Goal: Task Accomplishment & Management: Manage account settings

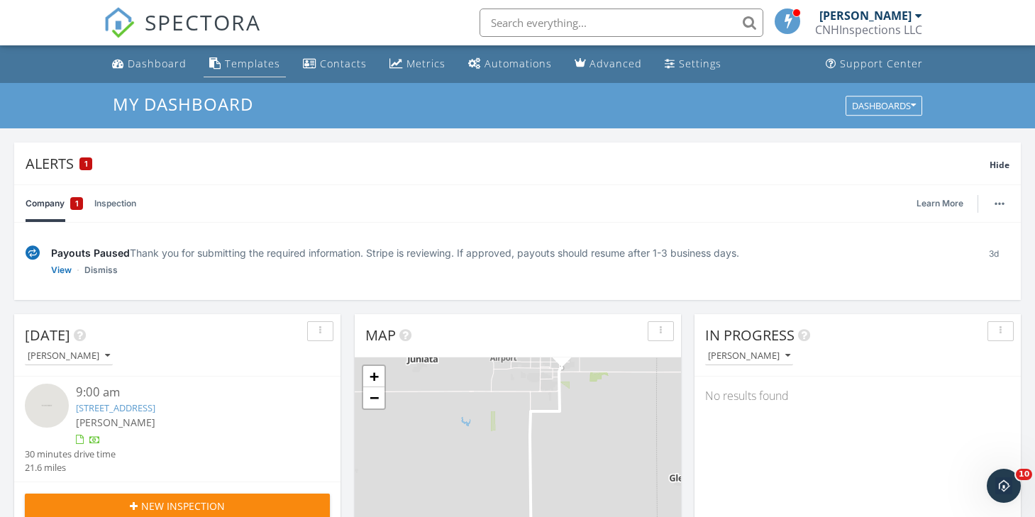
click at [252, 67] on div "Templates" at bounding box center [252, 63] width 55 height 13
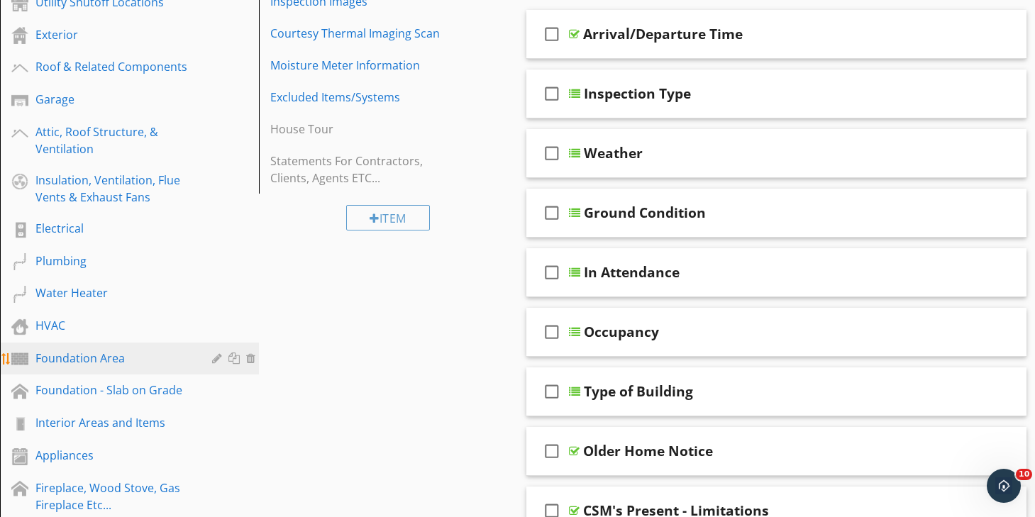
scroll to position [282, 0]
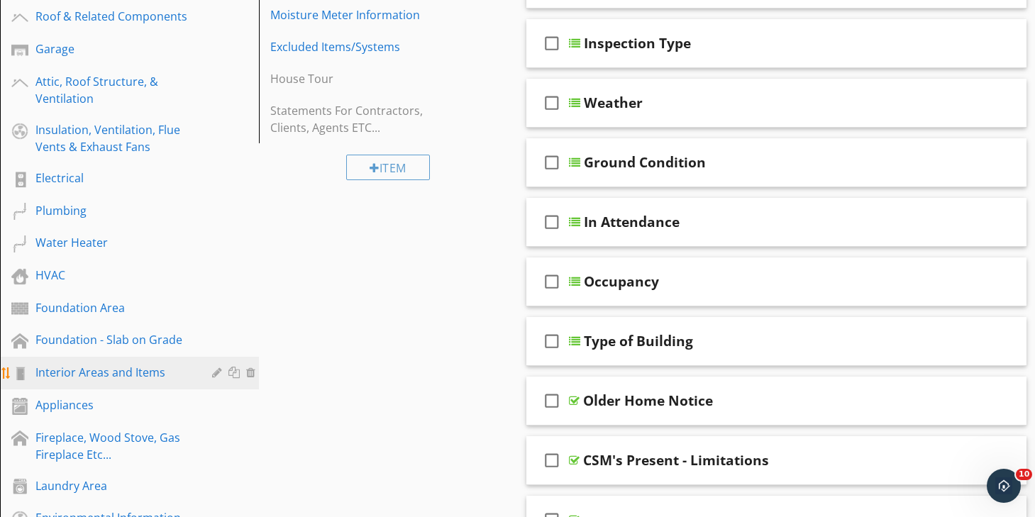
click at [130, 375] on div "Interior Areas and Items" at bounding box center [113, 372] width 156 height 17
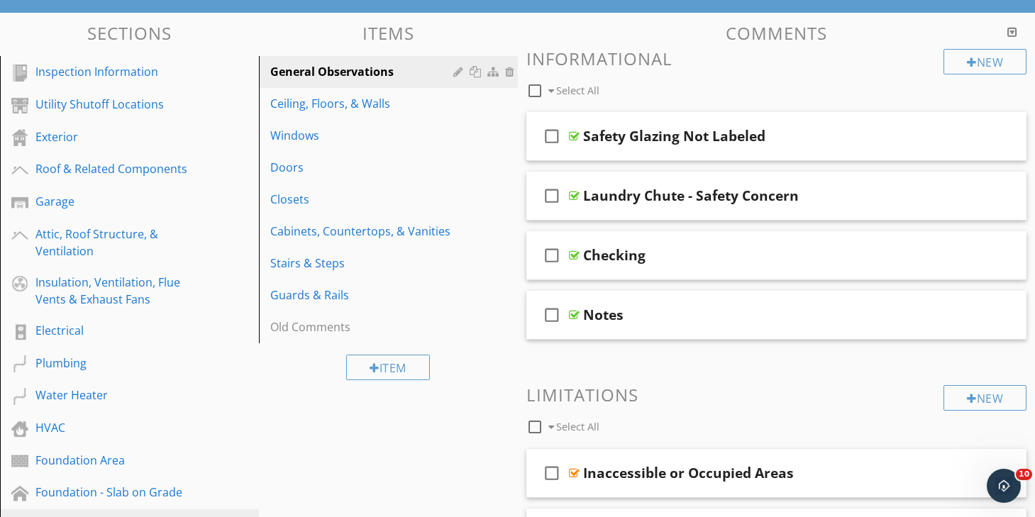
scroll to position [127, 0]
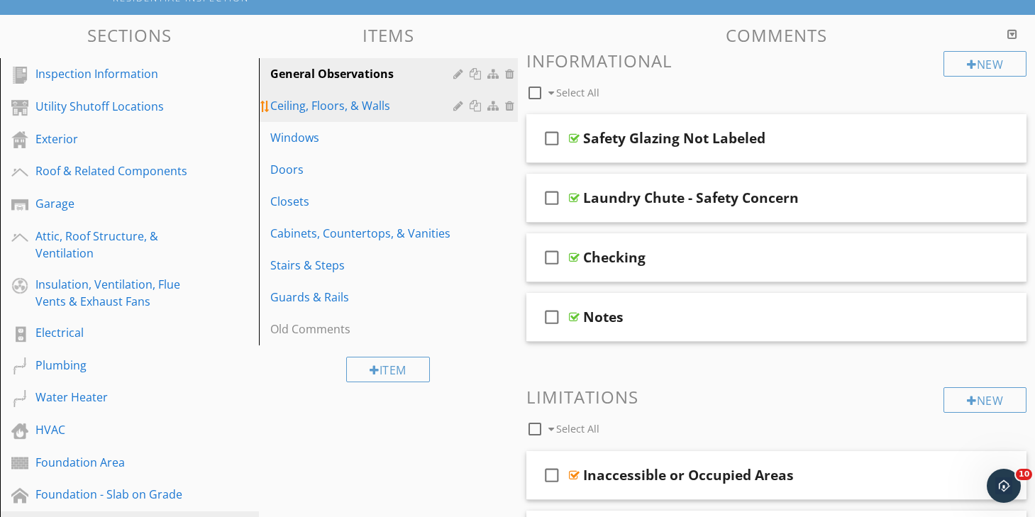
click at [387, 110] on div "Ceiling, Floors, & Walls" at bounding box center [363, 105] width 187 height 17
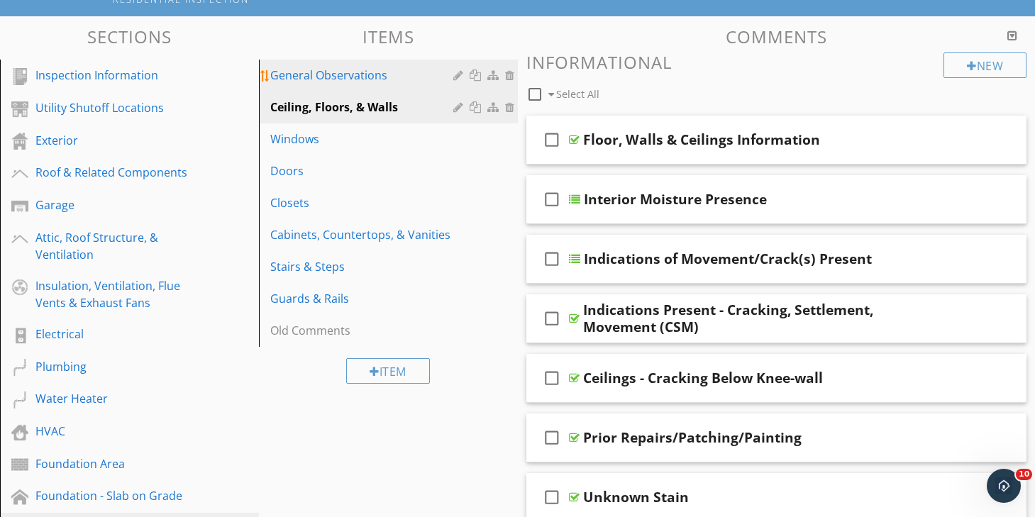
scroll to position [123, 0]
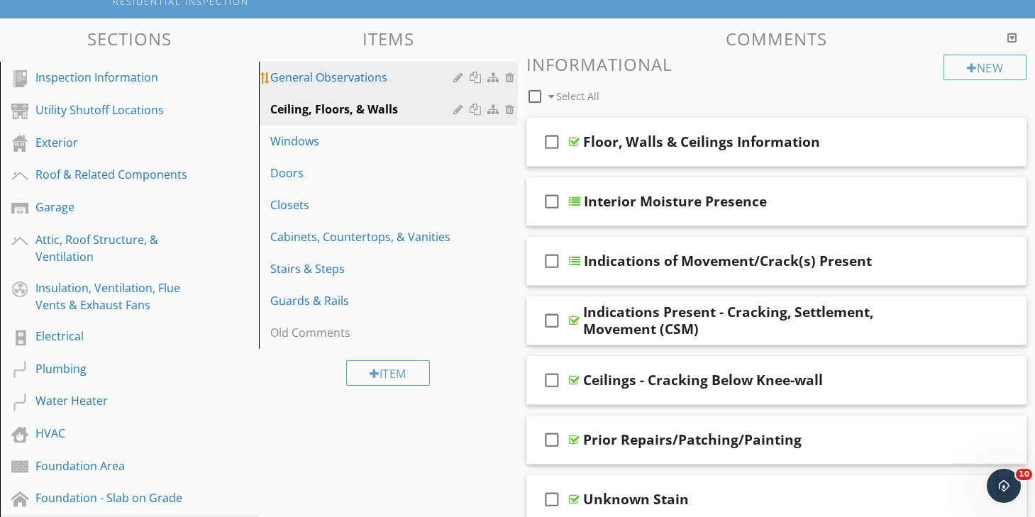
click at [331, 74] on div "General Observations" at bounding box center [363, 77] width 187 height 17
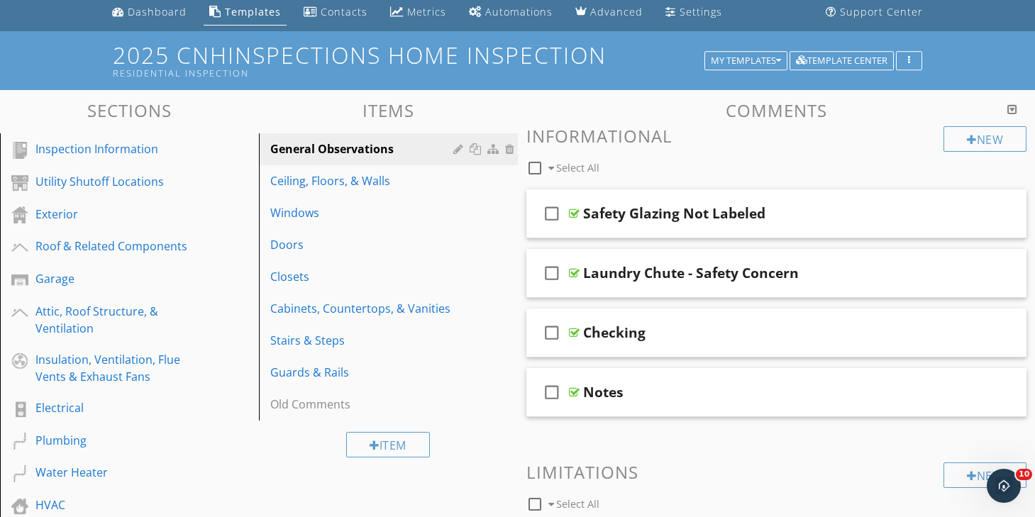
scroll to position [50, 0]
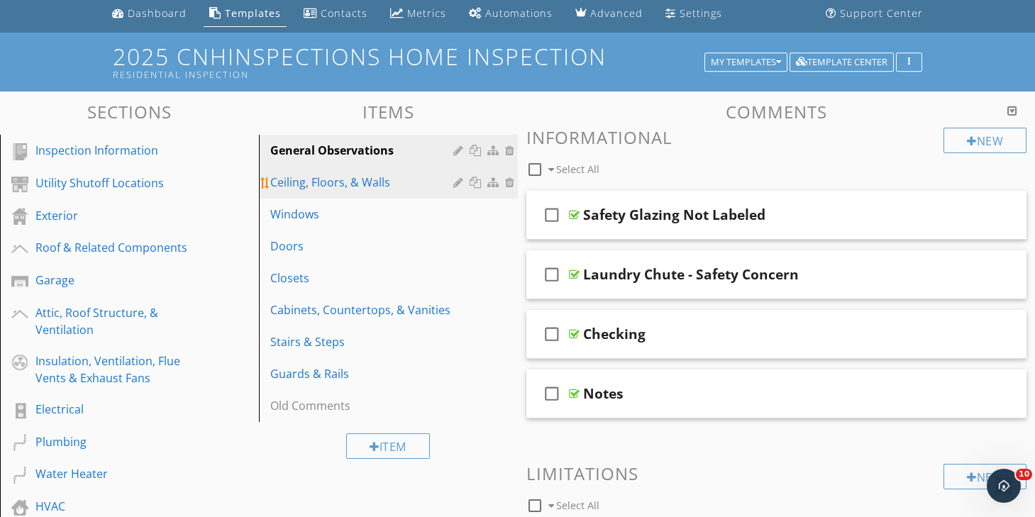
click at [345, 186] on div "Ceiling, Floors, & Walls" at bounding box center [363, 182] width 187 height 17
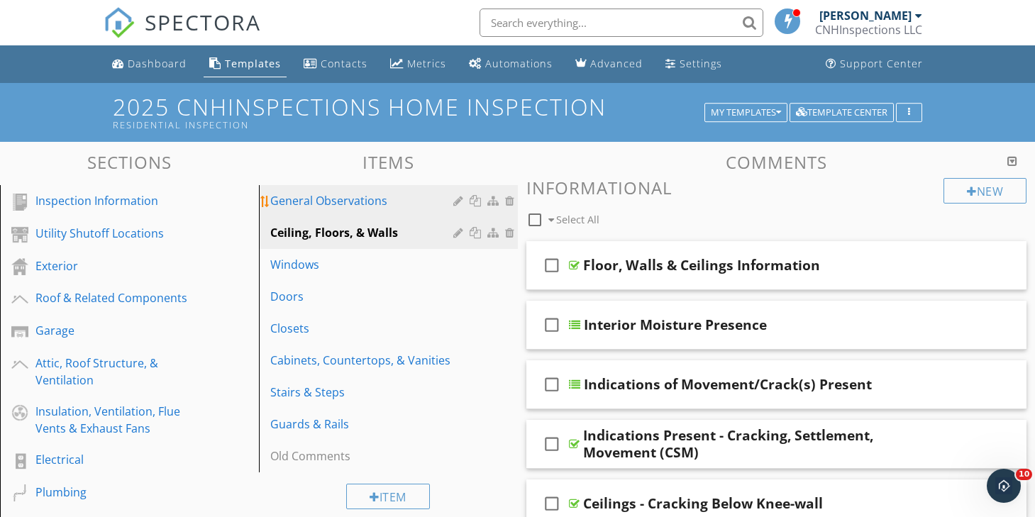
scroll to position [0, 0]
click at [456, 199] on div at bounding box center [459, 200] width 13 height 11
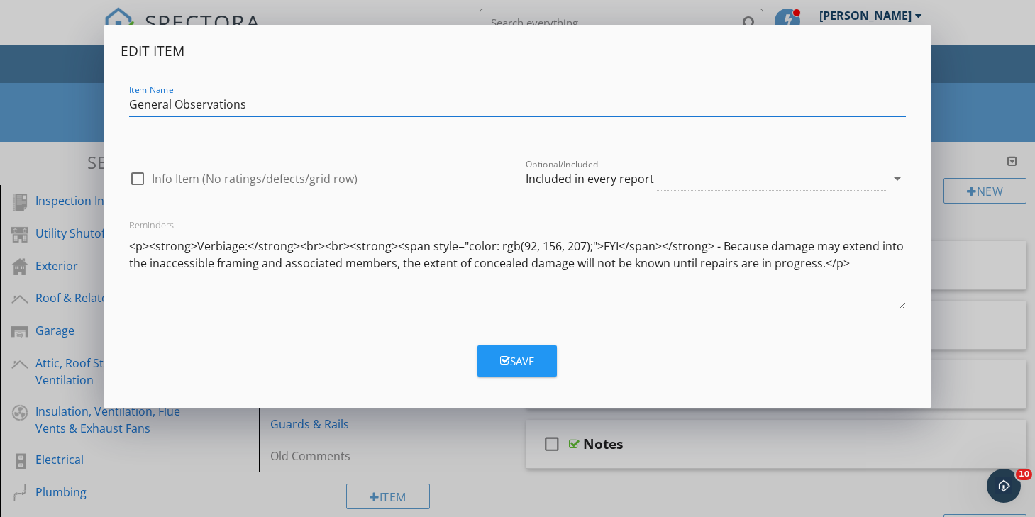
click at [61, 145] on div "Edit Item Item Name General Observations check_box_outline_blank Info Item (No …" at bounding box center [517, 258] width 1035 height 517
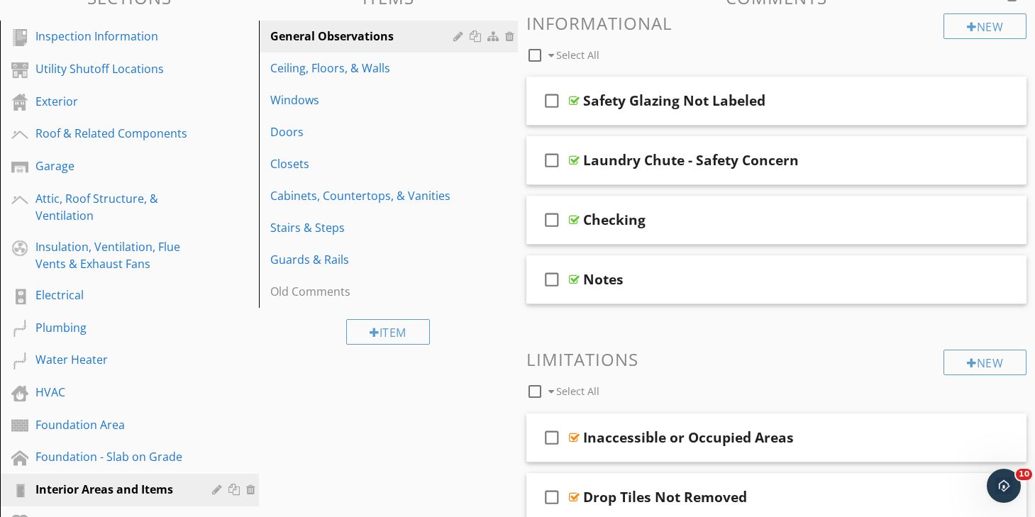
scroll to position [238, 0]
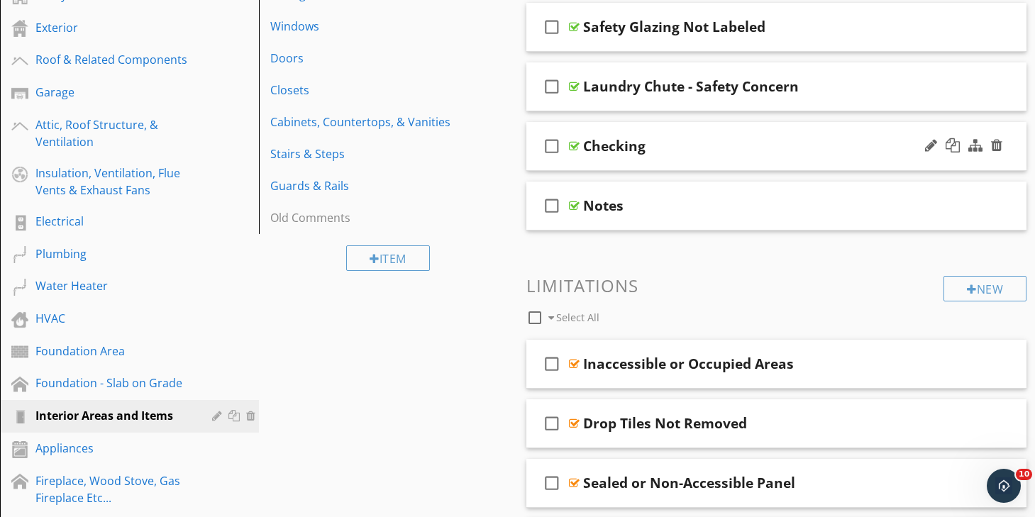
click at [692, 126] on div "check_box_outline_blank Checking" at bounding box center [776, 146] width 501 height 49
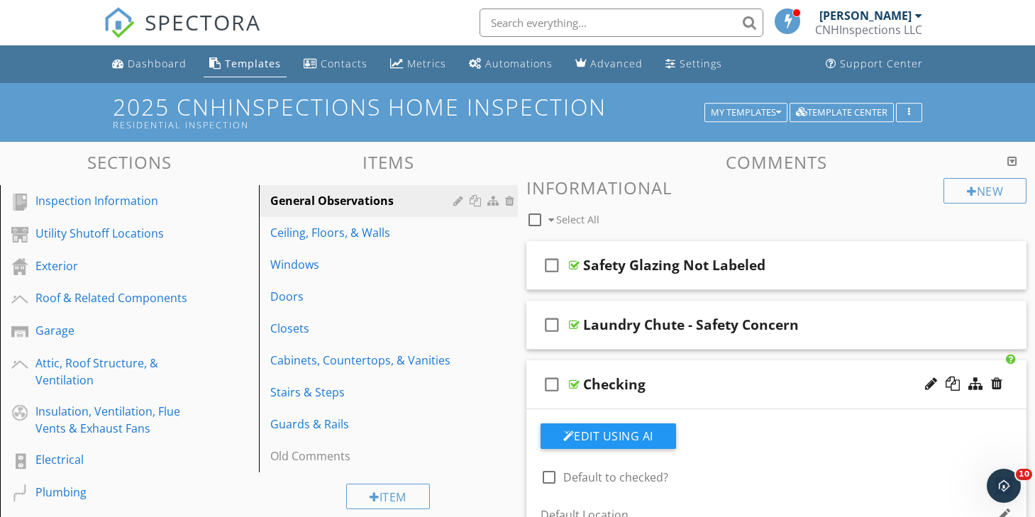
scroll to position [0, 0]
click at [667, 367] on div "check_box_outline_blank Checking" at bounding box center [776, 384] width 501 height 49
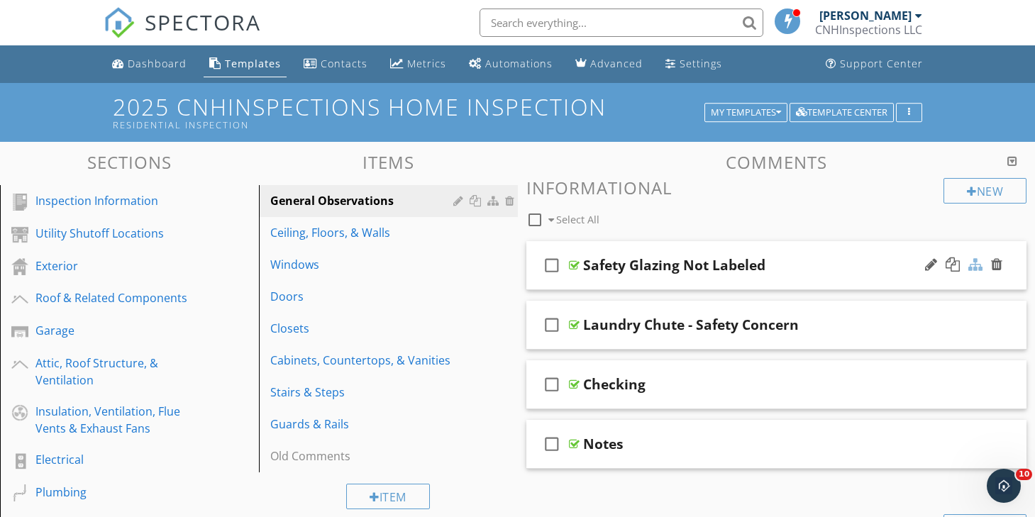
click at [977, 265] on div at bounding box center [975, 265] width 14 height 14
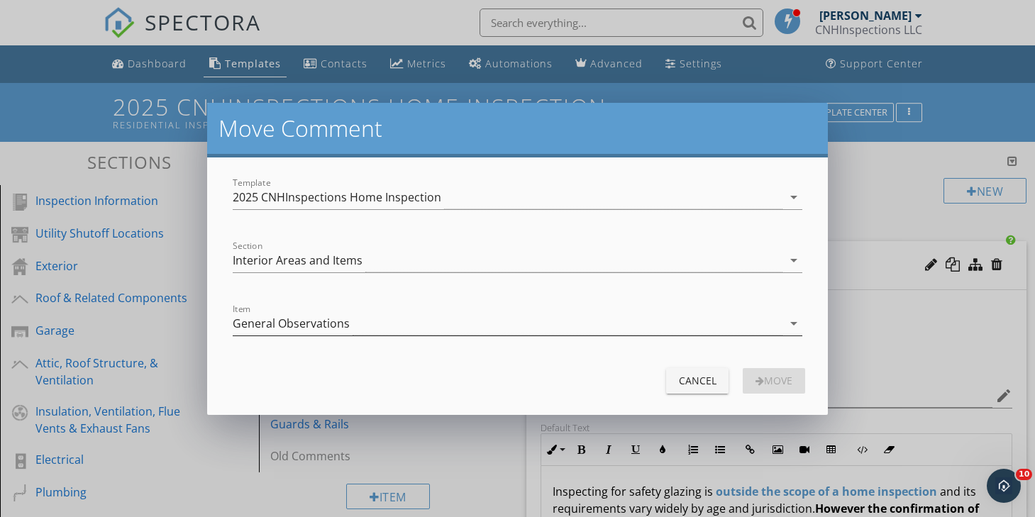
click at [535, 328] on div "General Observations" at bounding box center [508, 323] width 550 height 23
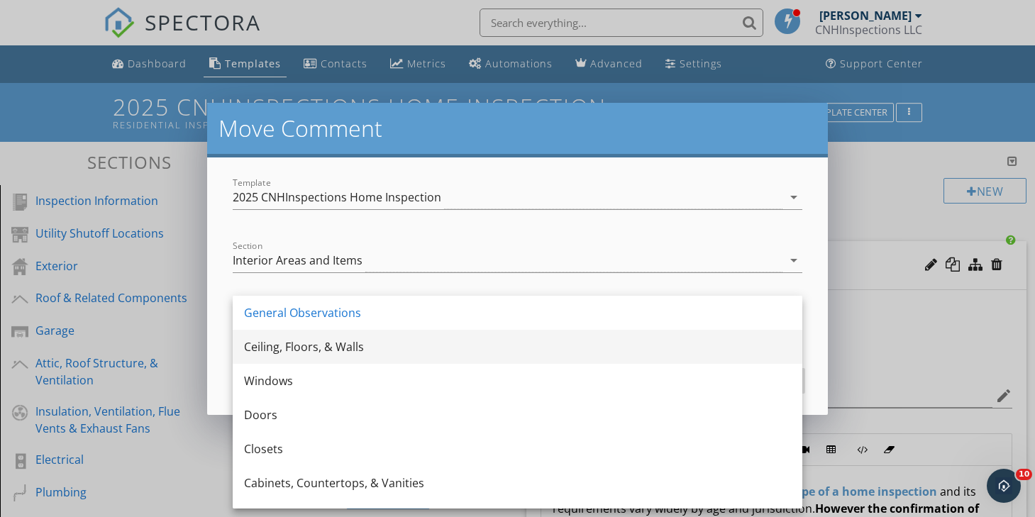
click at [471, 354] on div "Ceiling, Floors, & Walls" at bounding box center [517, 346] width 547 height 17
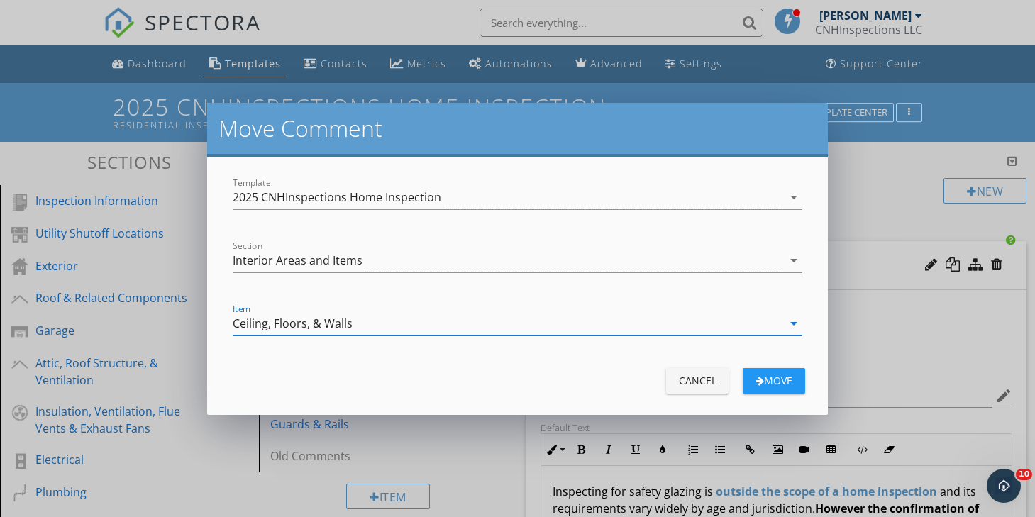
click at [788, 381] on div "Move" at bounding box center [774, 380] width 40 height 15
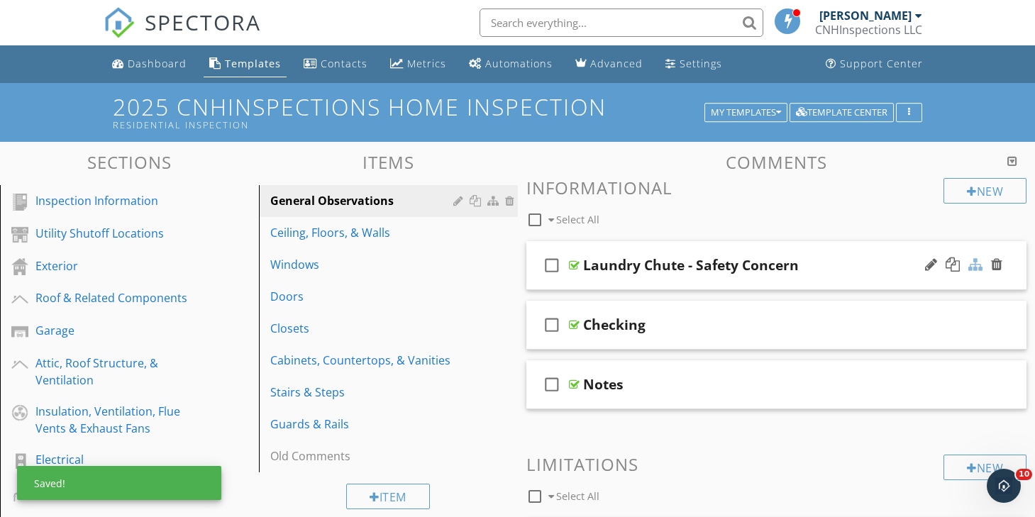
click at [979, 263] on div at bounding box center [975, 265] width 14 height 14
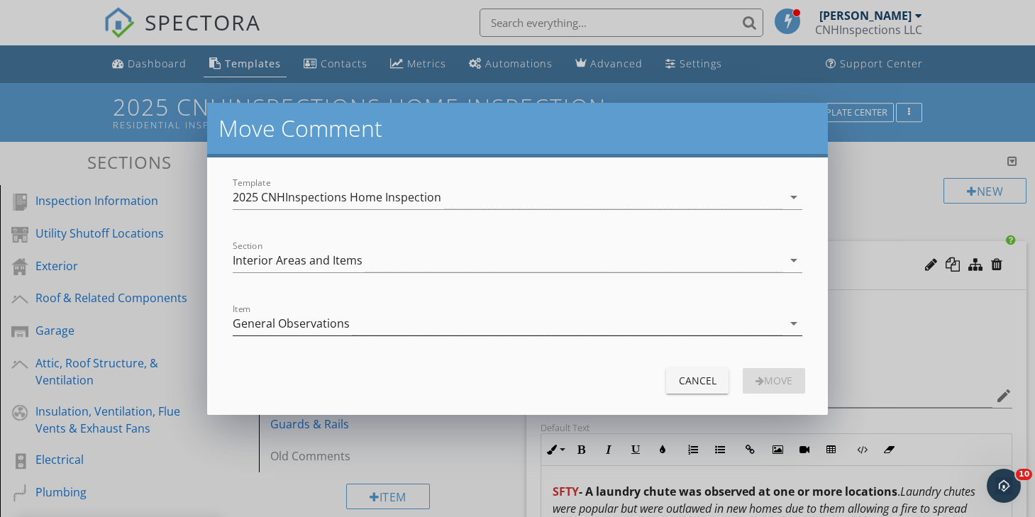
click at [515, 324] on div "General Observations" at bounding box center [508, 323] width 550 height 23
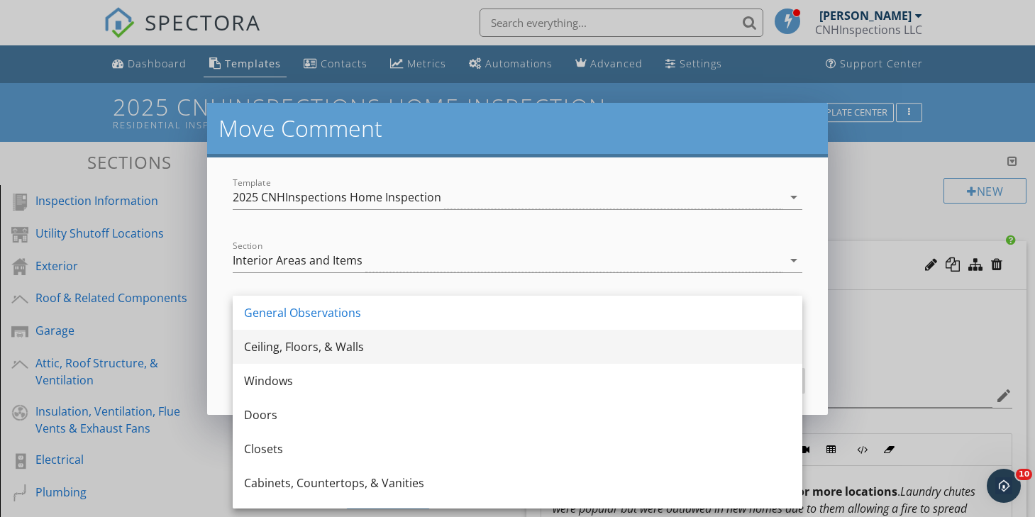
click at [461, 345] on div "Ceiling, Floors, & Walls" at bounding box center [517, 346] width 547 height 17
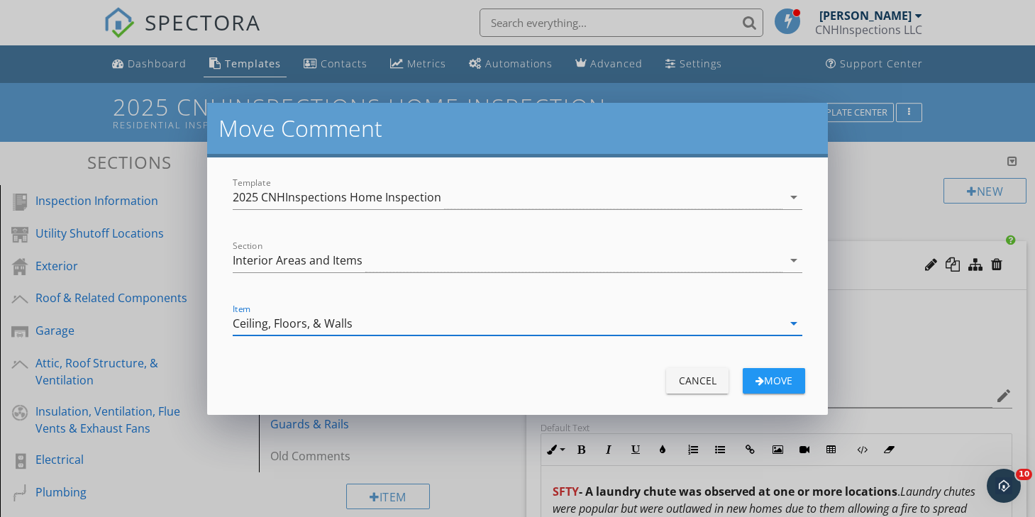
click at [768, 377] on div "Move" at bounding box center [774, 380] width 40 height 15
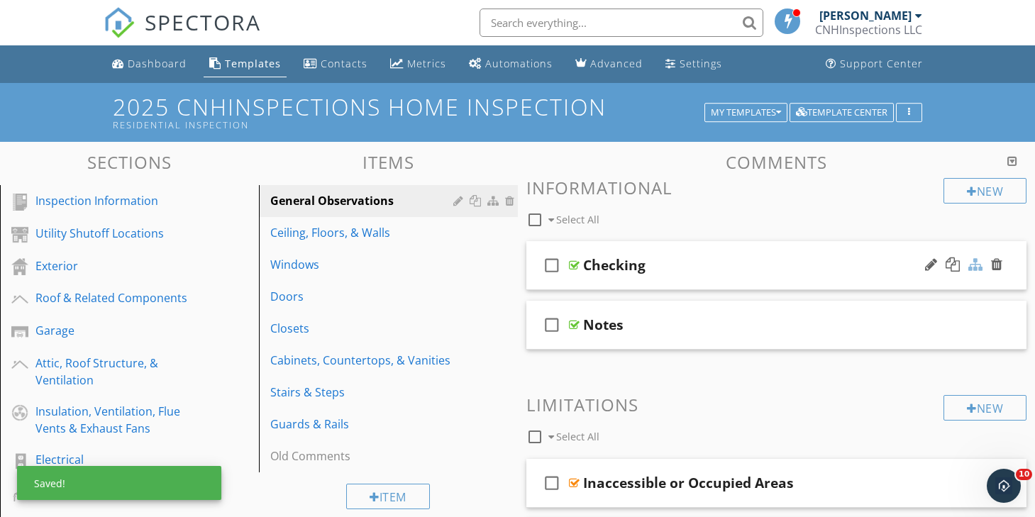
click at [972, 269] on div at bounding box center [975, 265] width 14 height 14
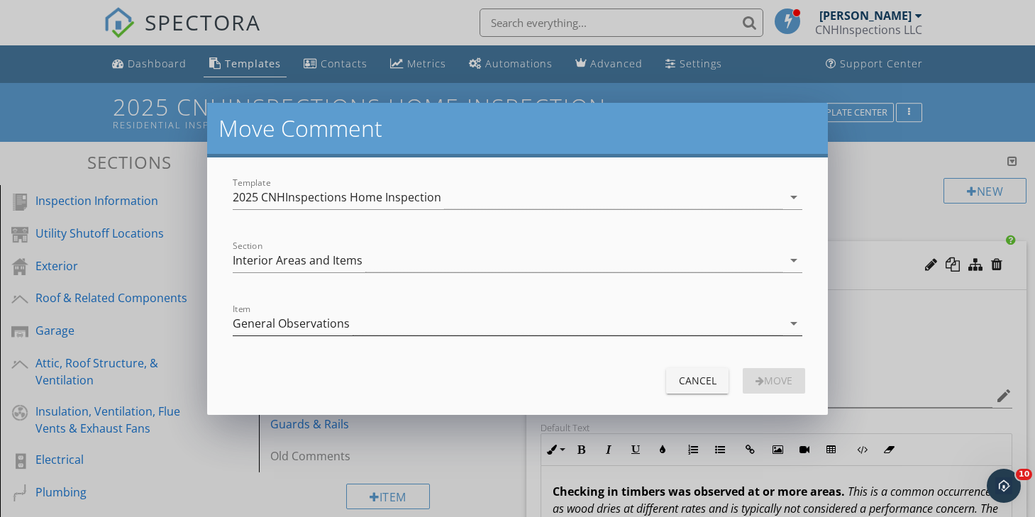
click at [644, 336] on div "Item General Observations arrow_drop_down" at bounding box center [518, 323] width 570 height 23
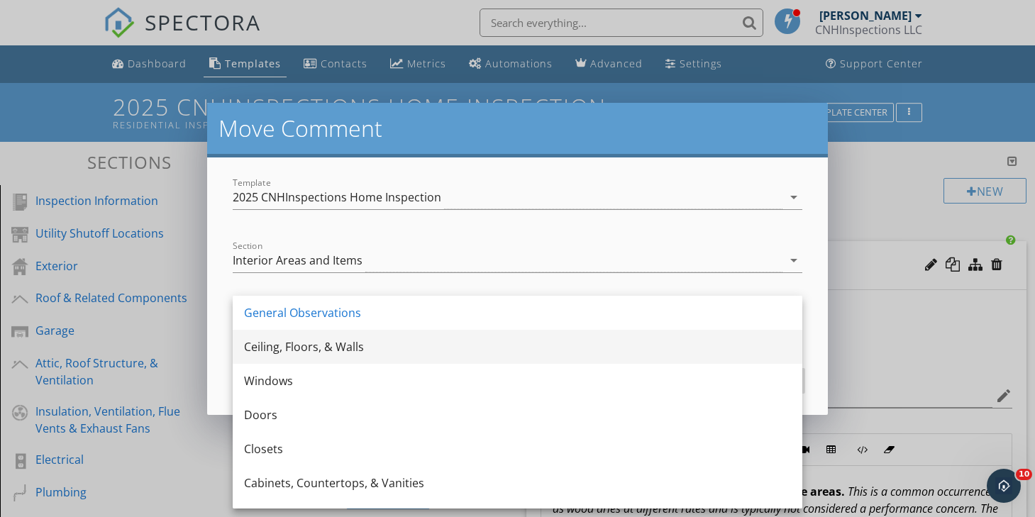
click at [543, 355] on div "Ceiling, Floors, & Walls" at bounding box center [517, 347] width 547 height 34
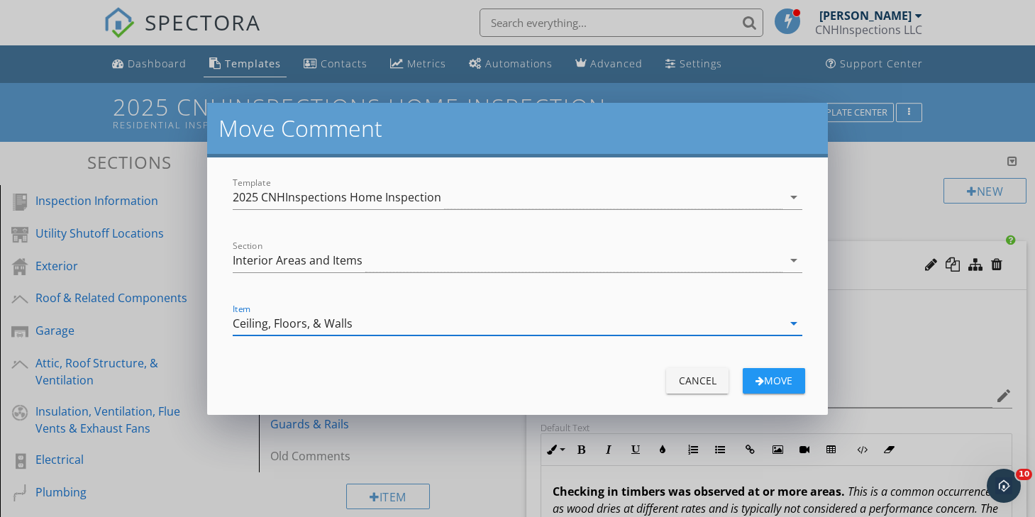
click at [773, 376] on div "Move" at bounding box center [774, 380] width 40 height 15
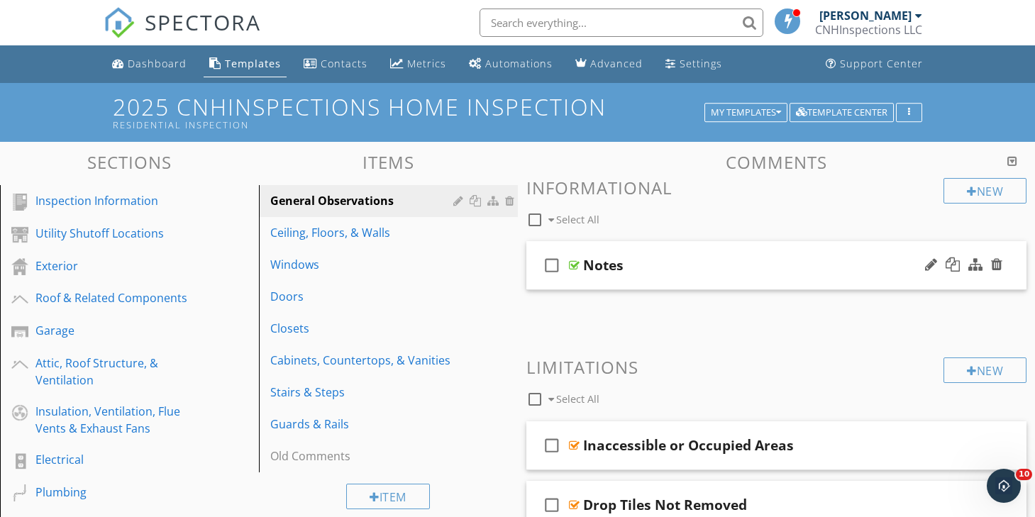
click at [831, 241] on div "check_box_outline_blank Notes" at bounding box center [776, 265] width 501 height 49
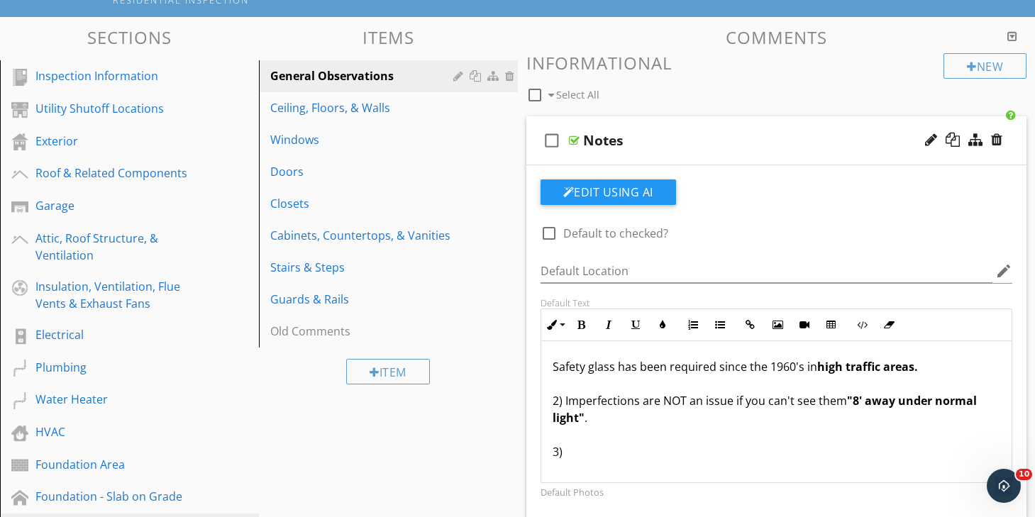
scroll to position [122, 0]
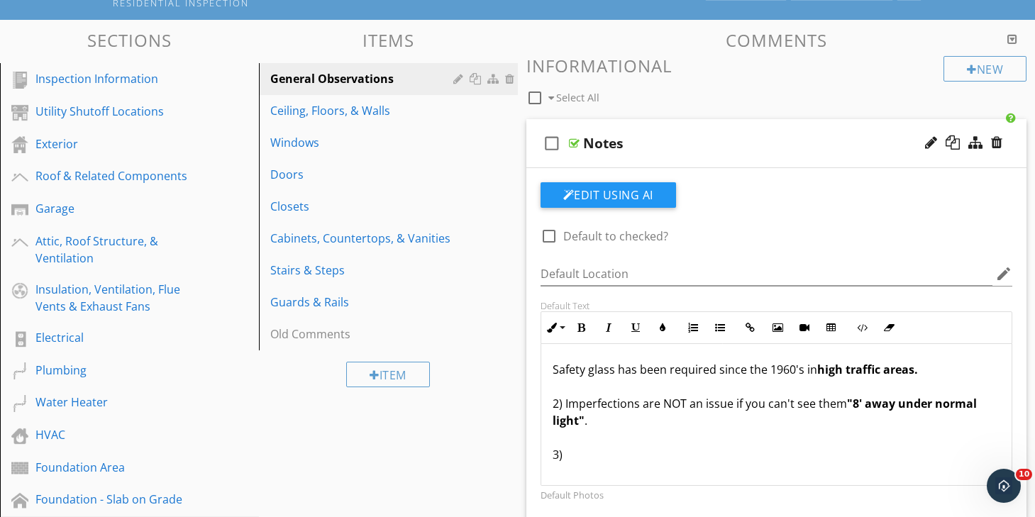
click at [804, 121] on div "check_box_outline_blank Notes" at bounding box center [776, 143] width 501 height 49
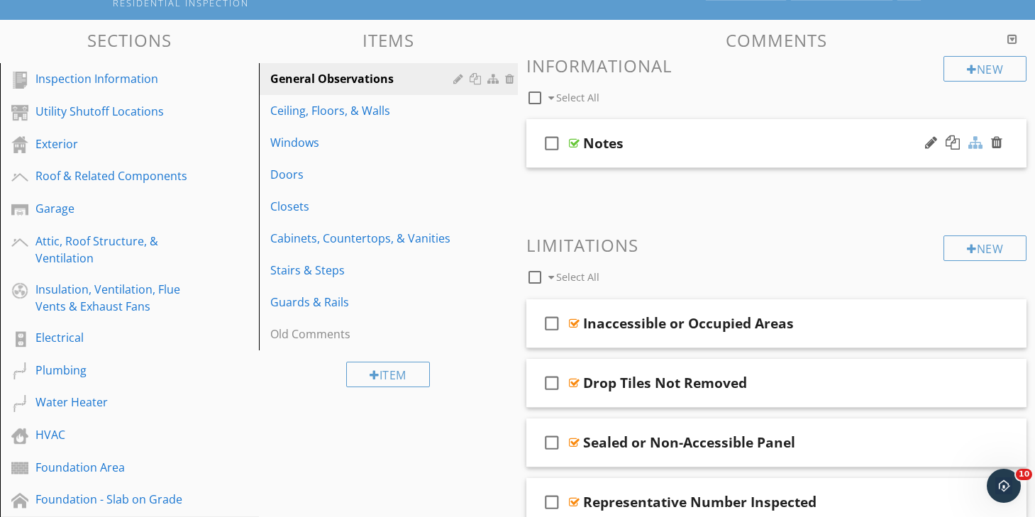
click at [975, 143] on div at bounding box center [975, 142] width 14 height 14
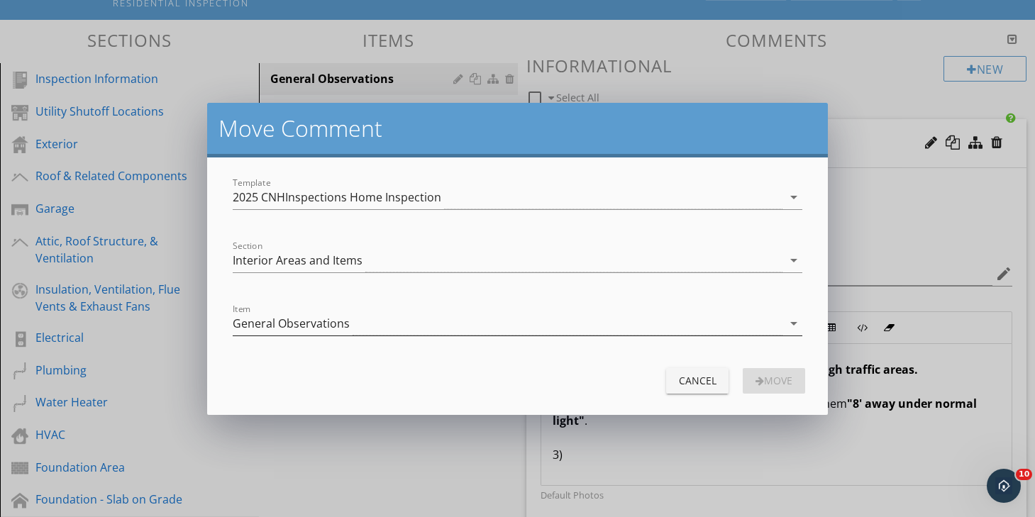
click at [475, 332] on div "General Observations" at bounding box center [508, 323] width 550 height 23
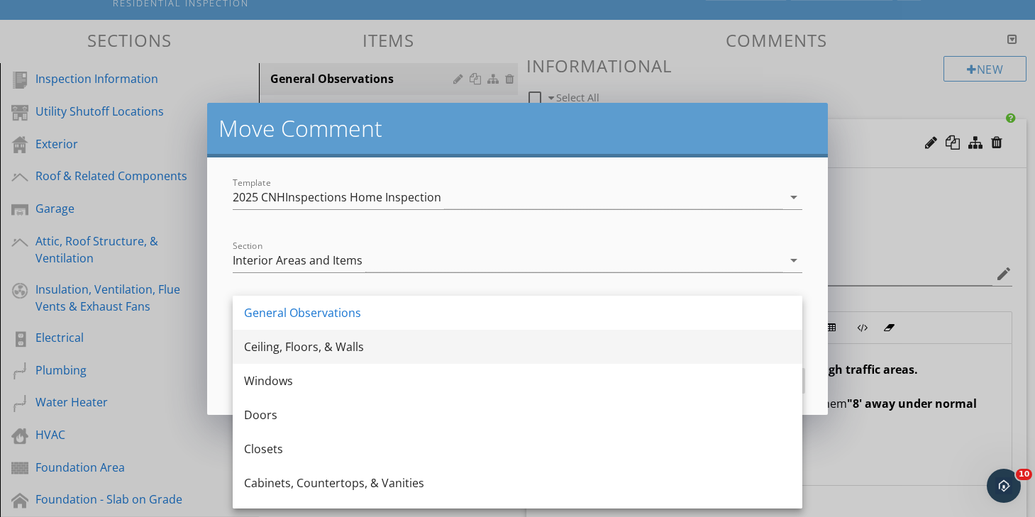
click at [431, 355] on div "Ceiling, Floors, & Walls" at bounding box center [517, 346] width 547 height 17
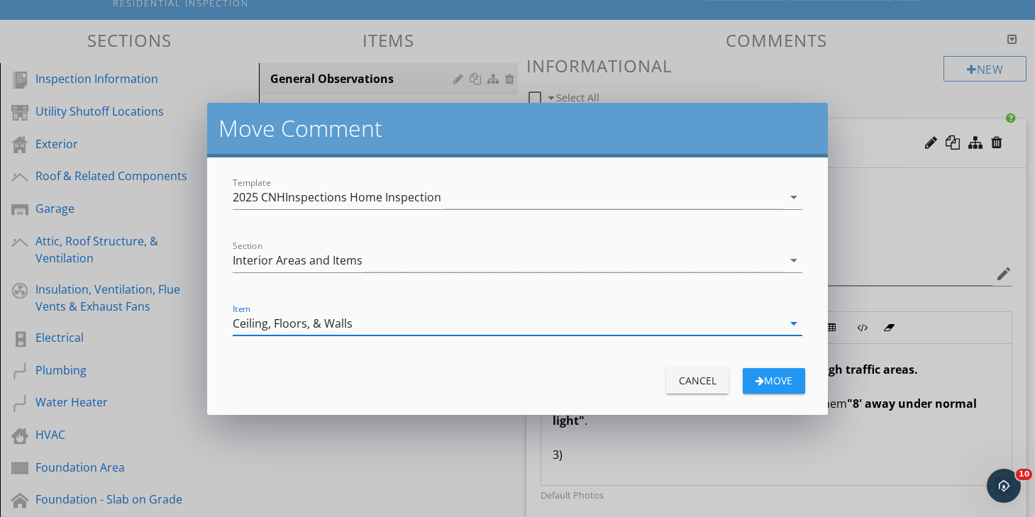
click at [790, 384] on div "Move" at bounding box center [774, 380] width 40 height 15
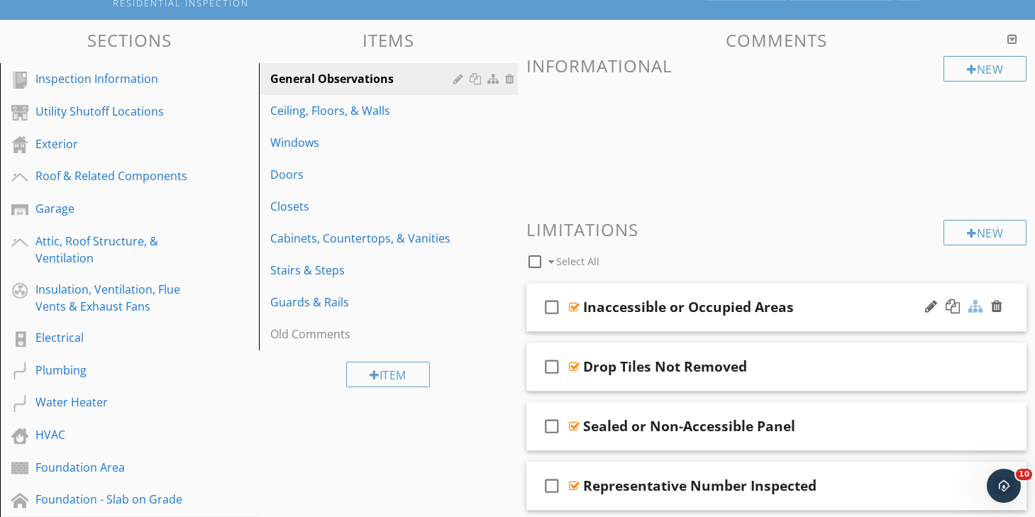
click at [978, 306] on div at bounding box center [975, 306] width 14 height 14
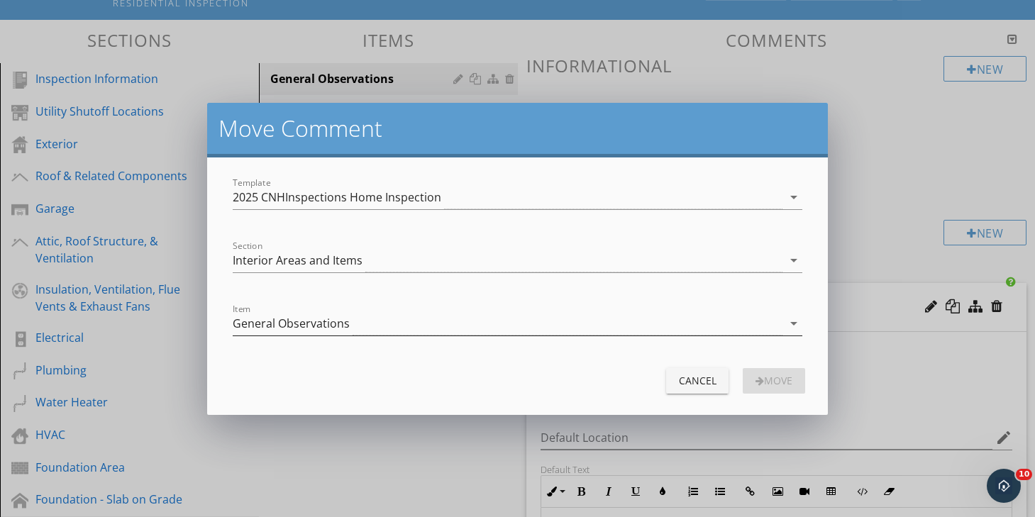
click at [553, 326] on div "General Observations" at bounding box center [508, 323] width 550 height 23
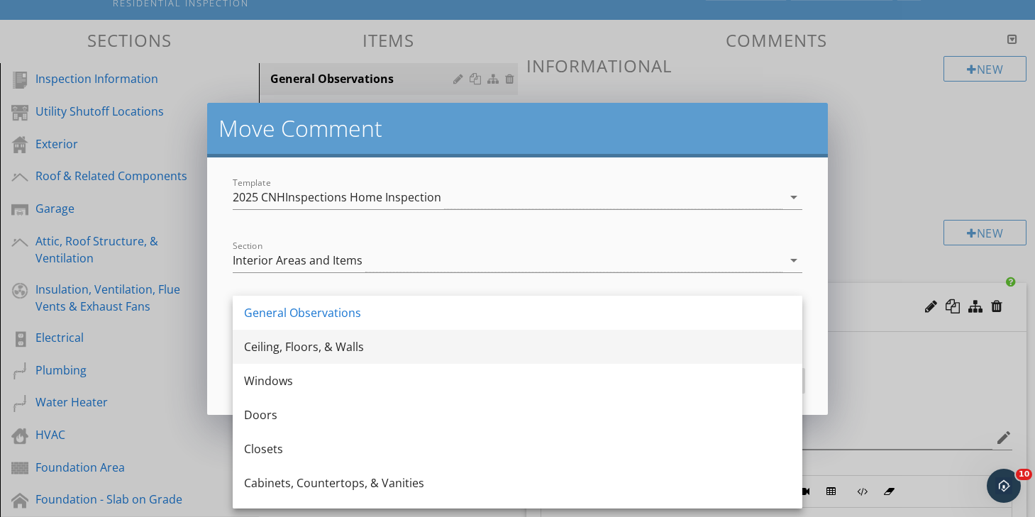
click at [523, 355] on div "Ceiling, Floors, & Walls" at bounding box center [517, 346] width 547 height 17
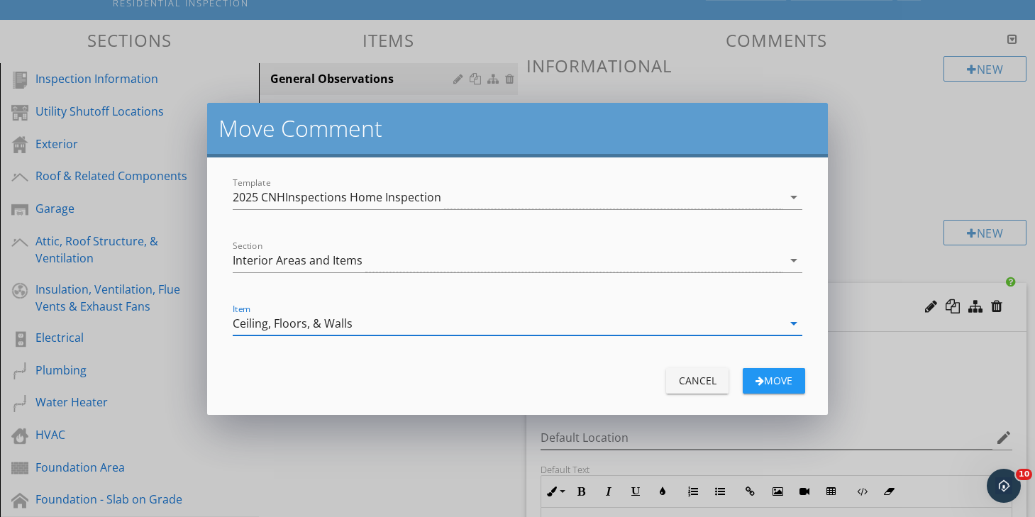
click at [796, 380] on button "Move" at bounding box center [774, 381] width 62 height 26
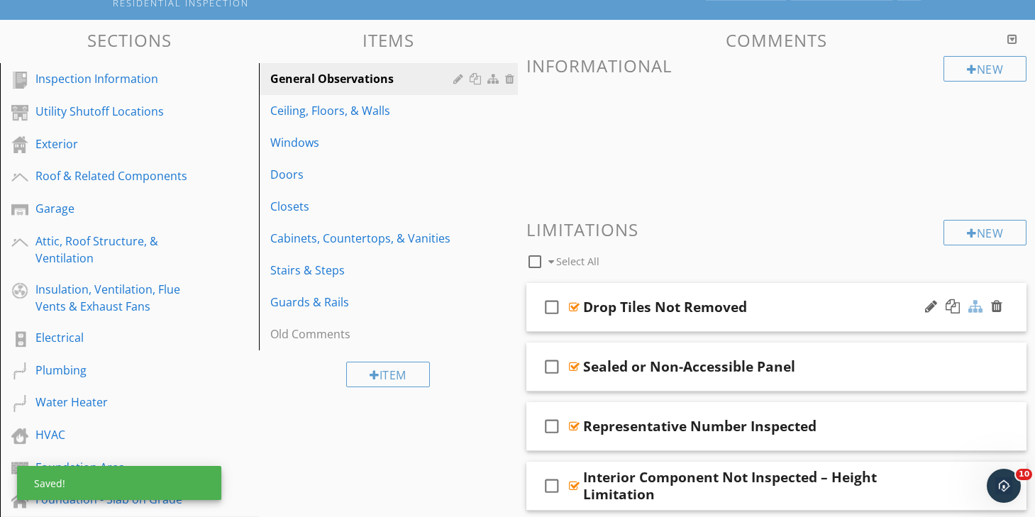
click at [975, 303] on div at bounding box center [975, 306] width 14 height 14
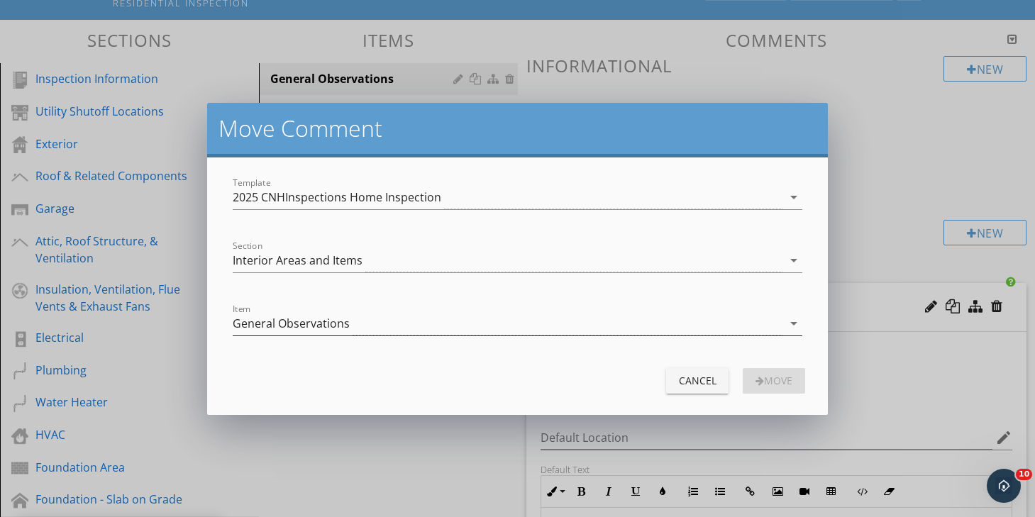
click at [596, 331] on div "General Observations" at bounding box center [508, 323] width 550 height 23
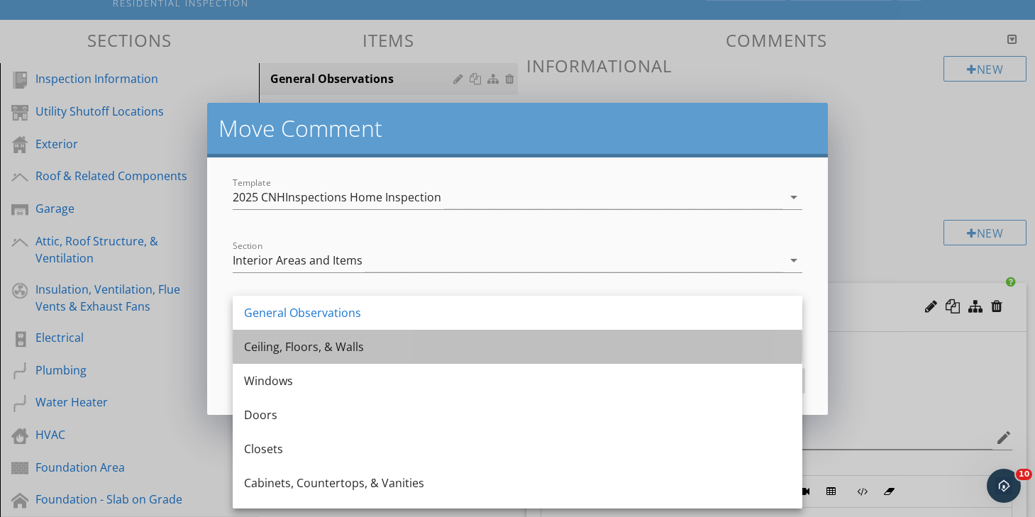
click at [531, 347] on div "Ceiling, Floors, & Walls" at bounding box center [517, 346] width 547 height 17
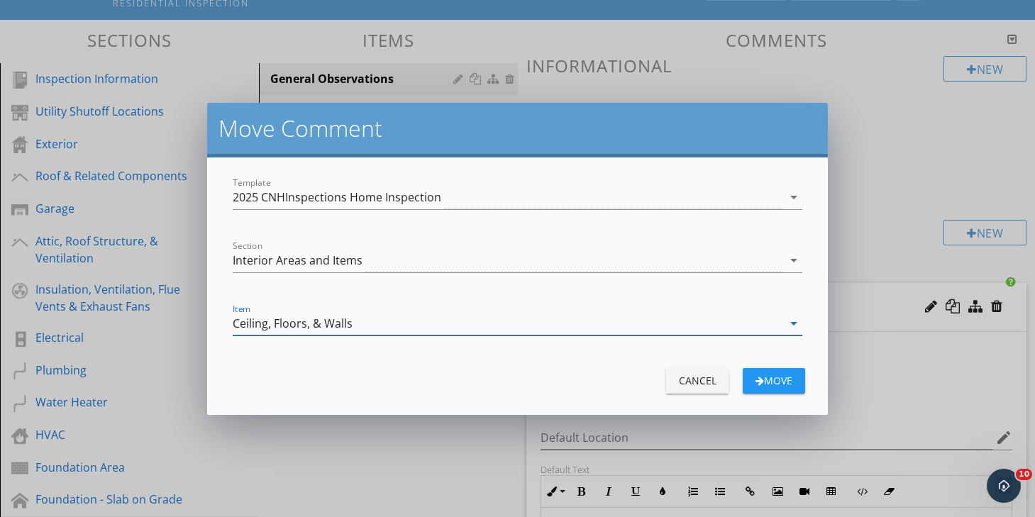
click at [782, 382] on div "Move" at bounding box center [774, 380] width 40 height 15
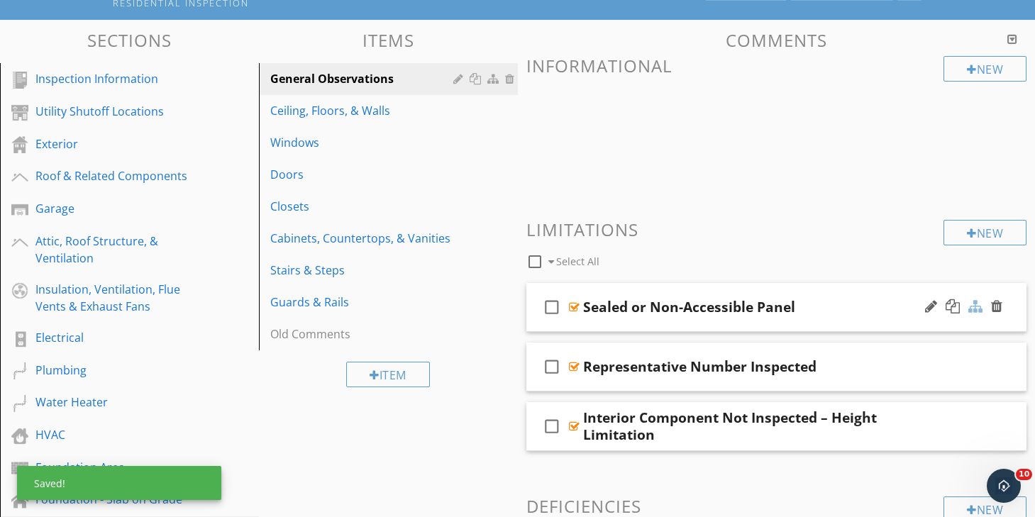
click at [978, 308] on div at bounding box center [975, 306] width 14 height 14
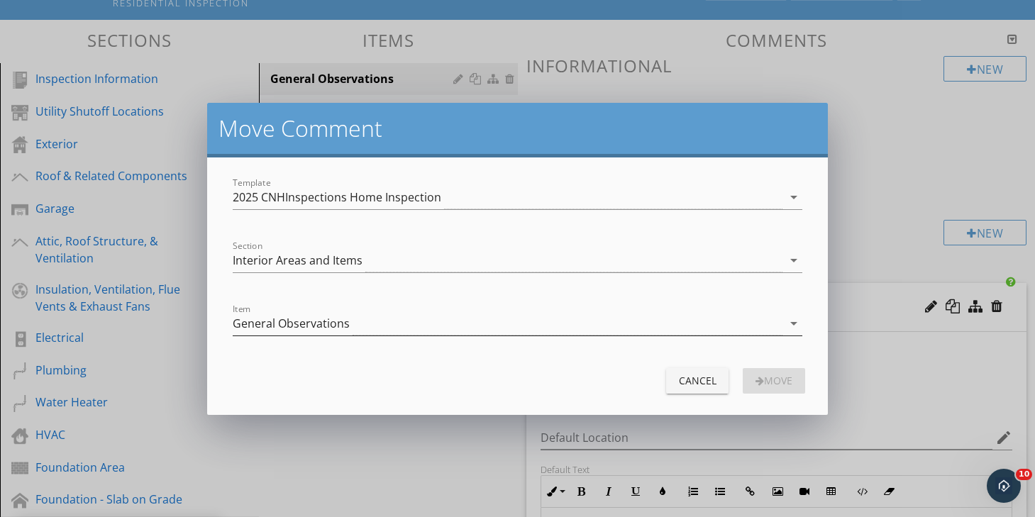
click at [654, 326] on div "General Observations" at bounding box center [508, 323] width 550 height 23
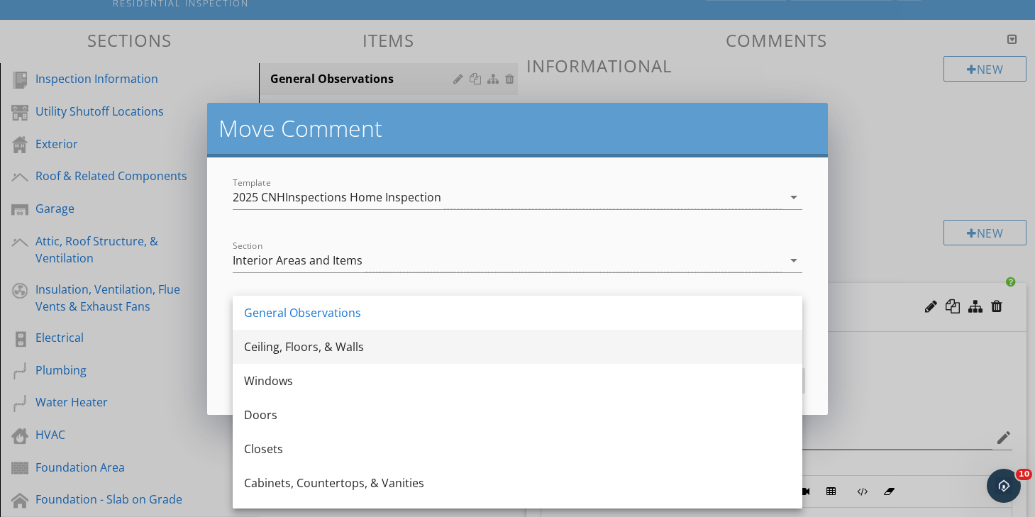
click at [551, 354] on div "Ceiling, Floors, & Walls" at bounding box center [517, 346] width 547 height 17
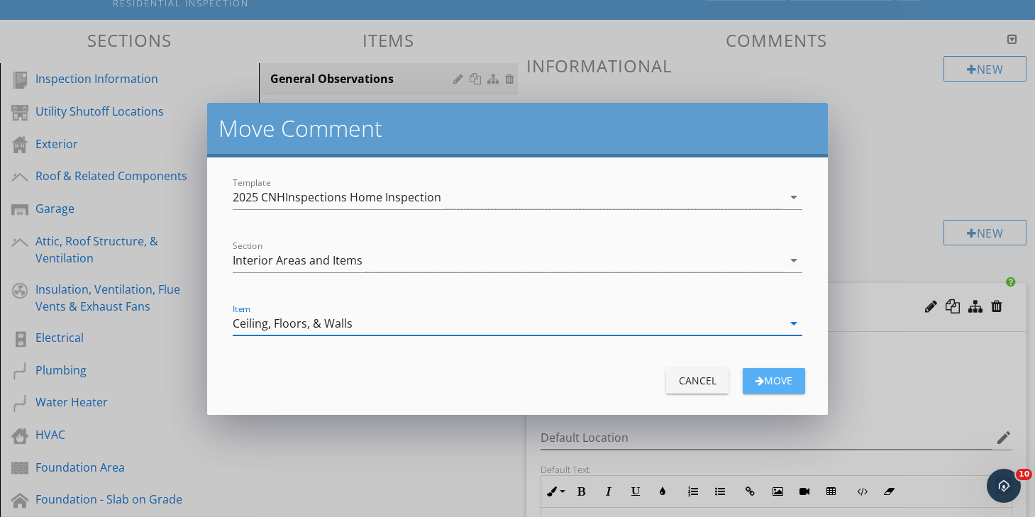
click at [778, 377] on div "Move" at bounding box center [774, 380] width 40 height 15
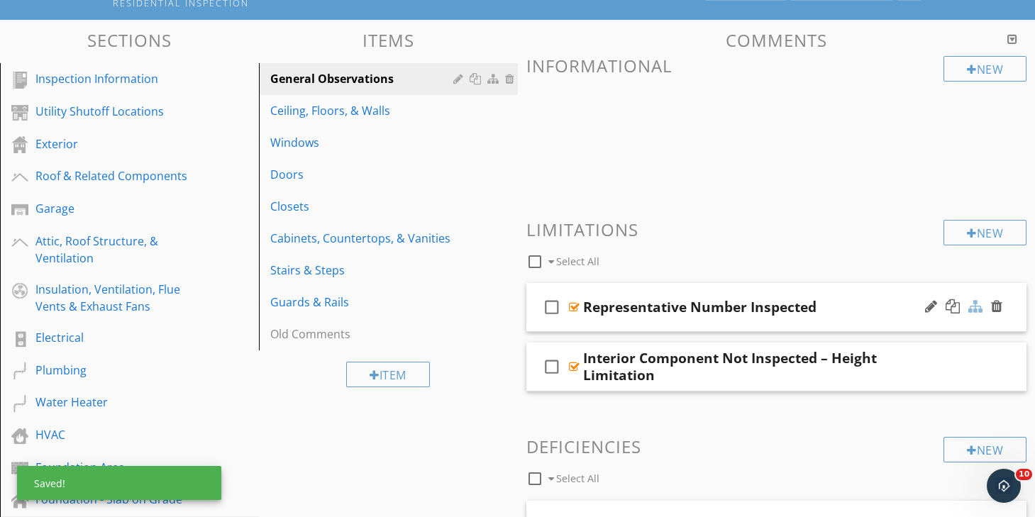
click at [975, 306] on div at bounding box center [975, 306] width 14 height 14
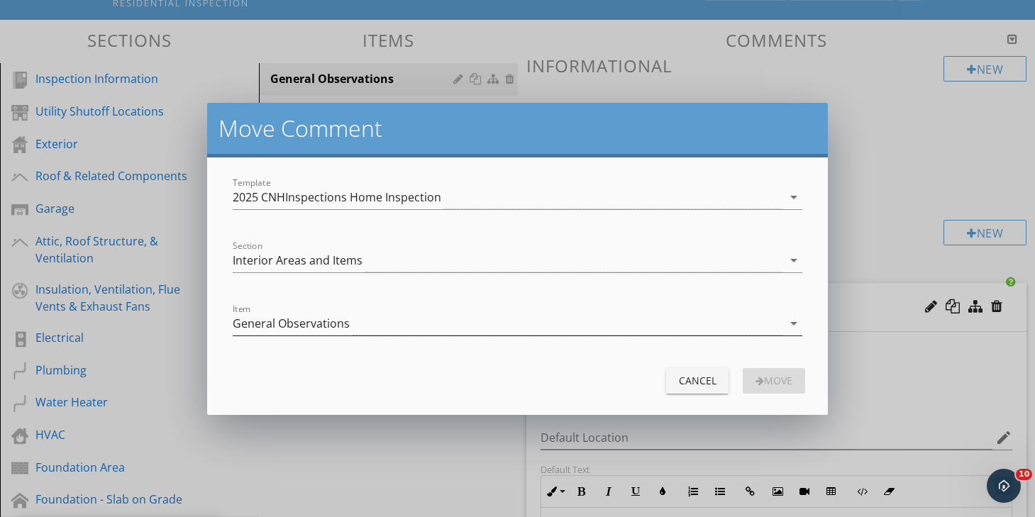
click at [707, 326] on div "General Observations" at bounding box center [508, 323] width 550 height 23
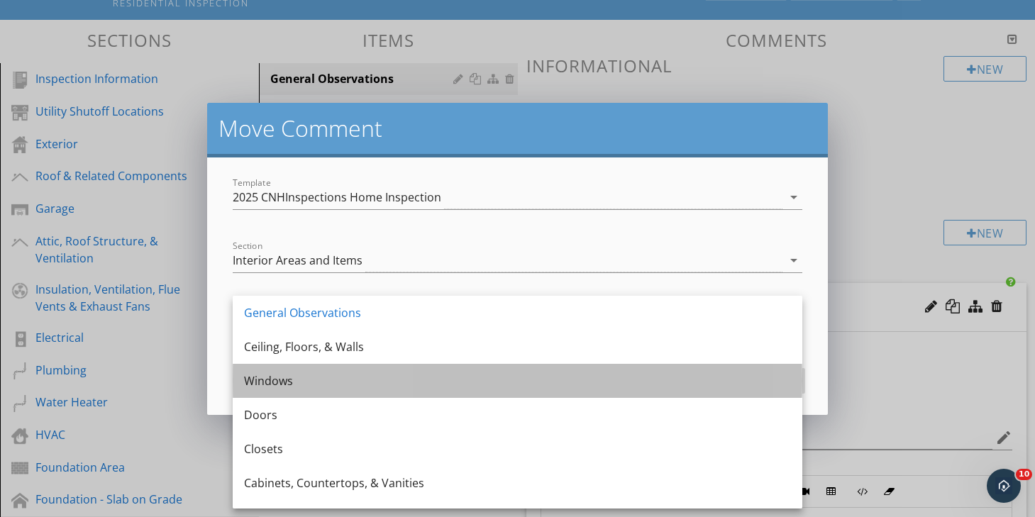
click at [616, 364] on div "Windows" at bounding box center [517, 381] width 547 height 34
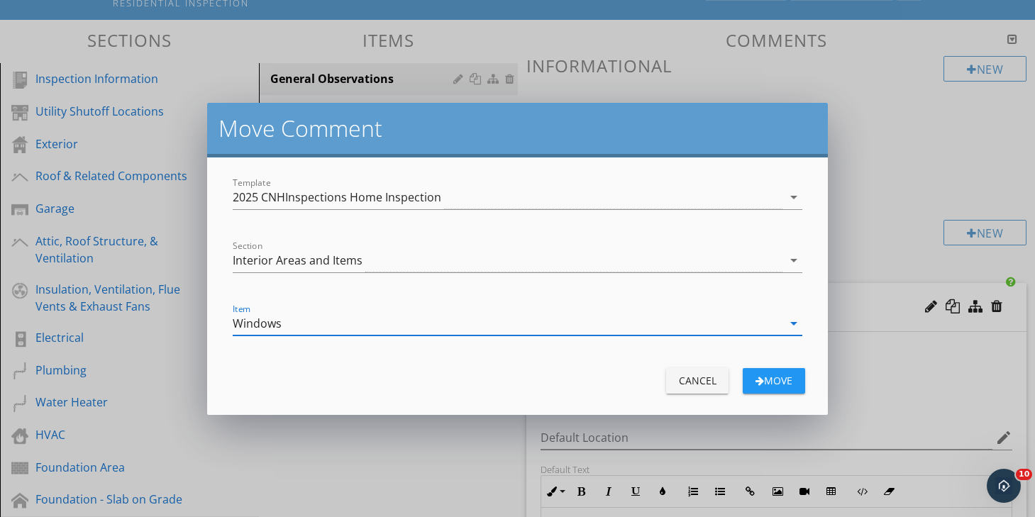
click at [786, 325] on icon "arrow_drop_down" at bounding box center [793, 323] width 17 height 17
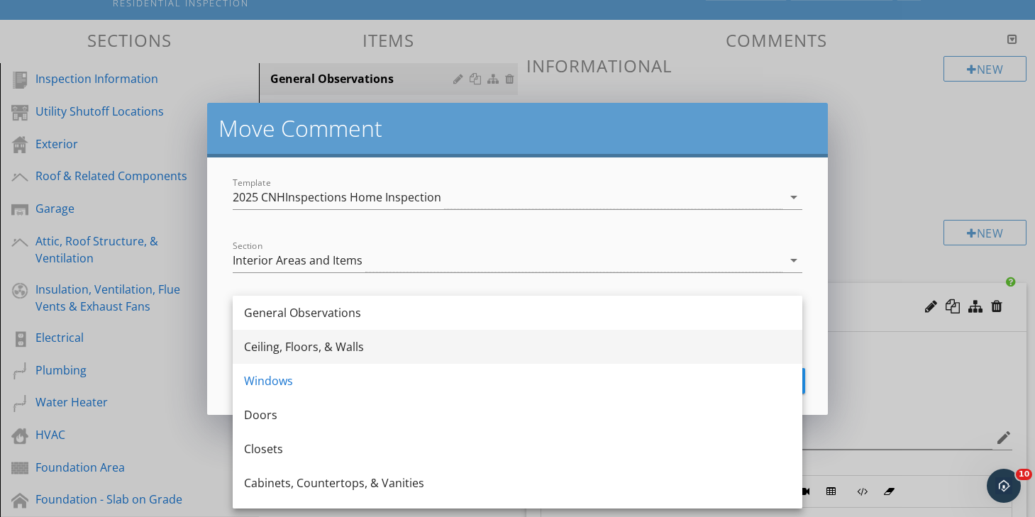
click at [485, 348] on div "Ceiling, Floors, & Walls" at bounding box center [517, 346] width 547 height 17
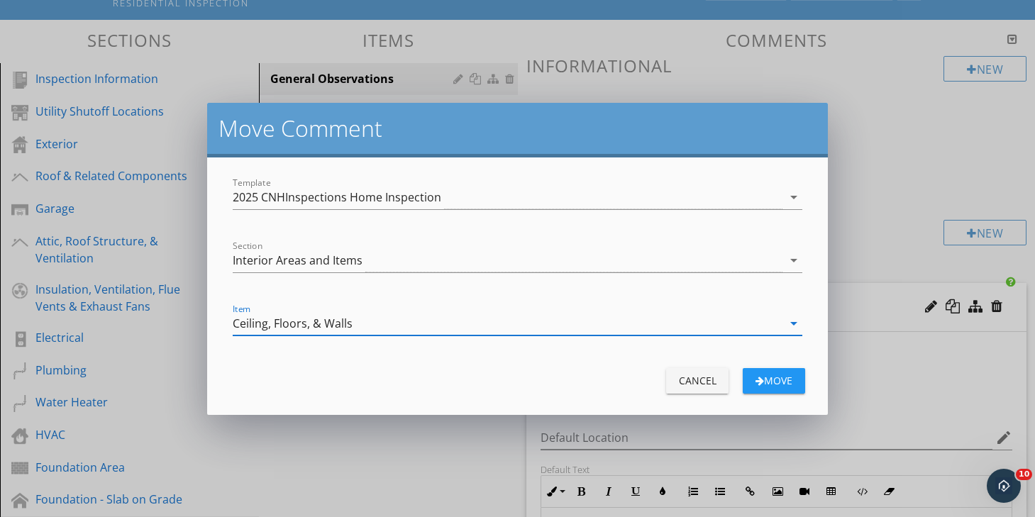
click at [786, 381] on div "Move" at bounding box center [774, 380] width 40 height 15
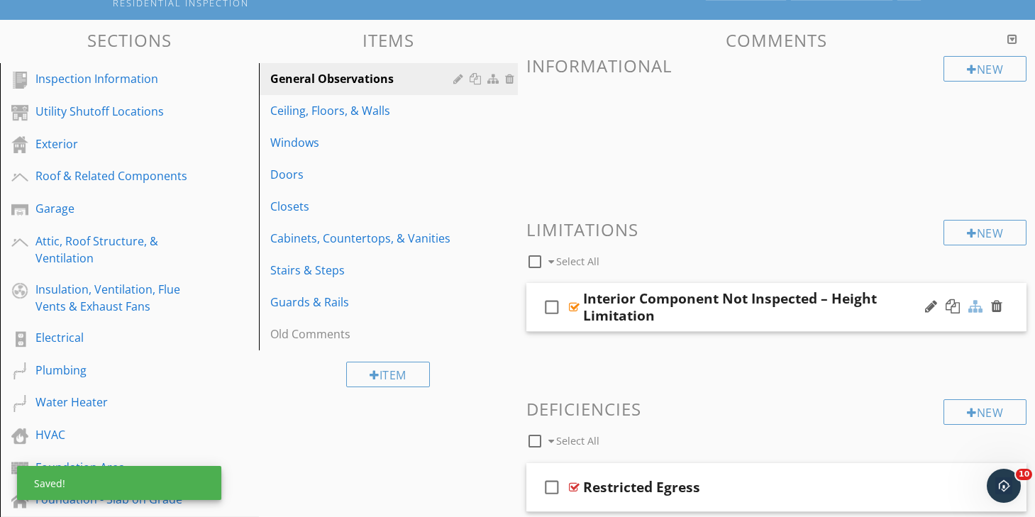
click at [974, 308] on div at bounding box center [975, 306] width 14 height 14
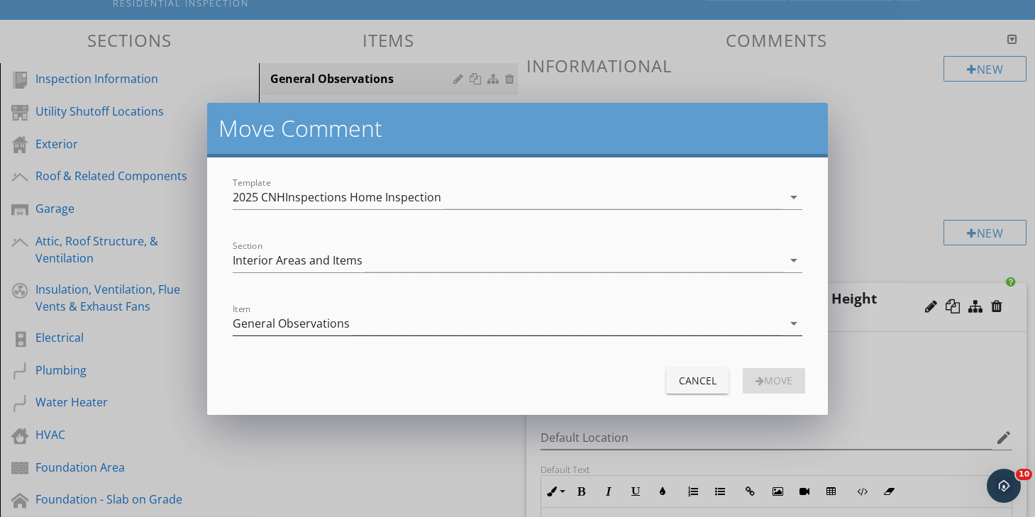
click at [600, 325] on div "General Observations" at bounding box center [508, 323] width 550 height 23
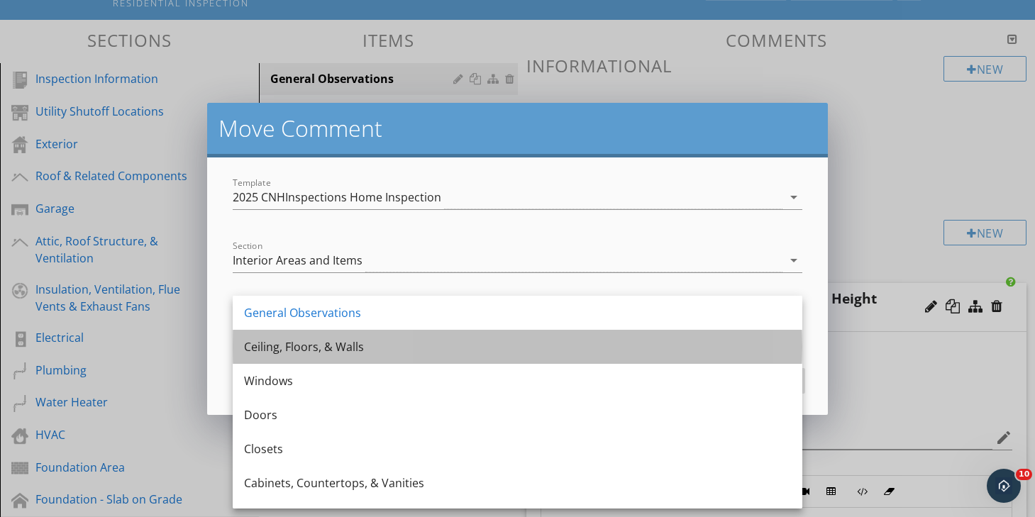
click at [513, 356] on div "Ceiling, Floors, & Walls" at bounding box center [517, 347] width 547 height 34
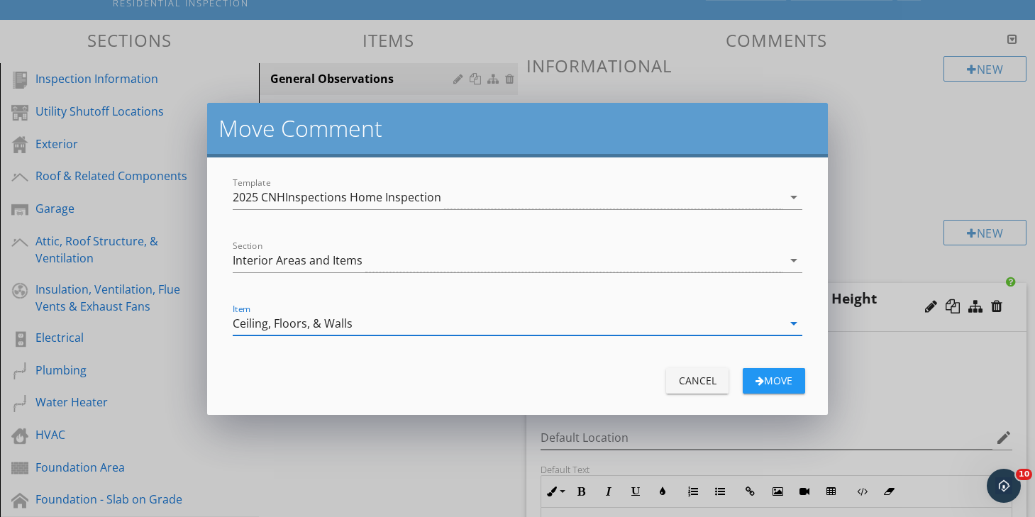
click at [790, 377] on div "Move" at bounding box center [774, 380] width 40 height 15
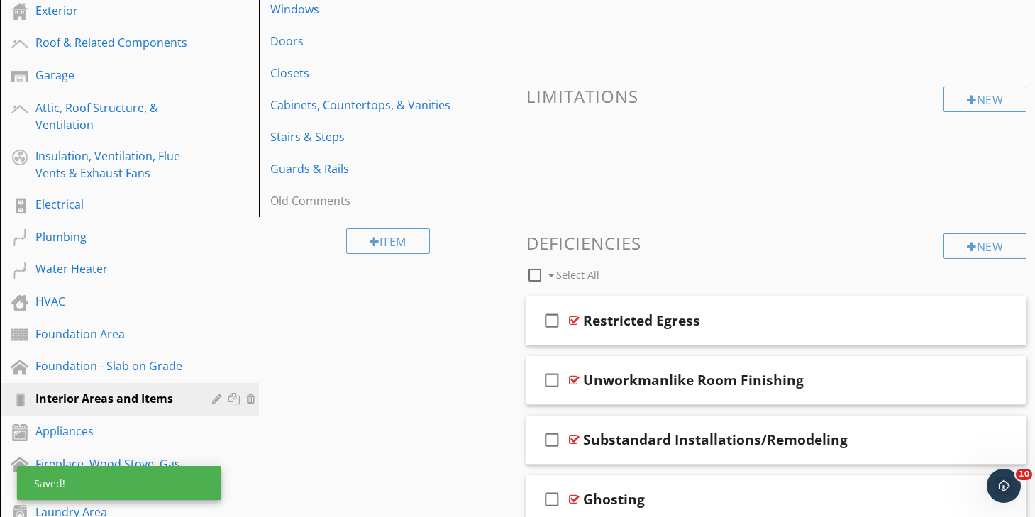
scroll to position [263, 0]
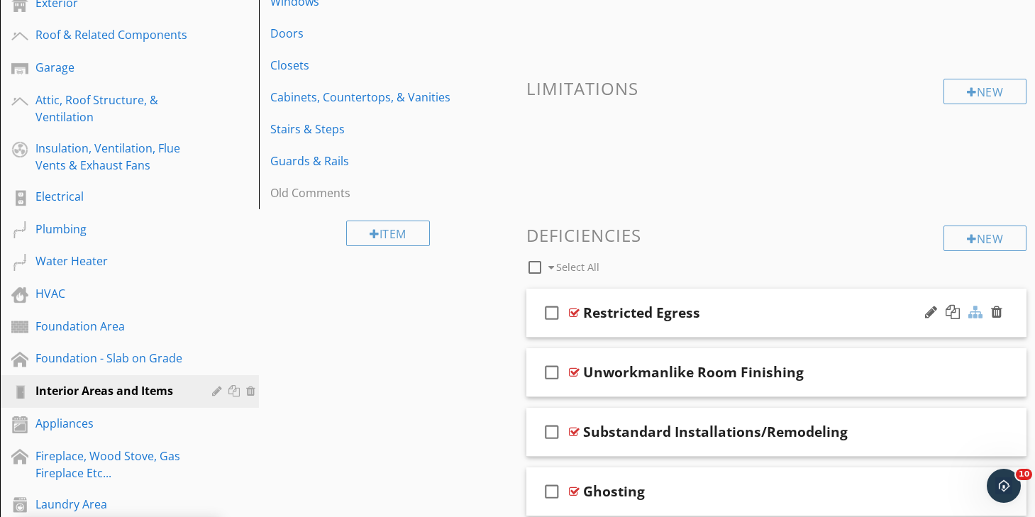
click at [977, 316] on div at bounding box center [975, 312] width 14 height 14
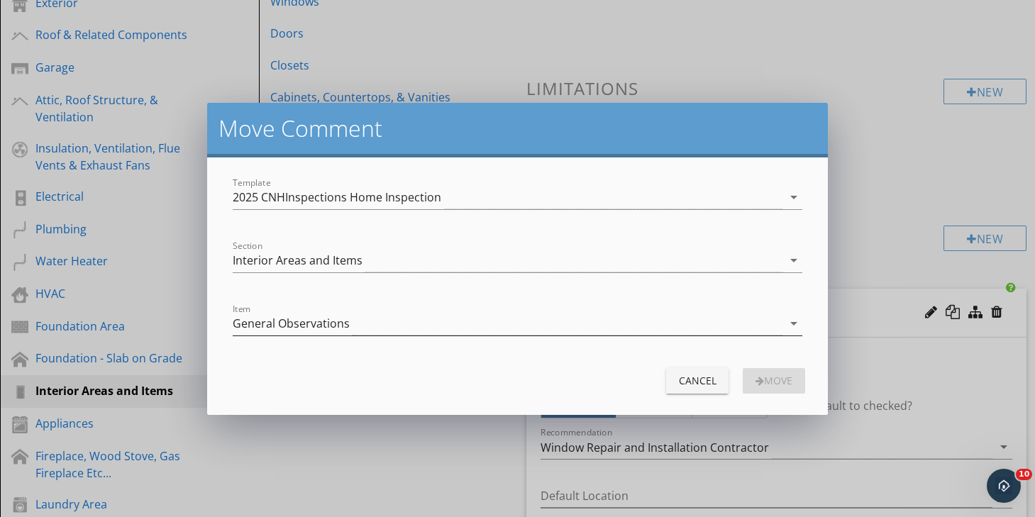
click at [583, 331] on div "General Observations" at bounding box center [508, 323] width 550 height 23
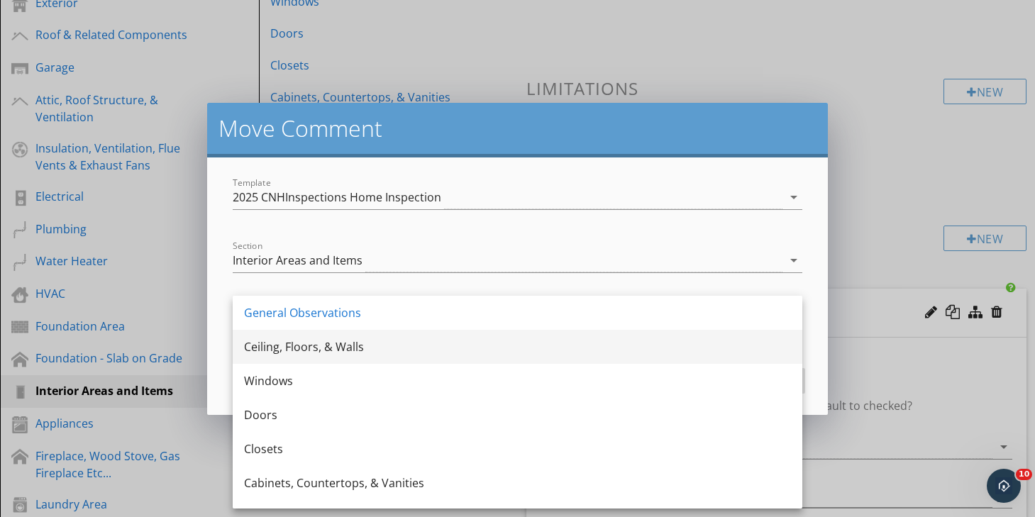
click at [495, 349] on div "Ceiling, Floors, & Walls" at bounding box center [517, 346] width 547 height 17
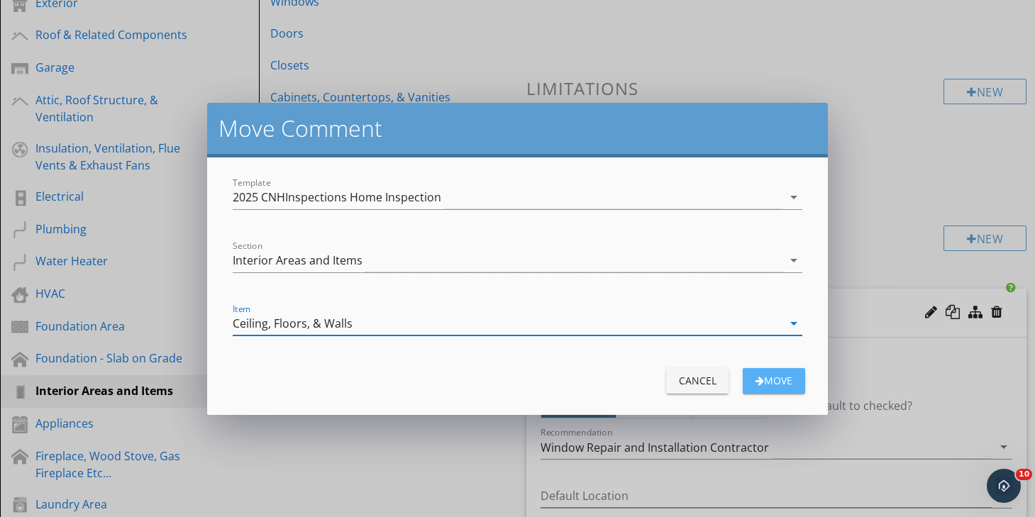
click at [773, 377] on div "Move" at bounding box center [774, 380] width 40 height 15
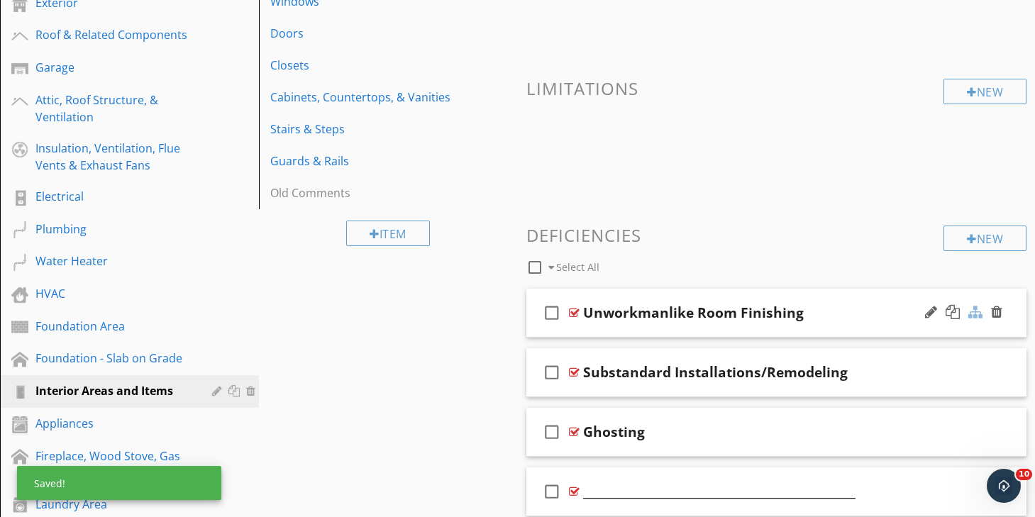
click at [977, 315] on div at bounding box center [975, 312] width 14 height 14
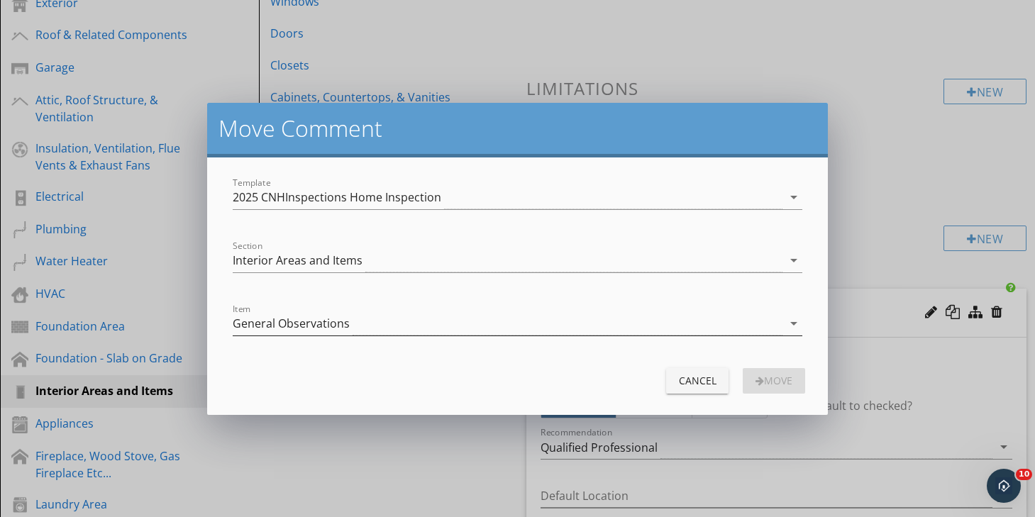
click at [675, 328] on div "General Observations" at bounding box center [508, 323] width 550 height 23
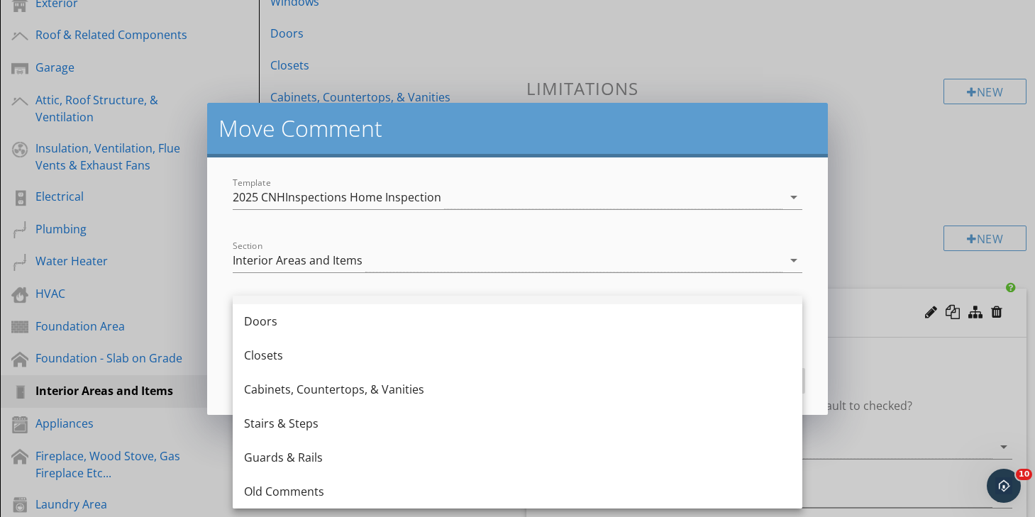
scroll to position [94, 0]
click at [885, 375] on div "Move Comment Template 2025 CNHInspections Home Inspection arrow_drop_down Secti…" at bounding box center [517, 258] width 1035 height 517
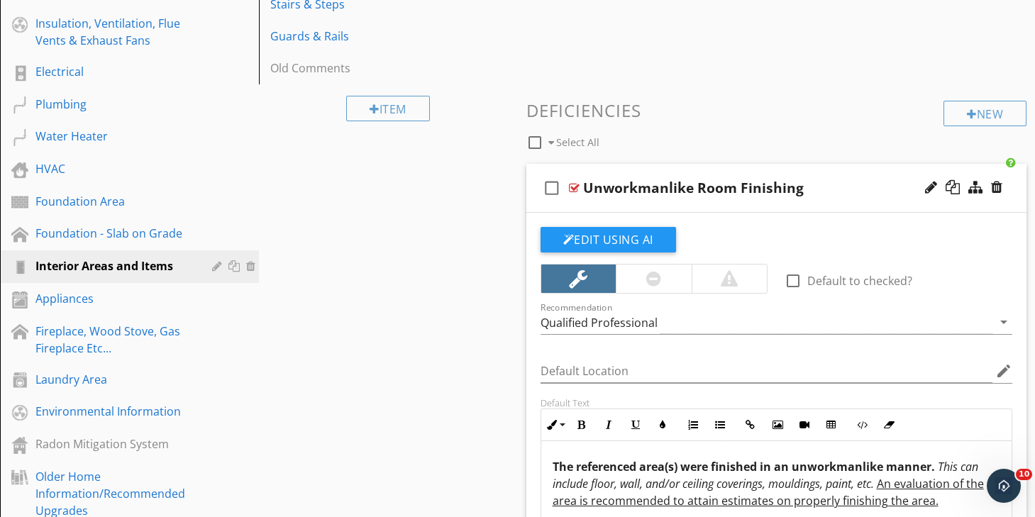
scroll to position [386, 0]
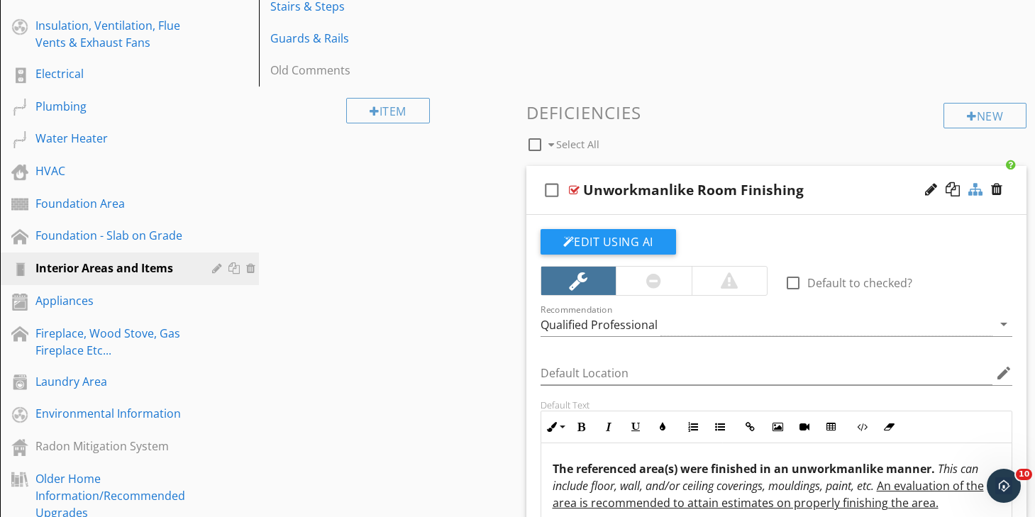
click at [975, 186] on div at bounding box center [975, 189] width 14 height 14
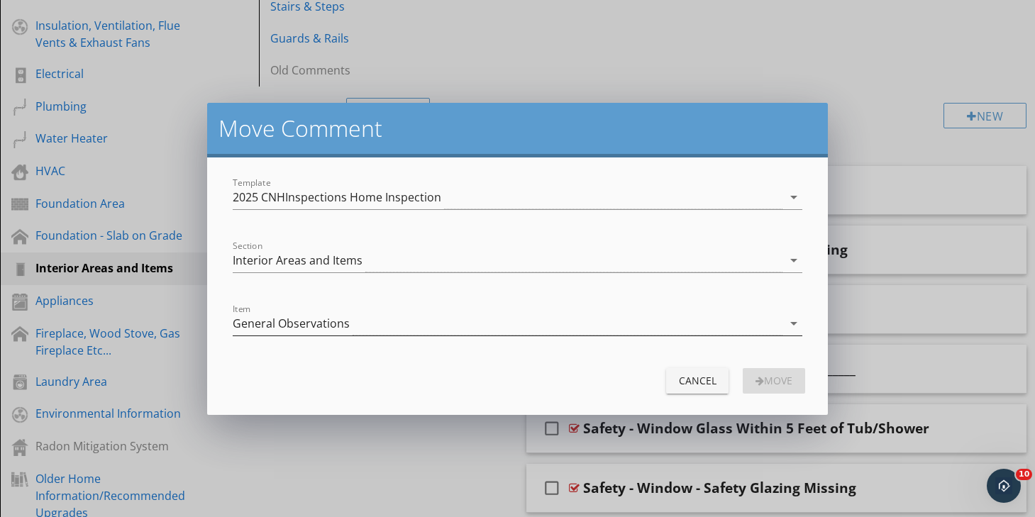
click at [502, 324] on div "General Observations" at bounding box center [508, 323] width 550 height 23
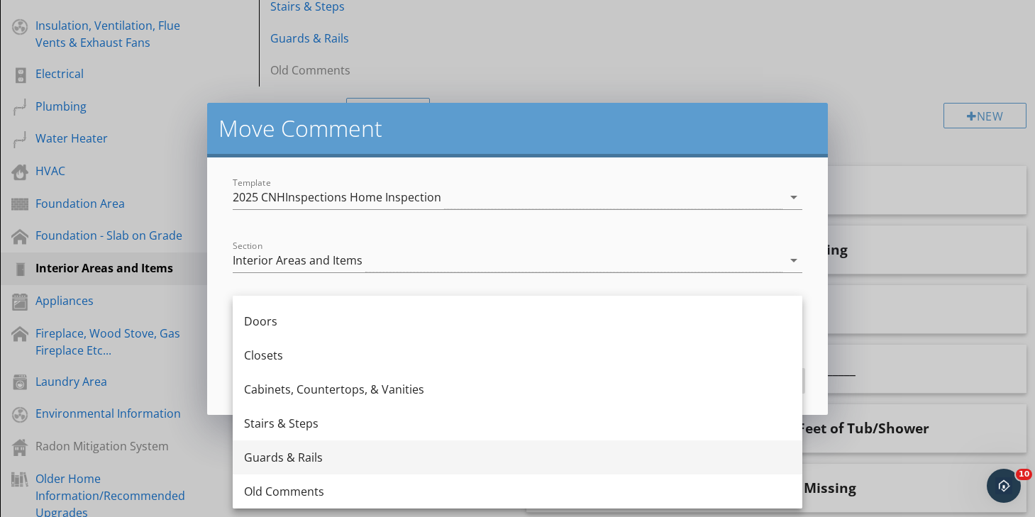
scroll to position [94, 0]
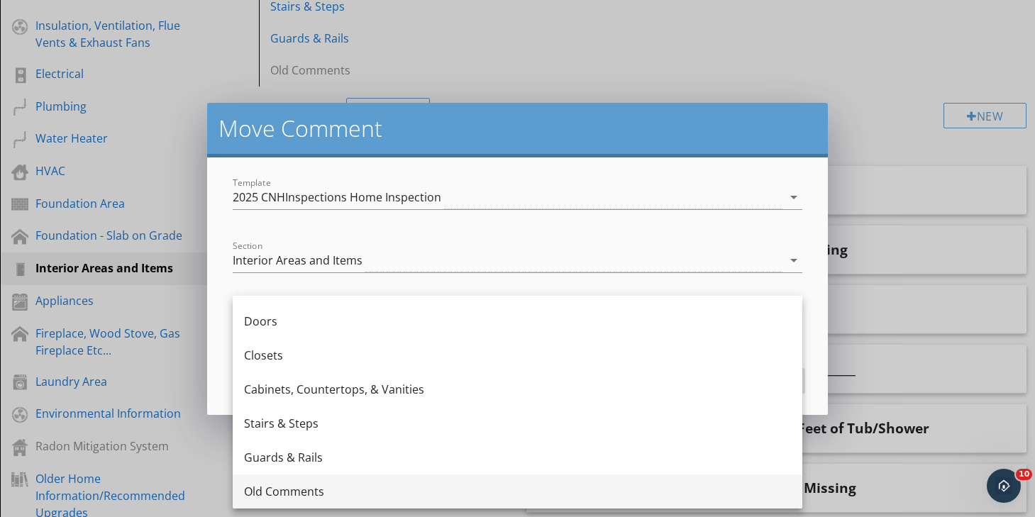
click at [453, 495] on div "Old Comments" at bounding box center [517, 491] width 547 height 17
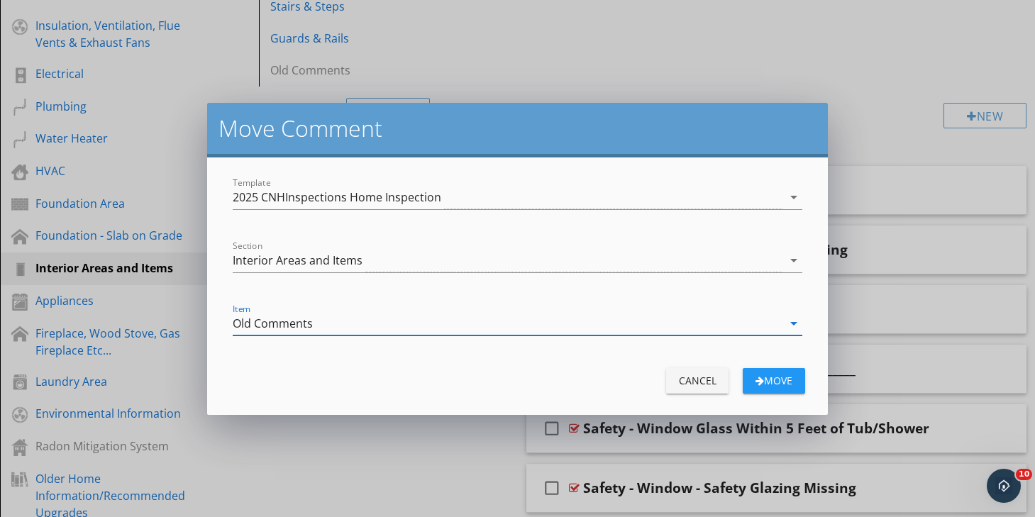
click at [783, 382] on div "Move" at bounding box center [774, 380] width 40 height 15
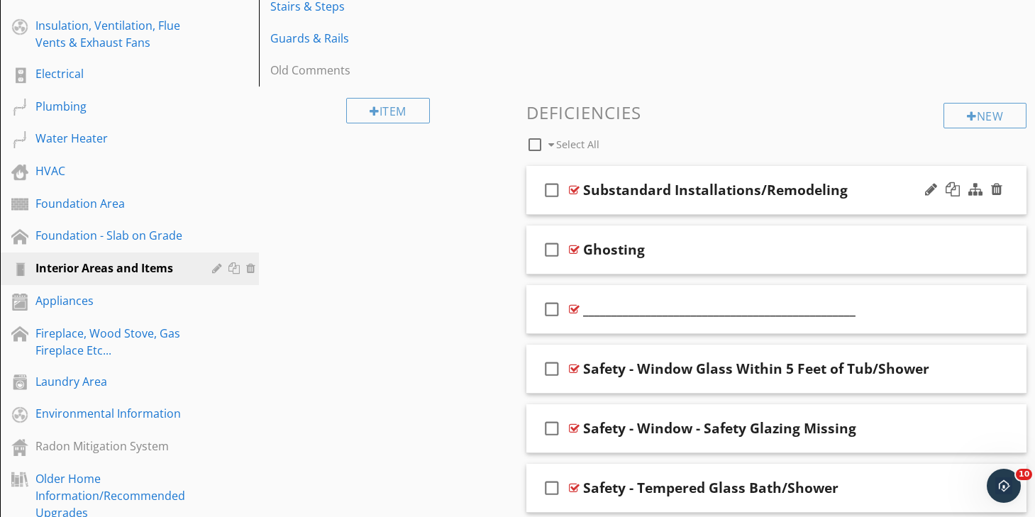
click at [790, 166] on div "check_box_outline_blank Substandard Installations/Remodeling" at bounding box center [776, 190] width 501 height 49
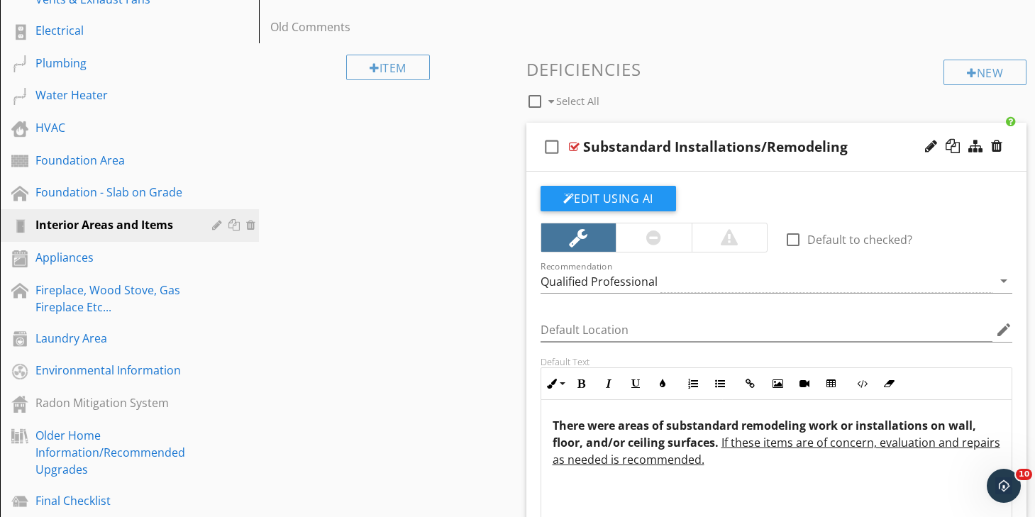
scroll to position [428, 0]
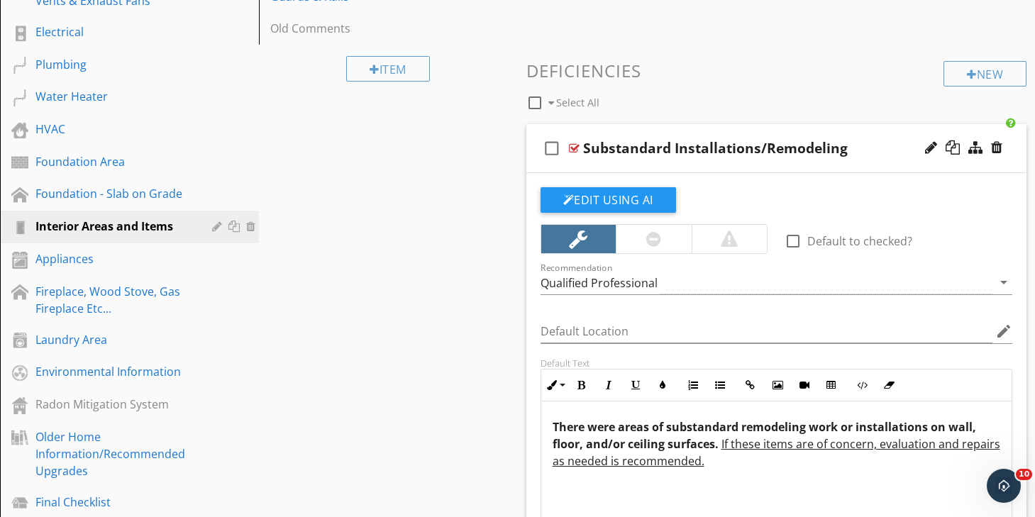
click at [789, 126] on div "check_box_outline_blank Substandard Installations/Remodeling" at bounding box center [776, 148] width 501 height 49
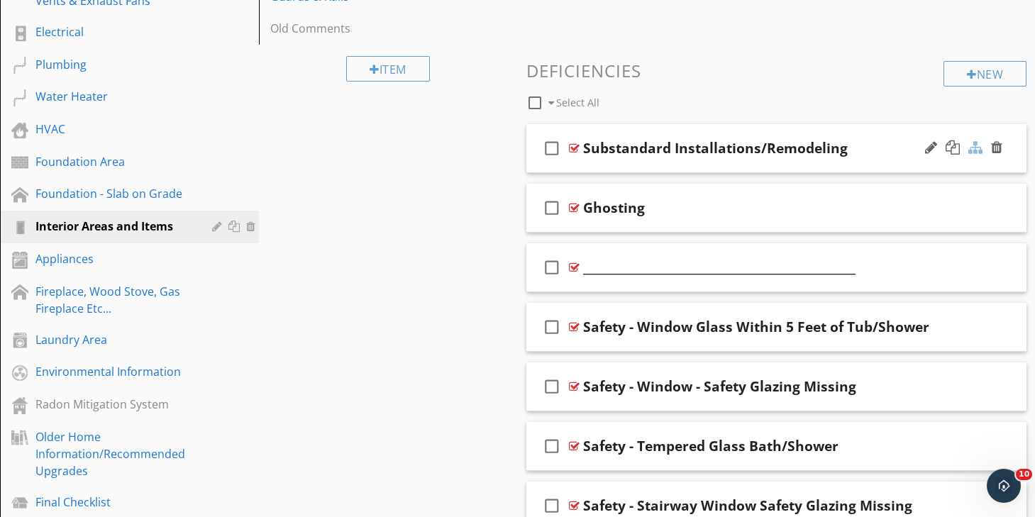
click at [978, 148] on div at bounding box center [975, 147] width 14 height 14
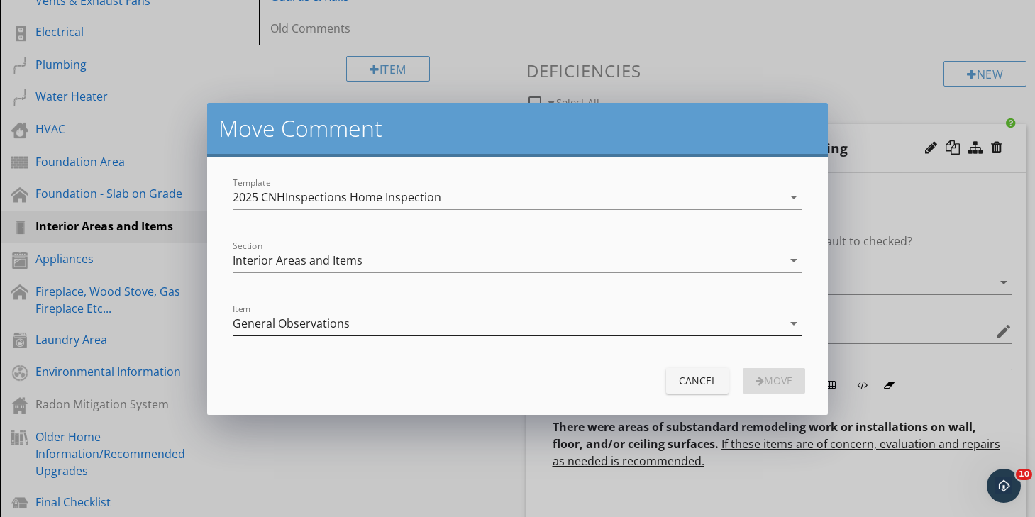
click at [418, 326] on div "General Observations" at bounding box center [508, 323] width 550 height 23
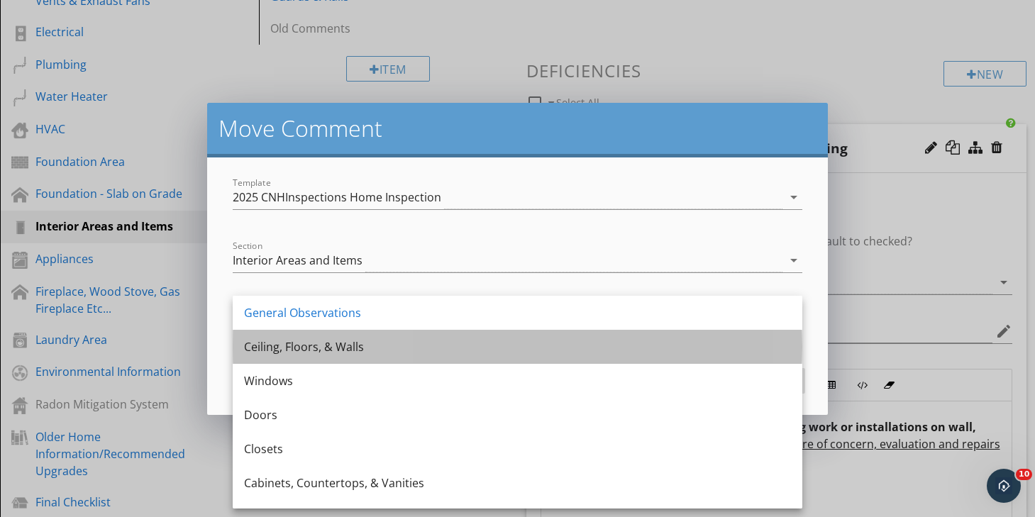
click at [401, 355] on div "Ceiling, Floors, & Walls" at bounding box center [517, 346] width 547 height 17
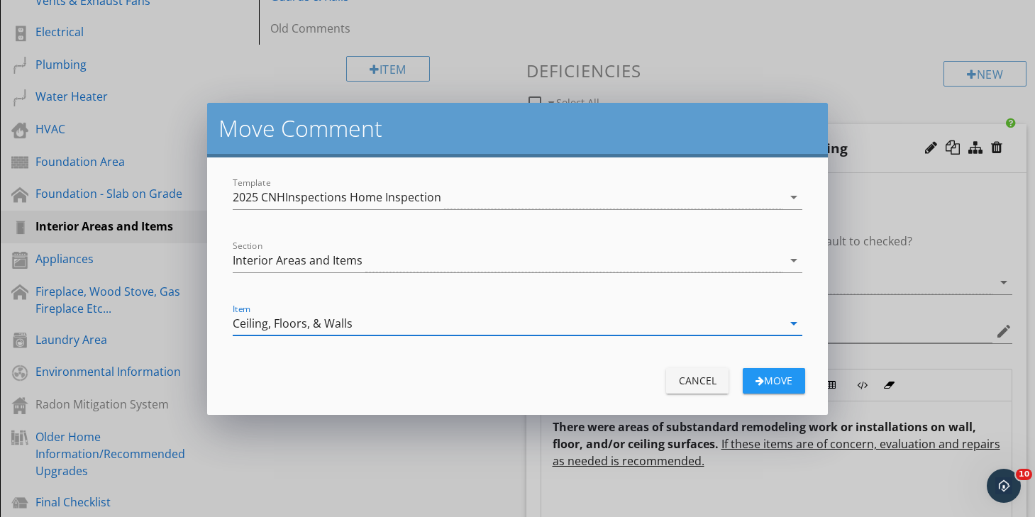
click at [765, 375] on div "Move" at bounding box center [774, 380] width 40 height 15
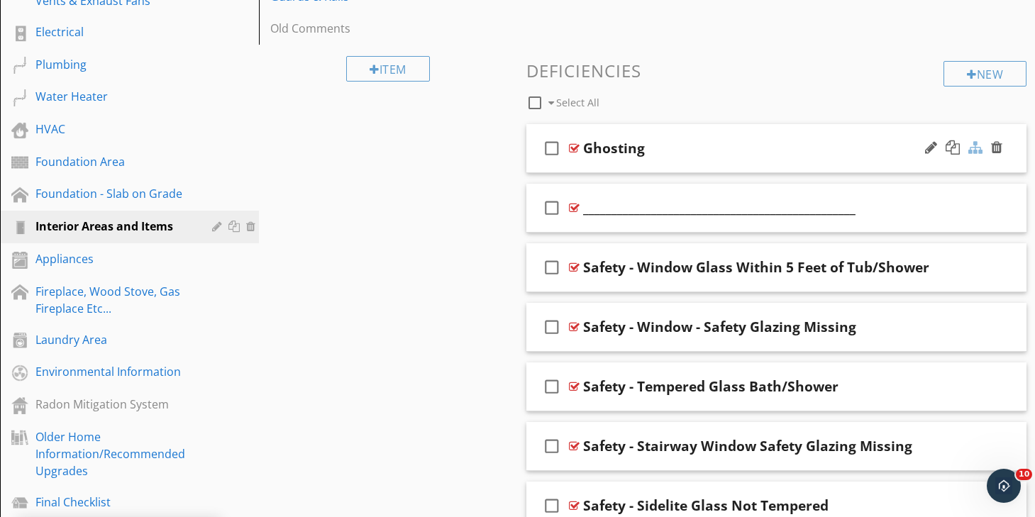
click at [974, 149] on div at bounding box center [975, 147] width 14 height 14
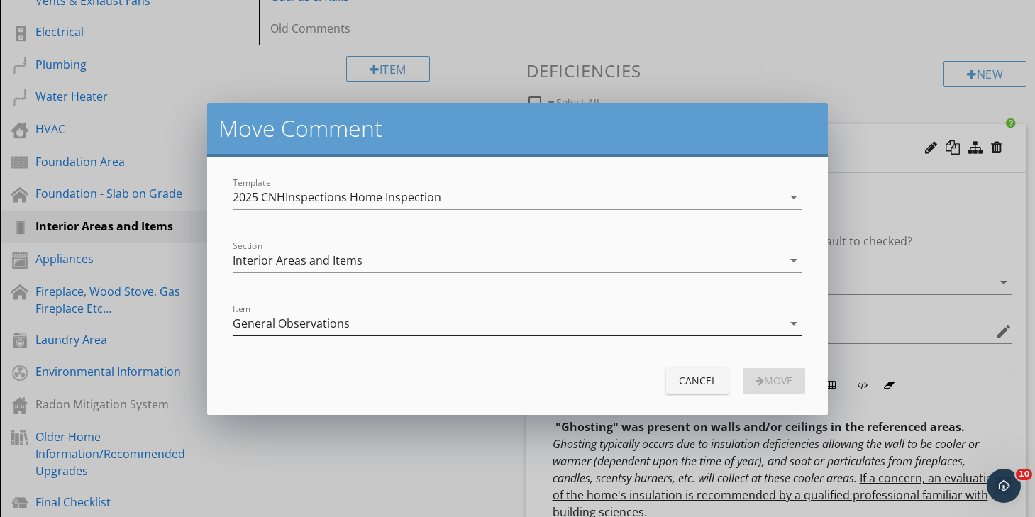
click at [394, 325] on div "General Observations" at bounding box center [508, 323] width 550 height 23
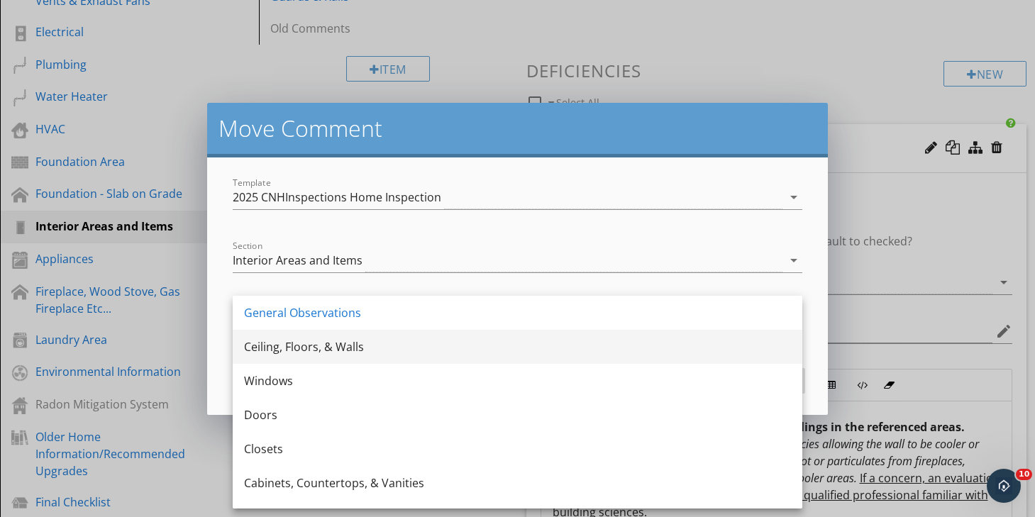
click at [392, 350] on div "Ceiling, Floors, & Walls" at bounding box center [517, 346] width 547 height 17
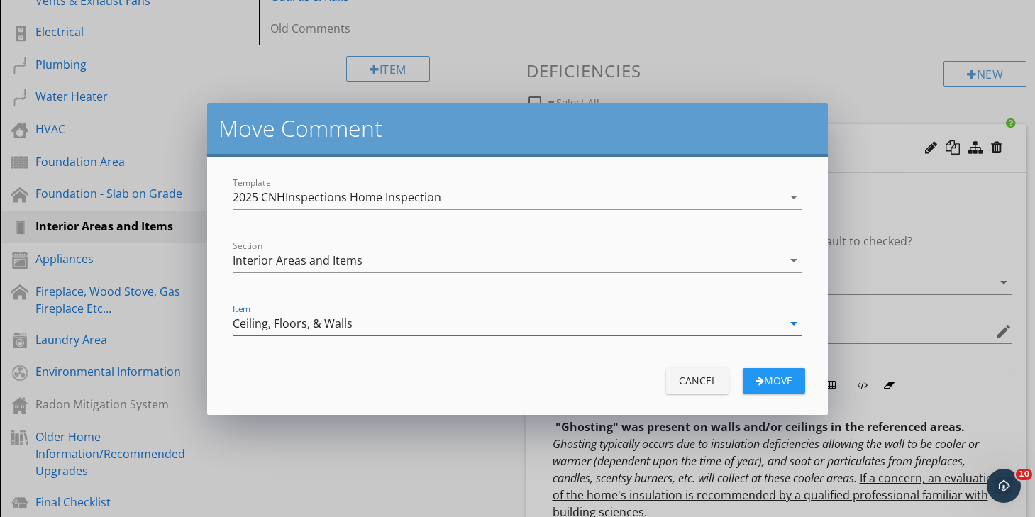
click at [782, 375] on div "Move" at bounding box center [774, 380] width 40 height 15
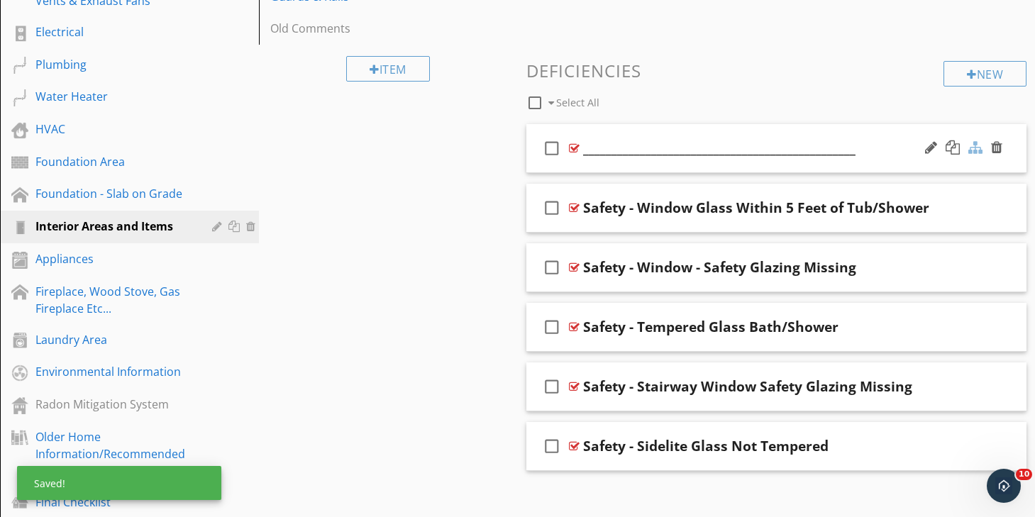
click at [973, 151] on div at bounding box center [975, 147] width 14 height 14
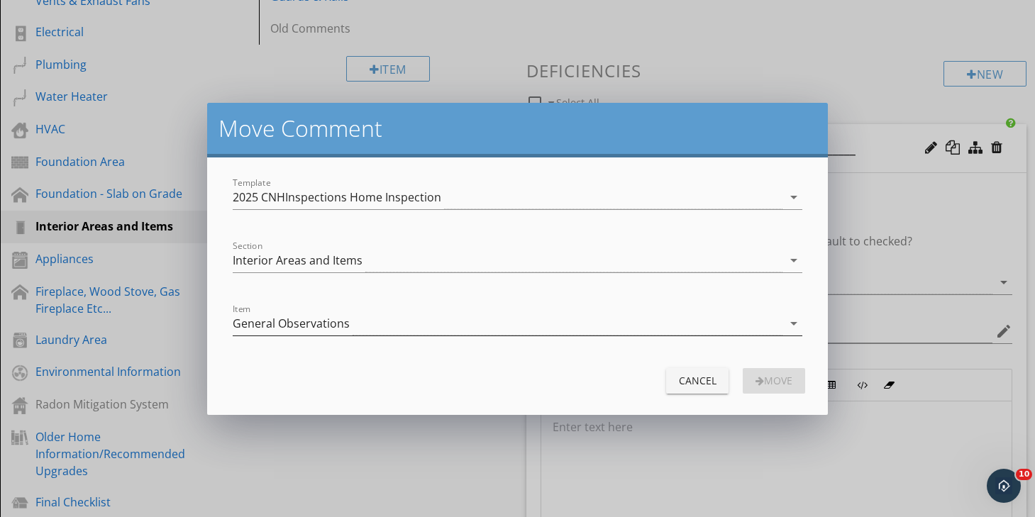
click at [531, 329] on div "General Observations" at bounding box center [508, 323] width 550 height 23
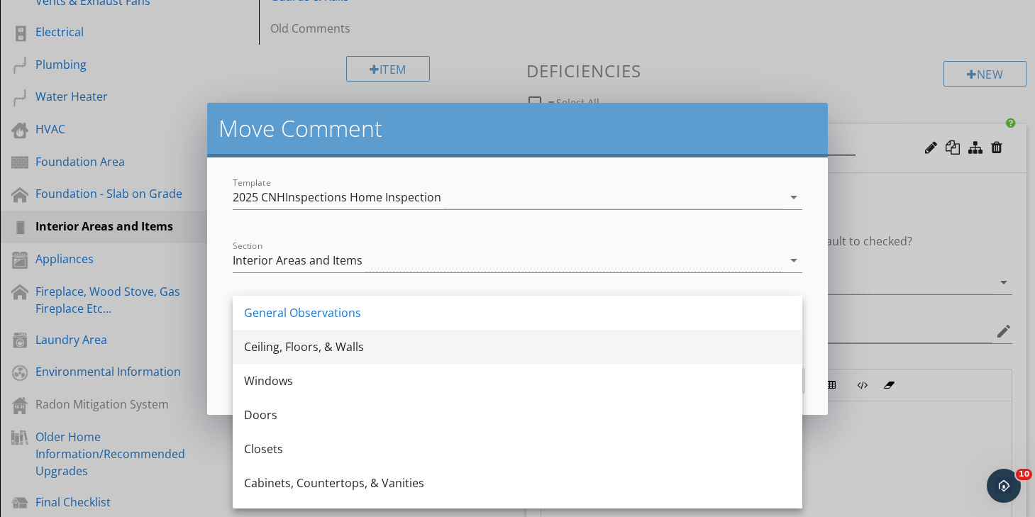
click at [487, 348] on div "Ceiling, Floors, & Walls" at bounding box center [517, 346] width 547 height 17
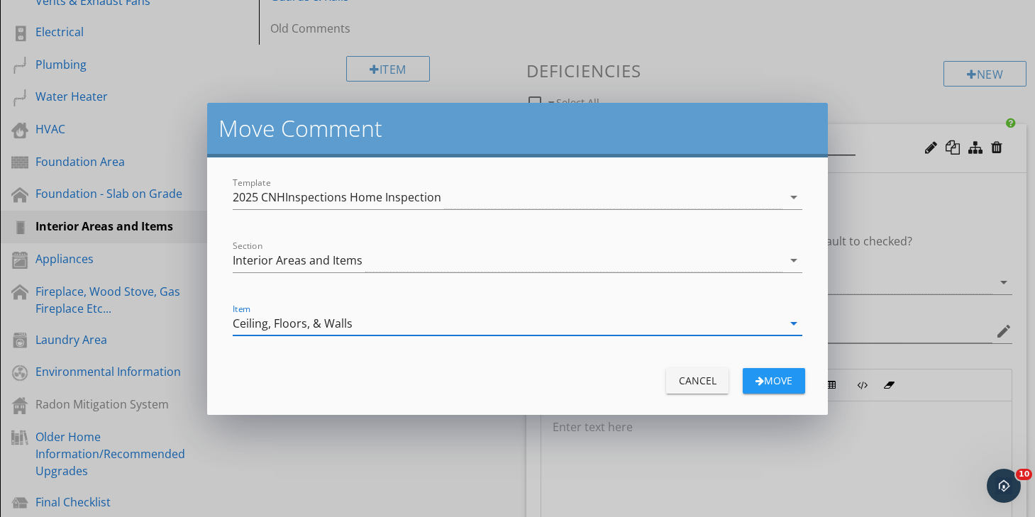
click at [782, 380] on div "Move" at bounding box center [774, 380] width 40 height 15
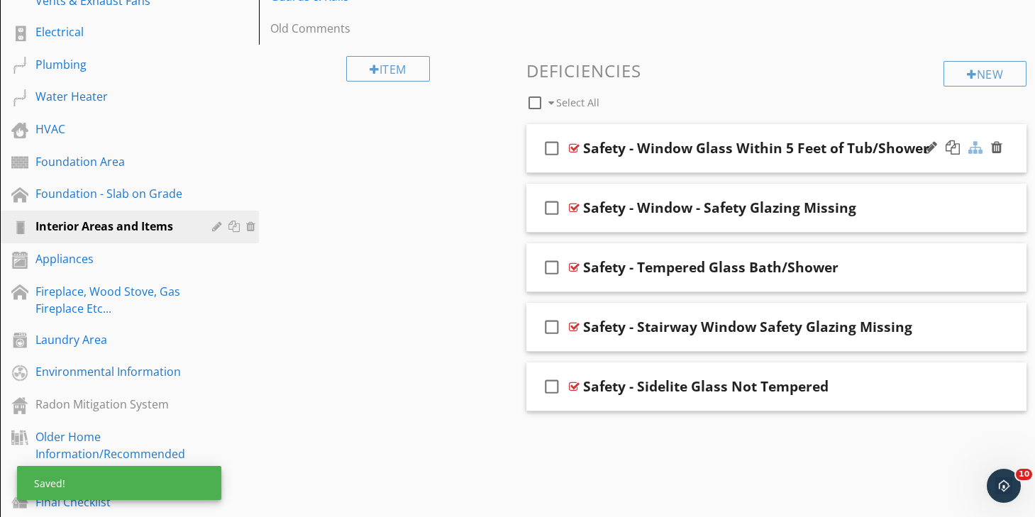
click at [979, 150] on div at bounding box center [975, 147] width 14 height 14
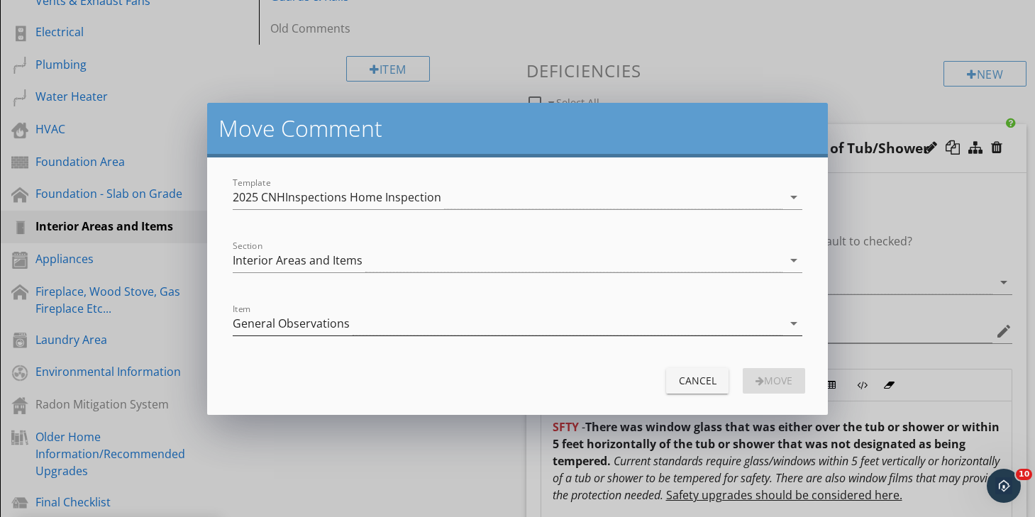
click at [609, 323] on div "General Observations" at bounding box center [508, 323] width 550 height 23
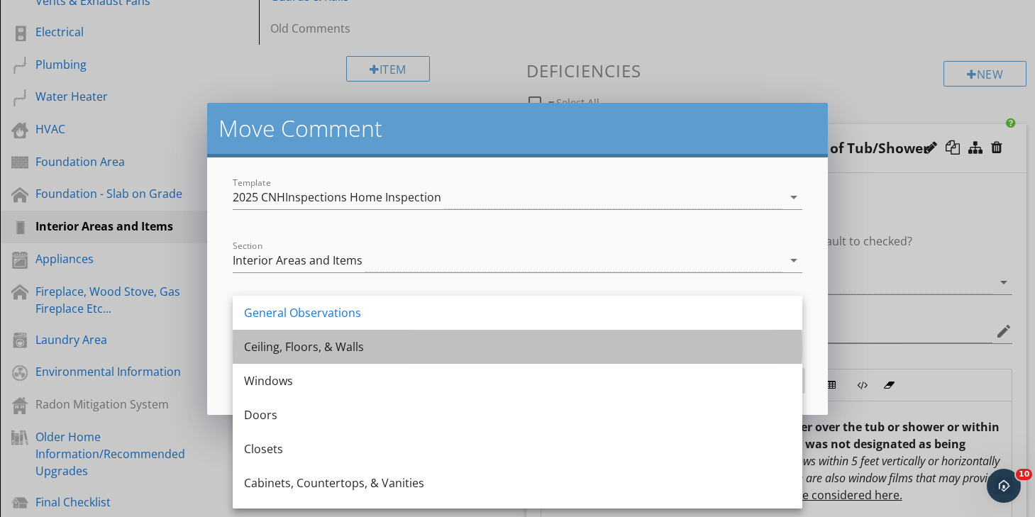
click at [552, 363] on div "Ceiling, Floors, & Walls" at bounding box center [517, 347] width 547 height 34
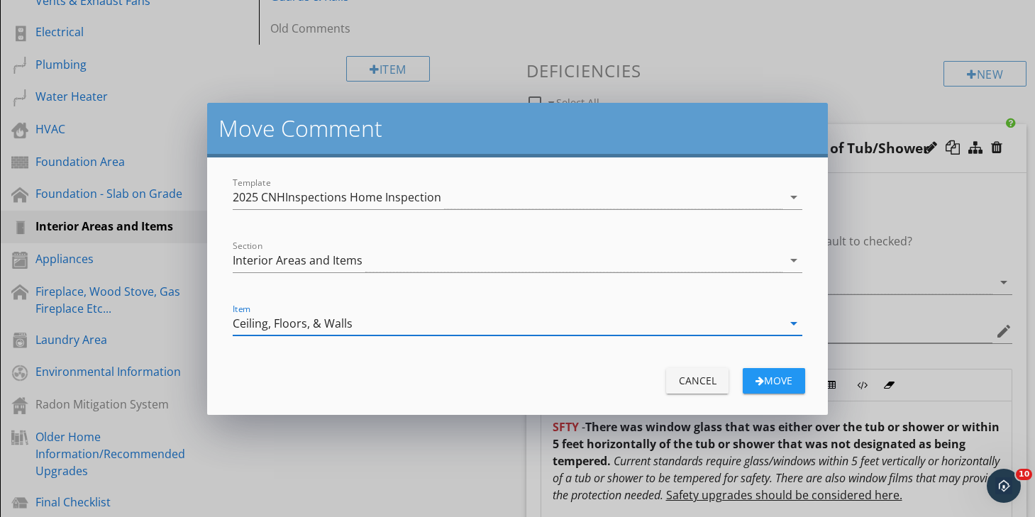
click at [773, 380] on div "Move" at bounding box center [774, 380] width 40 height 15
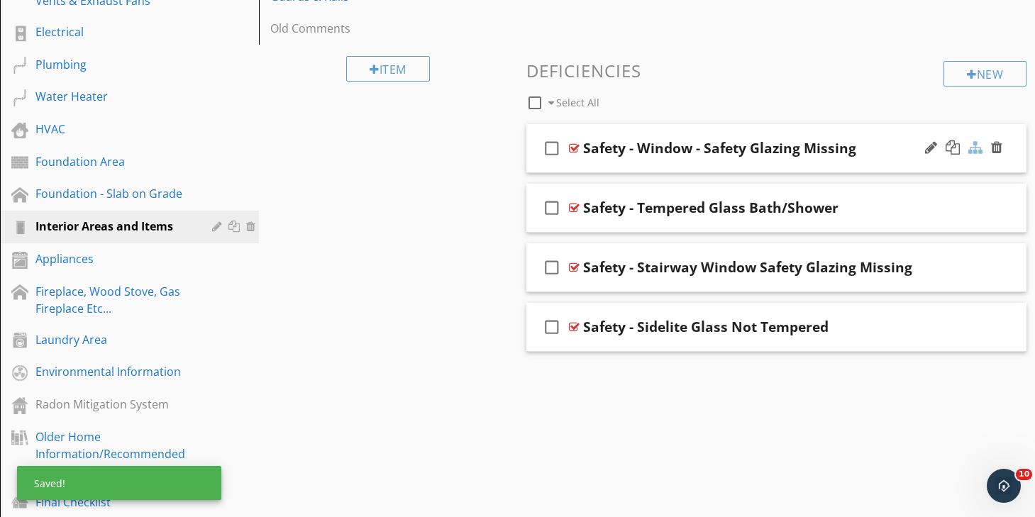
click at [974, 152] on div at bounding box center [975, 147] width 14 height 14
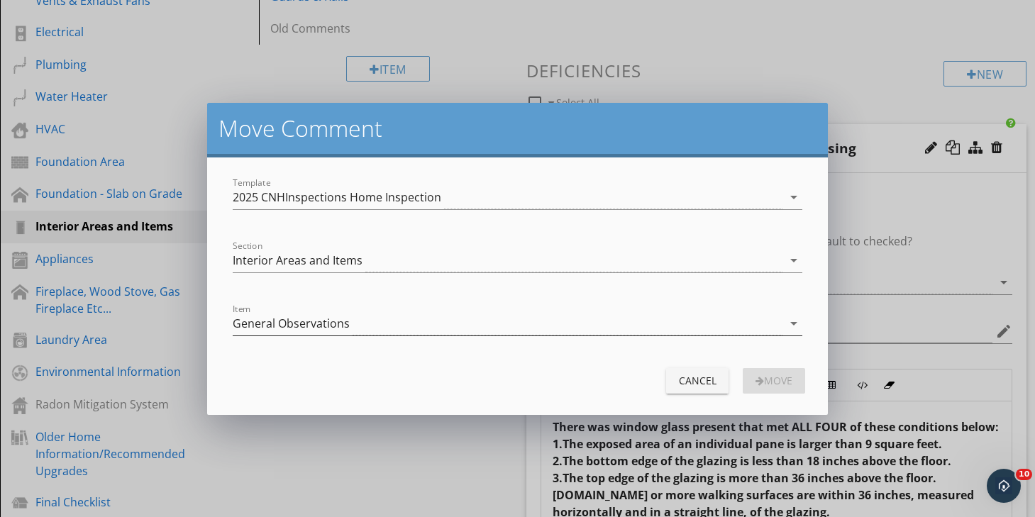
click at [586, 324] on div "General Observations" at bounding box center [508, 323] width 550 height 23
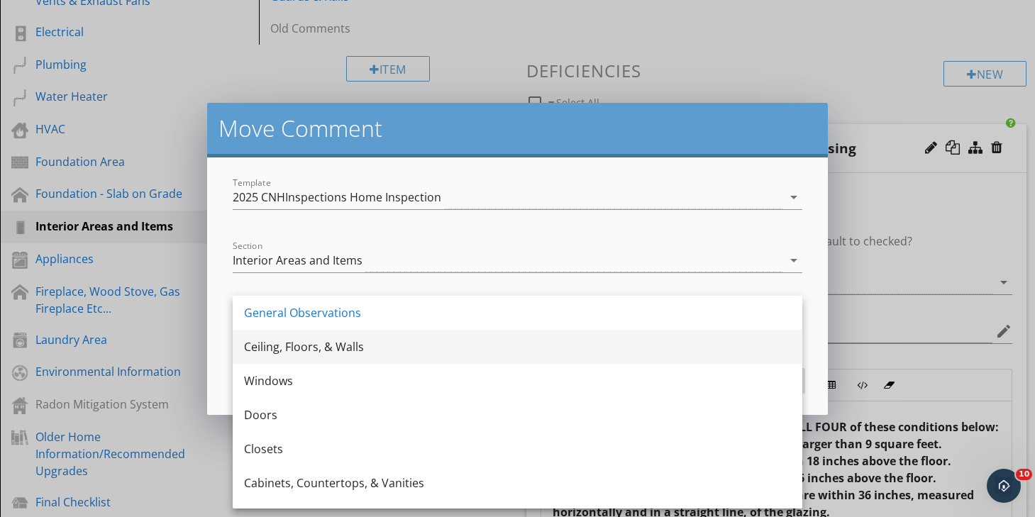
click at [541, 349] on div "Ceiling, Floors, & Walls" at bounding box center [517, 346] width 547 height 17
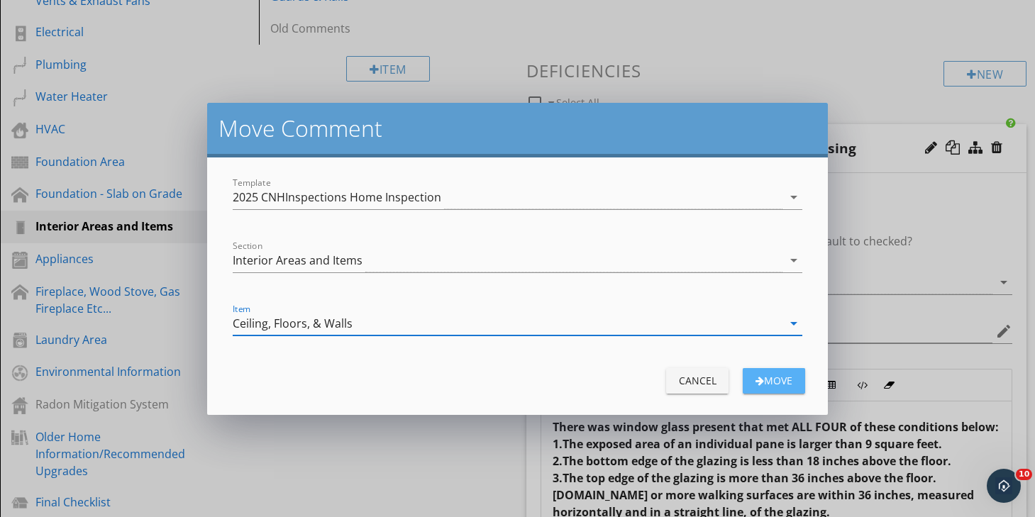
click at [780, 381] on div "Move" at bounding box center [774, 380] width 40 height 15
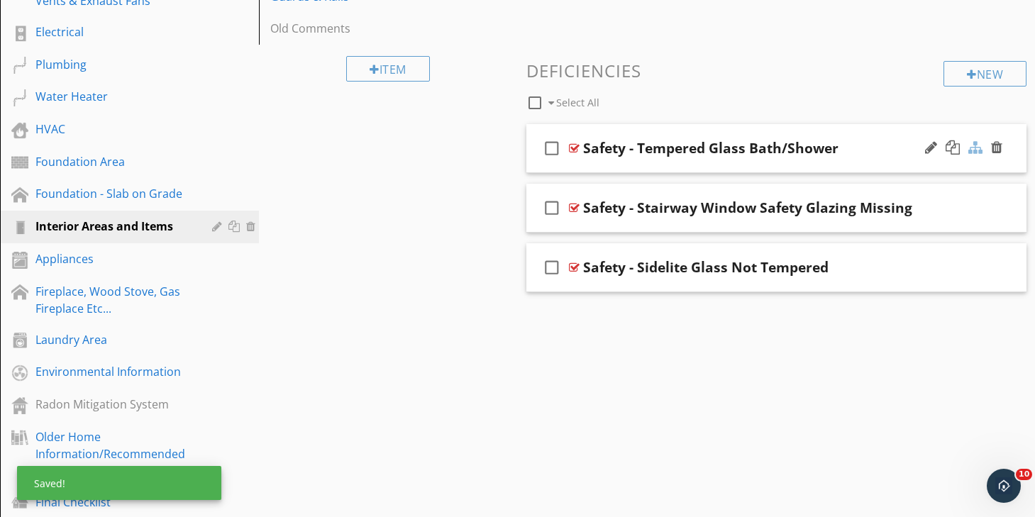
click at [978, 149] on div at bounding box center [975, 147] width 14 height 14
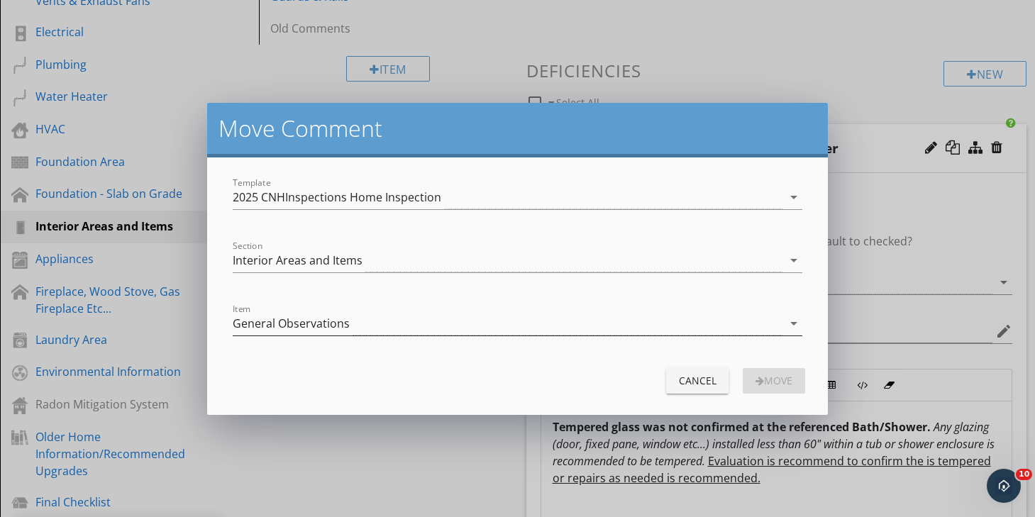
click at [580, 327] on div "General Observations" at bounding box center [508, 323] width 550 height 23
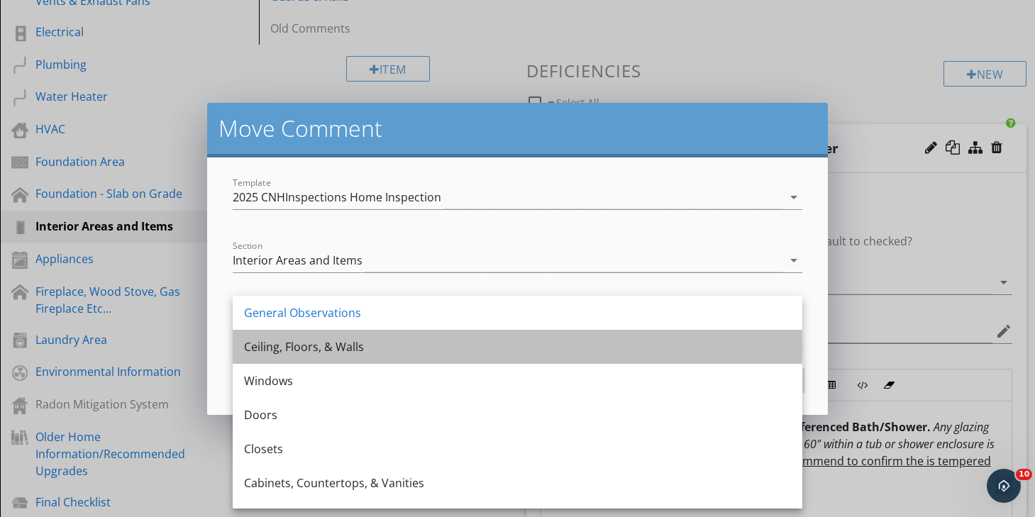
click at [531, 345] on div "Ceiling, Floors, & Walls" at bounding box center [517, 346] width 547 height 17
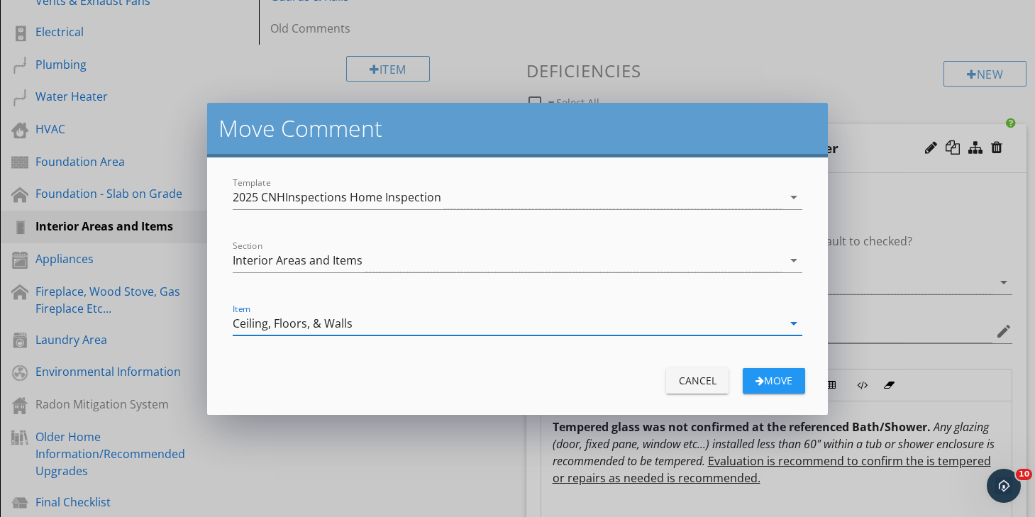
click at [769, 377] on div "Move" at bounding box center [774, 380] width 40 height 15
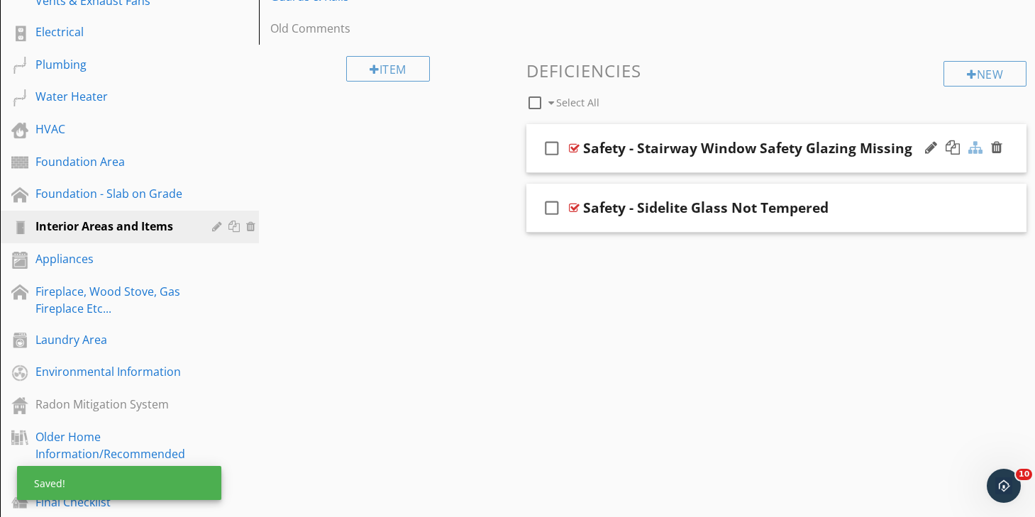
click at [974, 151] on div at bounding box center [975, 147] width 14 height 14
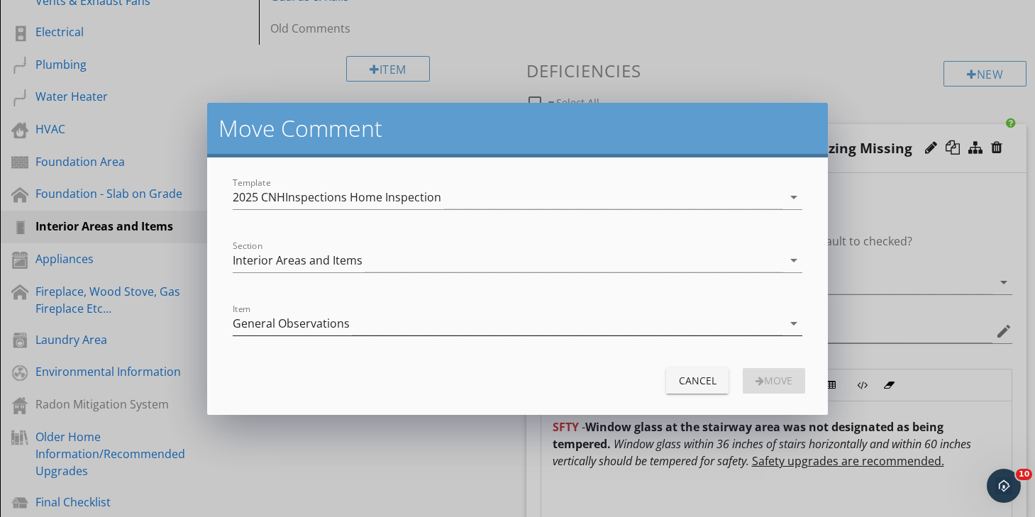
click at [590, 318] on div "General Observations" at bounding box center [508, 323] width 550 height 23
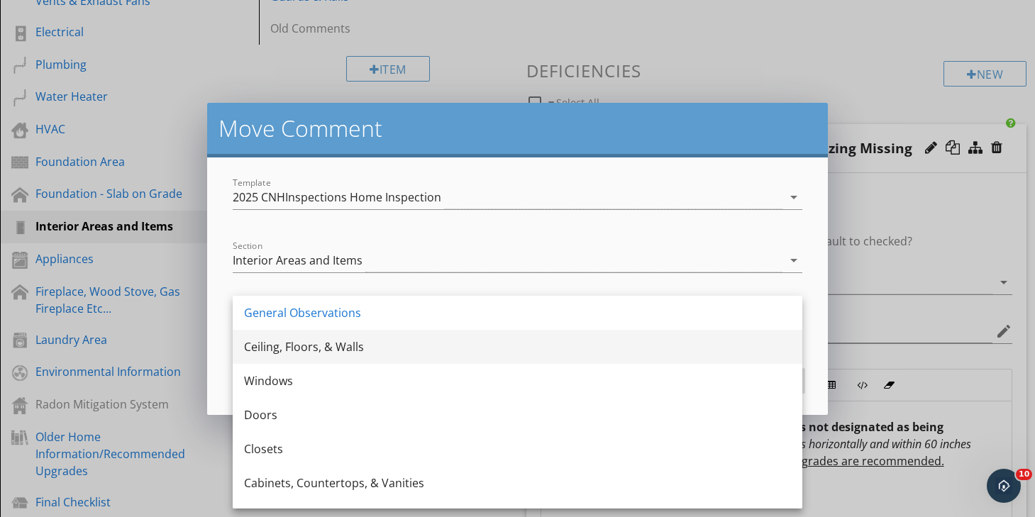
click at [487, 356] on div "Ceiling, Floors, & Walls" at bounding box center [517, 347] width 547 height 34
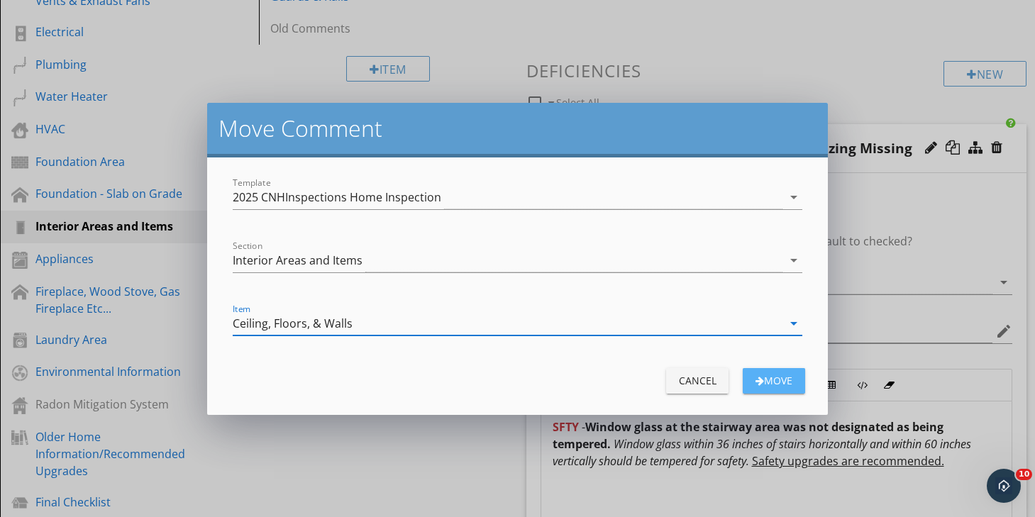
click at [770, 380] on div "Move" at bounding box center [774, 380] width 40 height 15
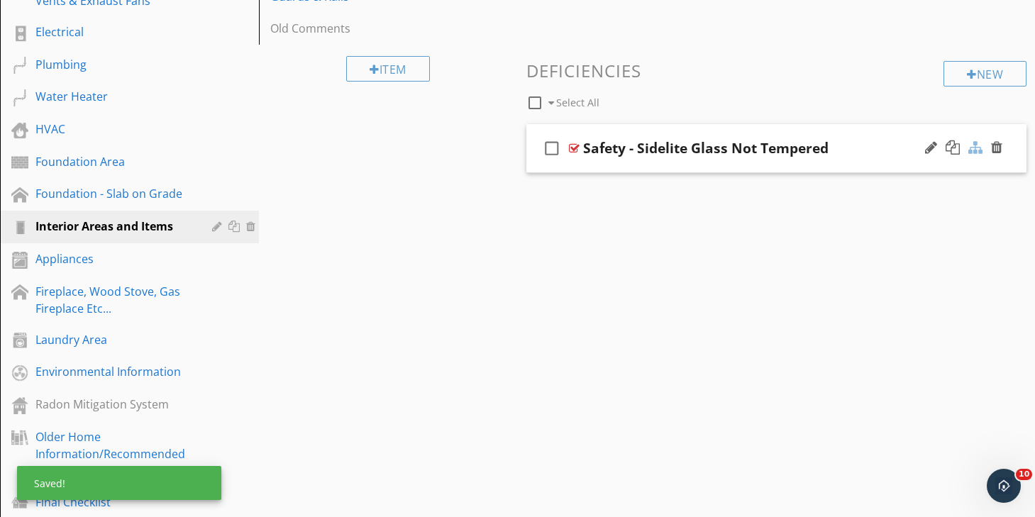
click at [979, 151] on div at bounding box center [975, 147] width 14 height 14
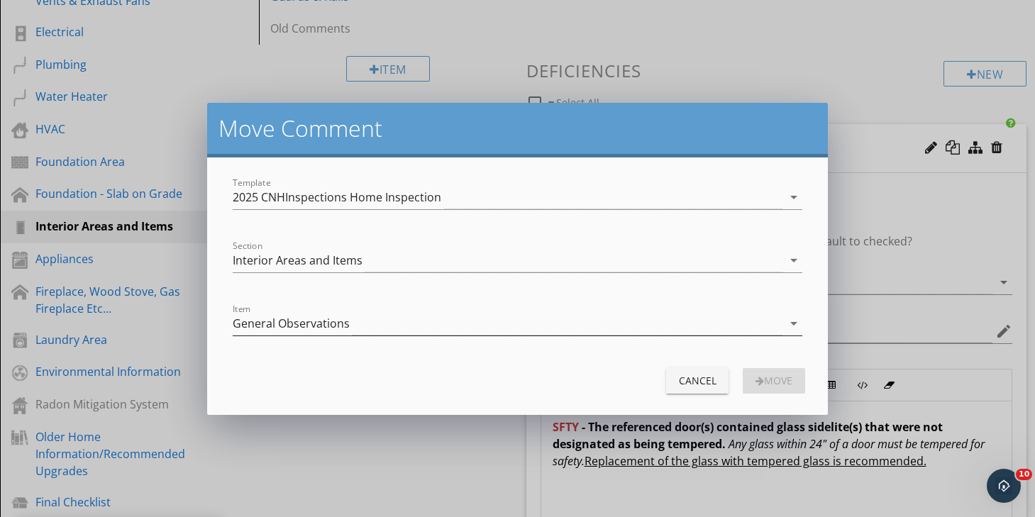
click at [533, 333] on div "General Observations" at bounding box center [508, 323] width 550 height 23
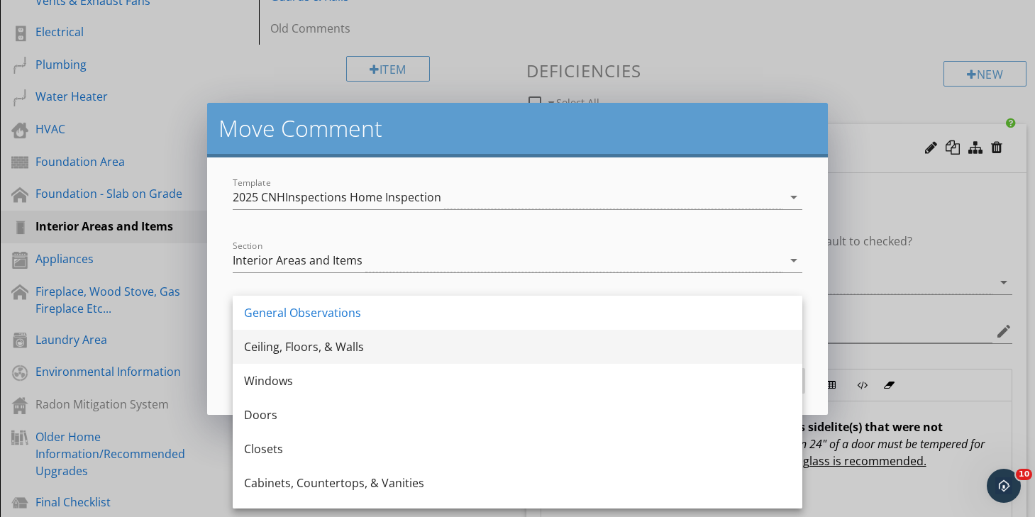
click at [502, 359] on div "Ceiling, Floors, & Walls" at bounding box center [517, 347] width 547 height 34
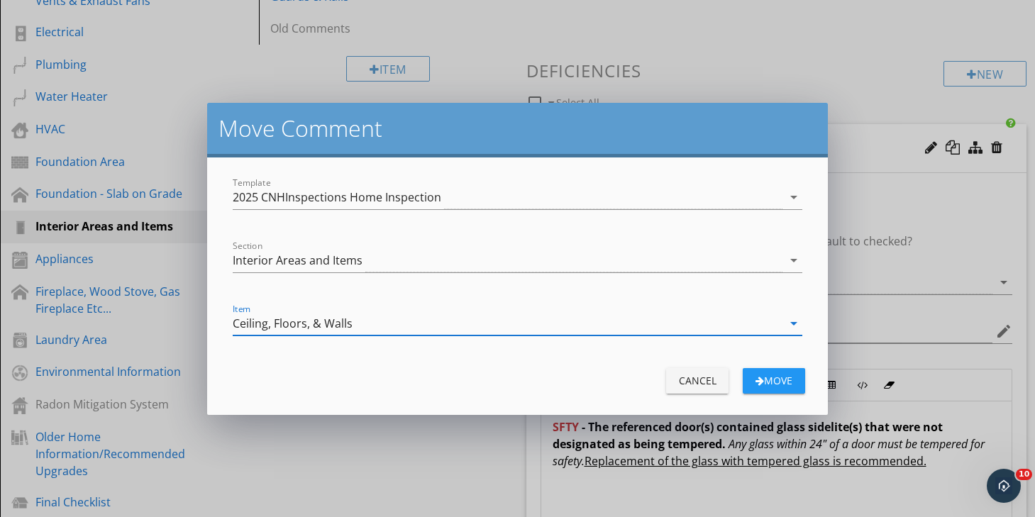
click at [778, 374] on div "Move" at bounding box center [774, 380] width 40 height 15
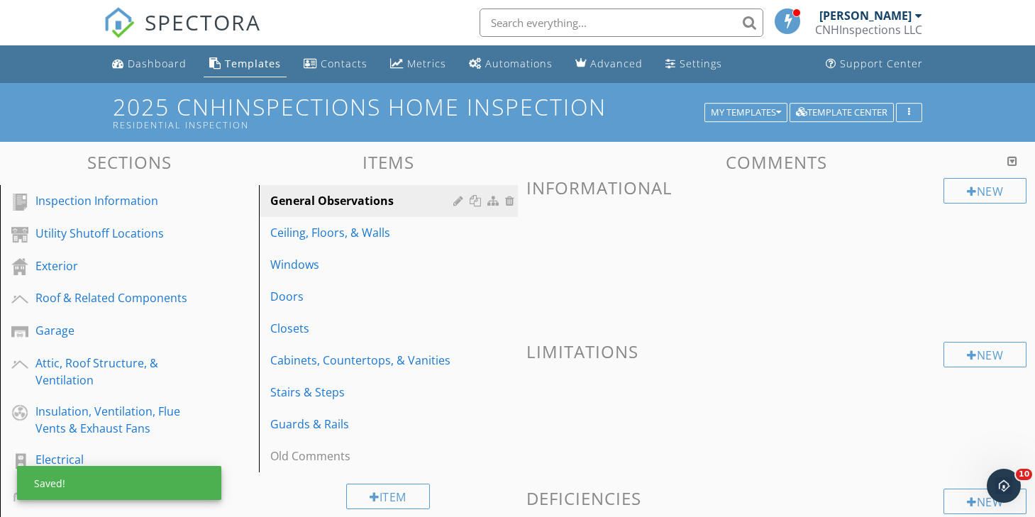
scroll to position [0, 0]
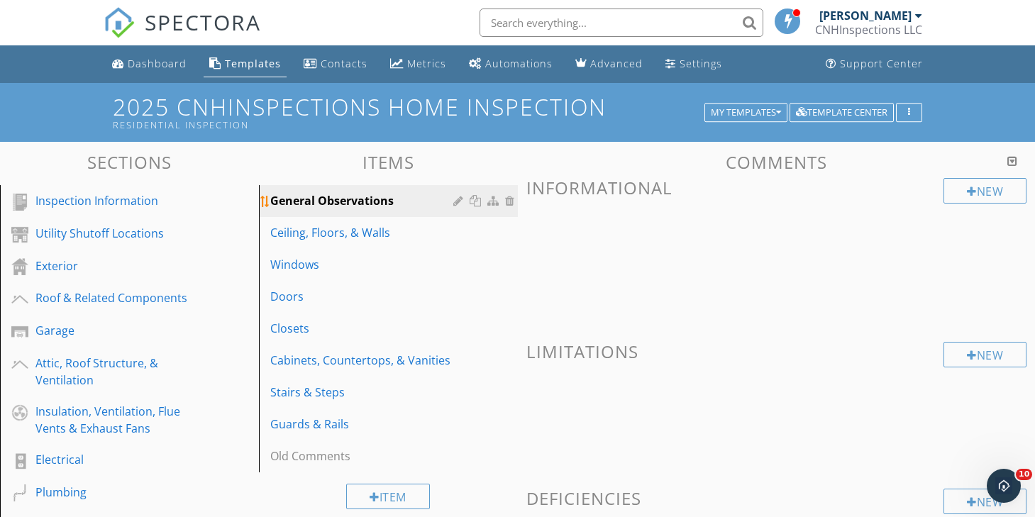
click at [459, 204] on div at bounding box center [459, 200] width 13 height 11
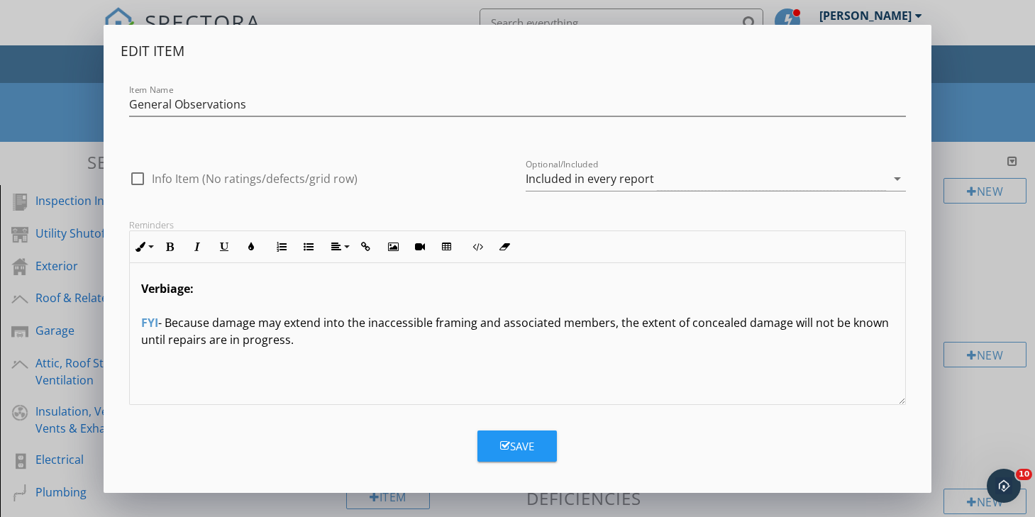
drag, startPoint x: 319, startPoint y: 344, endPoint x: 123, endPoint y: 286, distance: 204.3
click at [123, 286] on div "Reminders Inline Style XLarge Large Normal Small Light Small/Light Bold Italic …" at bounding box center [518, 312] width 794 height 186
copy p "Verbiage: FYI - Because damage may extend into the inaccessible framing and ass…"
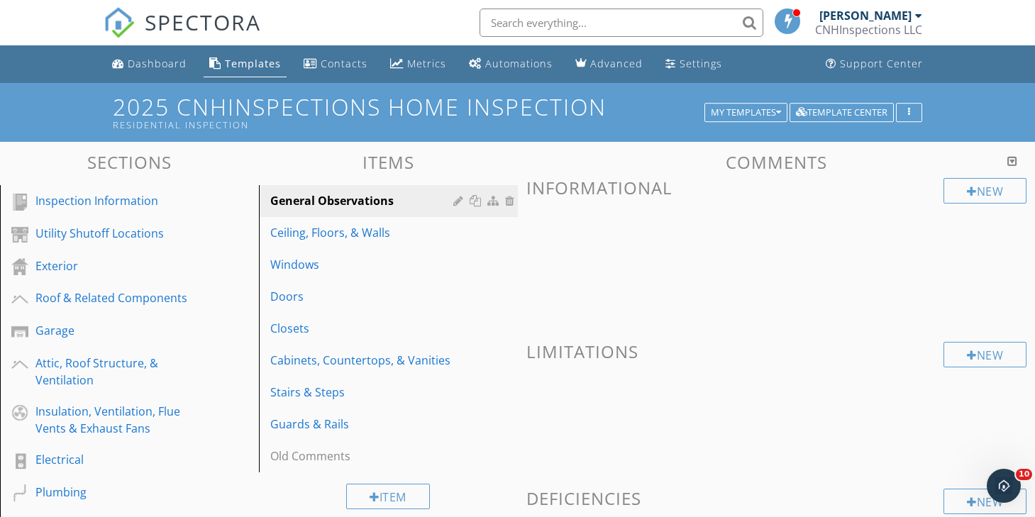
click at [985, 243] on div at bounding box center [517, 258] width 1035 height 517
click at [510, 201] on div at bounding box center [511, 200] width 13 height 11
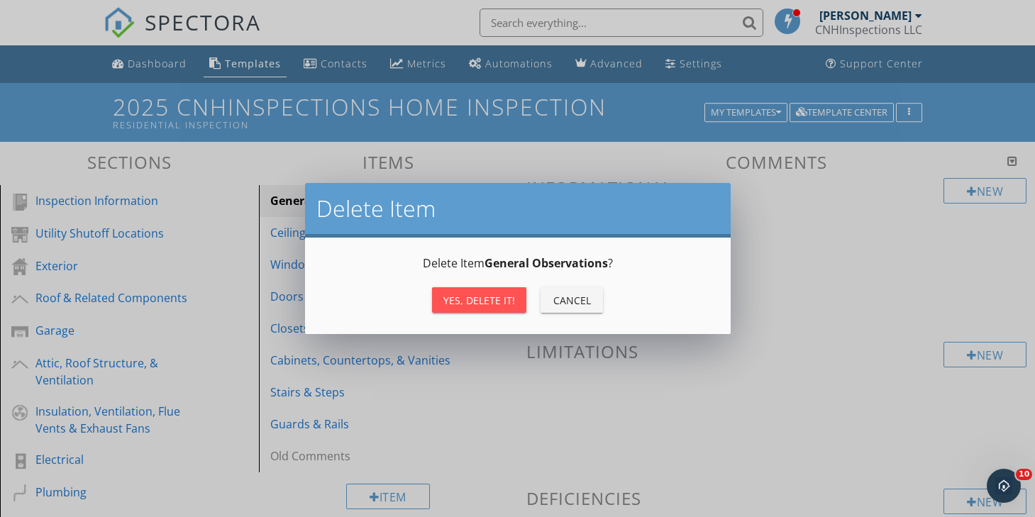
click at [495, 296] on div "Yes, Delete it!" at bounding box center [479, 300] width 72 height 15
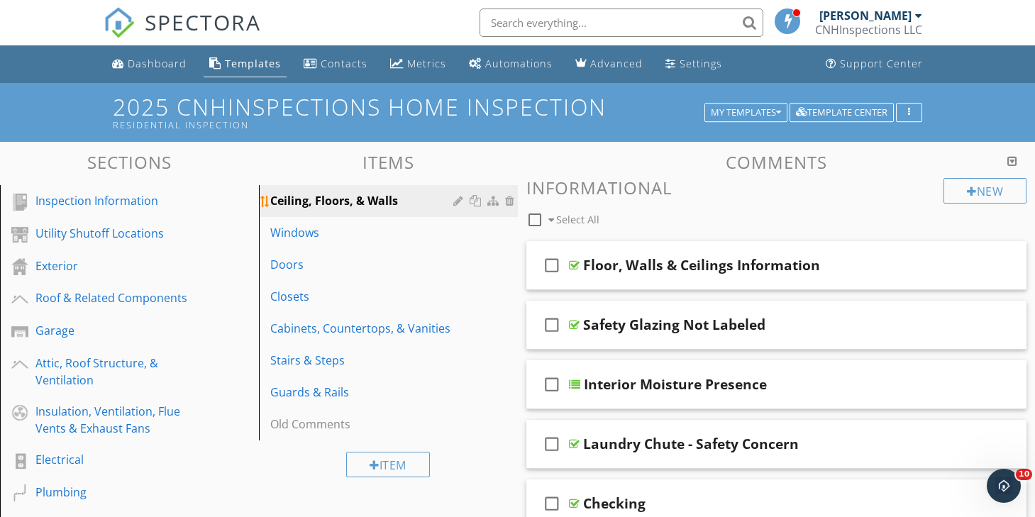
click at [458, 200] on div at bounding box center [459, 200] width 13 height 11
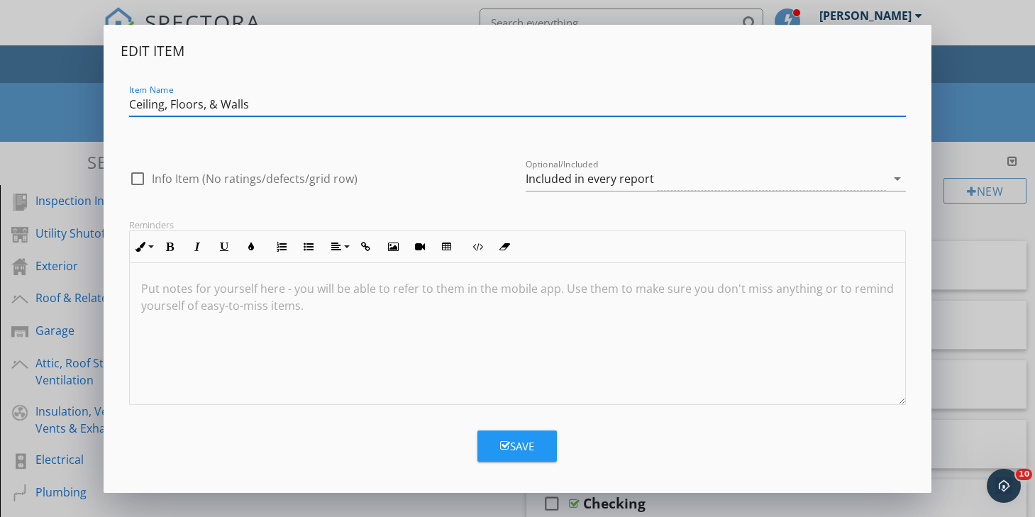
click at [406, 269] on div at bounding box center [517, 334] width 775 height 142
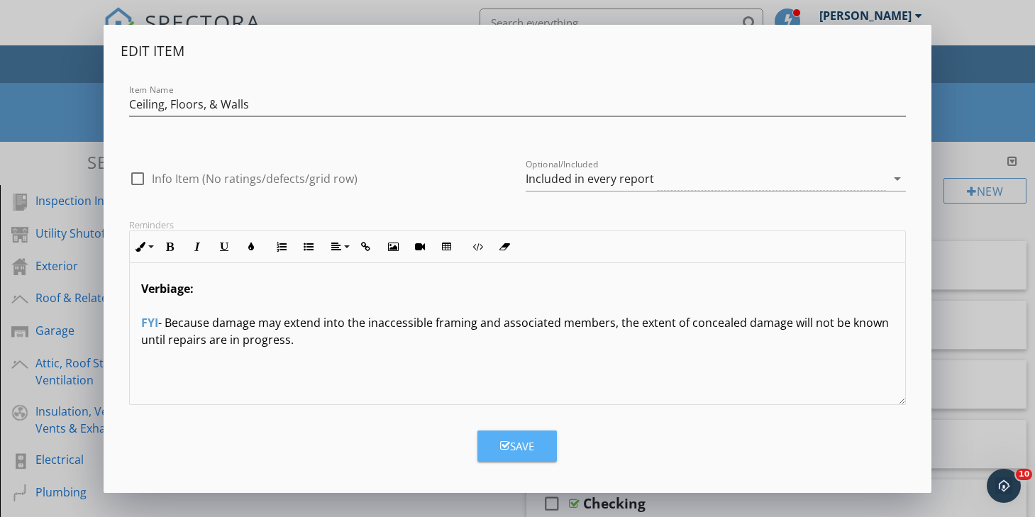
click at [514, 447] on div "Save" at bounding box center [517, 446] width 34 height 16
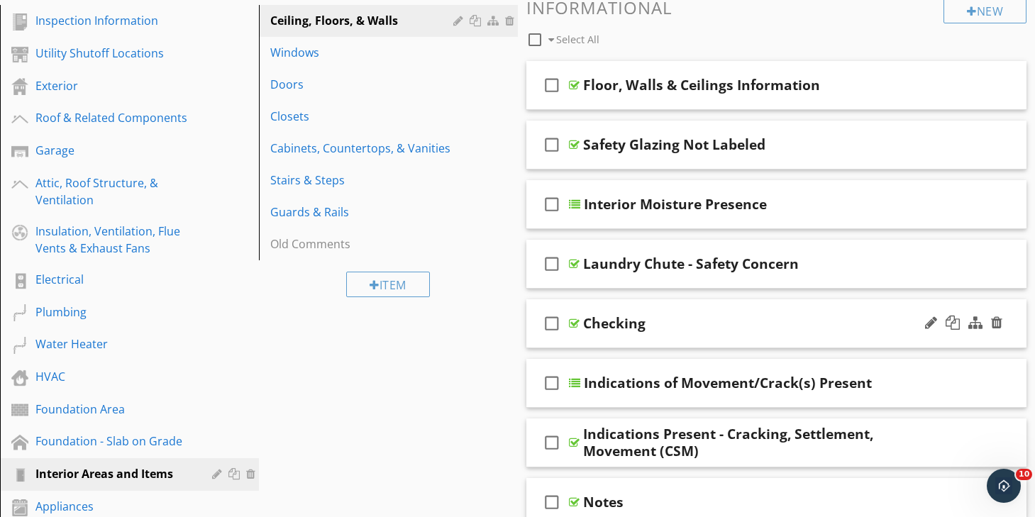
scroll to position [182, 0]
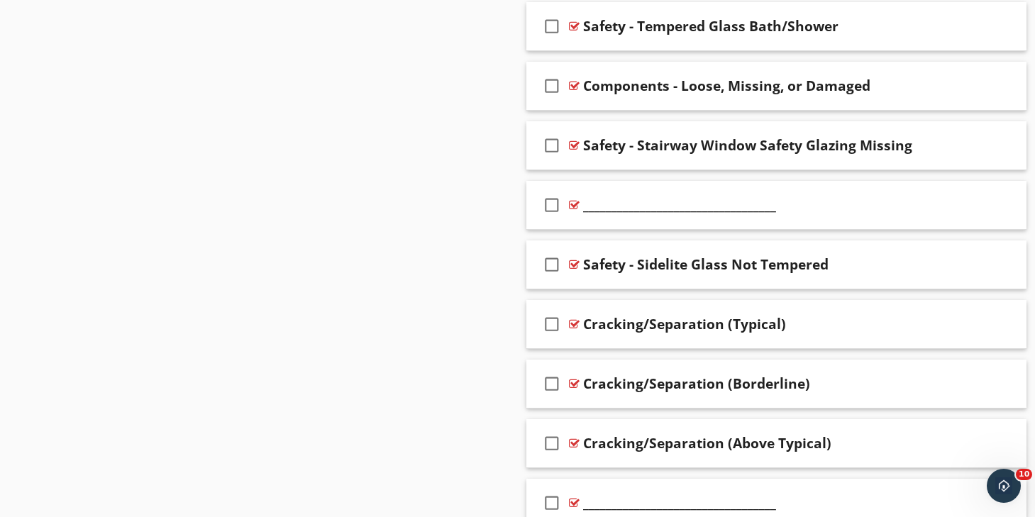
scroll to position [2897, 0]
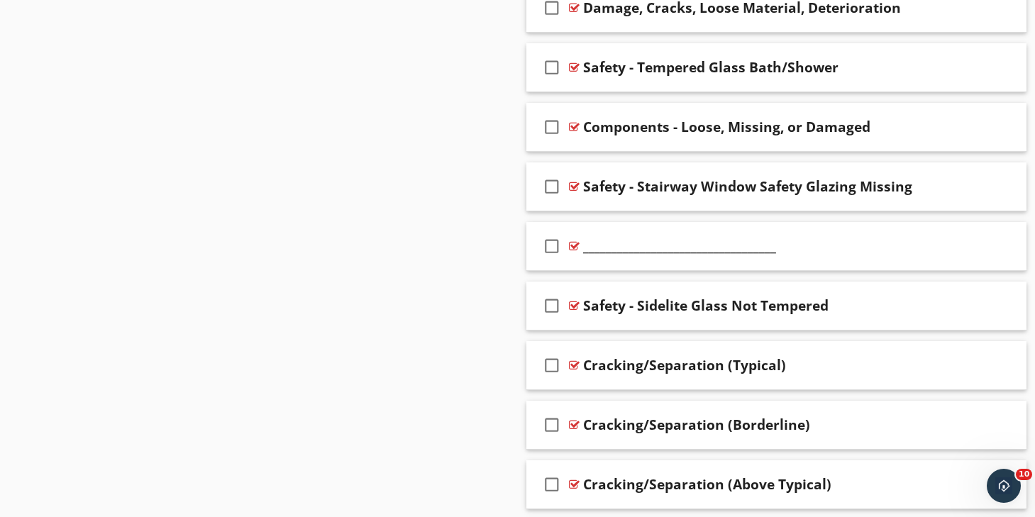
click at [507, 406] on div "Sections Inspection Information Utility Shutoff Locations Exterior Roof & Relat…" at bounding box center [517, 151] width 1035 height 5813
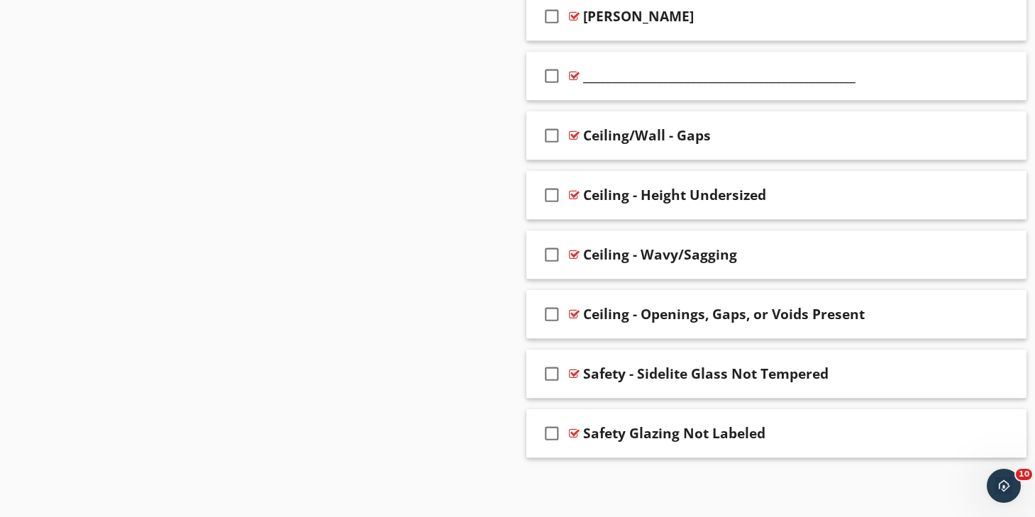
scroll to position [5450, 0]
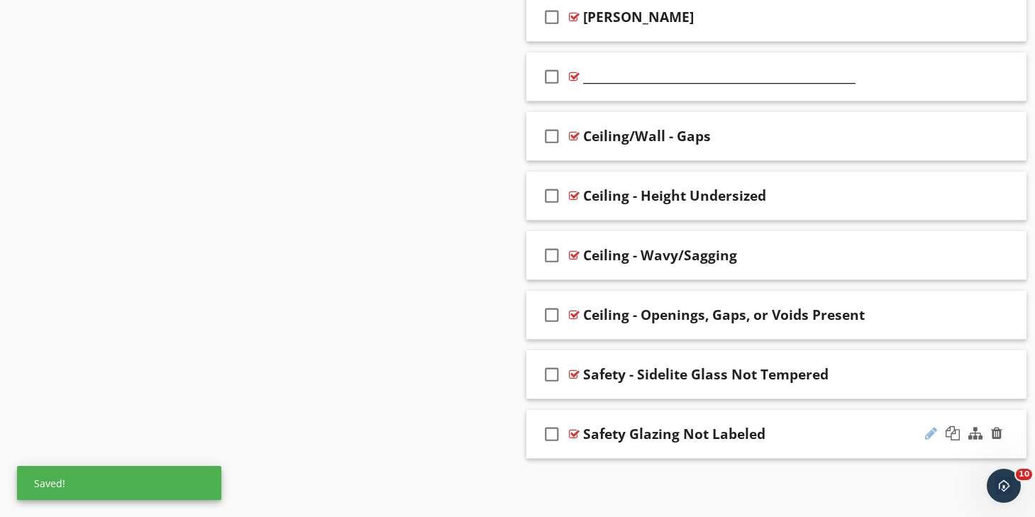
click at [931, 434] on div at bounding box center [931, 433] width 12 height 14
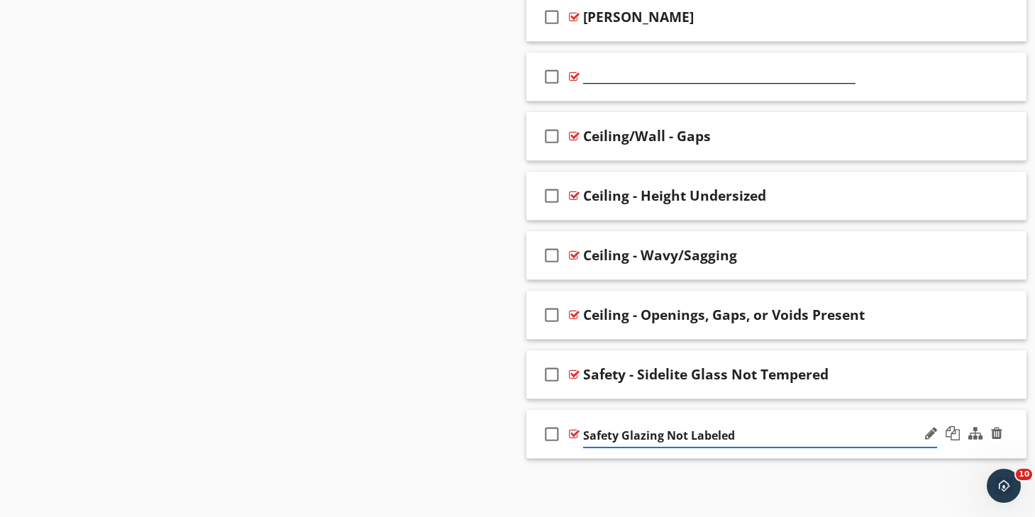
click at [626, 438] on input "Safety Glazing Not Labeled" at bounding box center [760, 435] width 354 height 23
type input "Safety - Glazing Not Labeled"
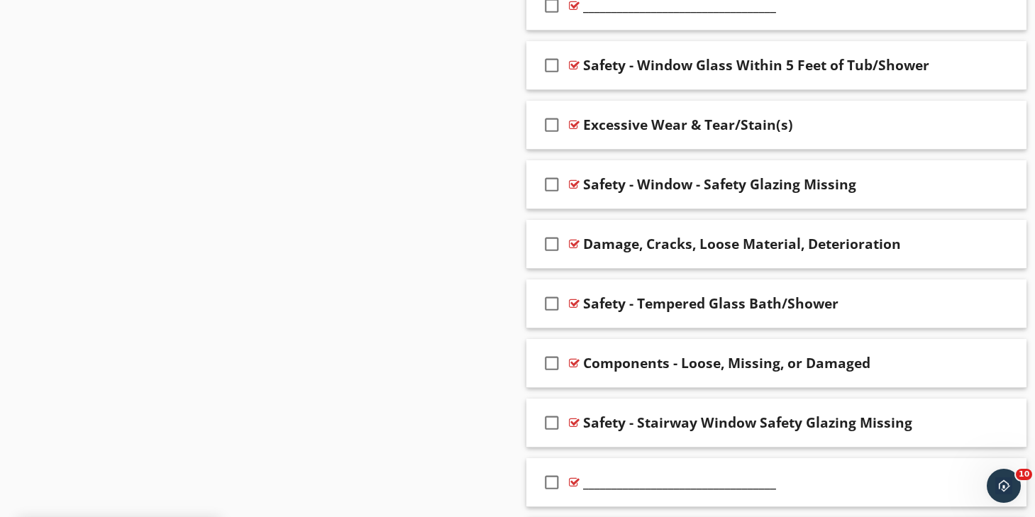
scroll to position [2615, 0]
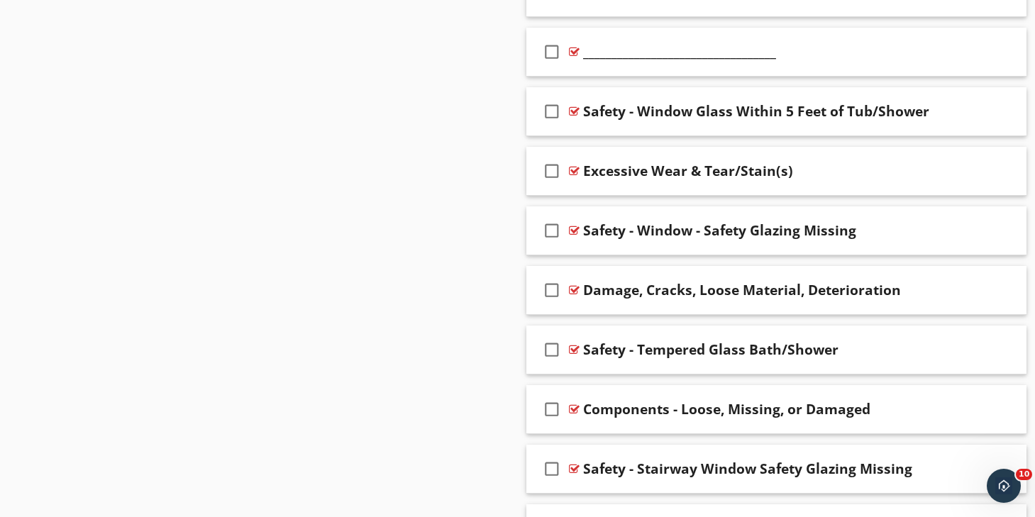
click at [503, 372] on div "Sections Inspection Information Utility Shutoff Locations Exterior Roof & Relat…" at bounding box center [517, 433] width 1035 height 5813
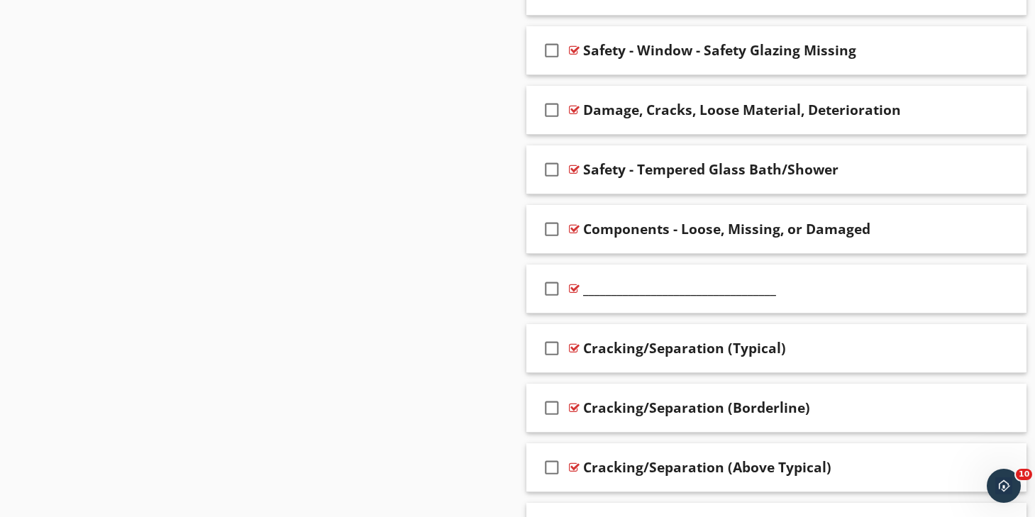
scroll to position [2794, 0]
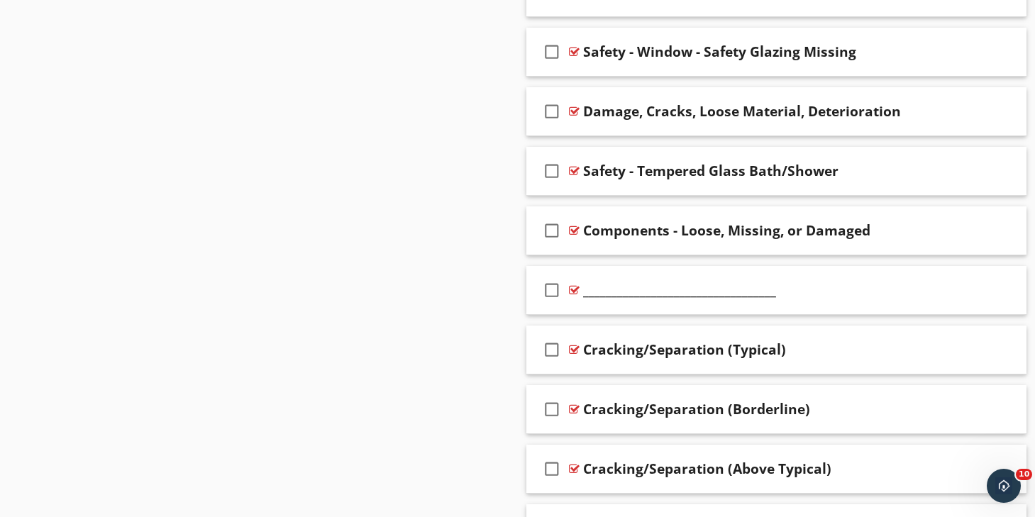
click at [478, 286] on div "Sections Inspection Information Utility Shutoff Locations Exterior Roof & Relat…" at bounding box center [517, 254] width 1035 height 5813
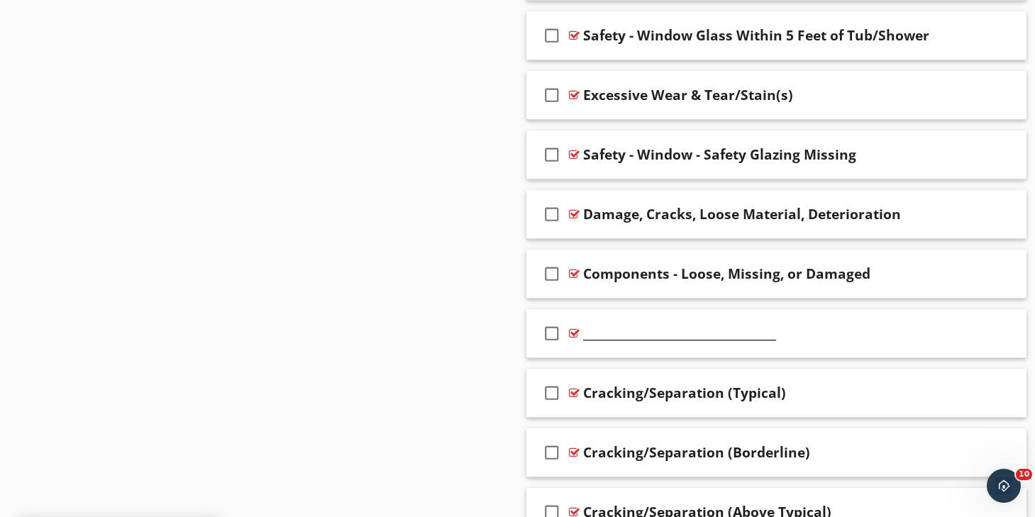
scroll to position [2690, 0]
click at [497, 270] on div "Sections Inspection Information Utility Shutoff Locations Exterior Roof & Relat…" at bounding box center [517, 358] width 1035 height 5813
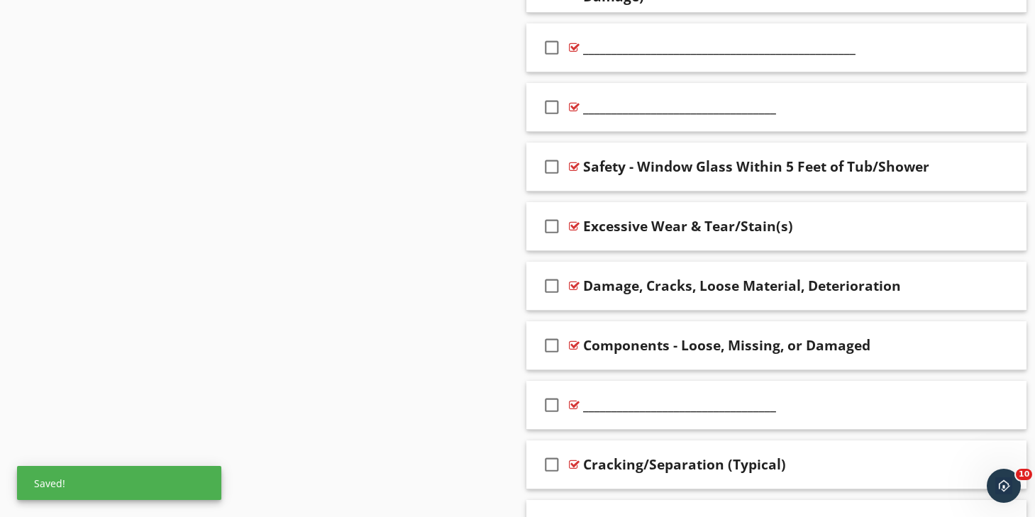
scroll to position [2557, 0]
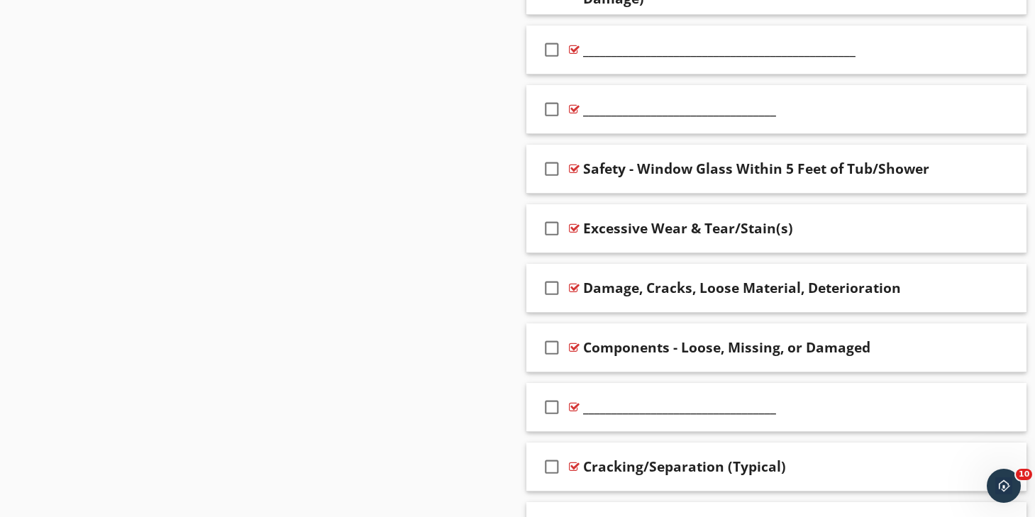
click at [469, 218] on div "Sections Inspection Information Utility Shutoff Locations Exterior Roof & Relat…" at bounding box center [517, 490] width 1035 height 5813
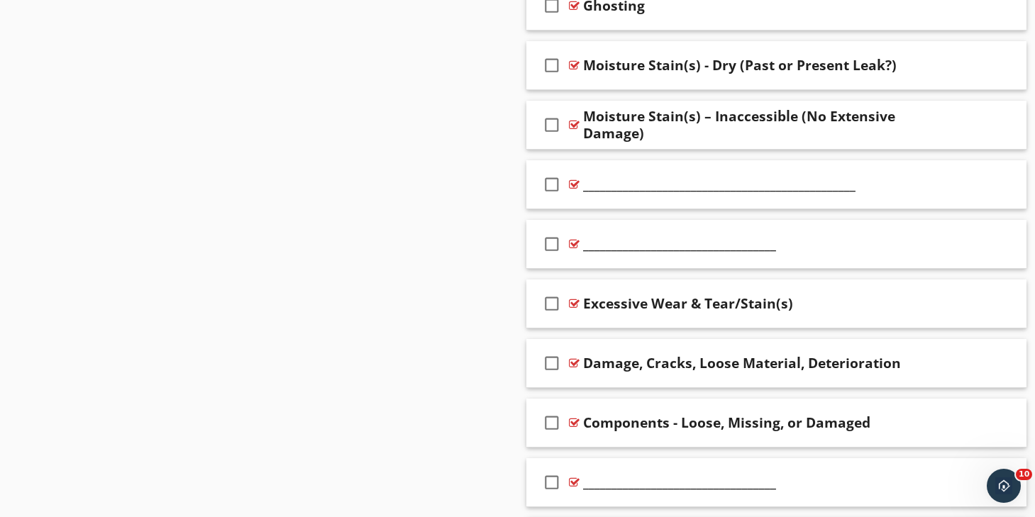
scroll to position [2413, 0]
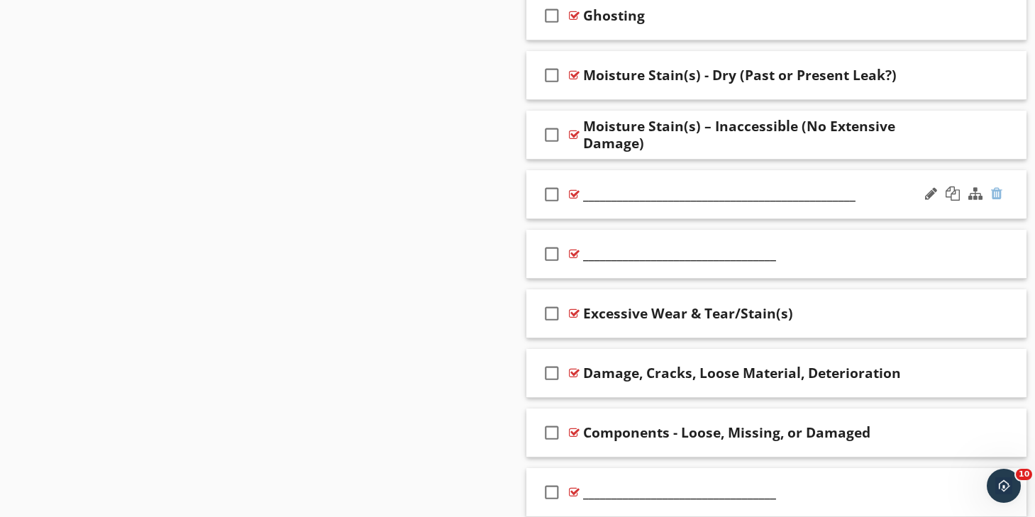
click at [997, 192] on div at bounding box center [996, 194] width 11 height 14
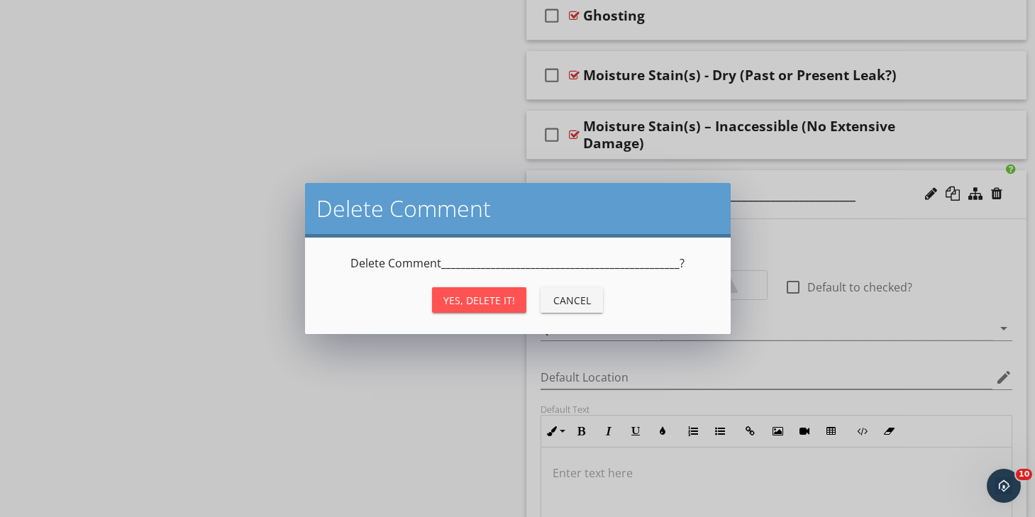
click at [507, 294] on div "Yes, Delete it!" at bounding box center [479, 300] width 72 height 15
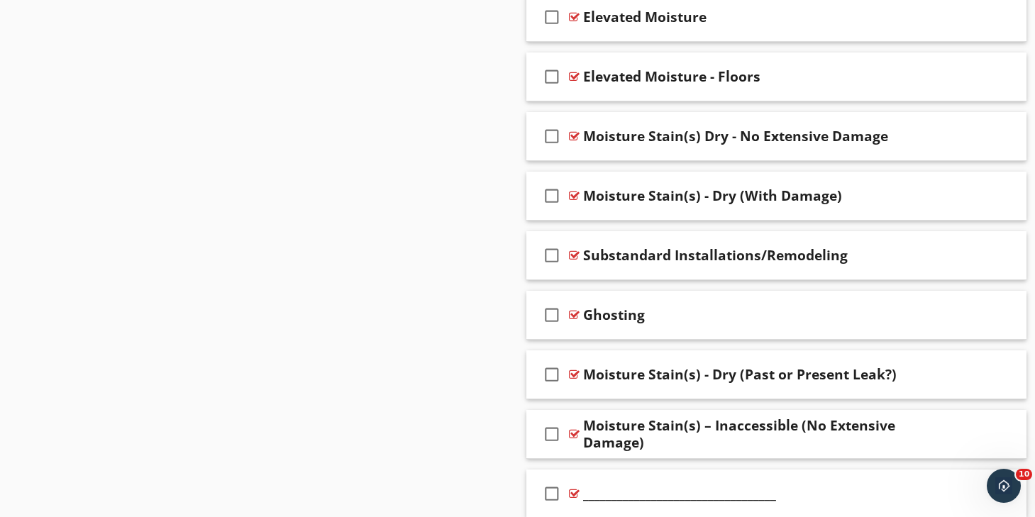
scroll to position [2181, 0]
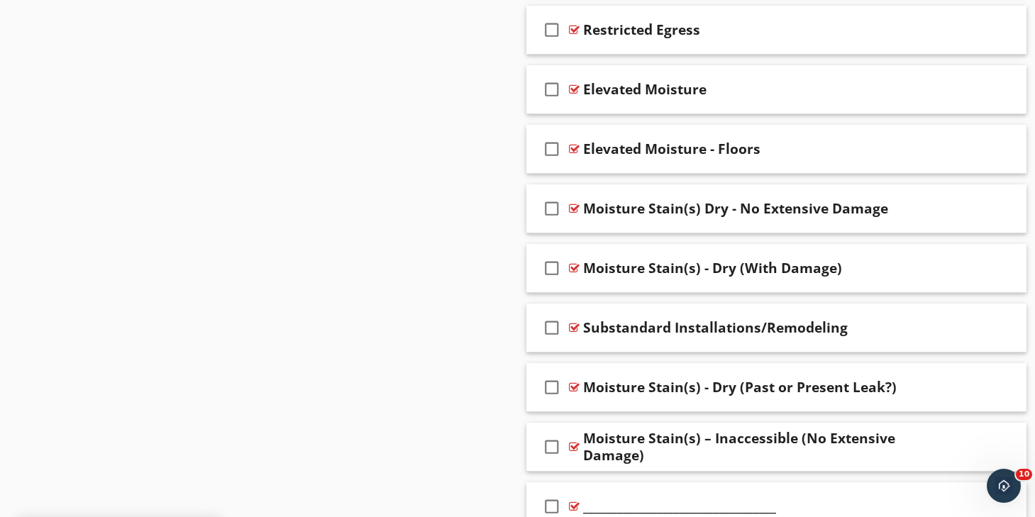
scroll to position [2044, 0]
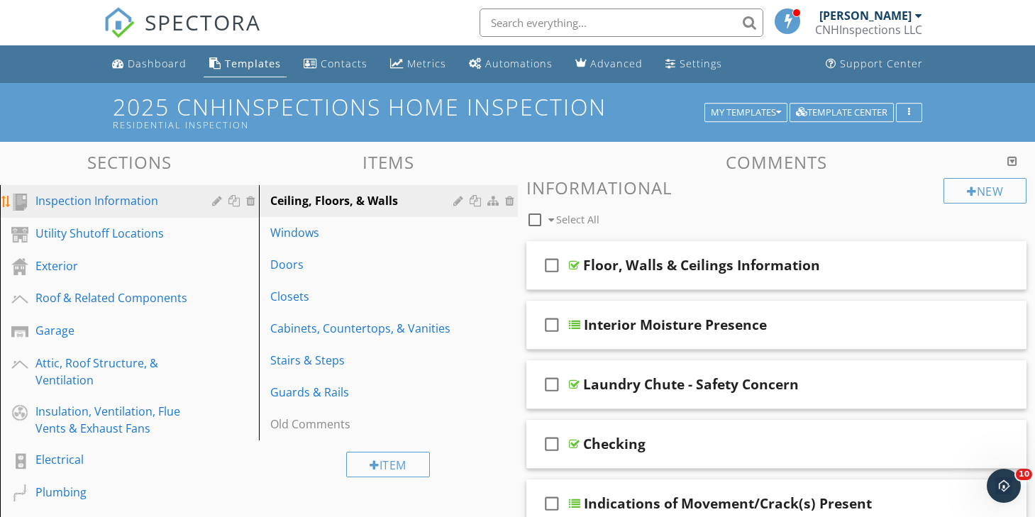
scroll to position [0, 0]
click at [128, 205] on div "Inspection Information" at bounding box center [113, 200] width 156 height 17
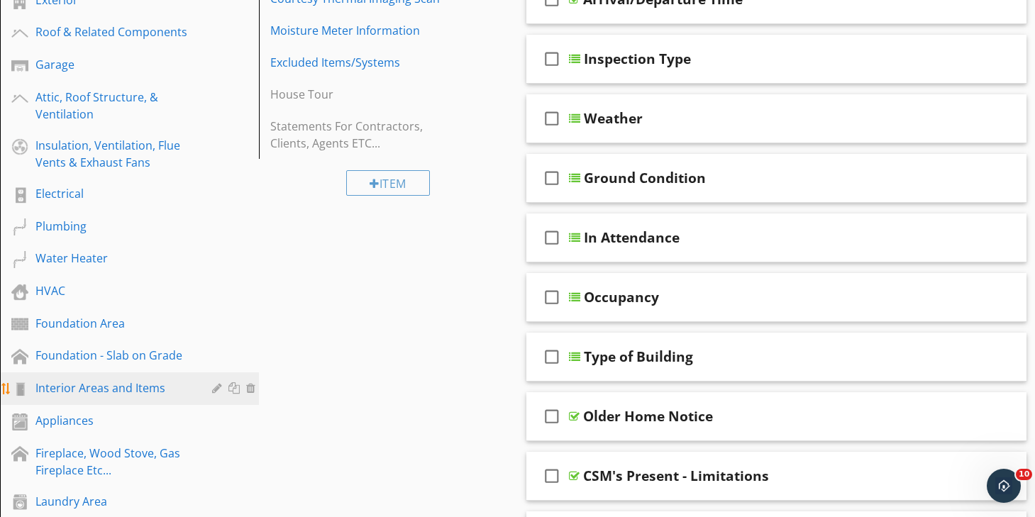
scroll to position [267, 0]
click at [138, 397] on link "Interior Areas and Items" at bounding box center [131, 388] width 255 height 33
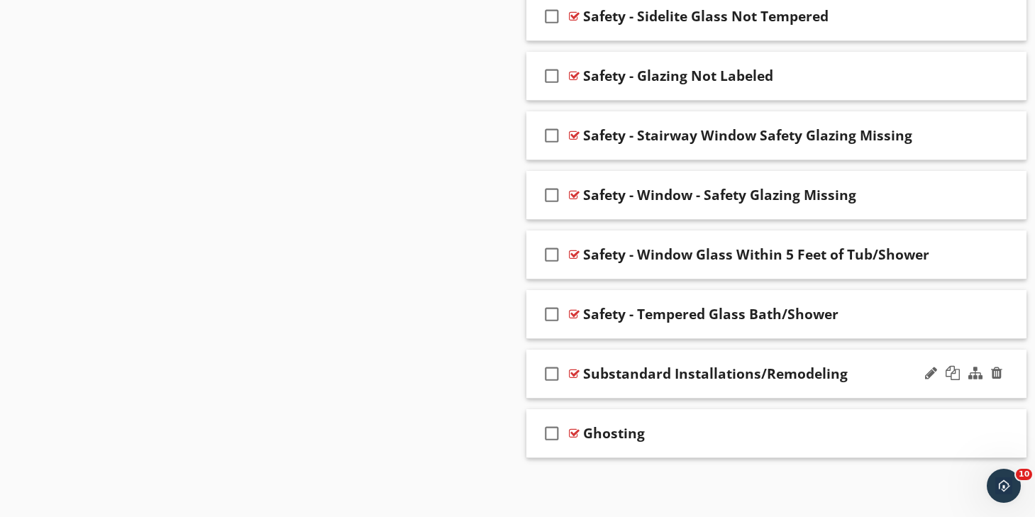
scroll to position [5391, 0]
click at [975, 374] on div at bounding box center [975, 374] width 14 height 14
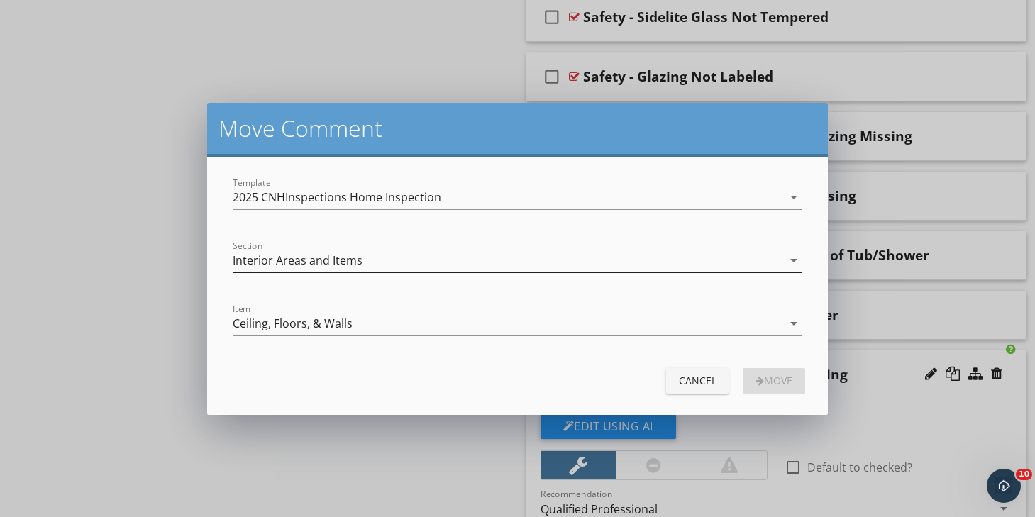
click at [396, 267] on div "Interior Areas and Items" at bounding box center [508, 260] width 550 height 23
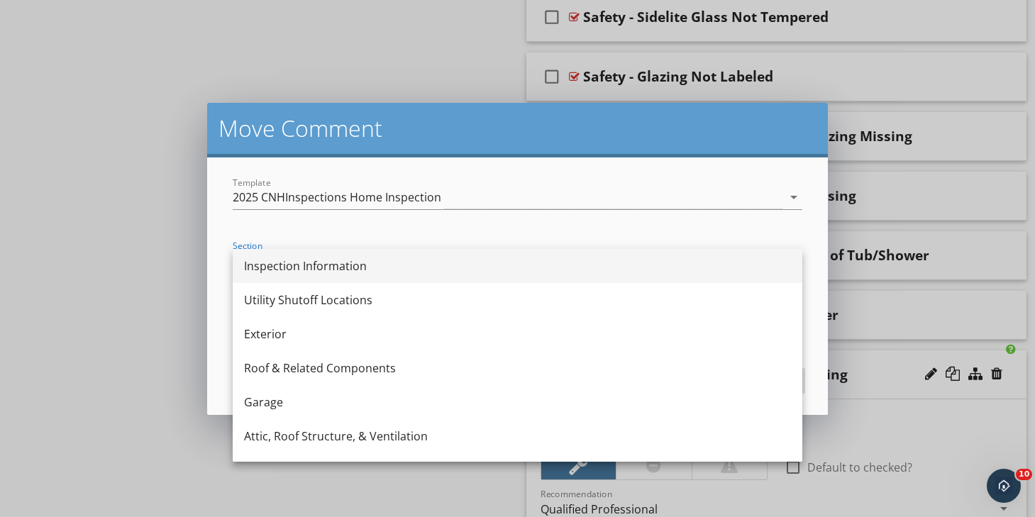
click at [382, 264] on div "Inspection Information" at bounding box center [517, 266] width 547 height 17
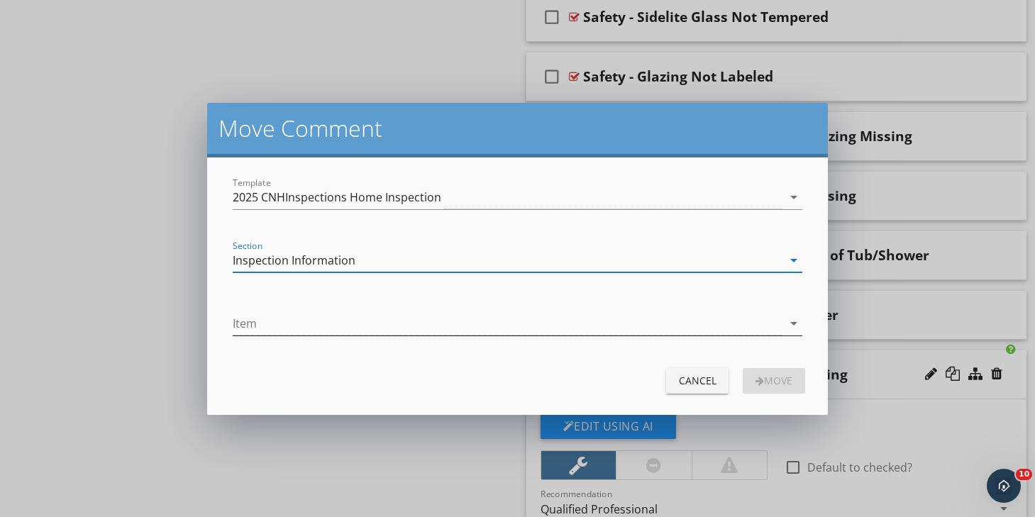
click at [380, 326] on div at bounding box center [508, 323] width 550 height 23
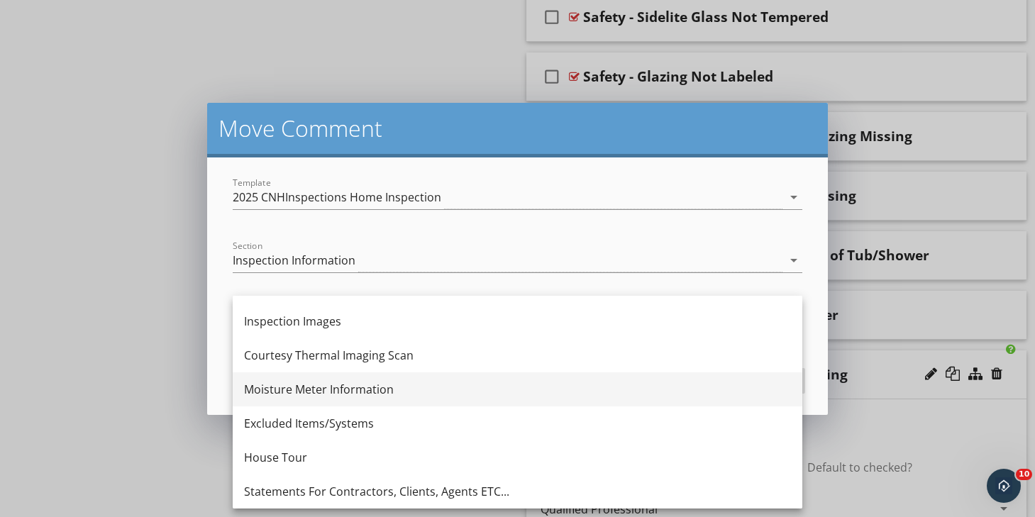
scroll to position [26, 0]
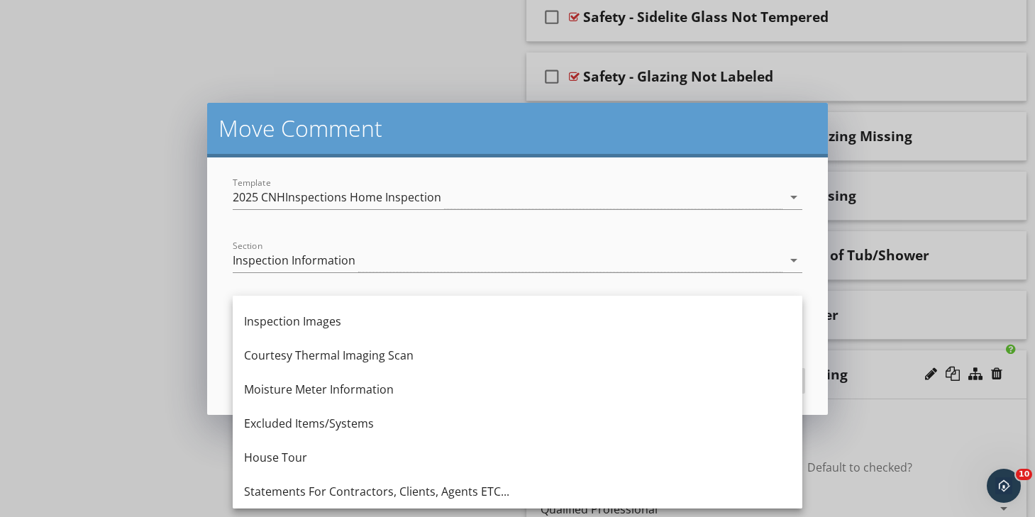
click at [140, 384] on div "Move Comment Template 2025 CNHInspections Home Inspection arrow_drop_down Secti…" at bounding box center [517, 258] width 1035 height 517
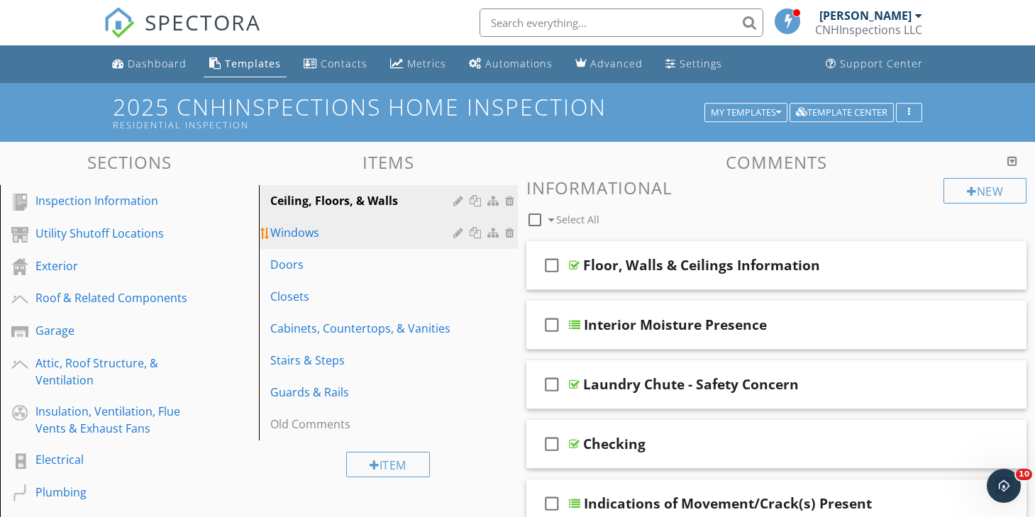
scroll to position [0, 0]
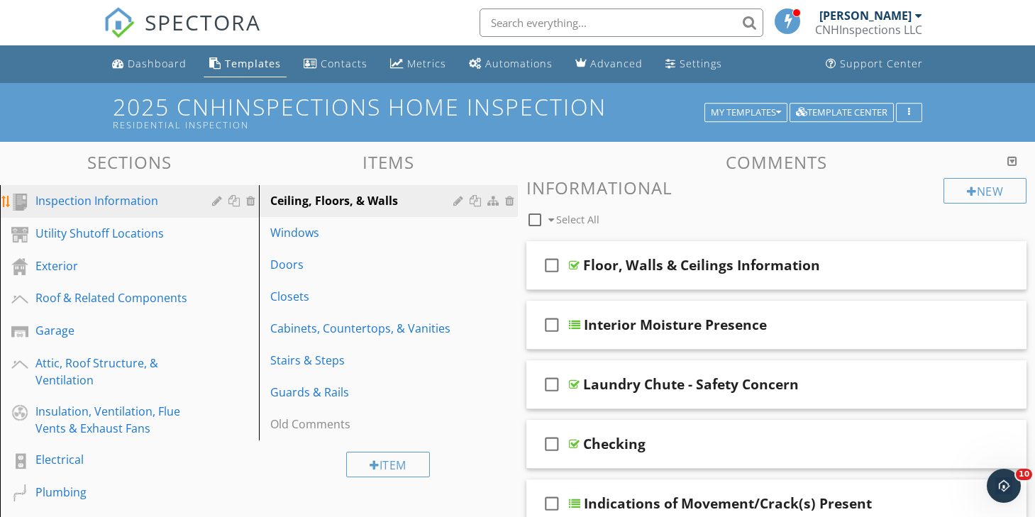
click at [101, 208] on div "Inspection Information" at bounding box center [113, 200] width 156 height 17
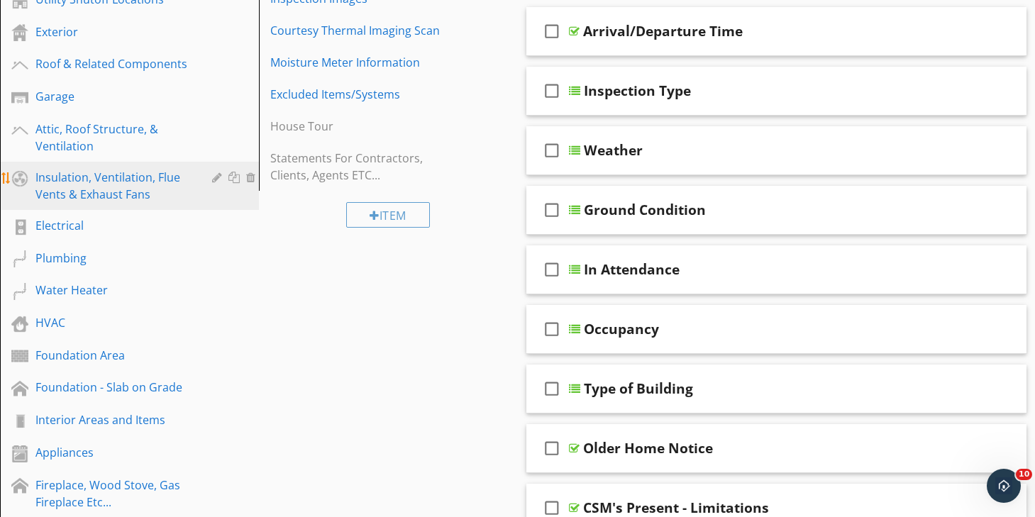
scroll to position [237, 0]
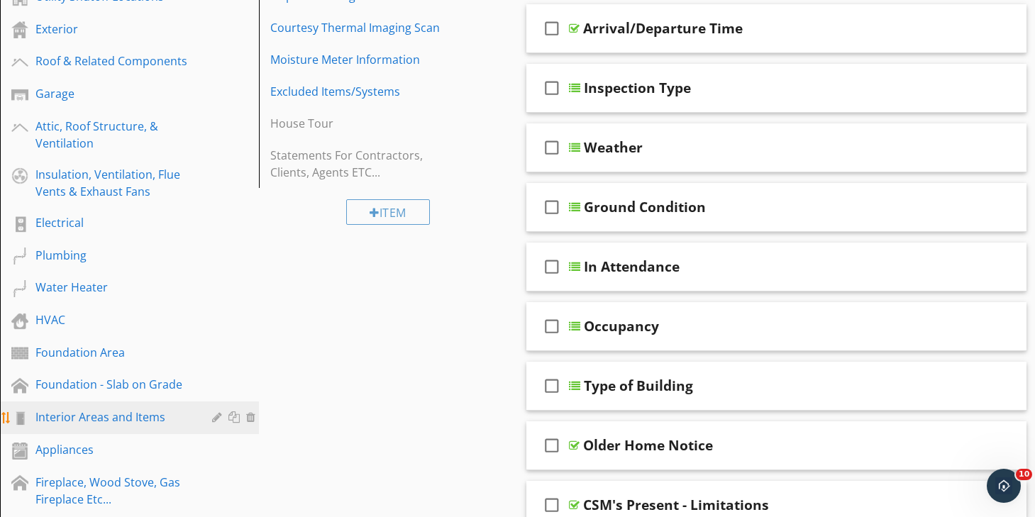
click at [135, 423] on div "Interior Areas and Items" at bounding box center [113, 417] width 156 height 17
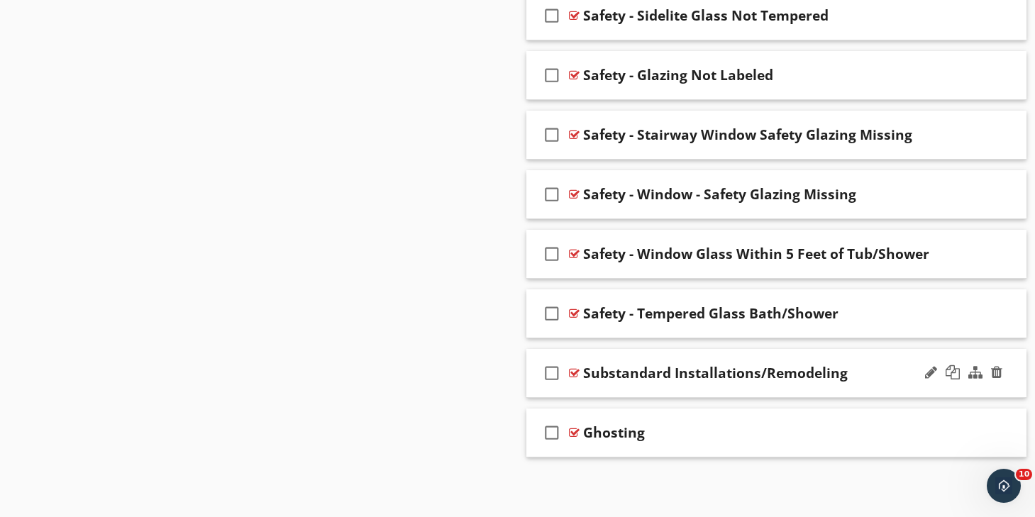
scroll to position [5391, 0]
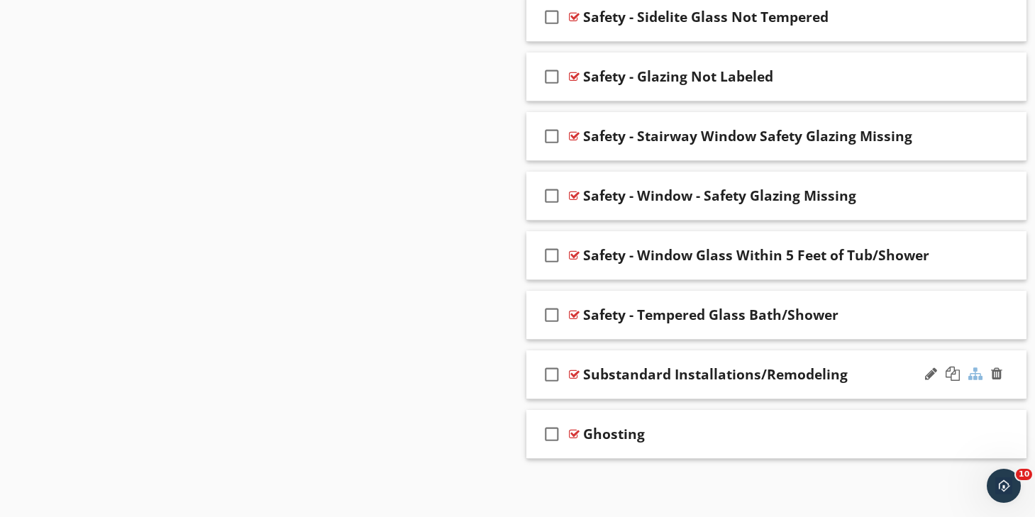
click at [972, 368] on div at bounding box center [975, 374] width 14 height 14
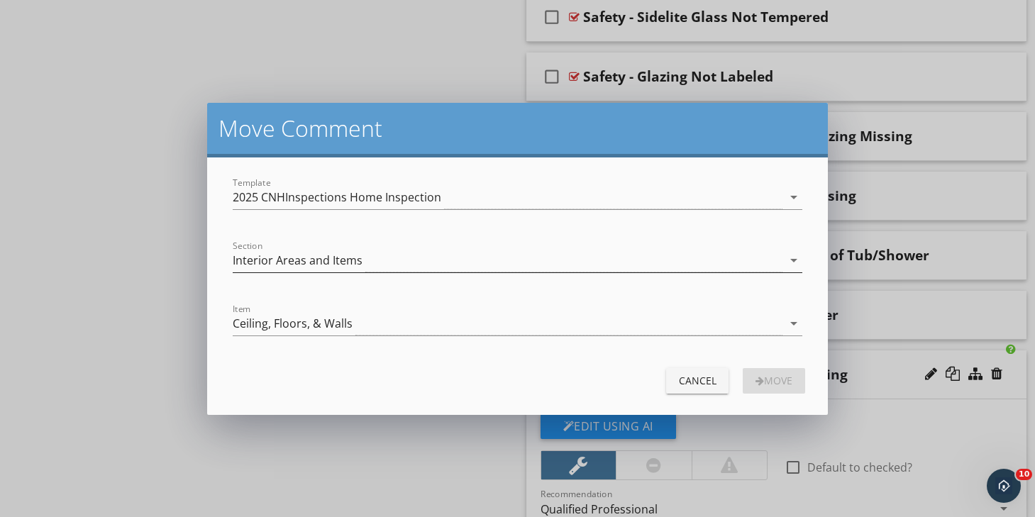
click at [487, 259] on div "Interior Areas and Items" at bounding box center [508, 260] width 550 height 23
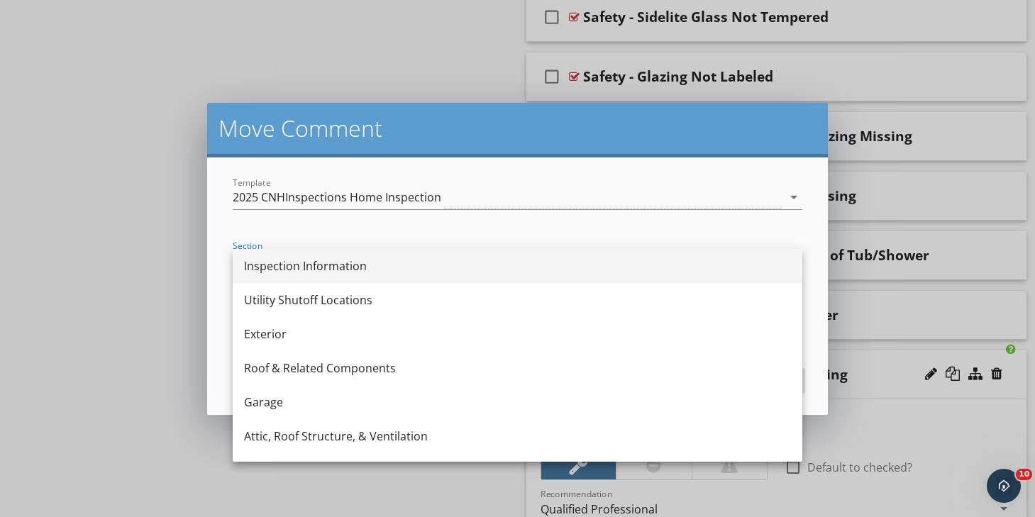
click at [455, 269] on div "Inspection Information" at bounding box center [517, 266] width 547 height 17
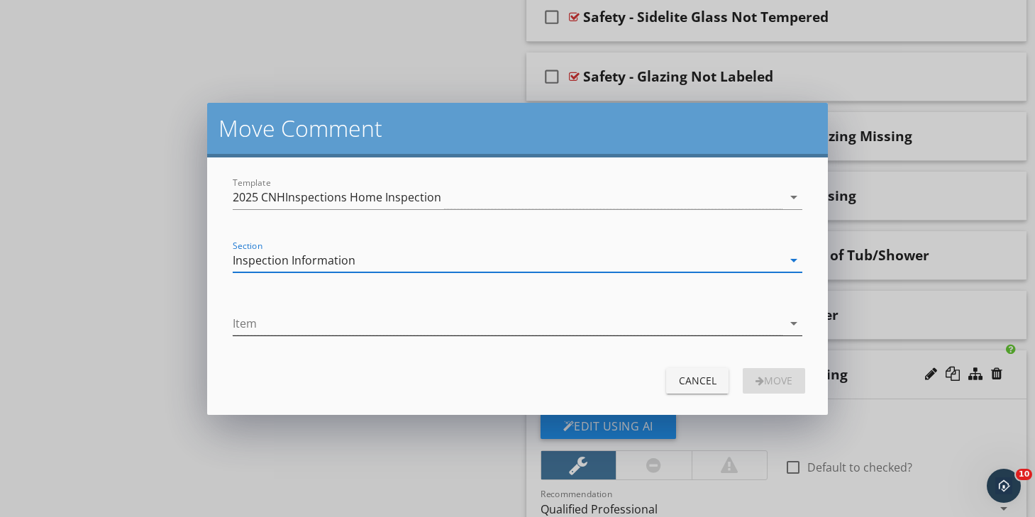
click at [446, 327] on div at bounding box center [508, 323] width 550 height 23
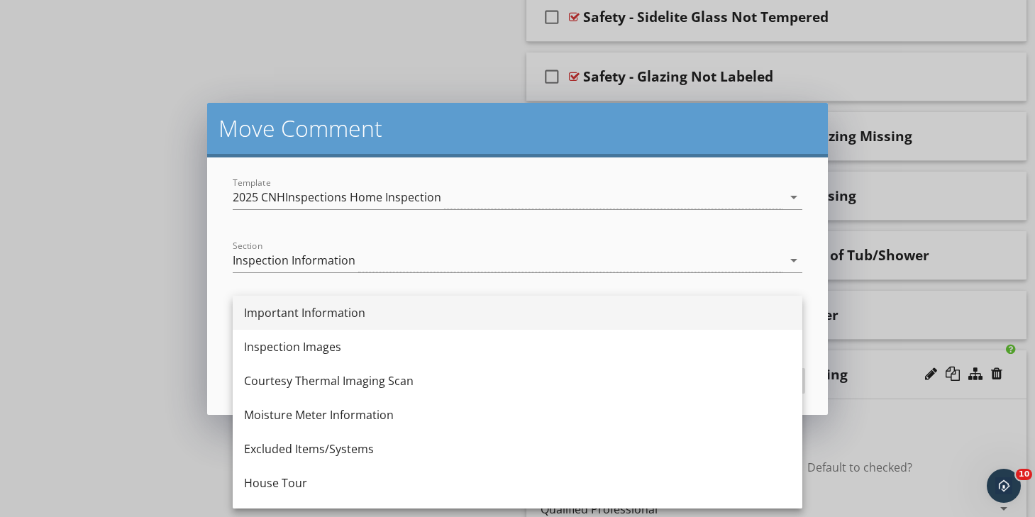
click at [411, 323] on div "Important Information" at bounding box center [517, 313] width 547 height 34
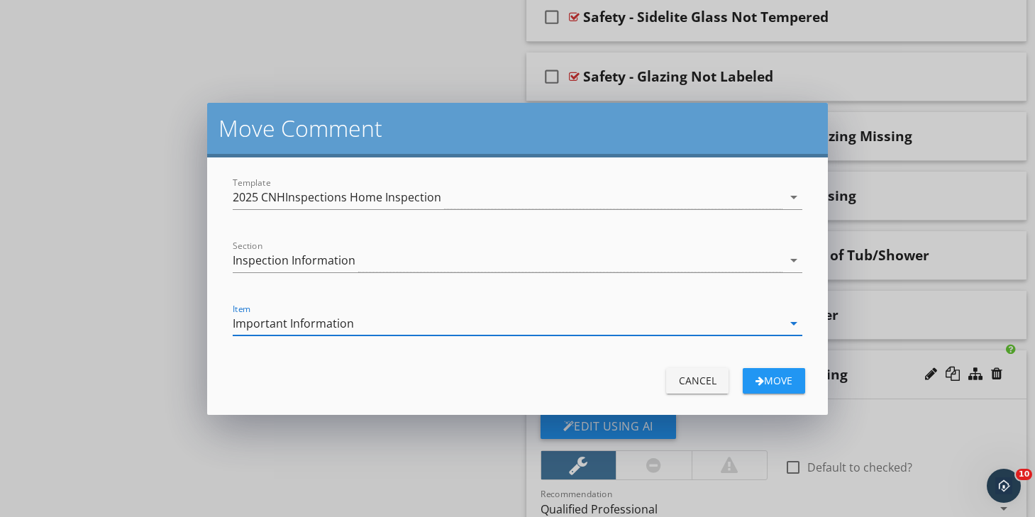
click at [407, 328] on div "Important Information" at bounding box center [508, 323] width 550 height 23
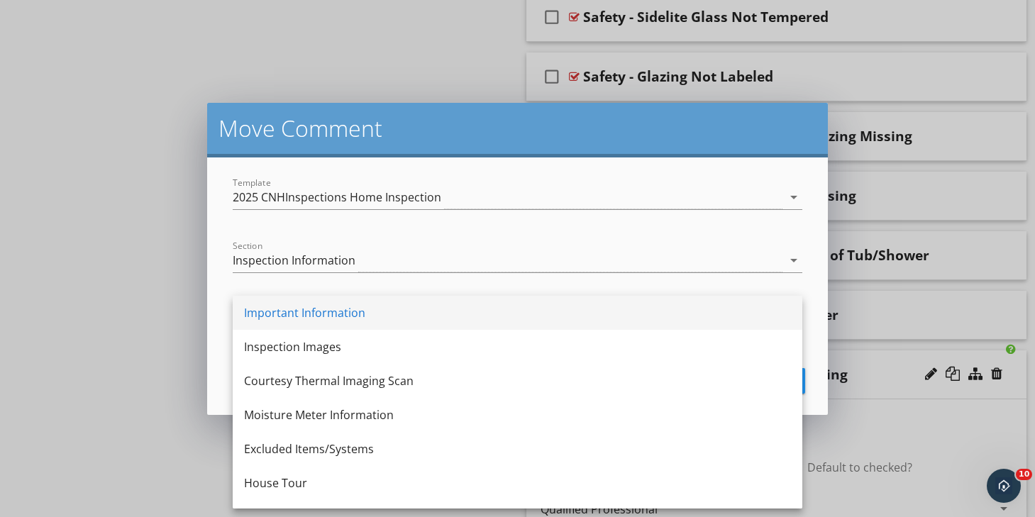
click at [360, 317] on div "Important Information" at bounding box center [517, 312] width 547 height 17
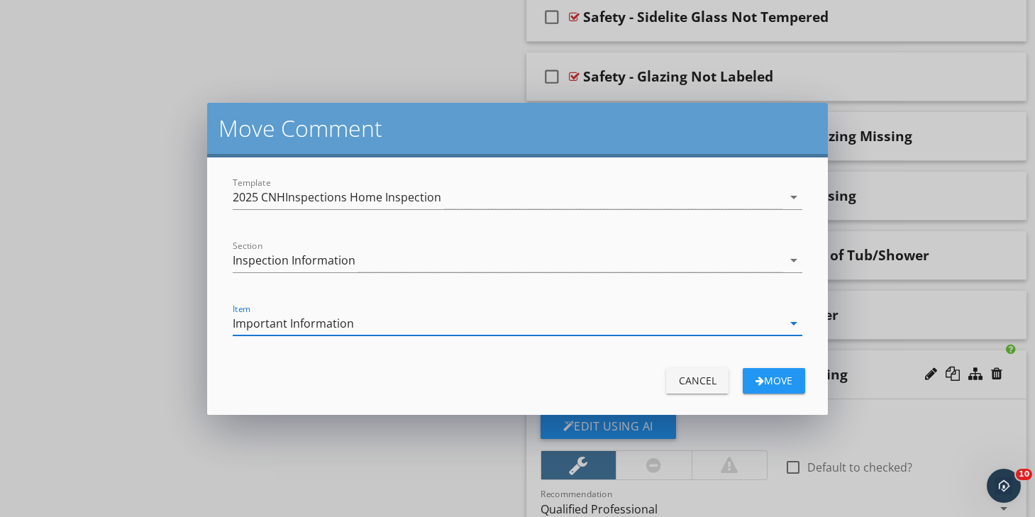
click at [773, 375] on div "Move" at bounding box center [774, 380] width 40 height 15
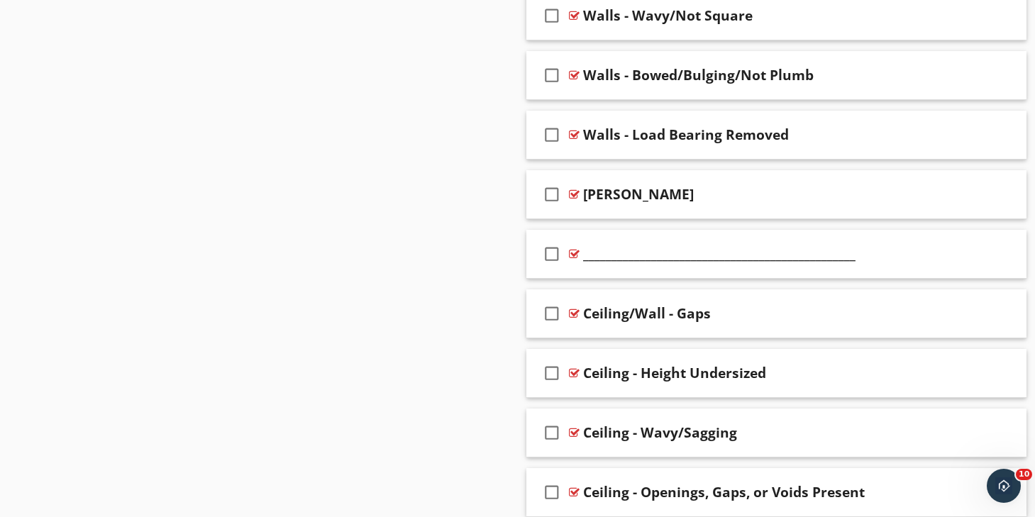
scroll to position [4859, 0]
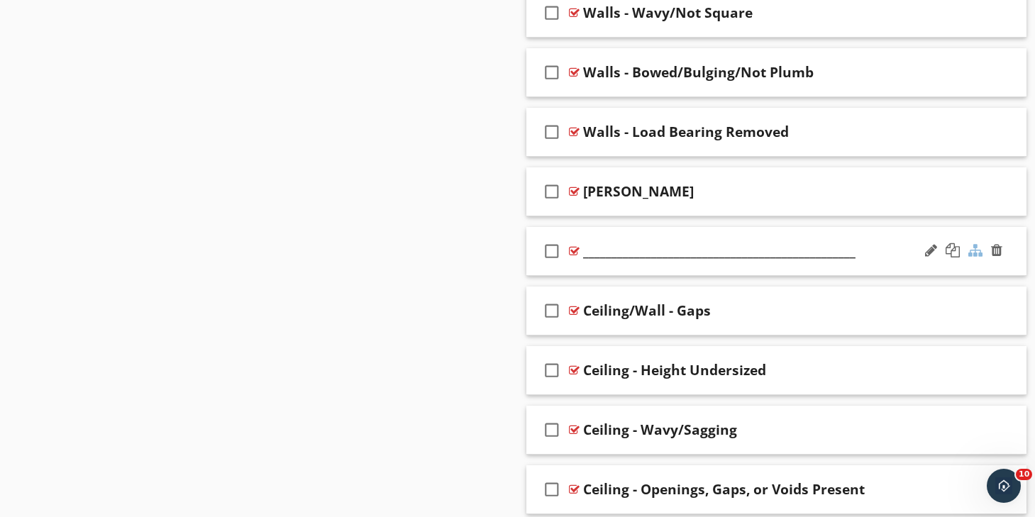
click at [975, 252] on div at bounding box center [975, 250] width 14 height 14
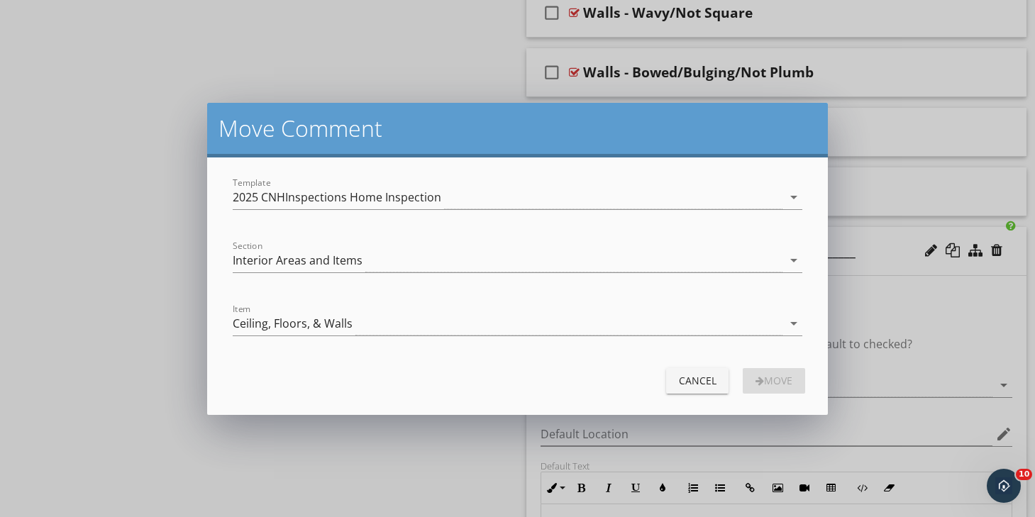
click at [698, 378] on div "Cancel" at bounding box center [697, 380] width 40 height 15
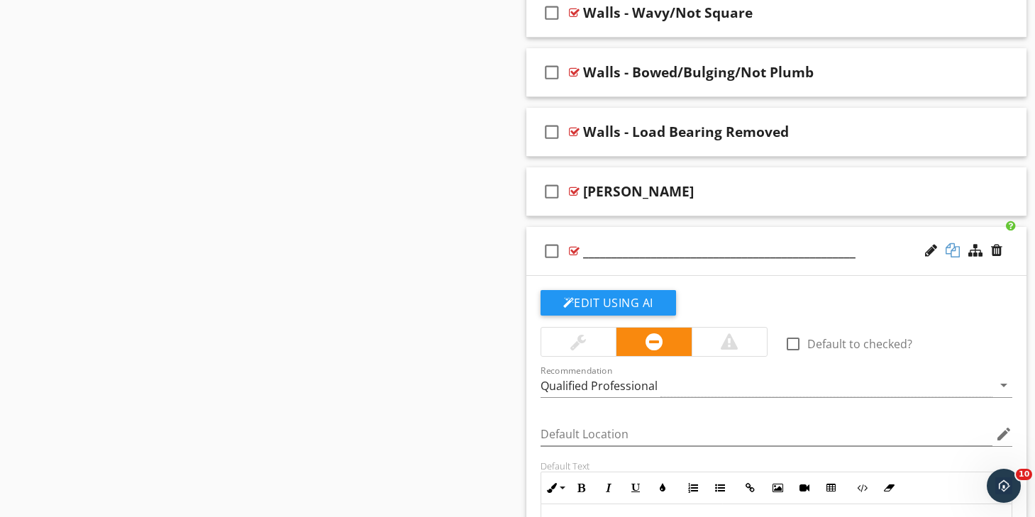
click at [953, 251] on div at bounding box center [953, 250] width 14 height 14
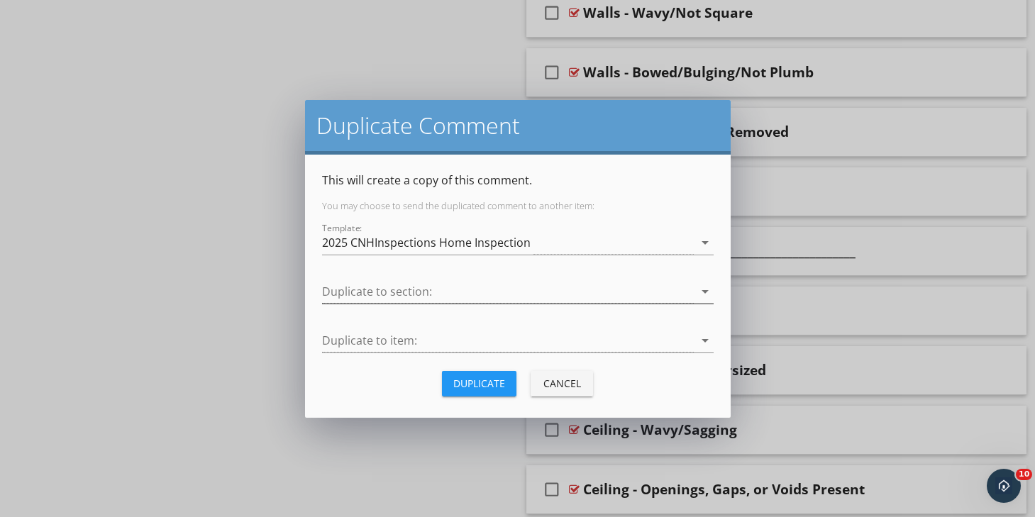
click at [505, 298] on div at bounding box center [508, 291] width 372 height 23
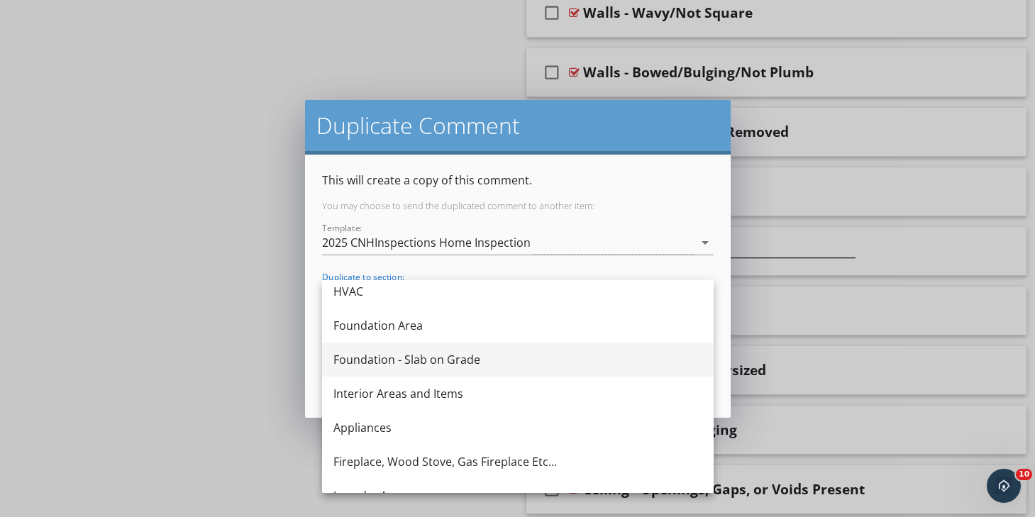
scroll to position [349, 0]
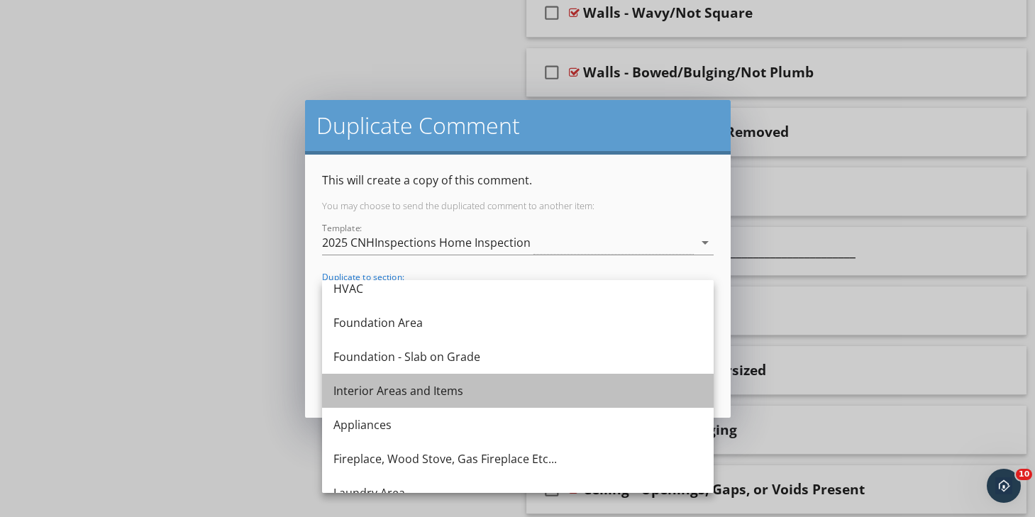
click at [477, 380] on div "Interior Areas and Items" at bounding box center [517, 391] width 369 height 34
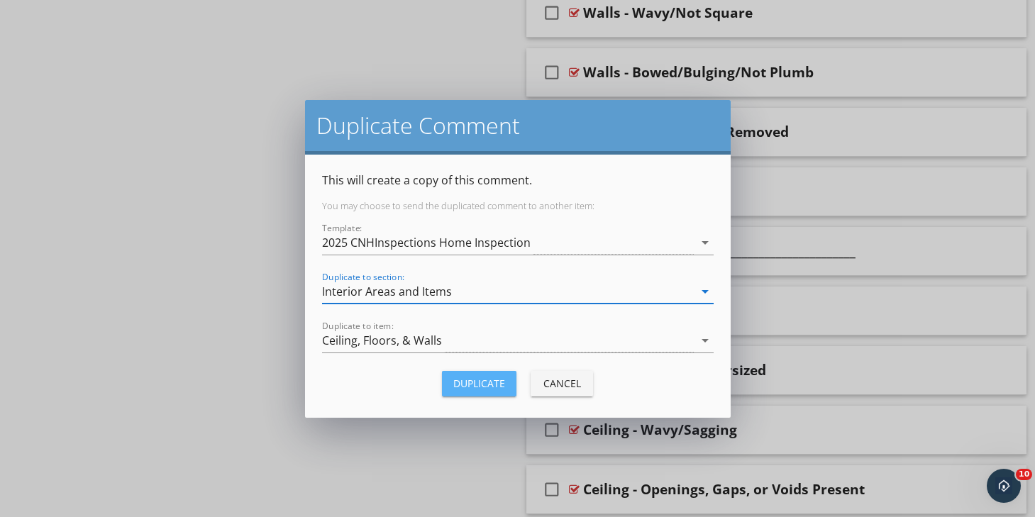
click at [491, 383] on div "Duplicate" at bounding box center [479, 383] width 52 height 15
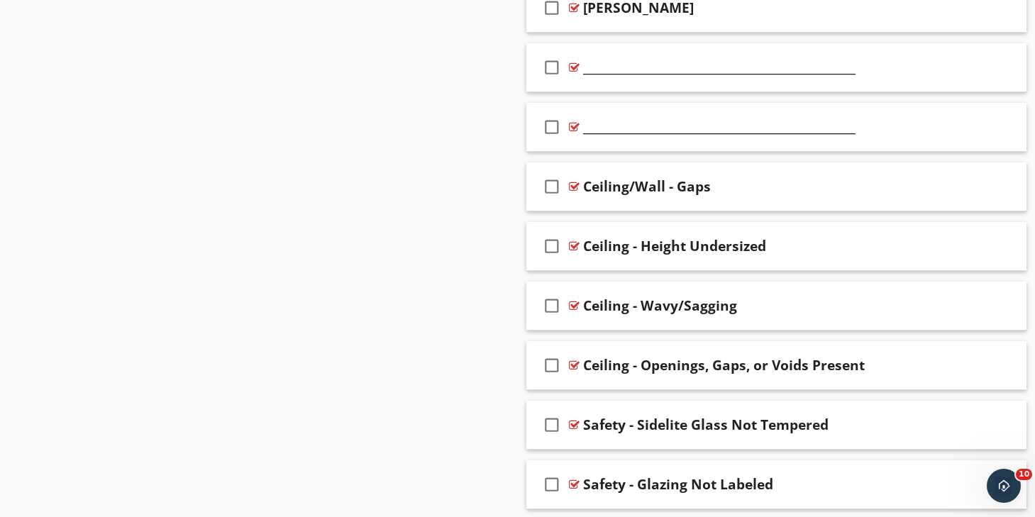
scroll to position [5030, 0]
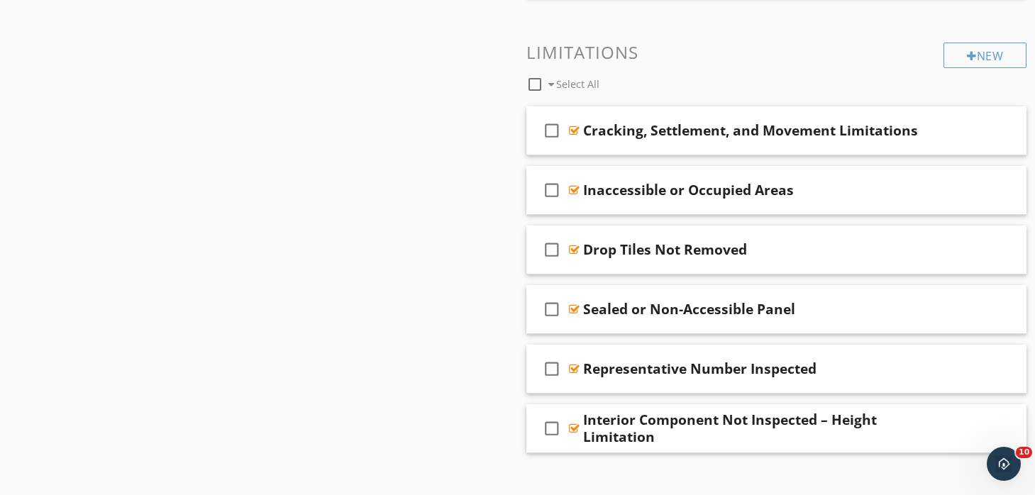
scroll to position [4145, 0]
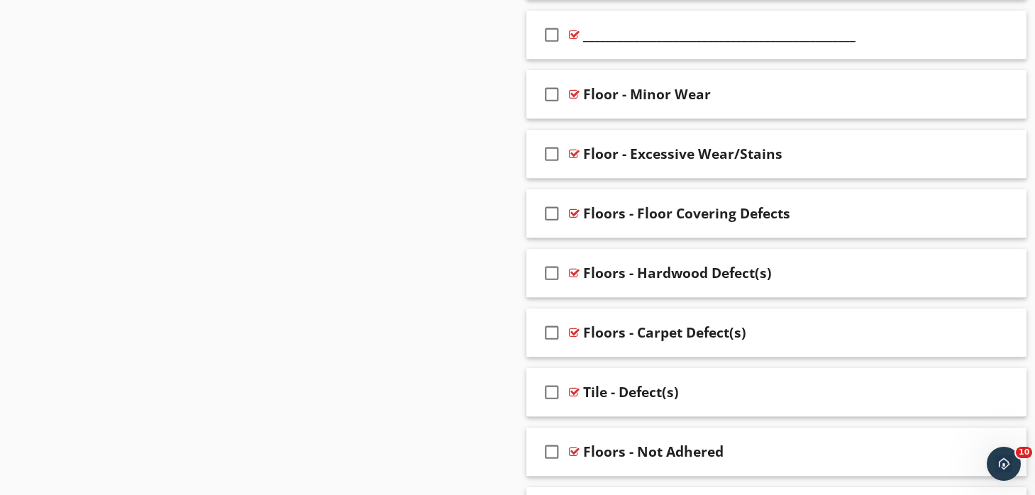
scroll to position [3988, 0]
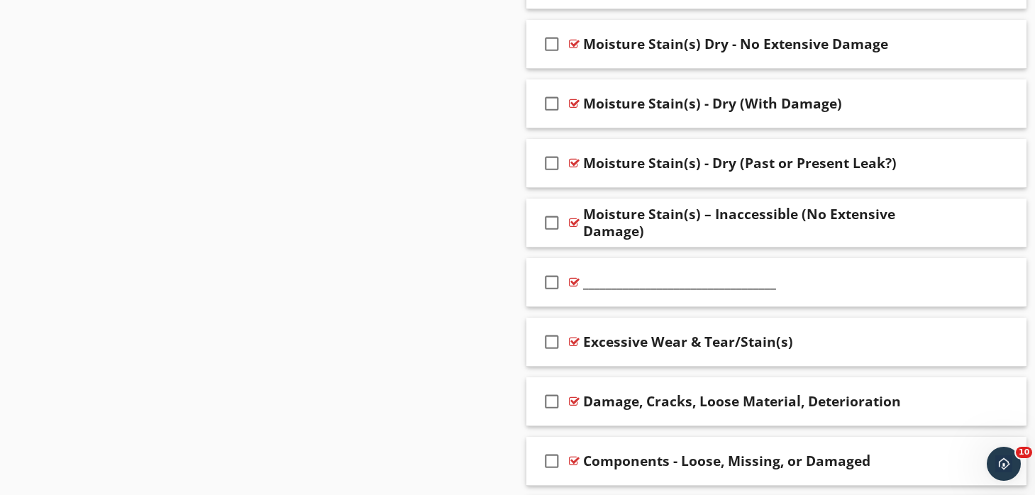
scroll to position [2205, 0]
click at [706, 323] on div "check_box_outline_blank Excessive Wear & Tear/Stain(s)" at bounding box center [776, 343] width 501 height 49
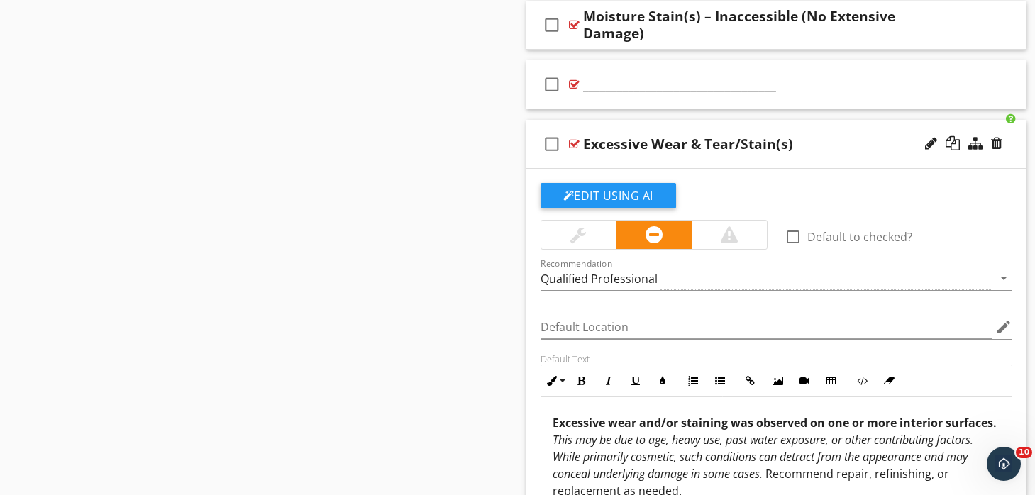
scroll to position [2338, 0]
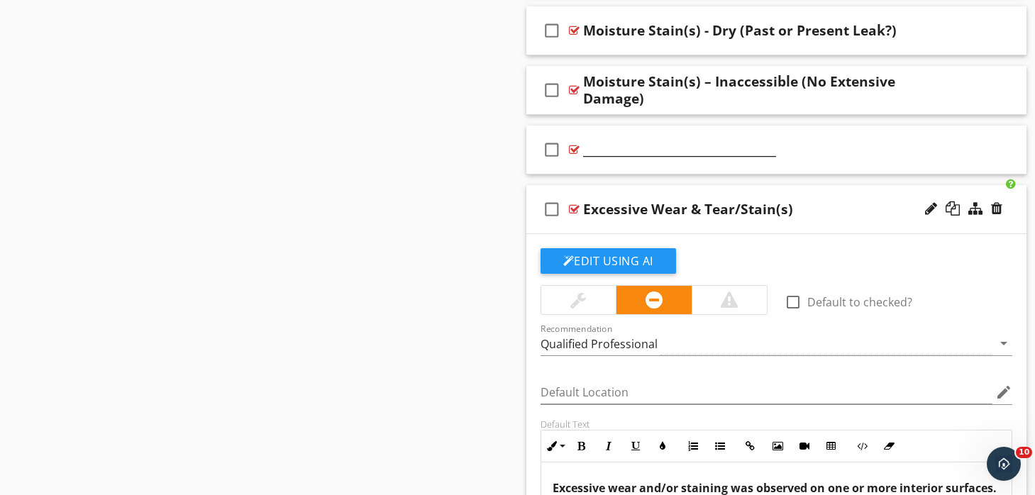
click at [660, 189] on div "check_box_outline_blank Excessive Wear & Tear/Stain(s)" at bounding box center [776, 209] width 501 height 49
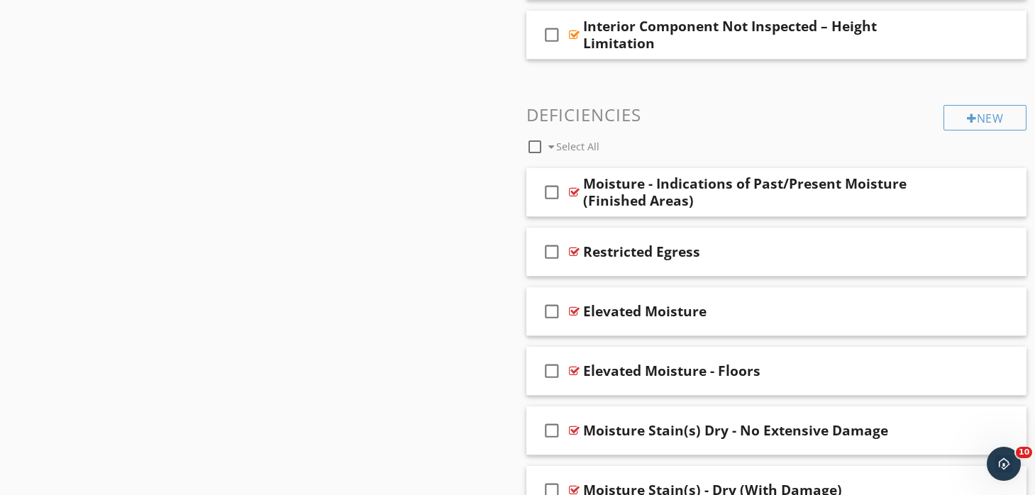
scroll to position [1823, 0]
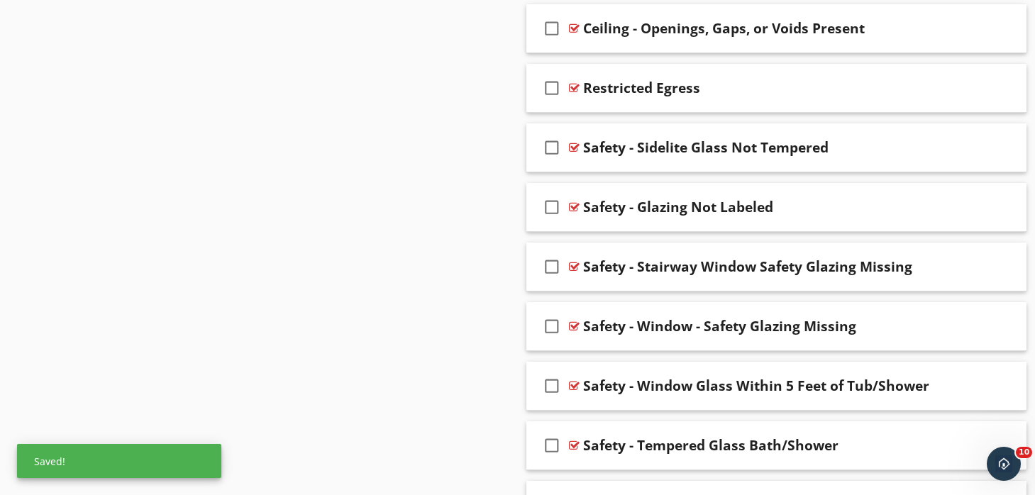
scroll to position [5337, 0]
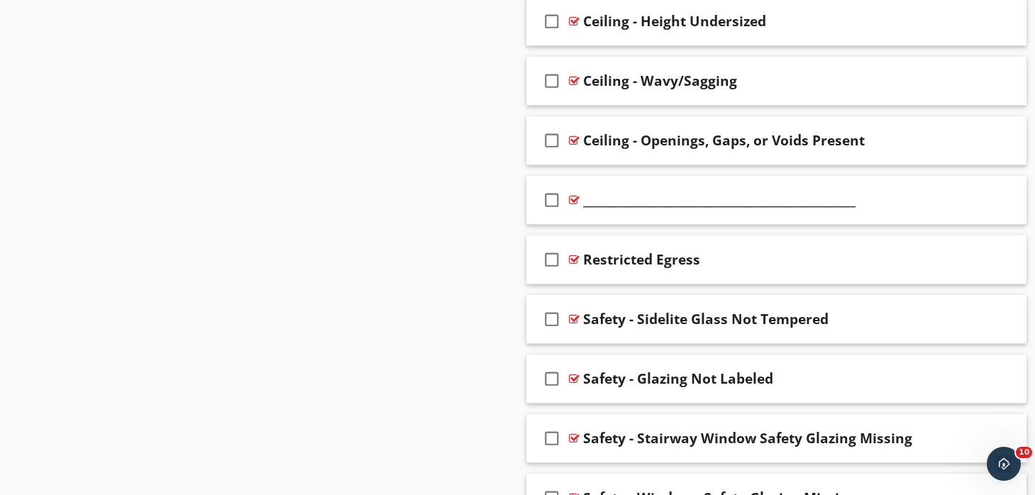
scroll to position [5150, 0]
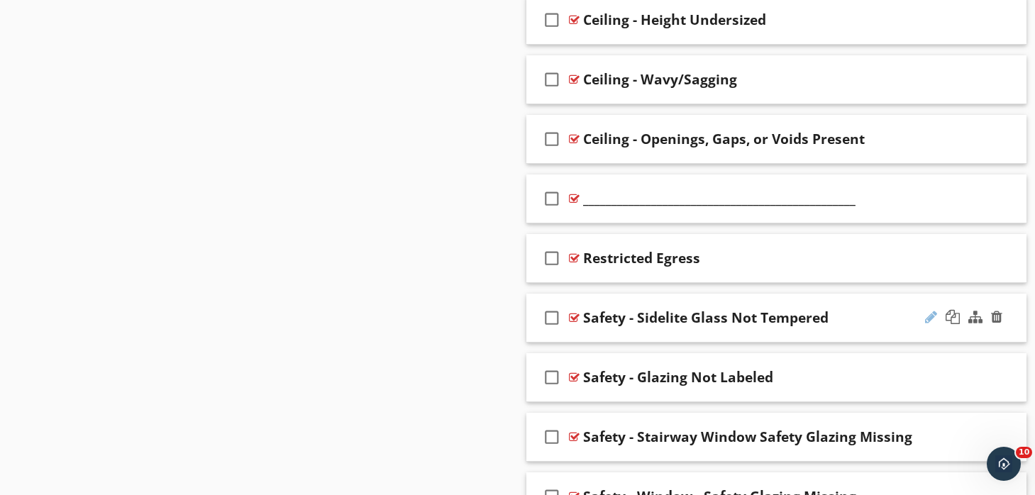
click at [927, 319] on div at bounding box center [931, 317] width 12 height 14
click at [605, 314] on input "Safety - Sidelite Glass Not Tempered" at bounding box center [760, 319] width 354 height 23
click at [929, 258] on div at bounding box center [931, 257] width 12 height 14
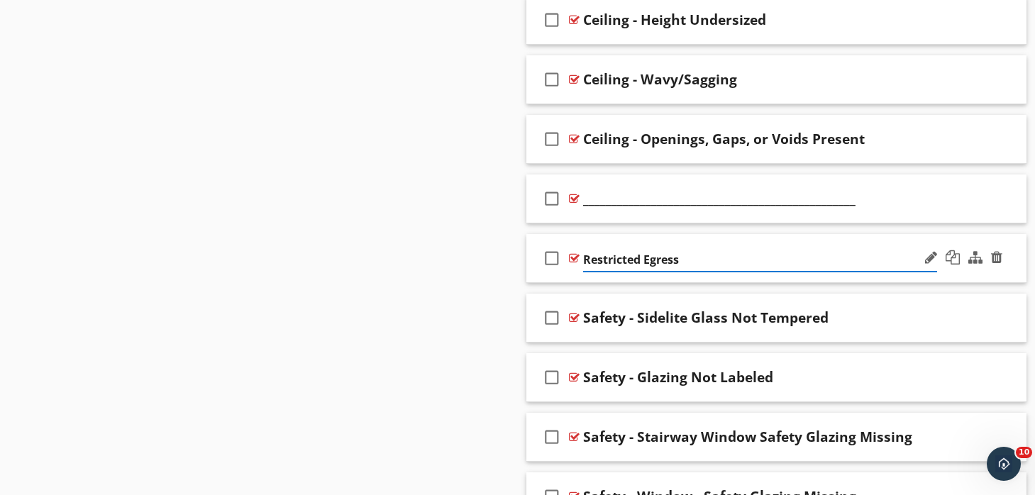
click at [586, 258] on input "Restricted Egress" at bounding box center [760, 259] width 354 height 23
paste input "Safety"
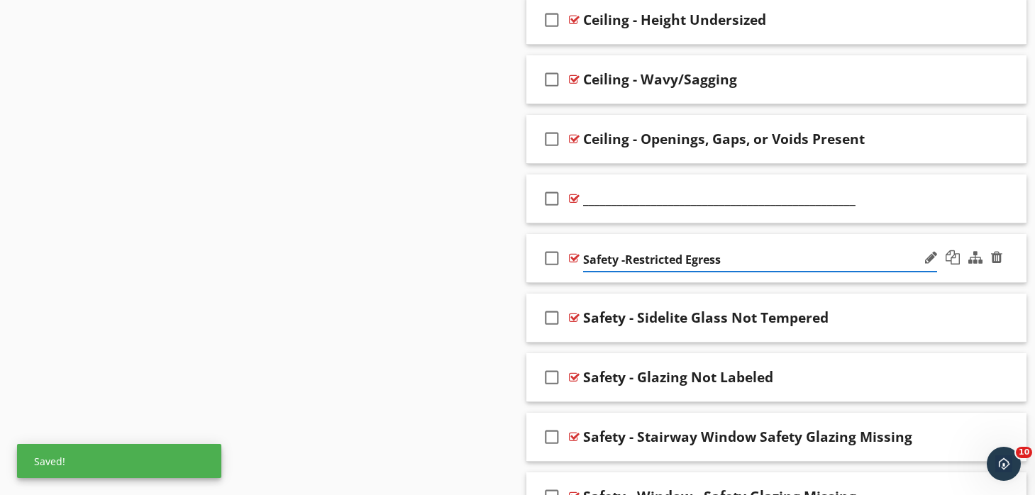
type input "Safety - Restricted Egress"
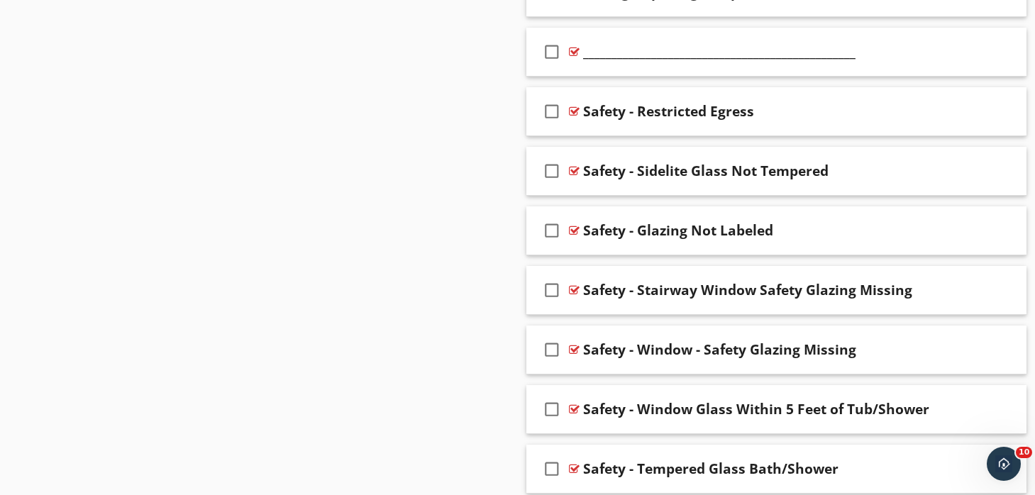
scroll to position [5280, 0]
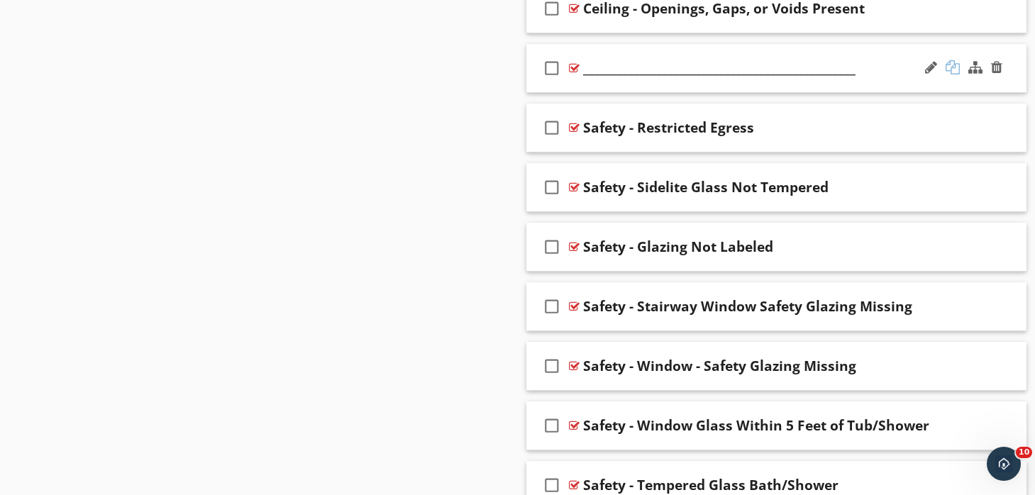
click at [954, 66] on div at bounding box center [953, 67] width 14 height 14
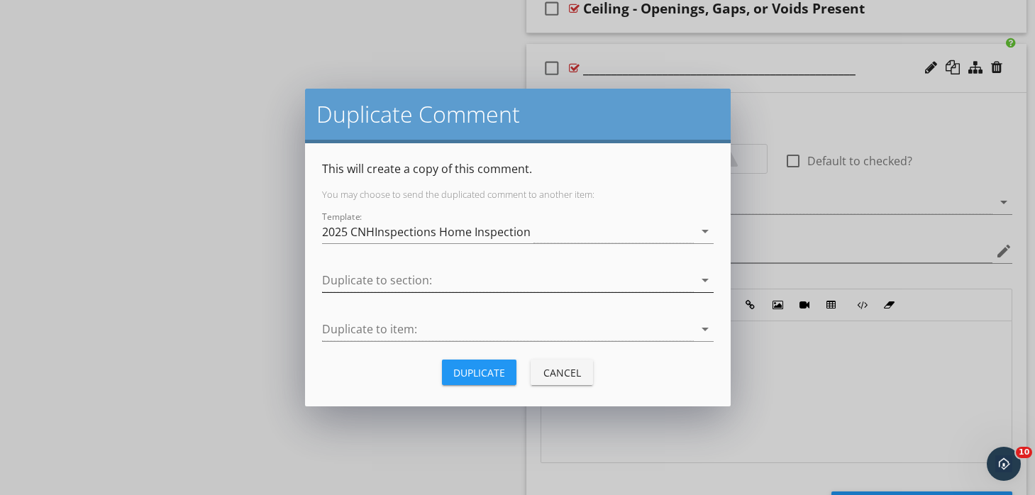
click at [411, 278] on div at bounding box center [508, 280] width 372 height 23
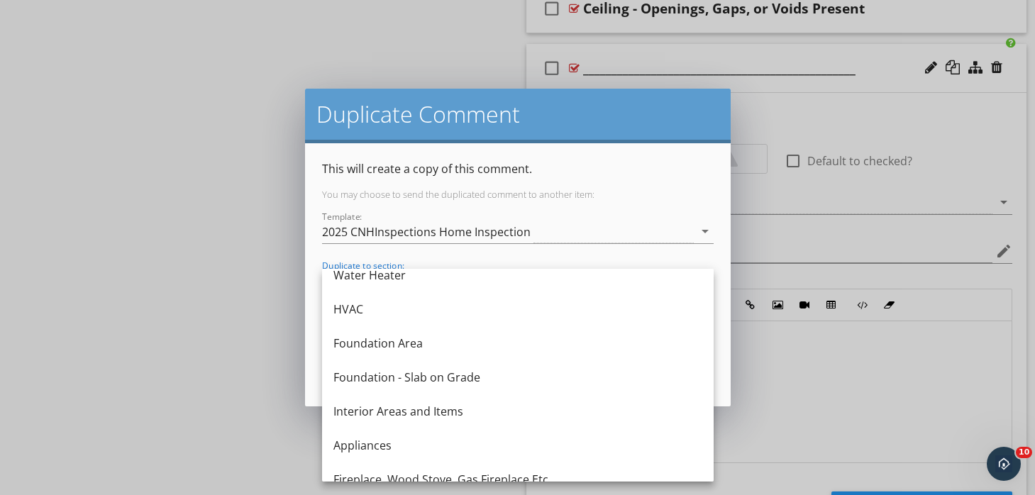
scroll to position [320, 0]
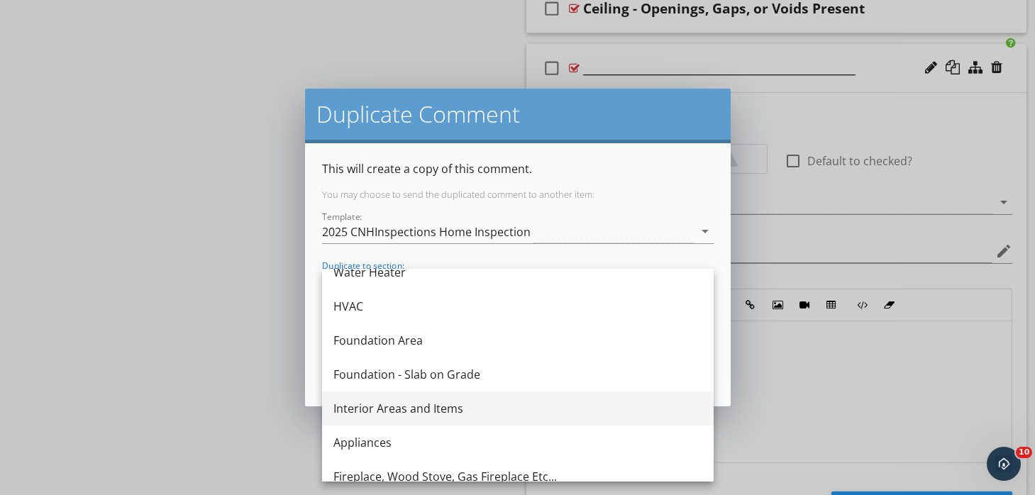
click at [455, 405] on div "Interior Areas and Items" at bounding box center [517, 408] width 369 height 17
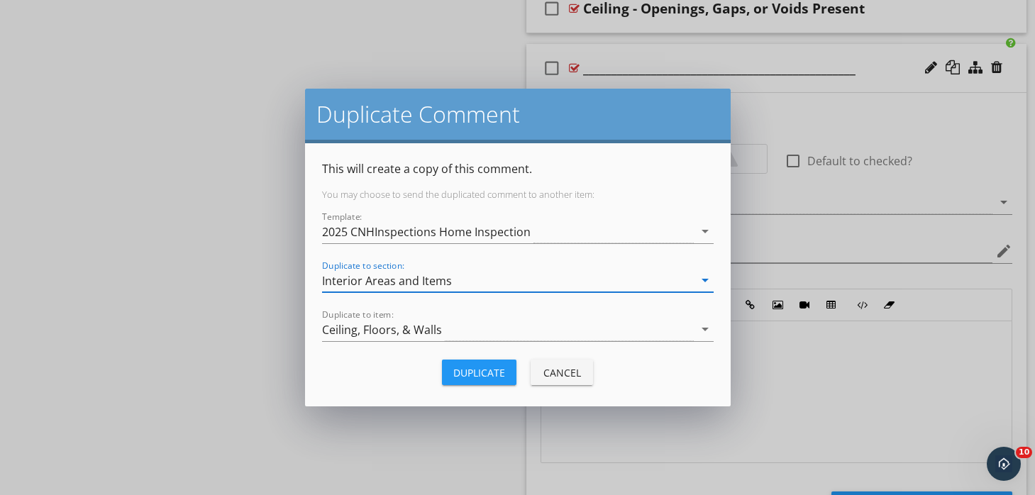
click at [480, 376] on div "Duplicate" at bounding box center [479, 372] width 52 height 15
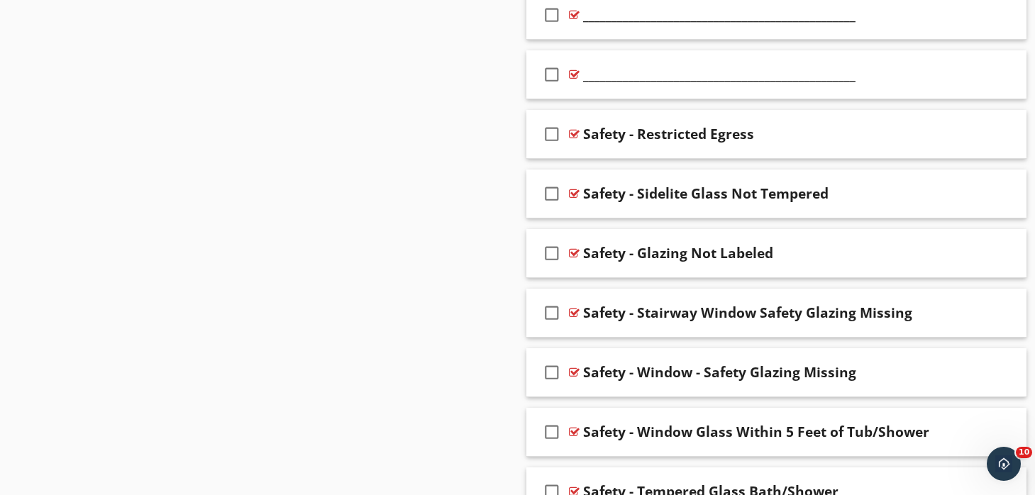
scroll to position [5323, 0]
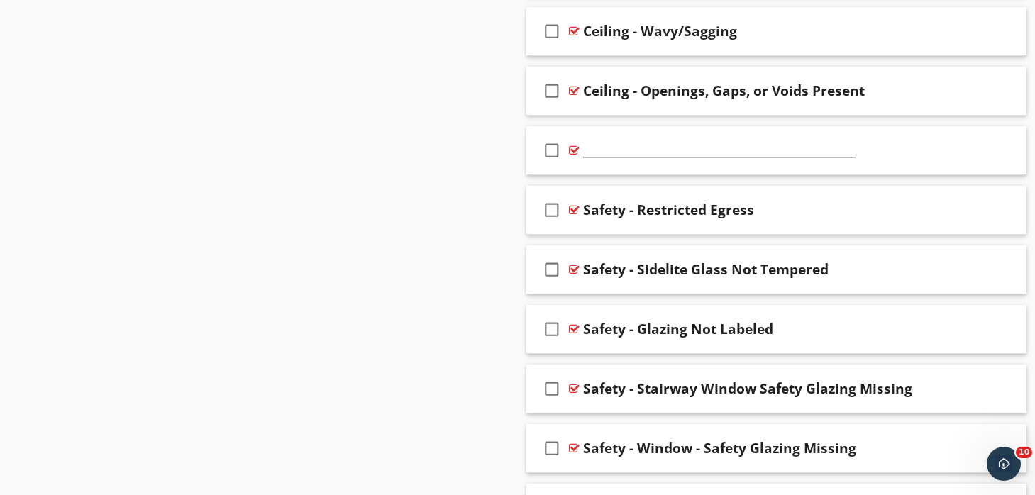
scroll to position [5197, 0]
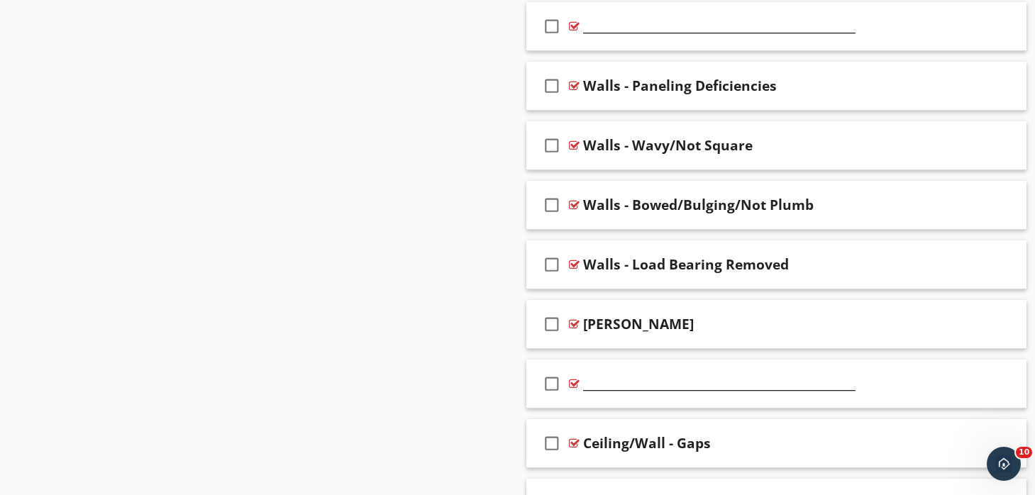
scroll to position [4666, 0]
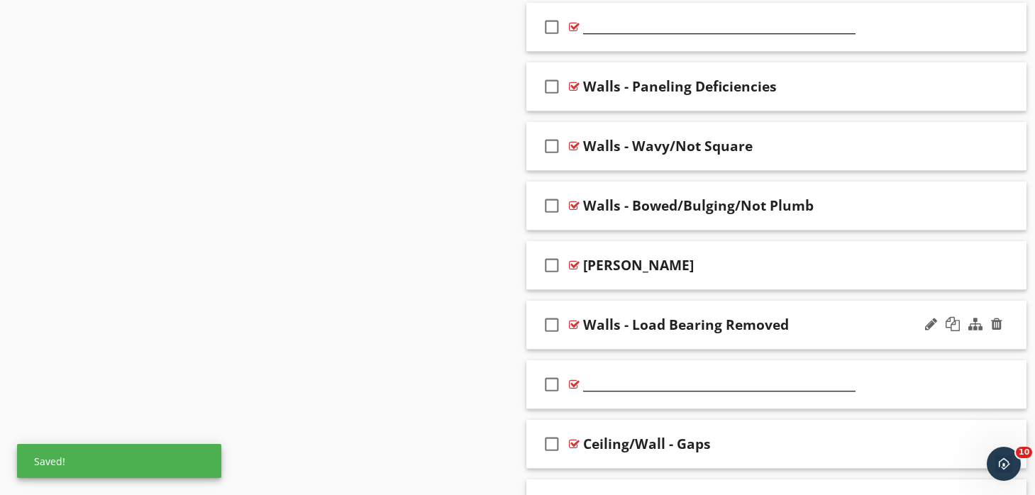
click at [668, 302] on div "check_box_outline_blank Walls - Load Bearing Removed" at bounding box center [776, 325] width 501 height 49
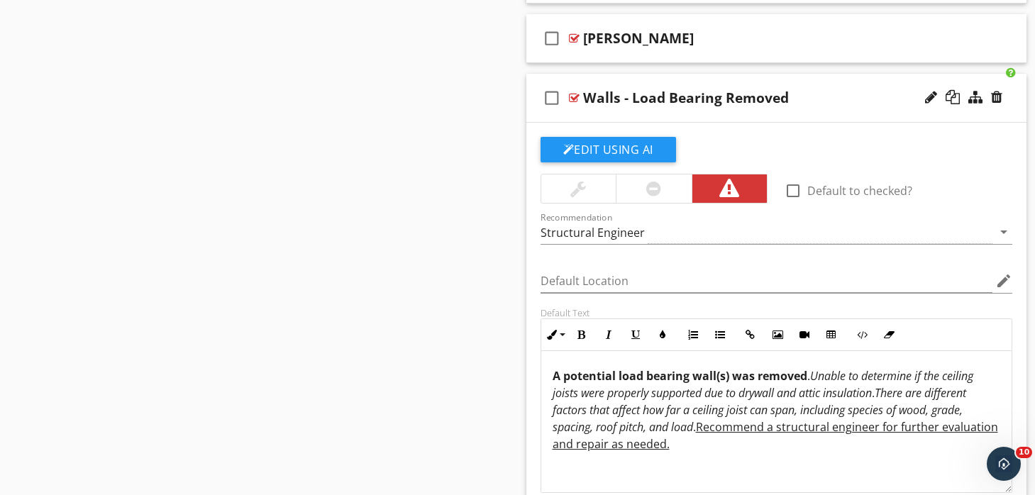
scroll to position [4832, 0]
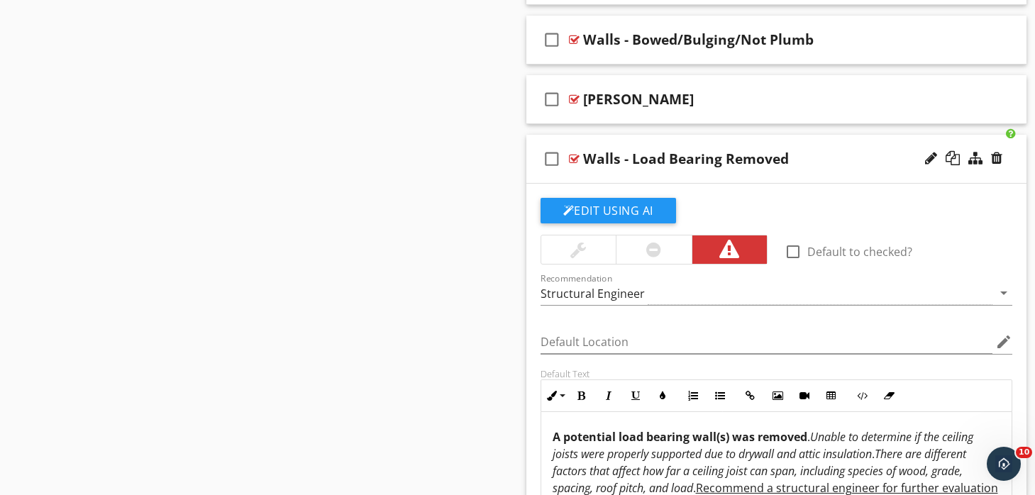
click at [651, 242] on div at bounding box center [653, 249] width 15 height 17
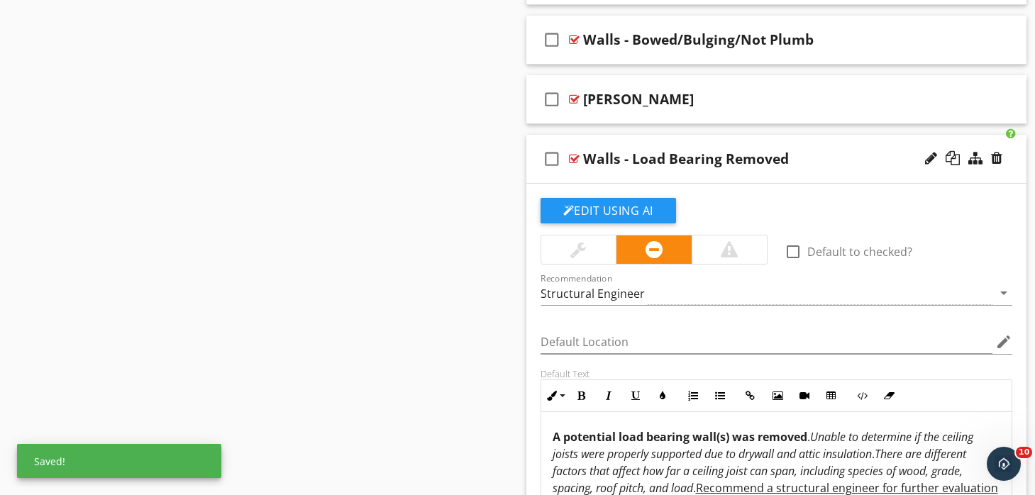
click at [664, 135] on div "check_box_outline_blank Walls - Load Bearing Removed" at bounding box center [776, 159] width 501 height 49
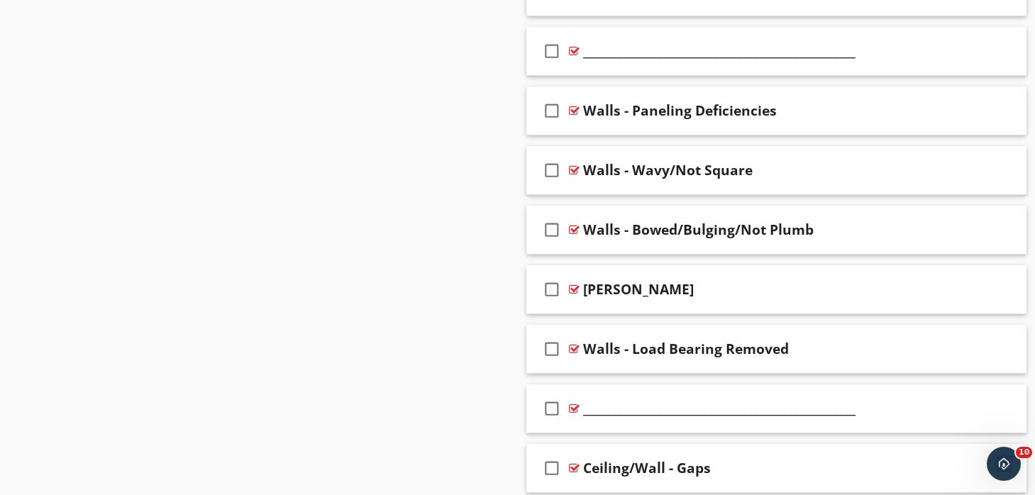
scroll to position [4708, 0]
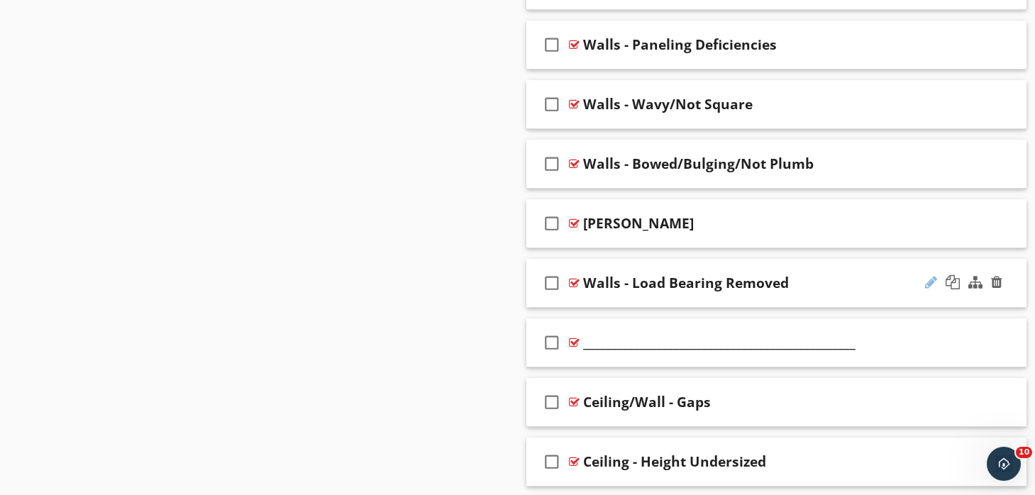
click at [930, 280] on div at bounding box center [931, 282] width 12 height 14
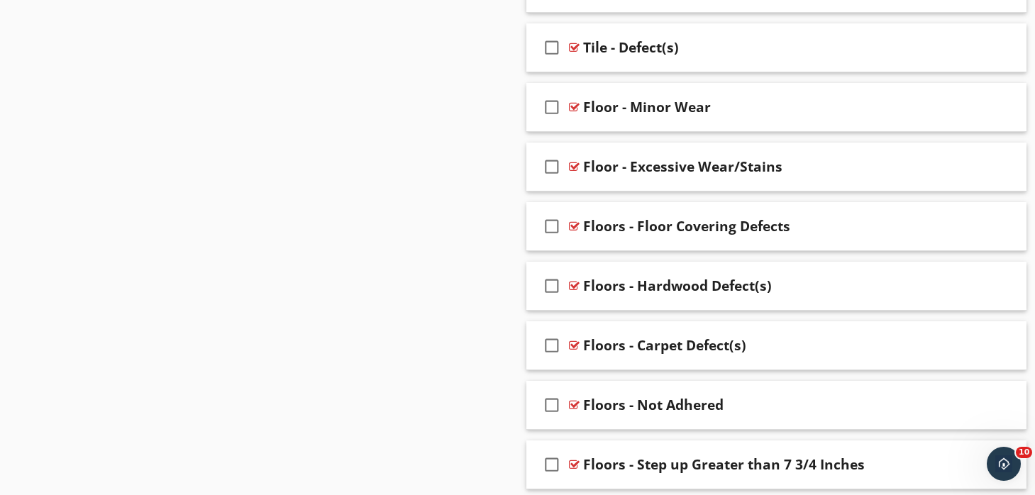
scroll to position [3991, 0]
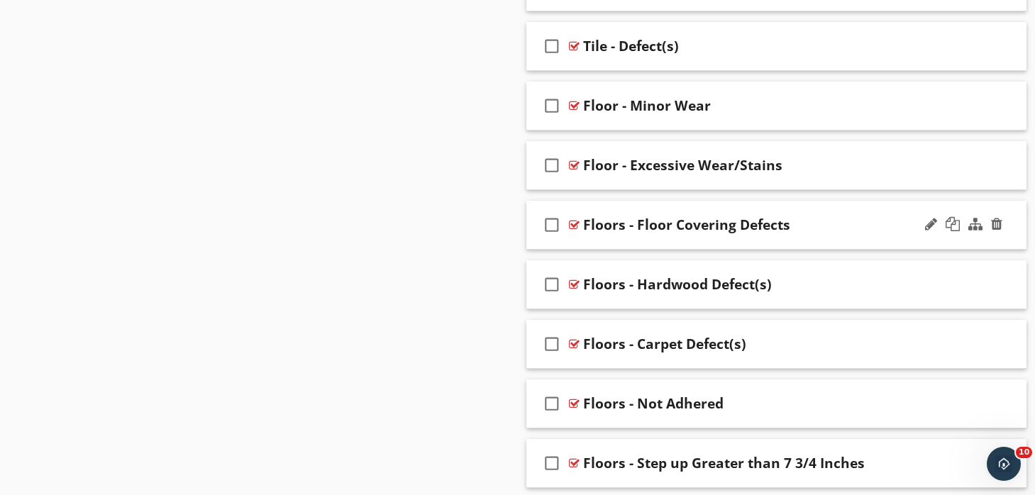
click at [668, 203] on div "check_box_outline_blank Floors - Floor Covering Defects" at bounding box center [776, 225] width 501 height 49
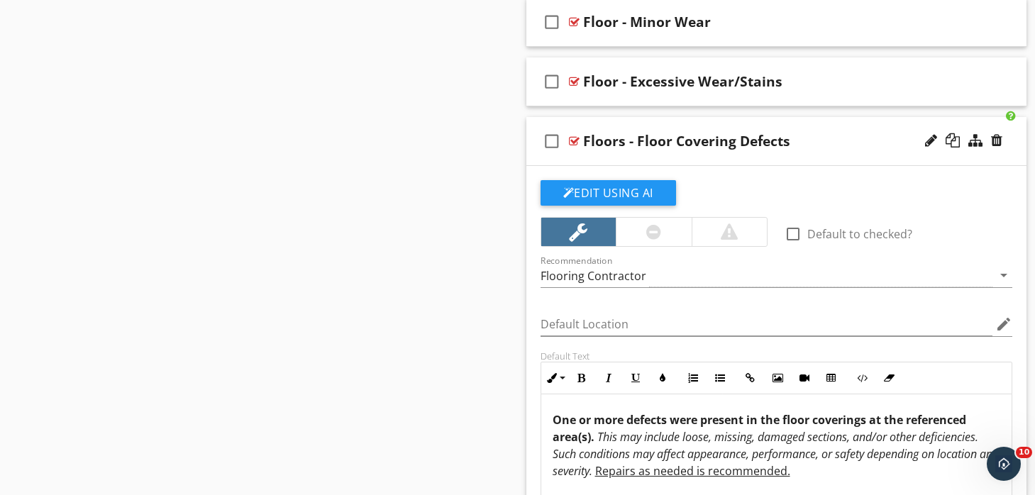
scroll to position [4061, 0]
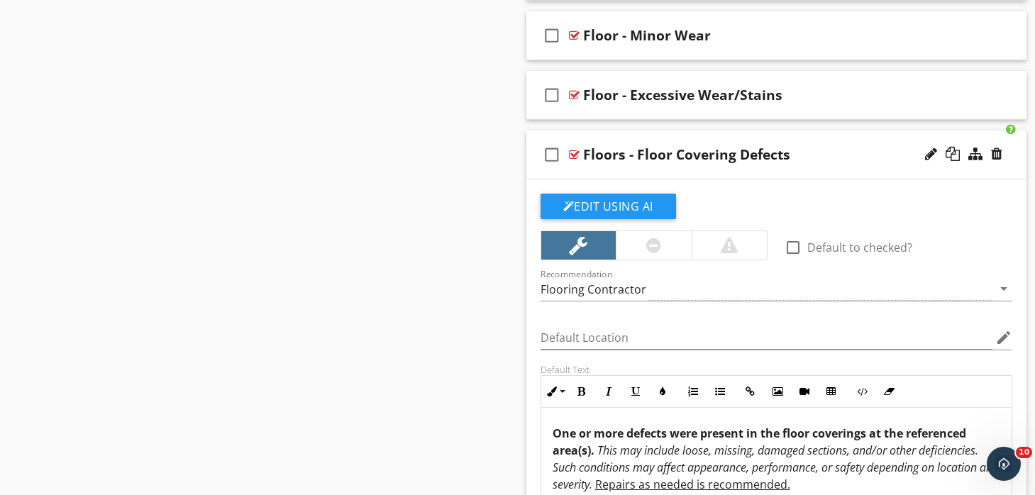
click at [657, 131] on div "check_box_outline_blank Floors - Floor Covering Defects" at bounding box center [776, 155] width 501 height 49
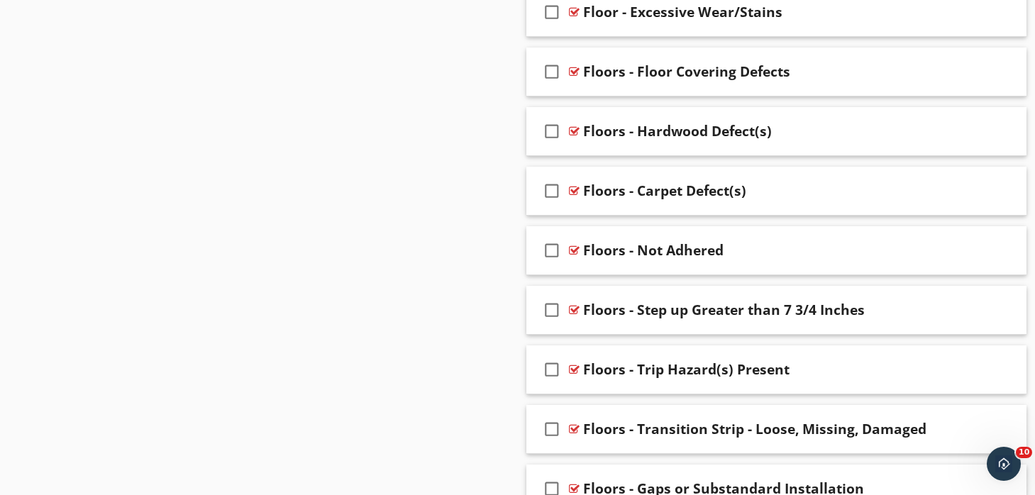
scroll to position [4156, 0]
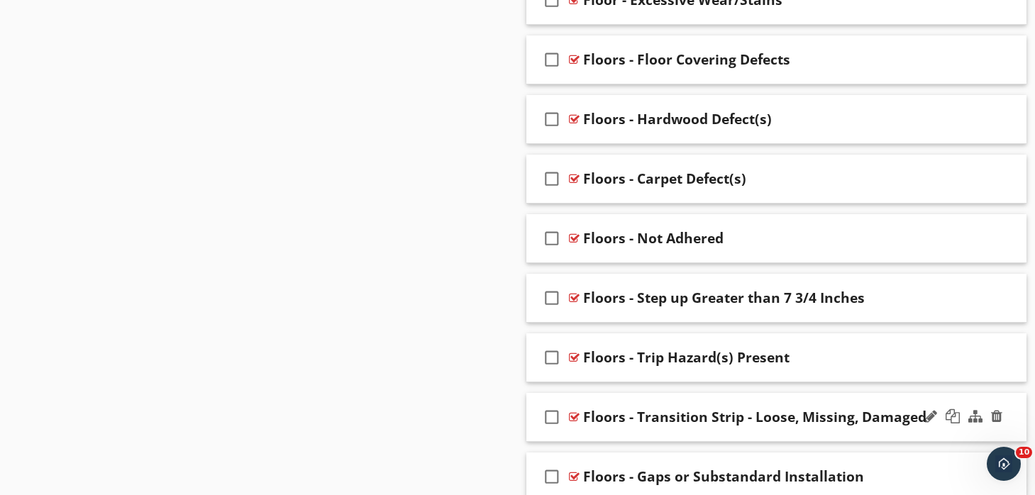
click at [695, 396] on div "check_box_outline_blank Floors - Transition Strip - Loose, Missing, Damaged" at bounding box center [776, 417] width 501 height 49
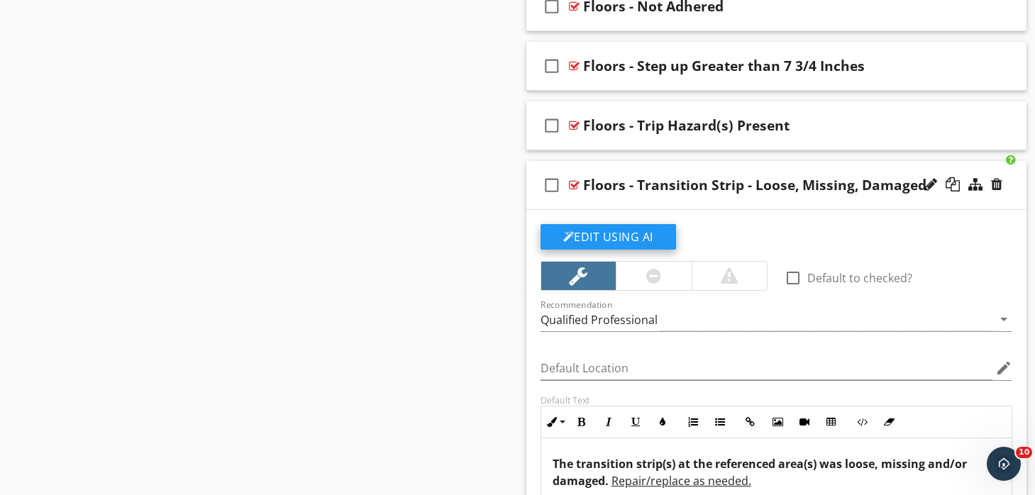
scroll to position [4382, 0]
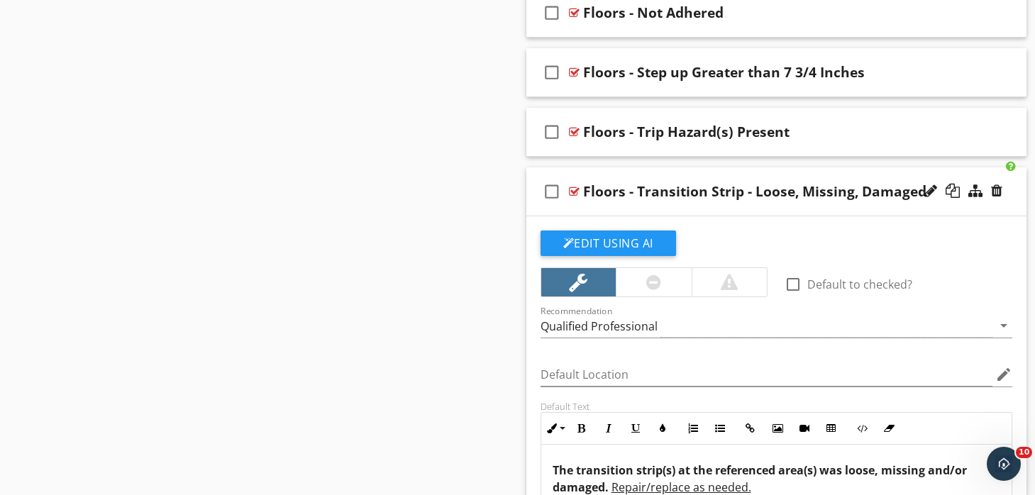
click at [690, 170] on div "check_box_outline_blank Floors - Transition Strip - Loose, Missing, Damaged" at bounding box center [776, 191] width 501 height 49
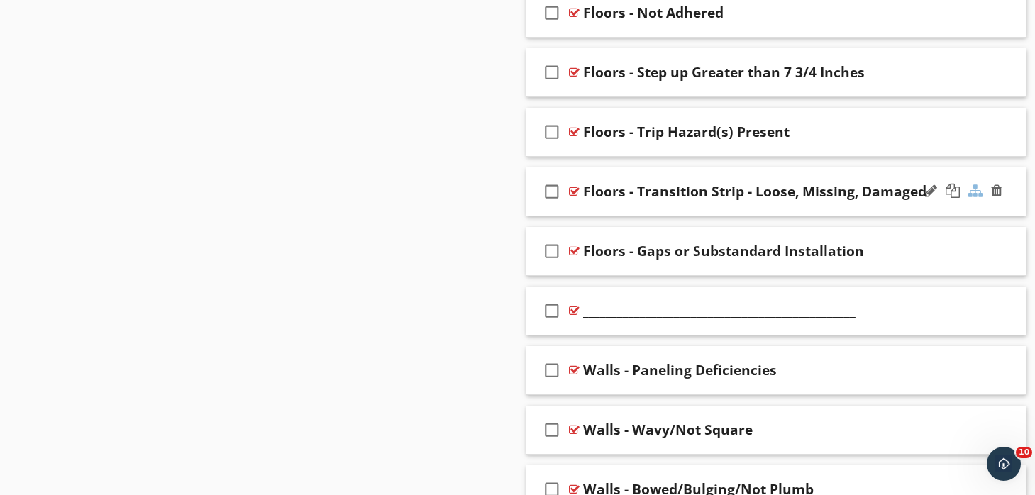
click at [976, 189] on div at bounding box center [975, 191] width 14 height 14
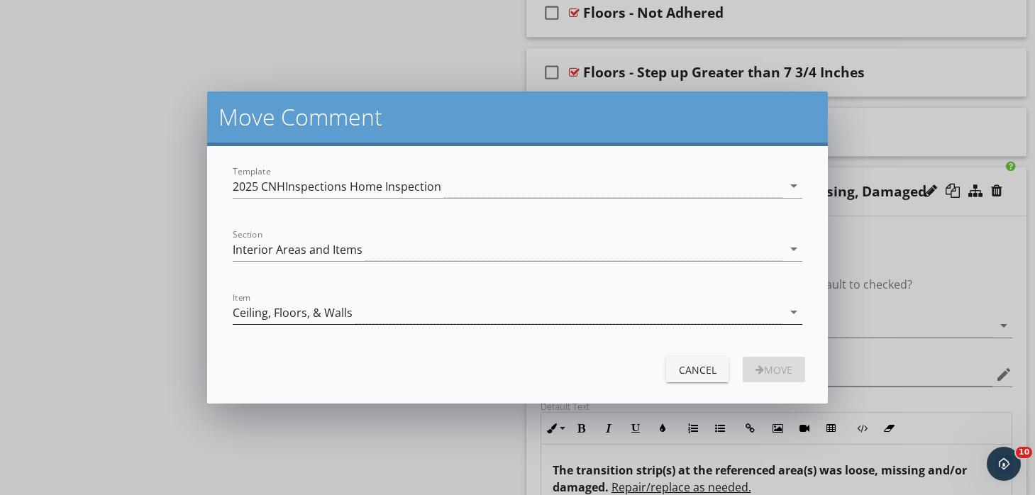
click at [445, 309] on div "Ceiling, Floors, & Walls" at bounding box center [508, 312] width 550 height 23
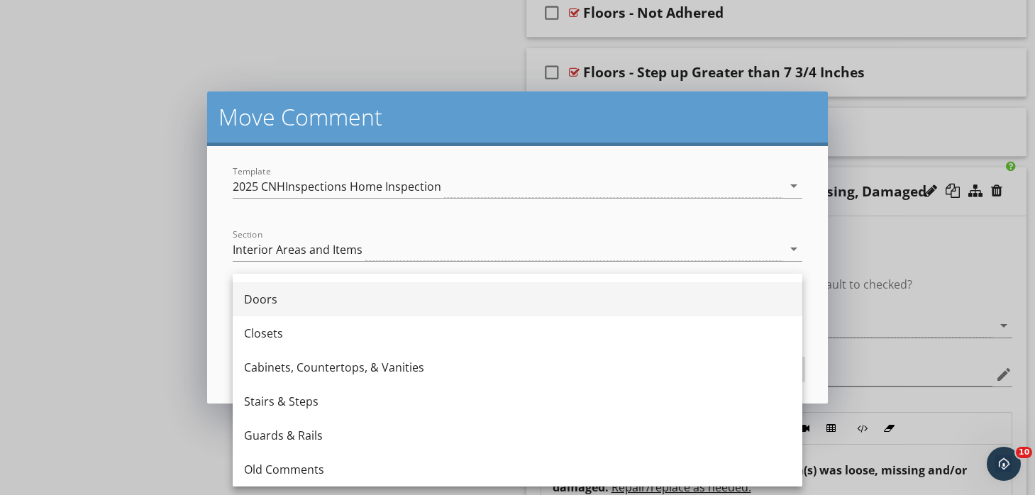
scroll to position [60, 0]
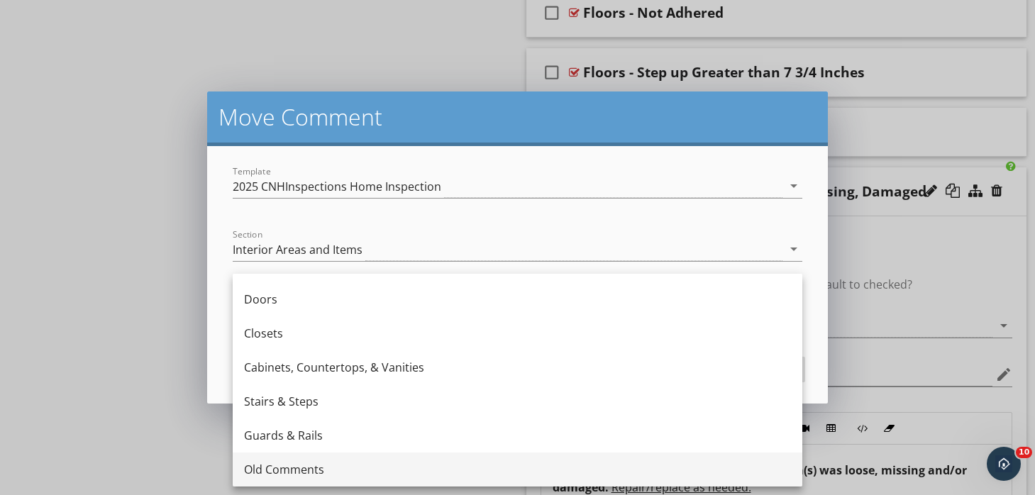
click at [376, 471] on div "Old Comments" at bounding box center [517, 469] width 547 height 17
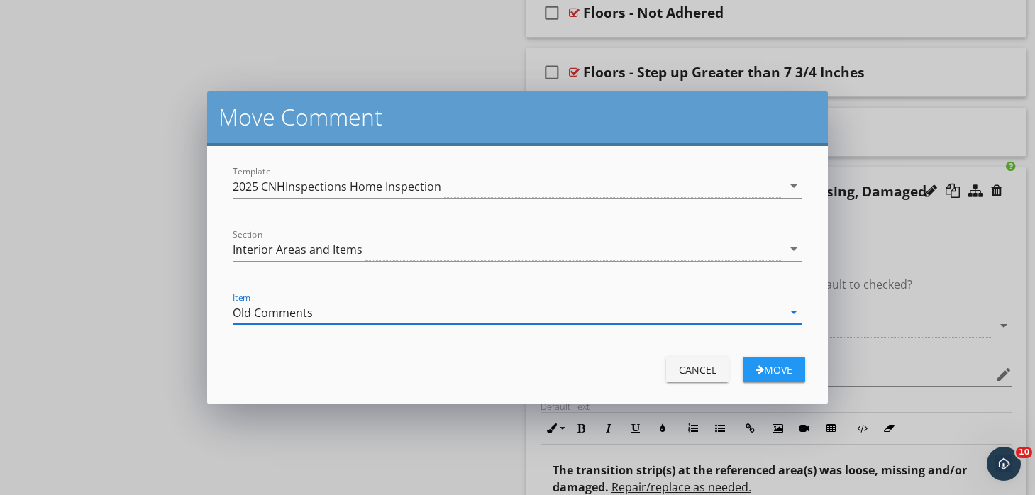
click at [787, 368] on div "Move" at bounding box center [774, 370] width 40 height 15
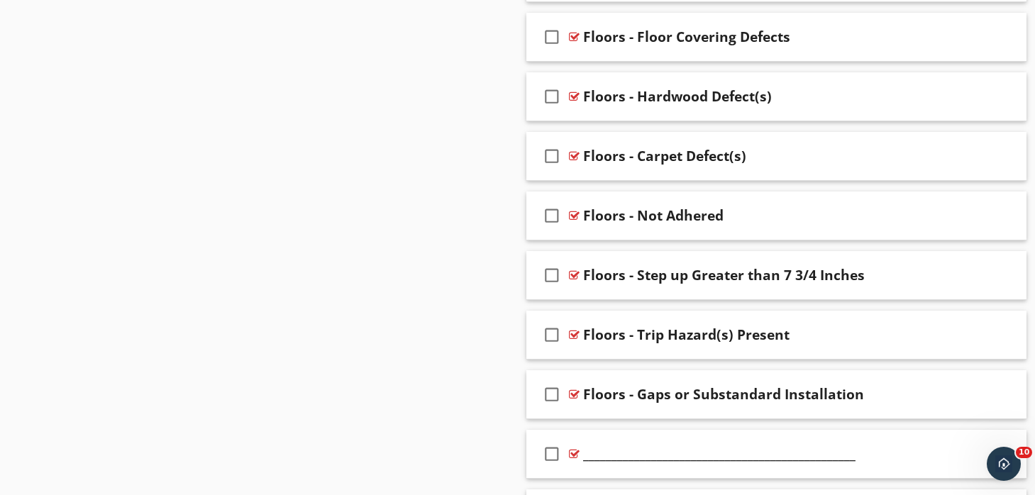
scroll to position [4150, 0]
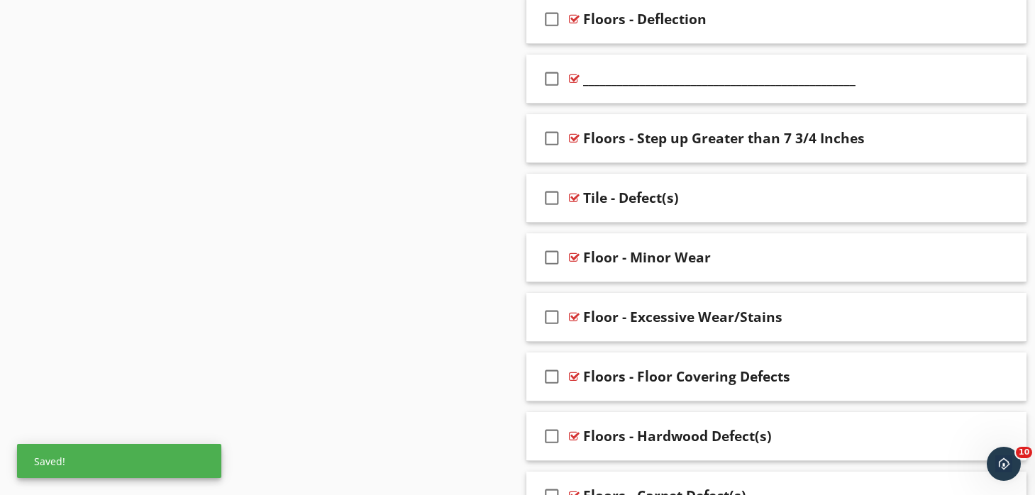
scroll to position [3907, 0]
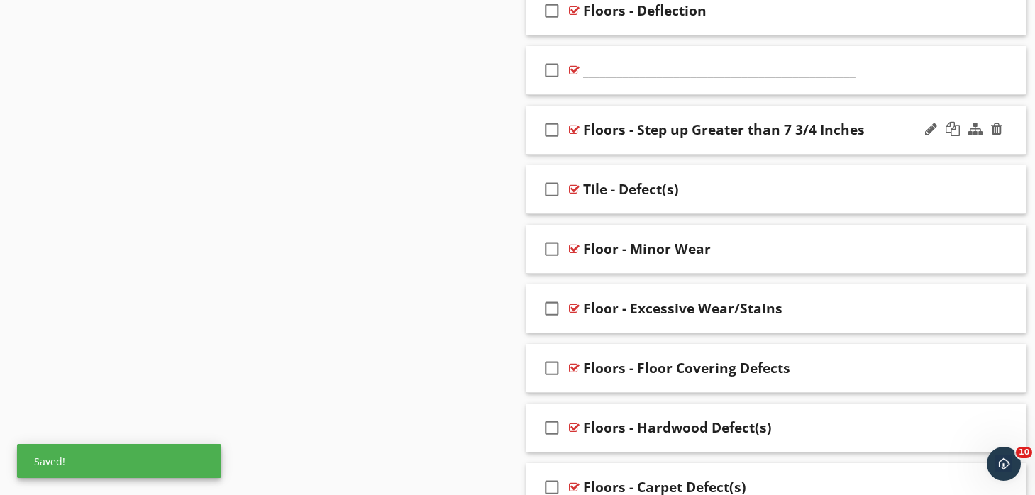
click at [656, 106] on div "check_box_outline_blank Floors - Step up Greater than 7 3/4 Inches" at bounding box center [776, 130] width 501 height 49
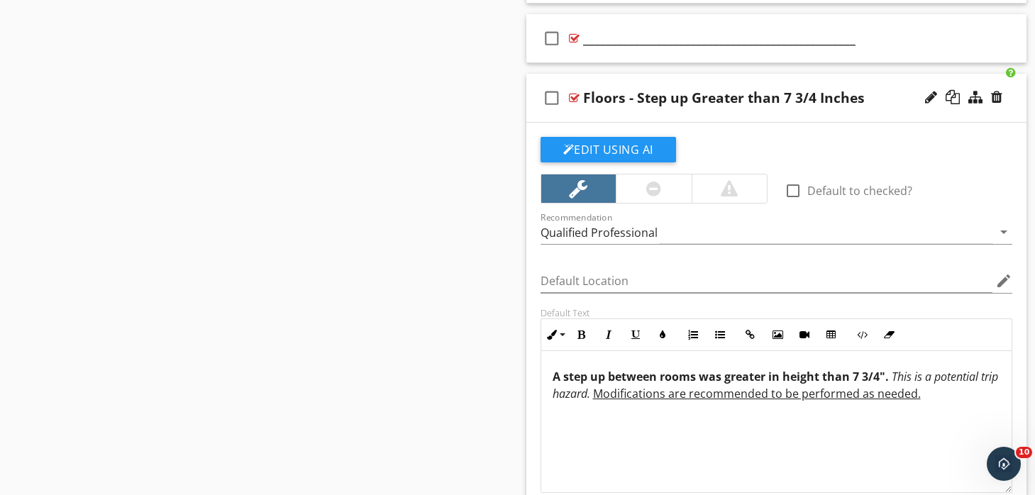
scroll to position [3842, 0]
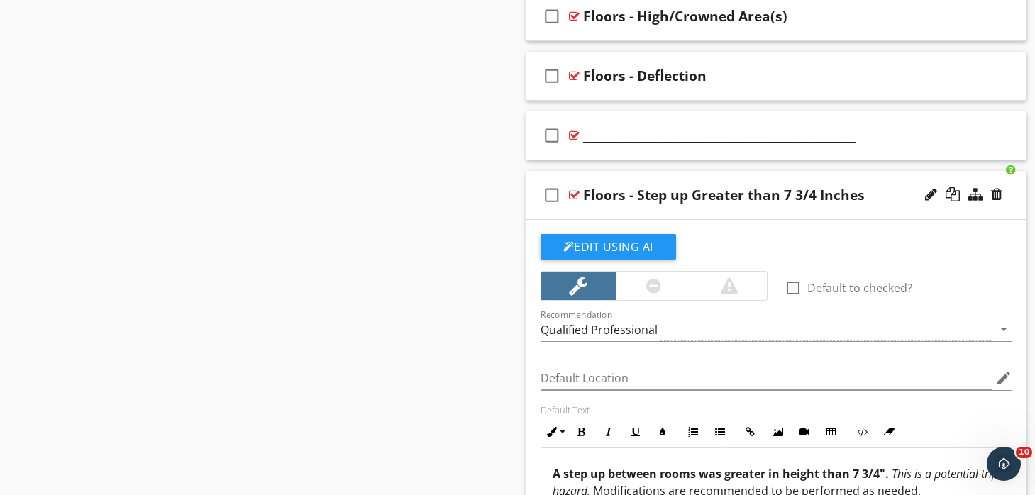
click at [648, 174] on div "check_box_outline_blank Floors - Step up Greater than 7 3/4 Inches" at bounding box center [776, 195] width 501 height 49
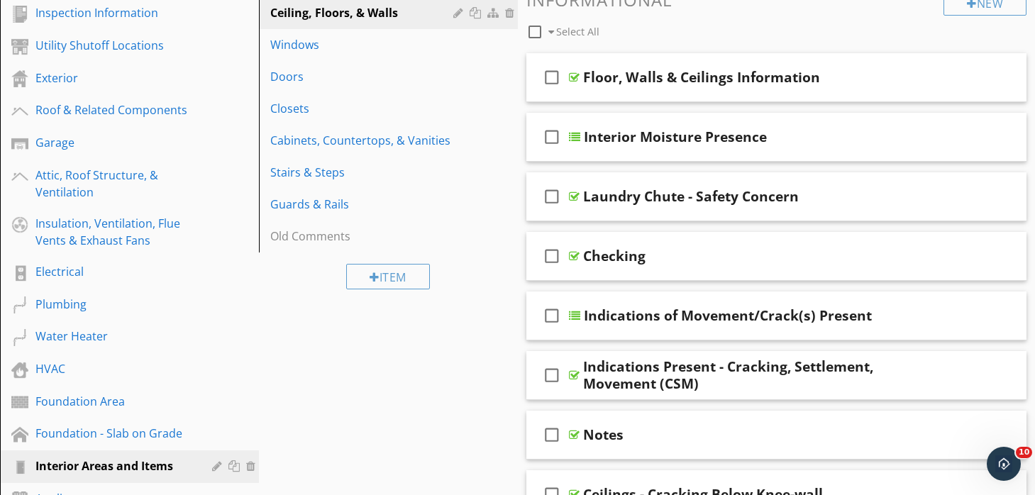
scroll to position [96, 0]
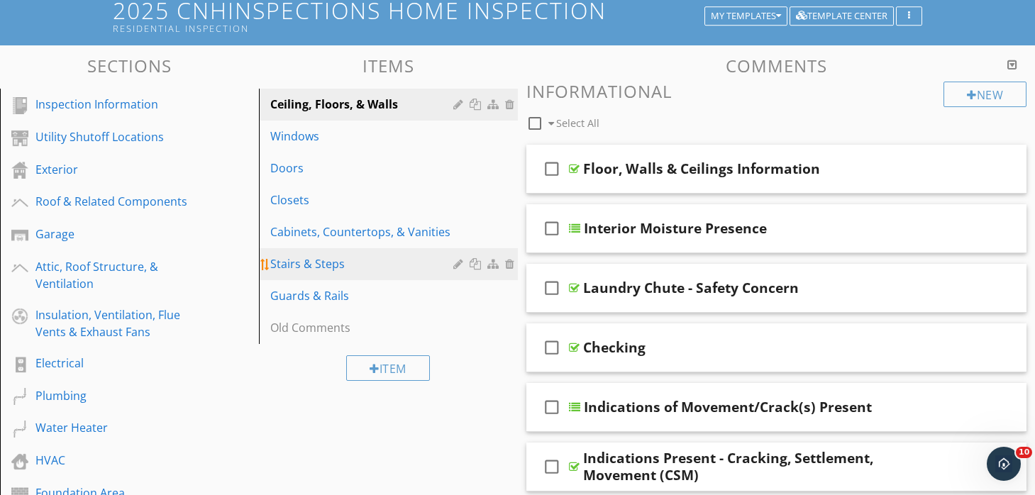
click at [318, 259] on div "Stairs & Steps" at bounding box center [363, 263] width 187 height 17
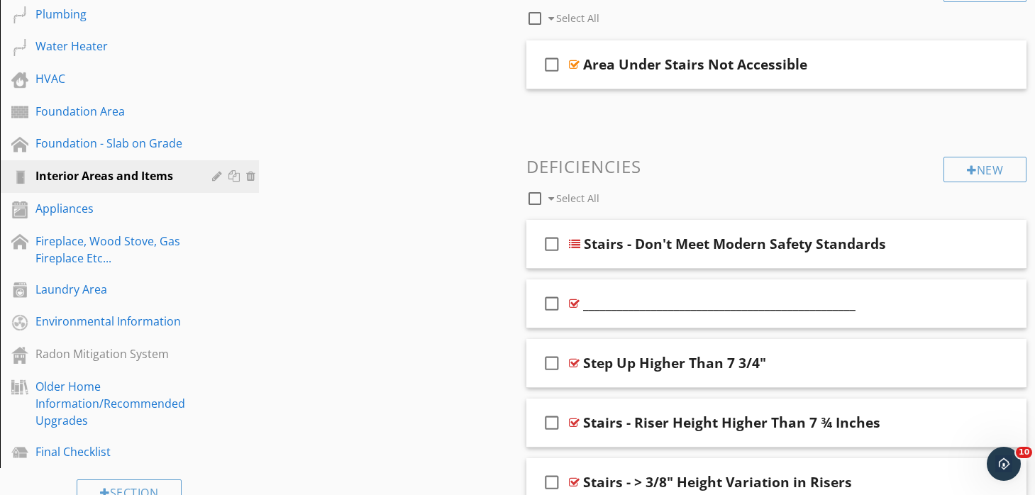
scroll to position [495, 0]
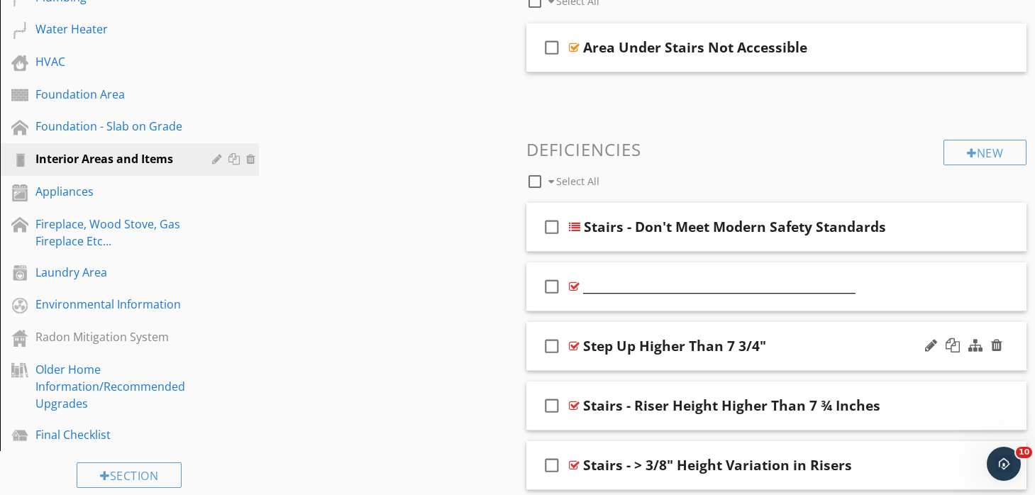
click at [656, 326] on div "check_box_outline_blank Step Up Higher Than 7 3/4"" at bounding box center [776, 346] width 501 height 49
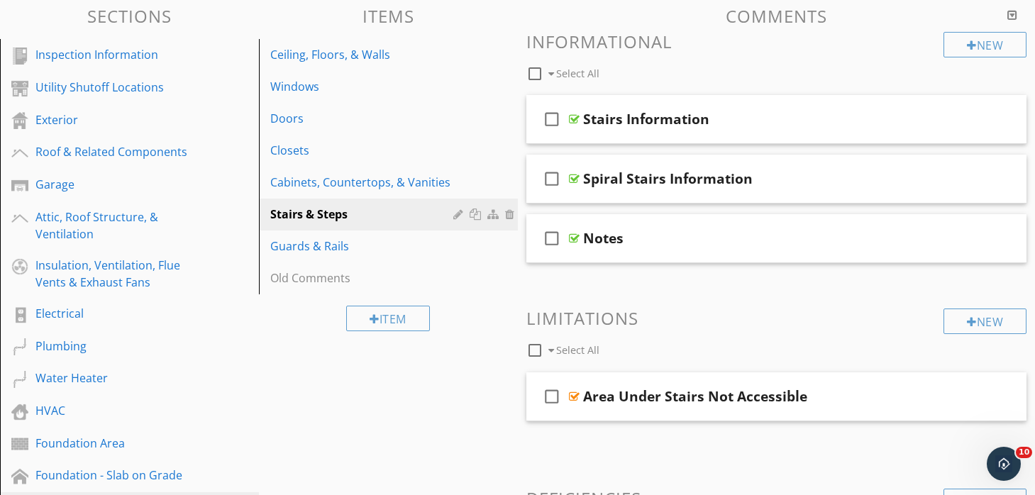
scroll to position [87, 0]
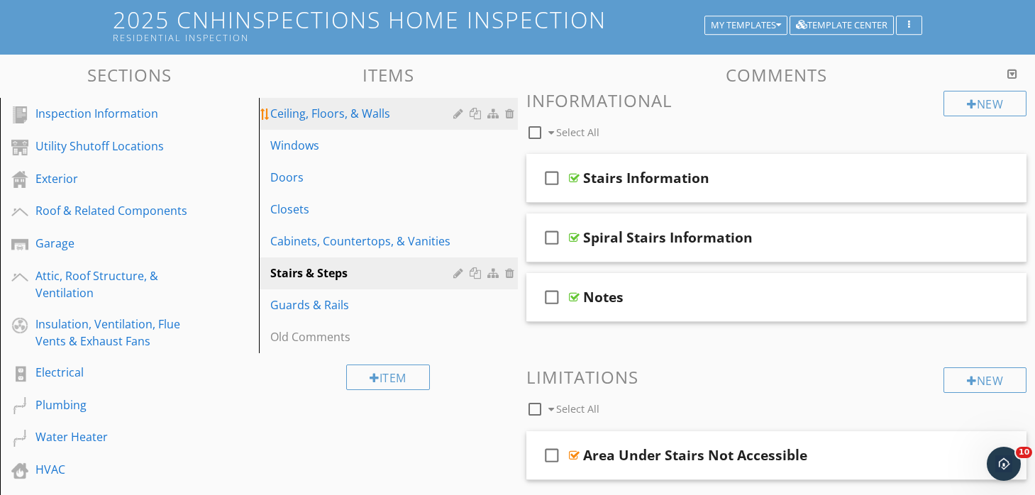
click at [367, 116] on div "Ceiling, Floors, & Walls" at bounding box center [363, 113] width 187 height 17
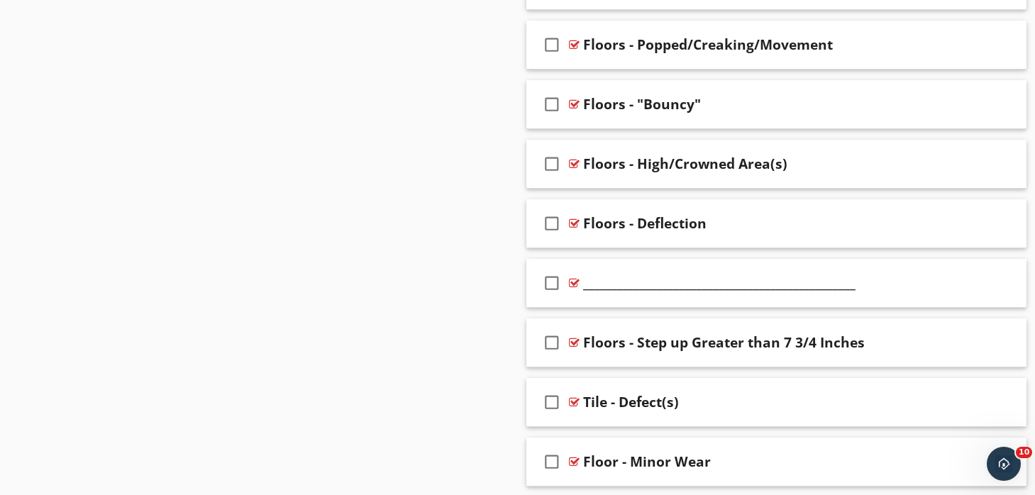
scroll to position [3697, 0]
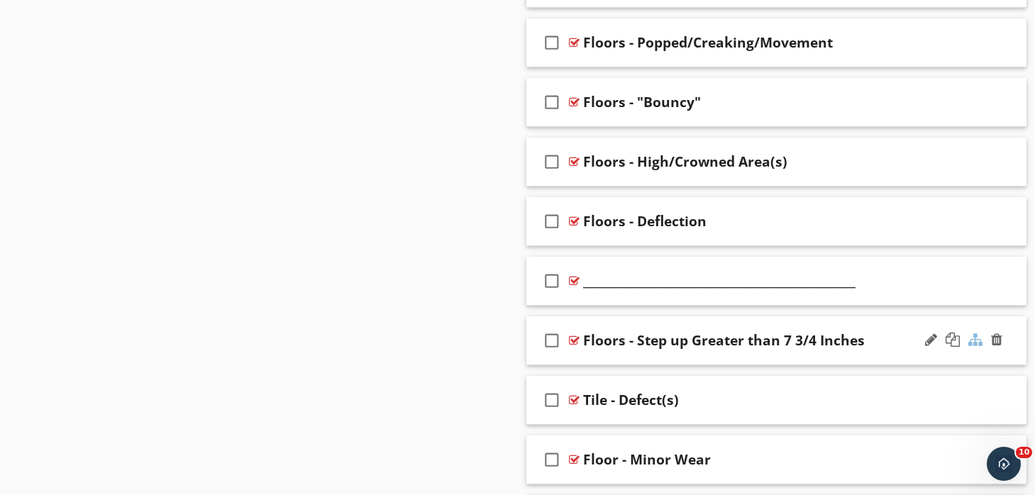
click at [973, 341] on div at bounding box center [975, 340] width 14 height 14
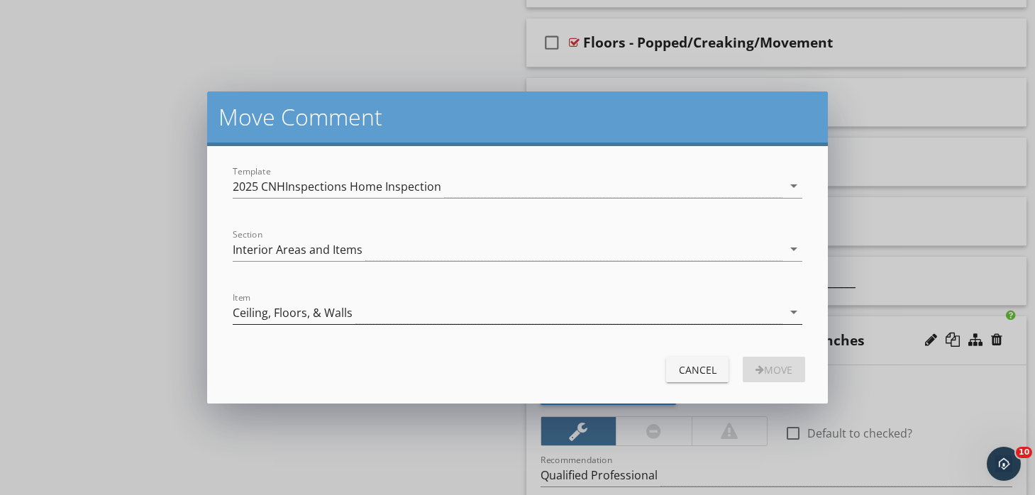
click at [316, 313] on div "Ceiling, Floors, & Walls" at bounding box center [293, 312] width 120 height 13
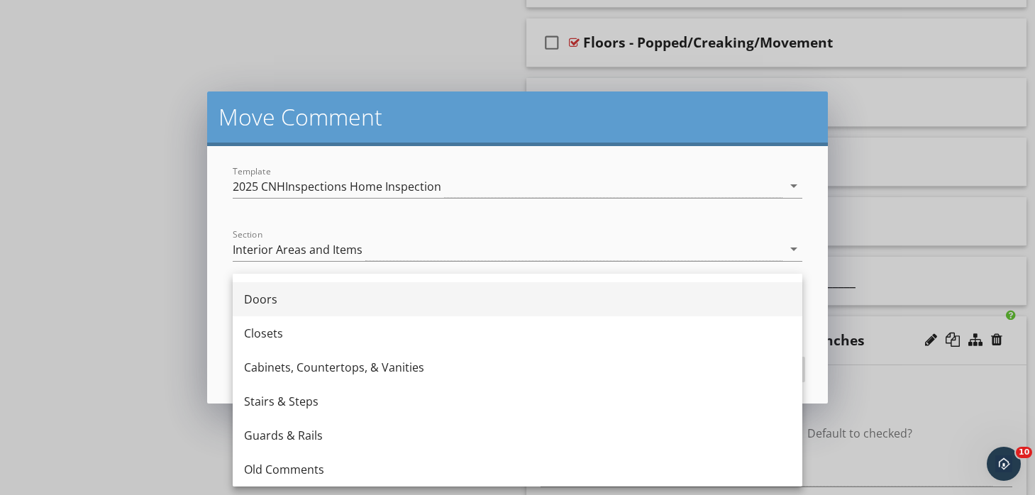
scroll to position [60, 0]
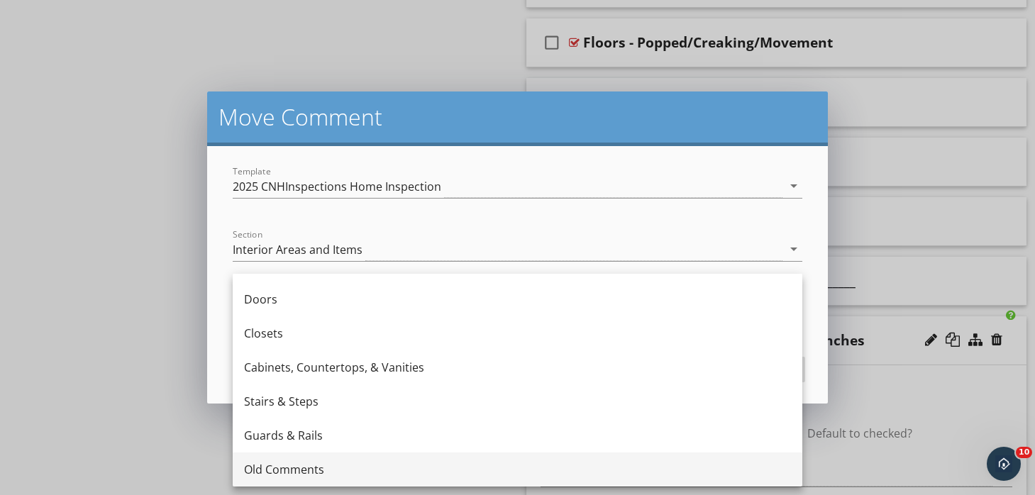
click at [320, 459] on div "Old Comments" at bounding box center [517, 470] width 547 height 34
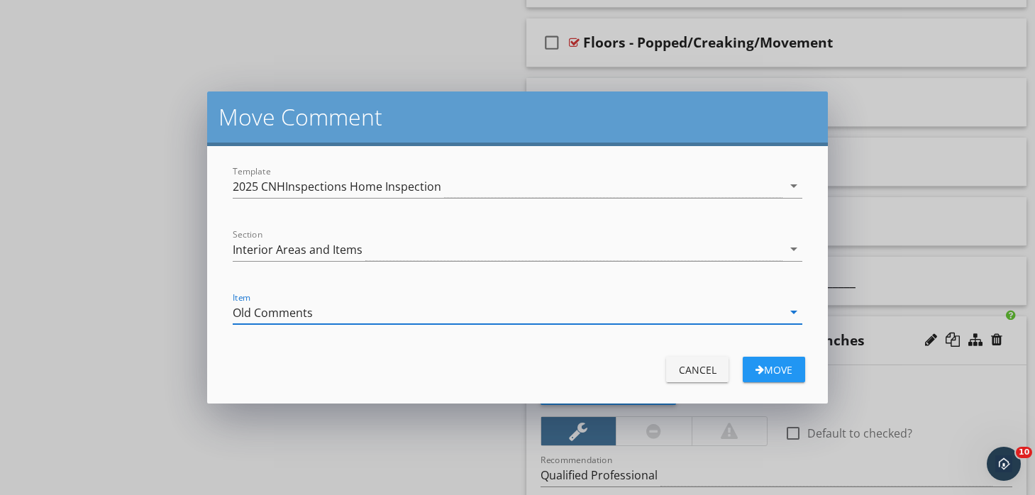
click at [775, 372] on div "Move" at bounding box center [774, 370] width 40 height 15
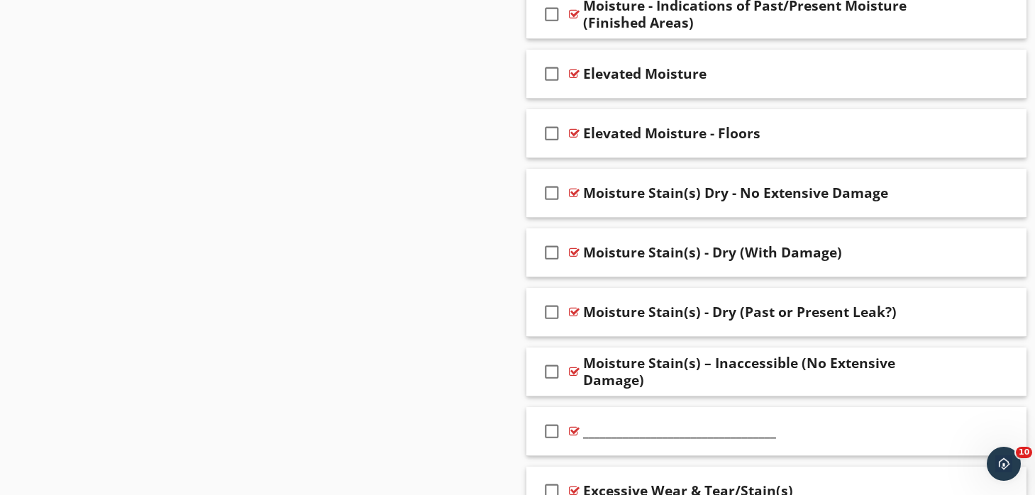
scroll to position [1997, 0]
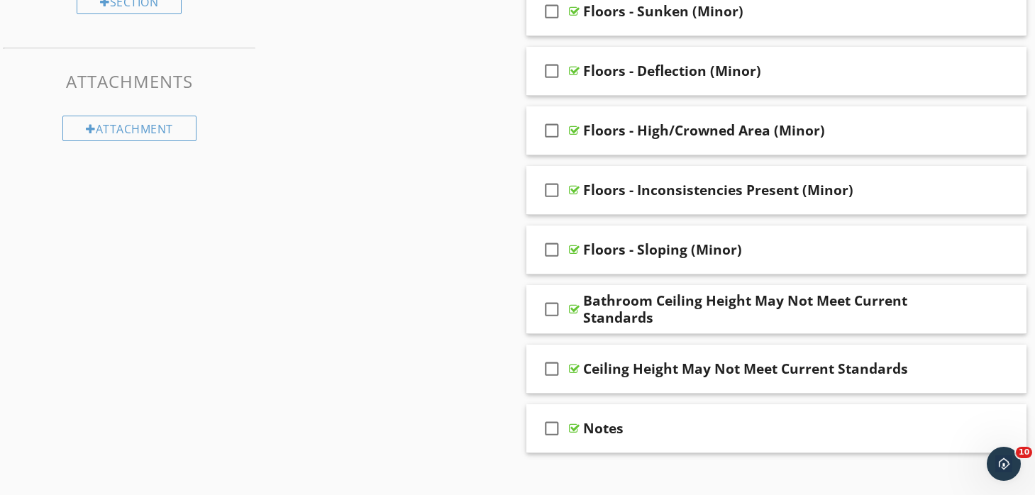
scroll to position [968, 0]
click at [646, 230] on div "check_box_outline_blank Floors - Sloping (Minor)" at bounding box center [776, 250] width 501 height 49
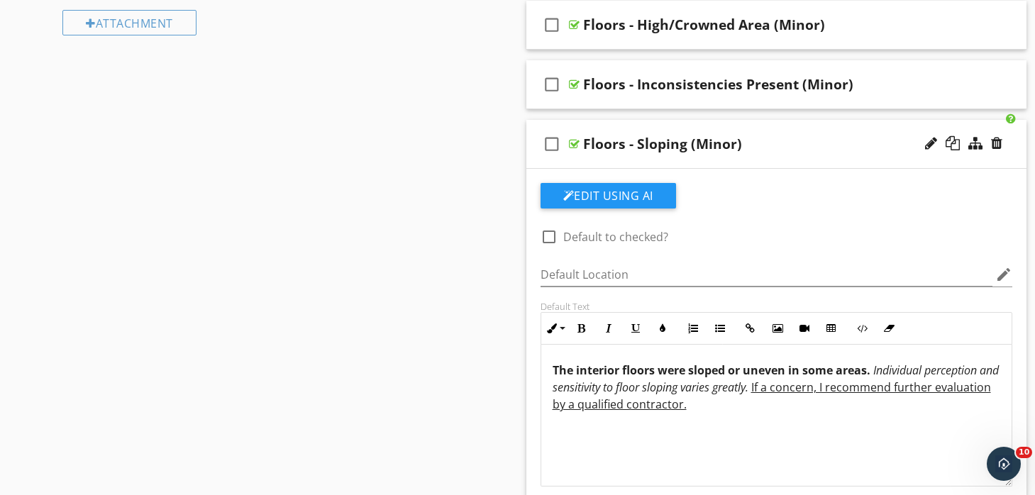
scroll to position [1068, 0]
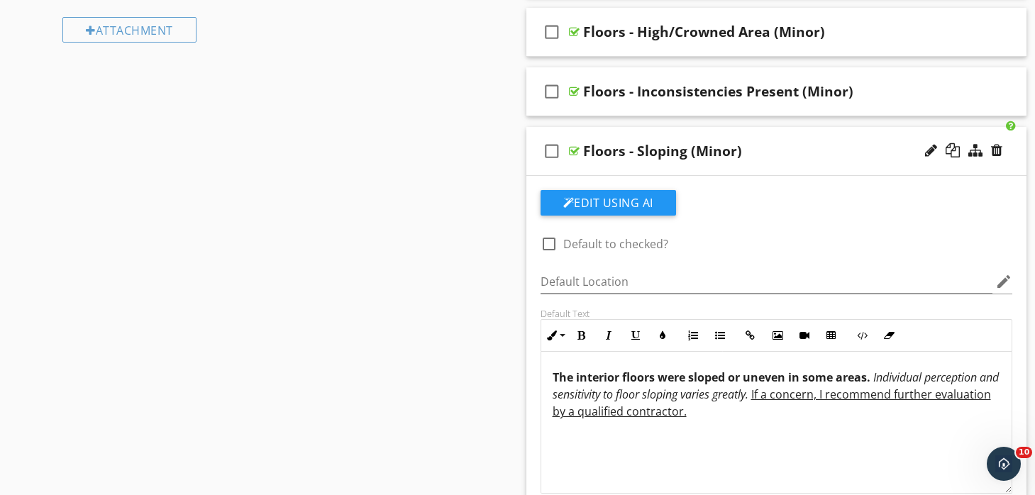
click at [660, 130] on div "check_box_outline_blank Floors - Sloping (Minor)" at bounding box center [776, 151] width 501 height 49
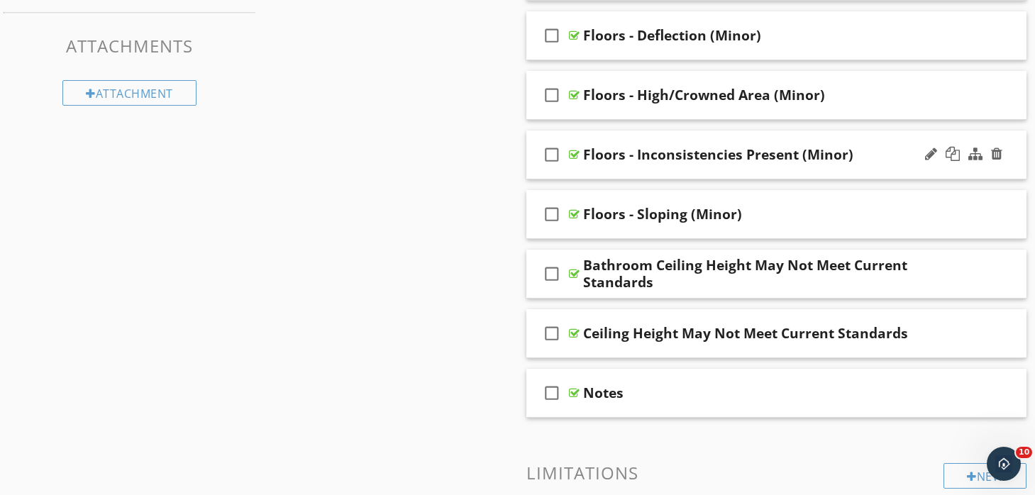
scroll to position [1005, 0]
click at [663, 137] on div "check_box_outline_blank Floors - Inconsistencies Present (Minor)" at bounding box center [776, 155] width 501 height 49
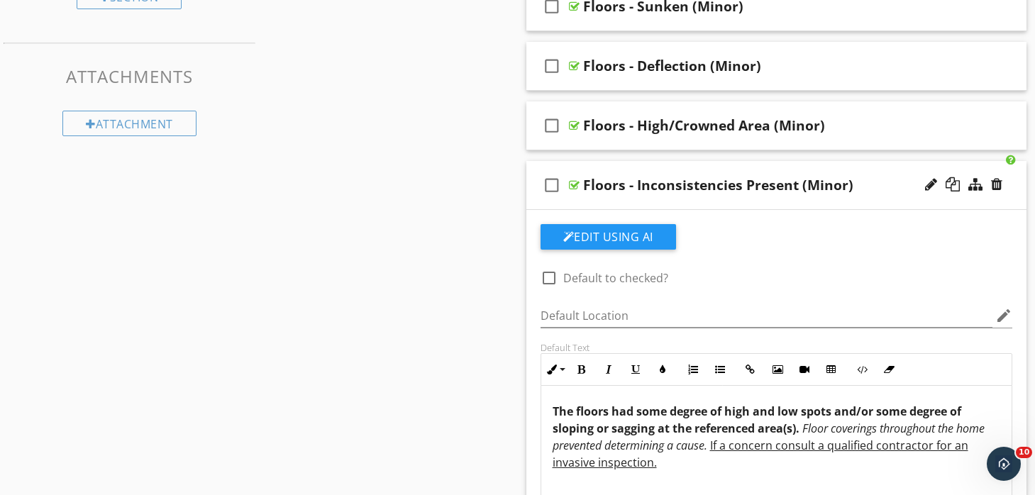
scroll to position [959, 0]
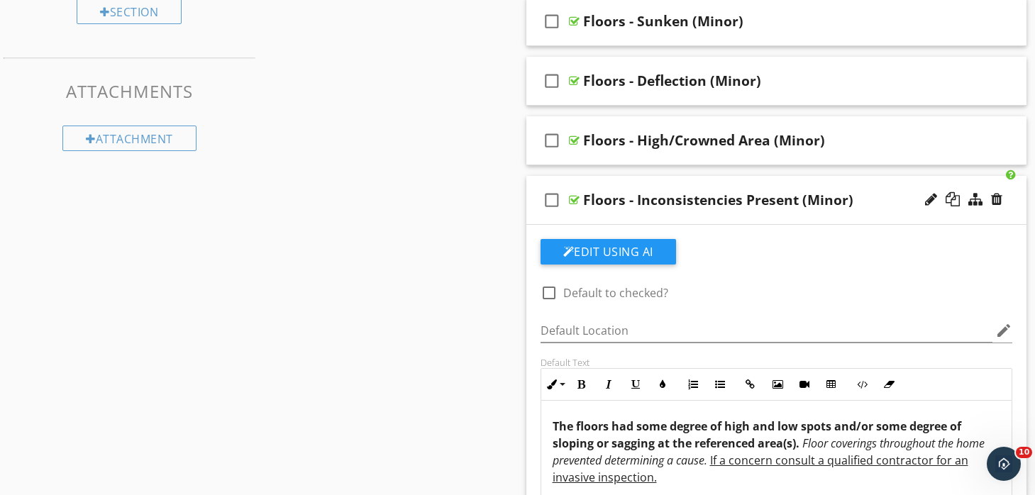
click at [703, 179] on div "check_box_outline_blank Floors - Inconsistencies Present (Minor)" at bounding box center [776, 200] width 501 height 49
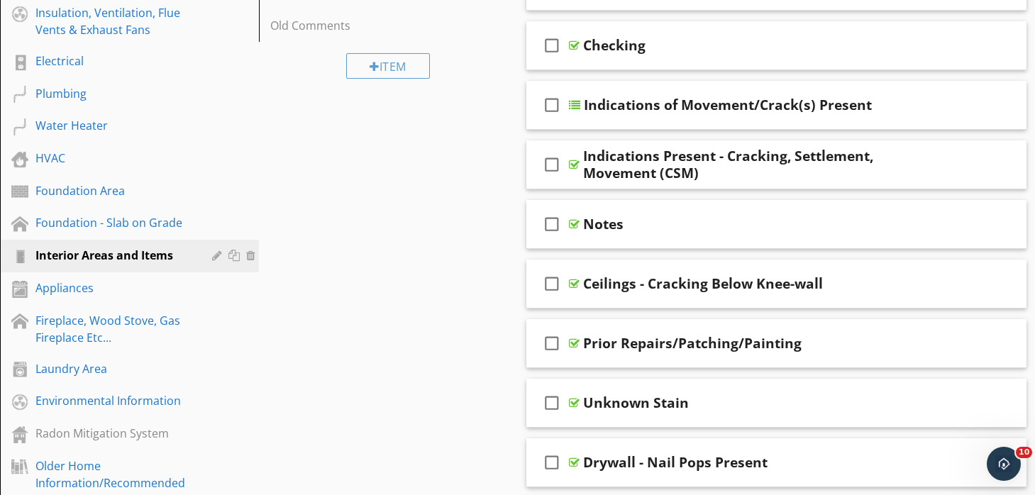
scroll to position [430, 0]
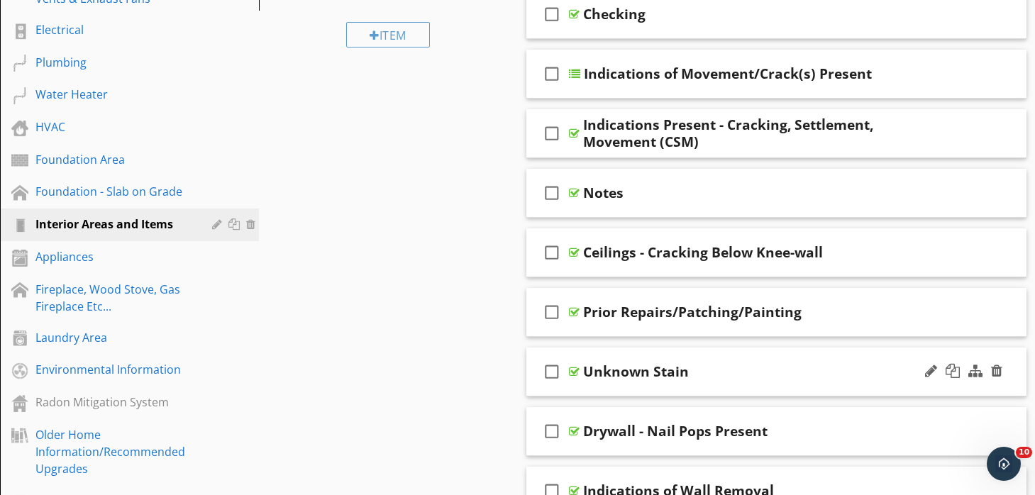
click at [597, 353] on div "check_box_outline_blank Unknown Stain" at bounding box center [776, 372] width 501 height 49
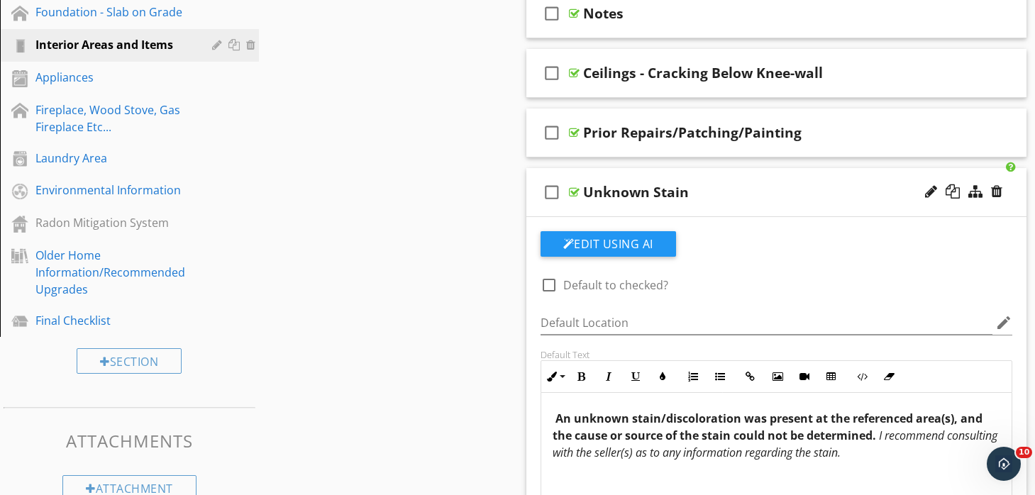
scroll to position [571, 0]
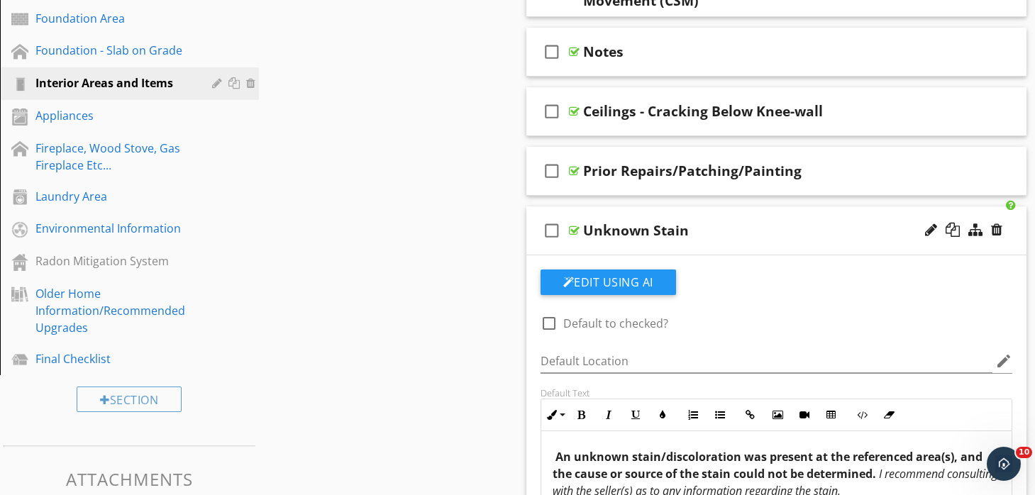
click at [653, 207] on div "check_box_outline_blank Unknown Stain" at bounding box center [776, 230] width 501 height 49
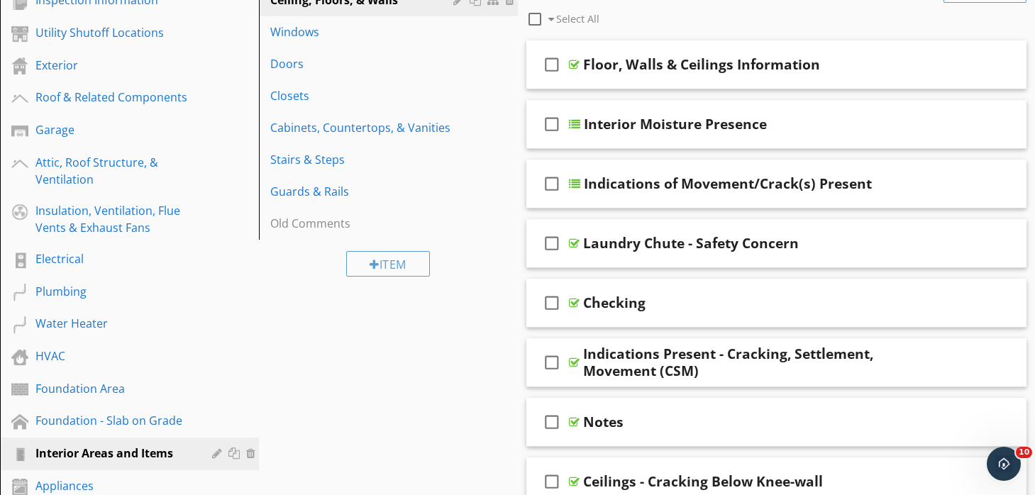
scroll to position [202, 0]
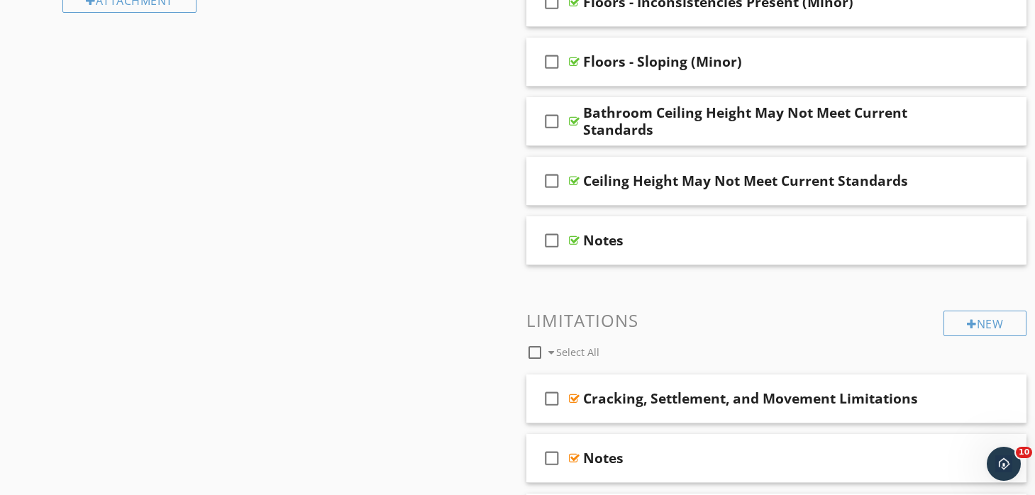
scroll to position [1112, 0]
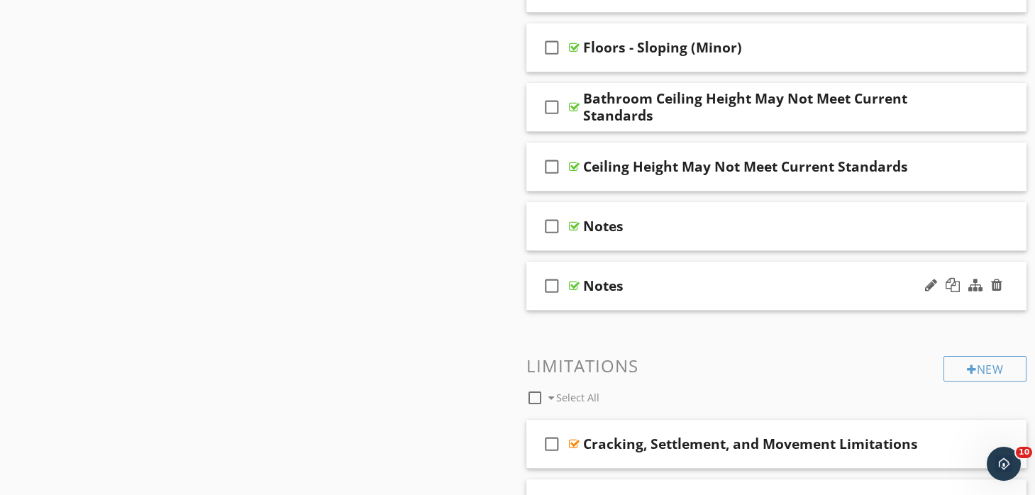
click at [616, 262] on div "check_box_outline_blank Notes" at bounding box center [776, 286] width 501 height 49
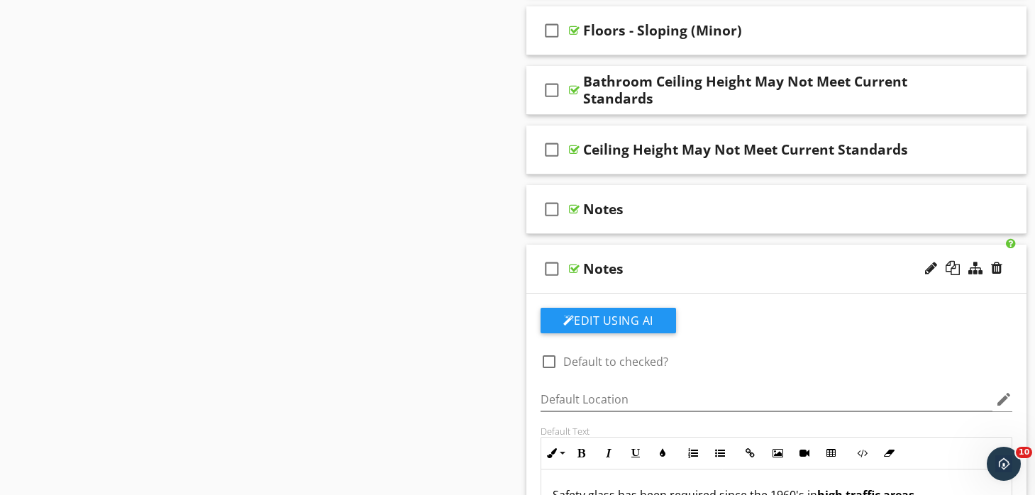
scroll to position [1130, 0]
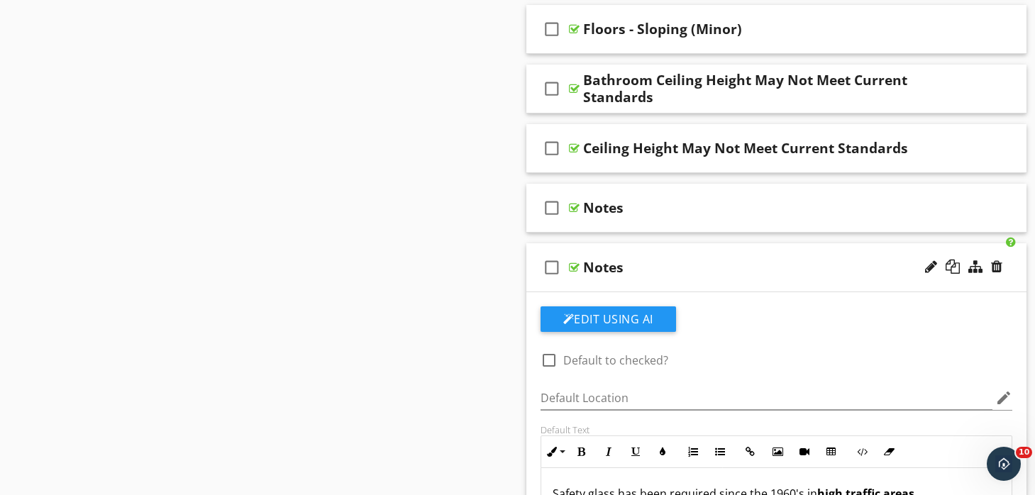
click at [630, 246] on div "check_box_outline_blank Notes" at bounding box center [776, 267] width 501 height 49
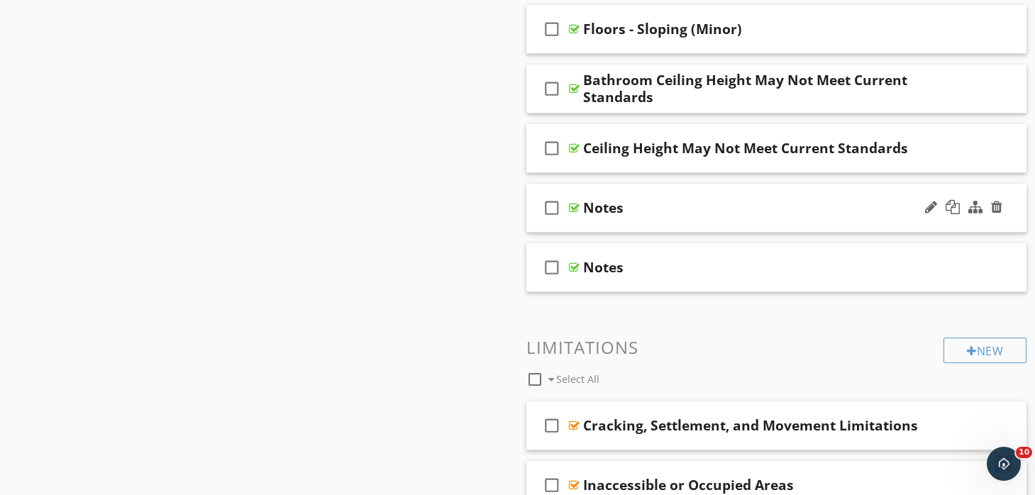
click at [638, 187] on div "check_box_outline_blank Notes" at bounding box center [776, 208] width 501 height 49
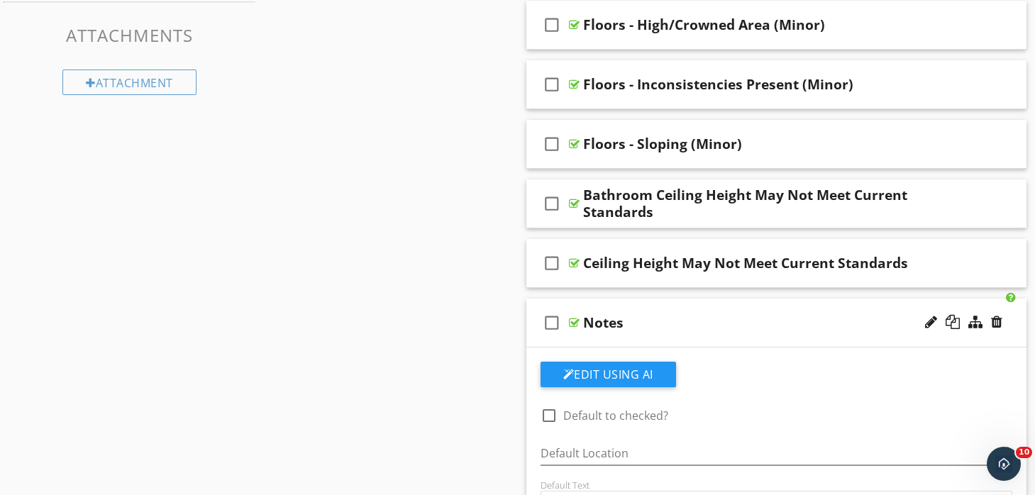
scroll to position [1012, 0]
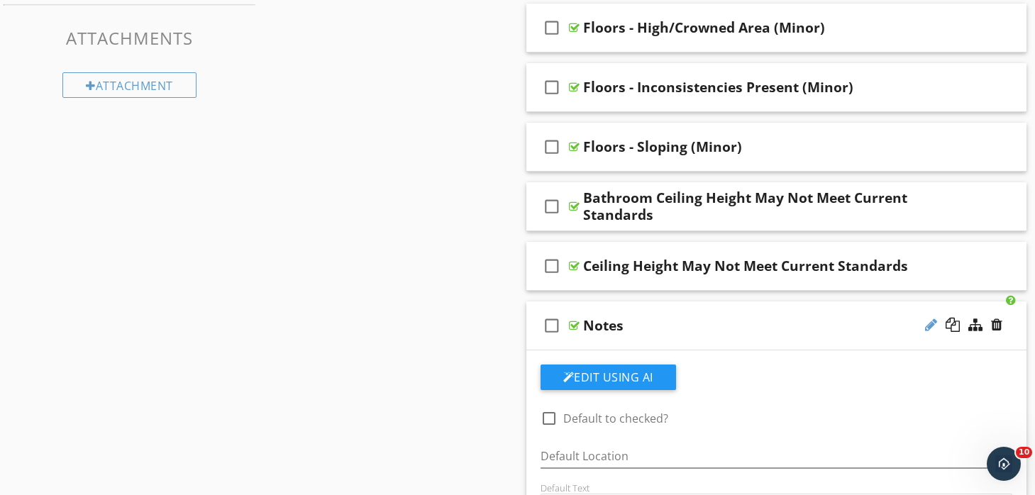
click at [926, 325] on div at bounding box center [931, 325] width 12 height 14
type input "Notes 2"
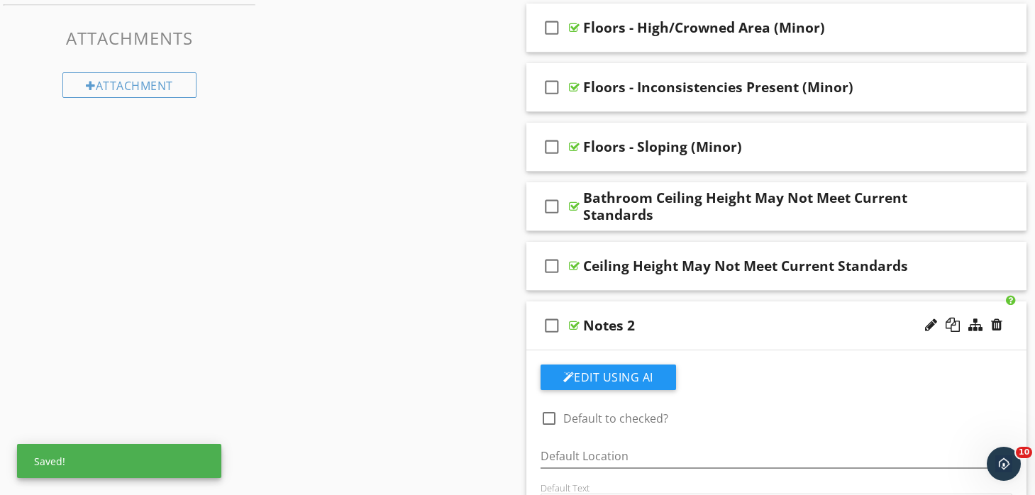
click at [641, 303] on div "check_box_outline_blank Notes 2" at bounding box center [776, 326] width 501 height 49
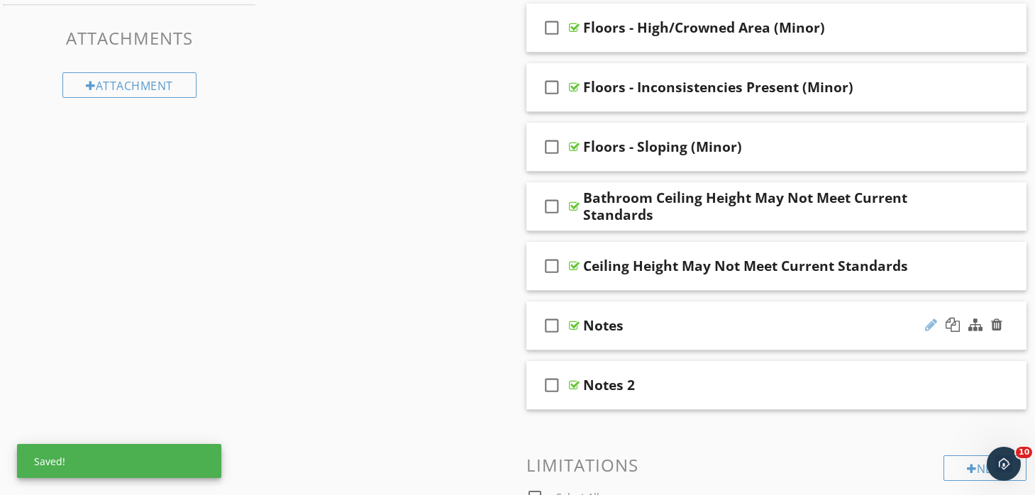
click at [927, 323] on div at bounding box center [931, 325] width 12 height 14
click at [712, 327] on input "Notes" at bounding box center [760, 327] width 354 height 23
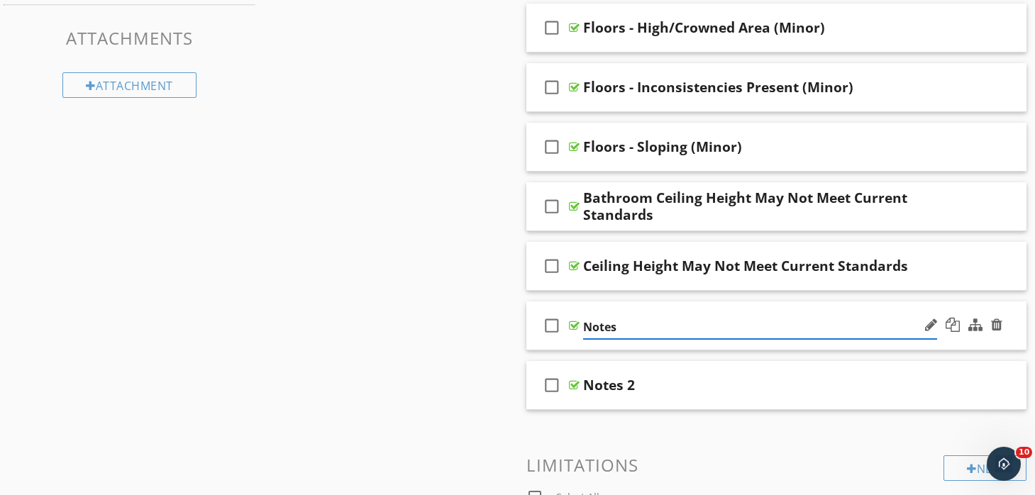
type input "Notes 1"
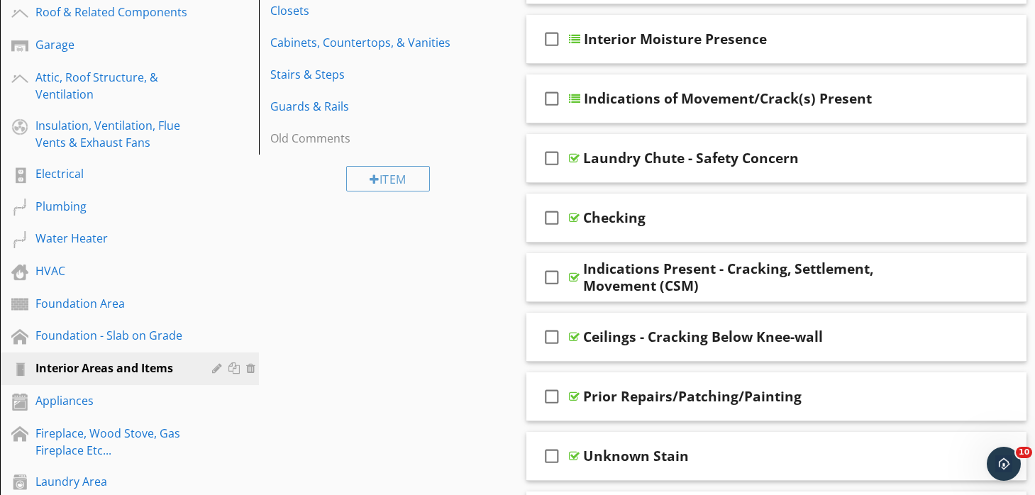
scroll to position [274, 0]
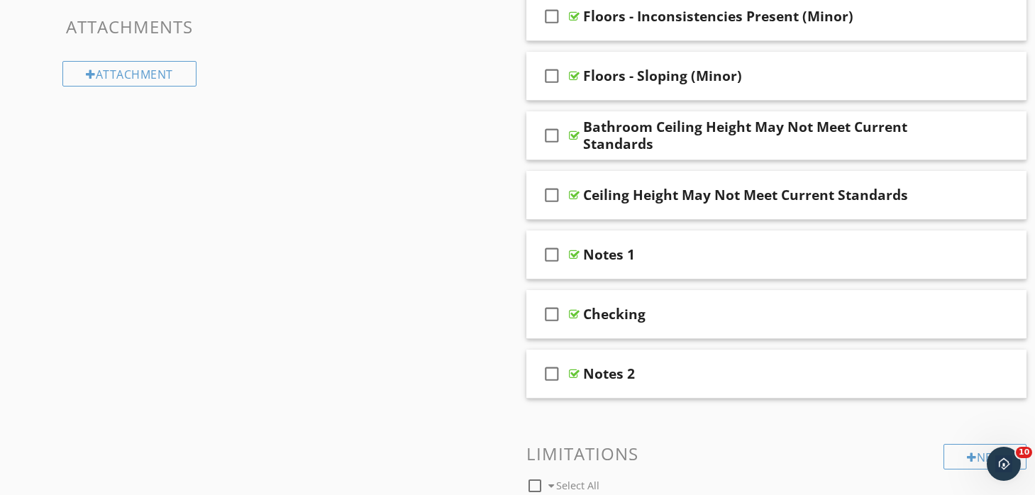
scroll to position [1030, 0]
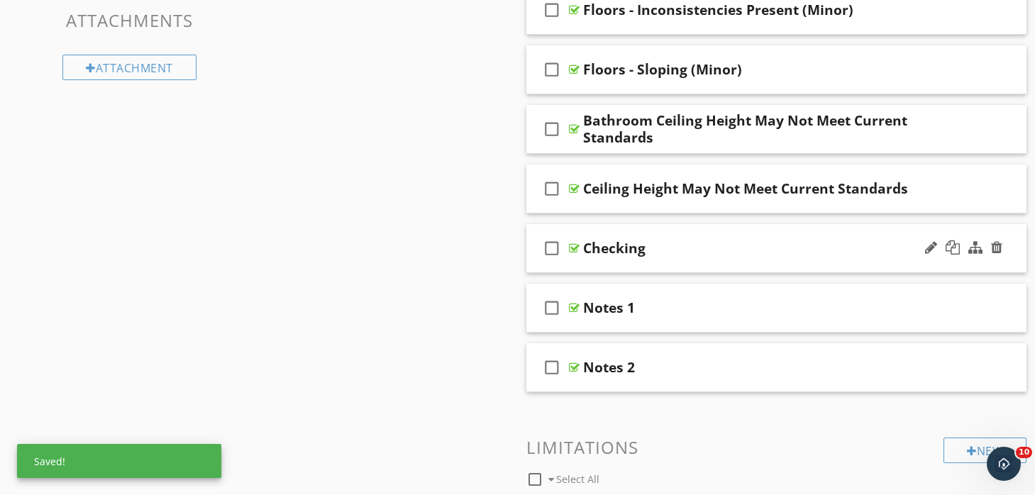
click at [641, 231] on div "check_box_outline_blank Checking" at bounding box center [776, 248] width 501 height 49
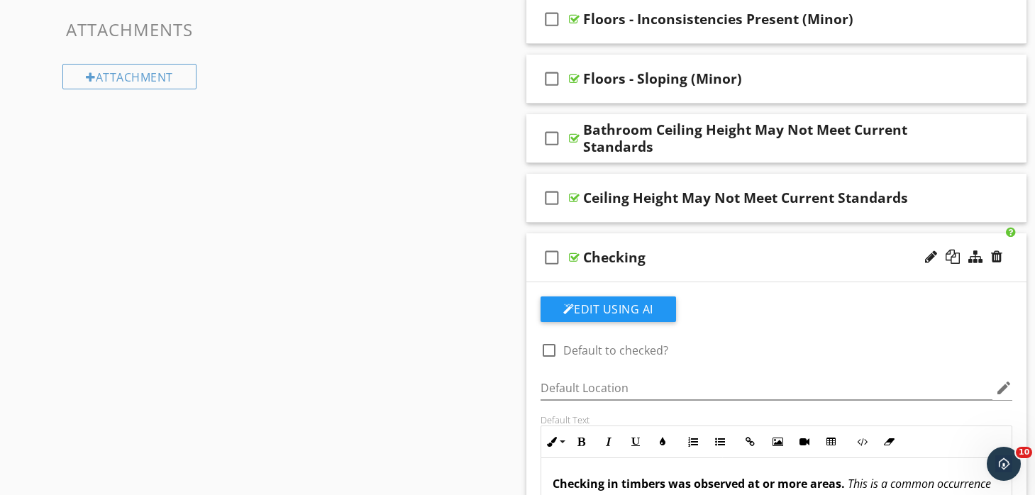
scroll to position [1019, 0]
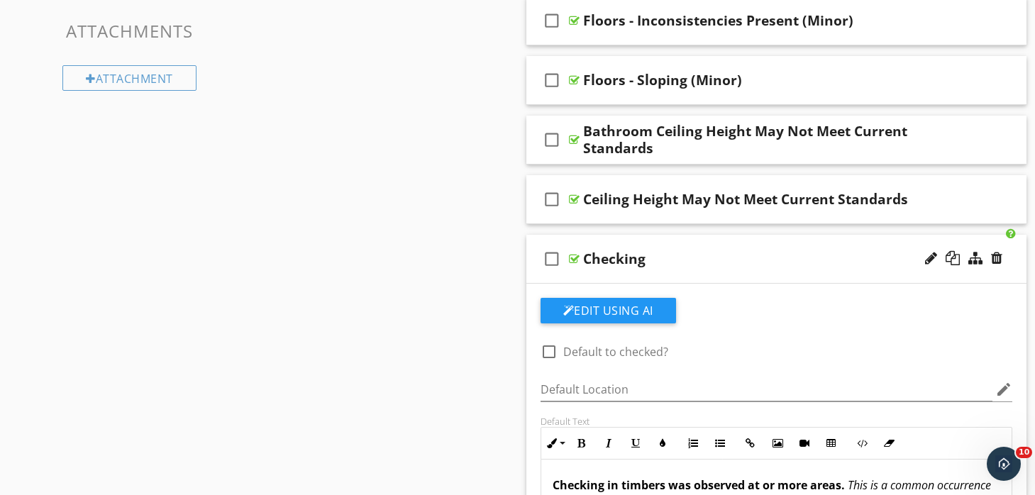
click at [638, 238] on div "check_box_outline_blank Checking" at bounding box center [776, 259] width 501 height 49
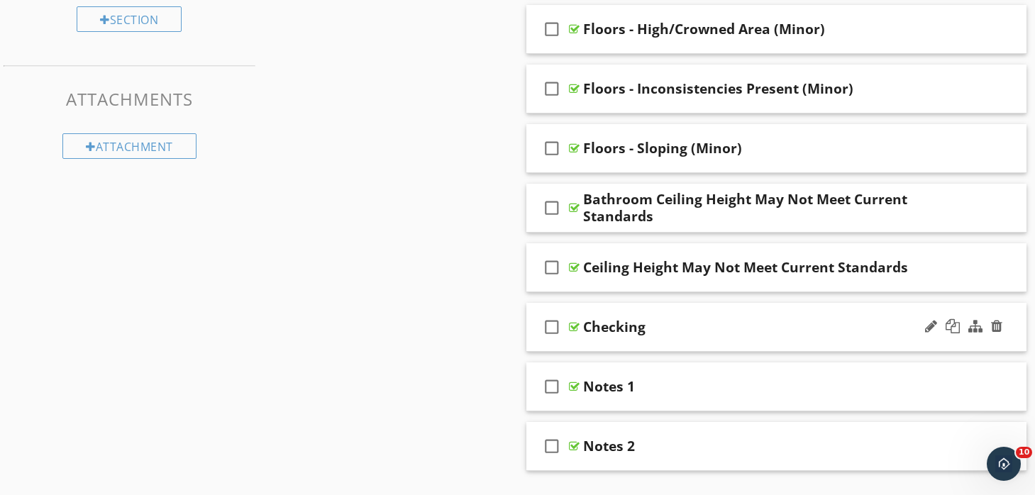
scroll to position [948, 0]
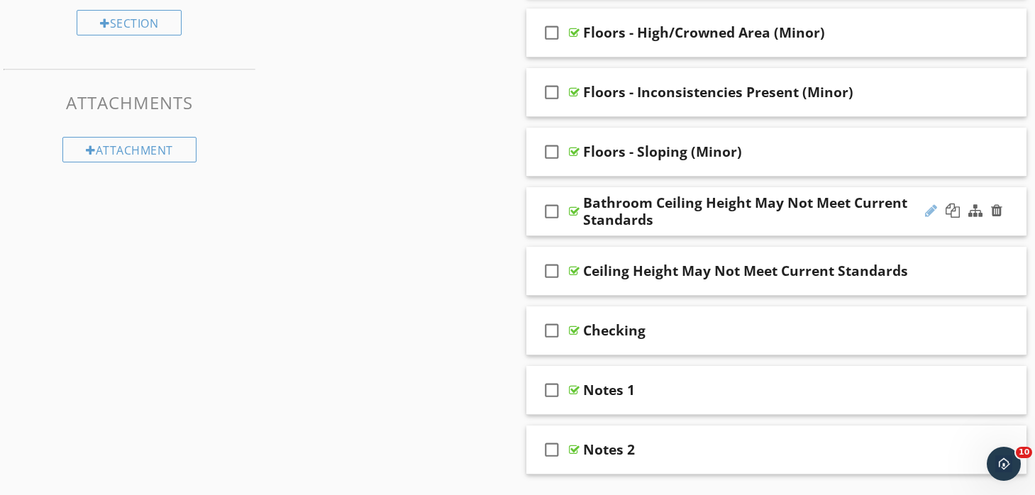
click at [927, 211] on div at bounding box center [931, 211] width 12 height 14
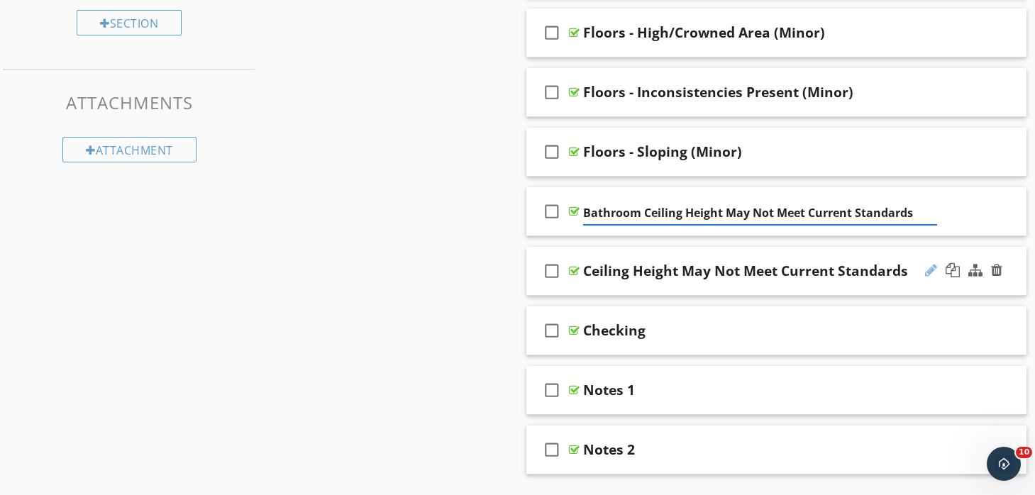
click at [929, 271] on div at bounding box center [931, 270] width 12 height 14
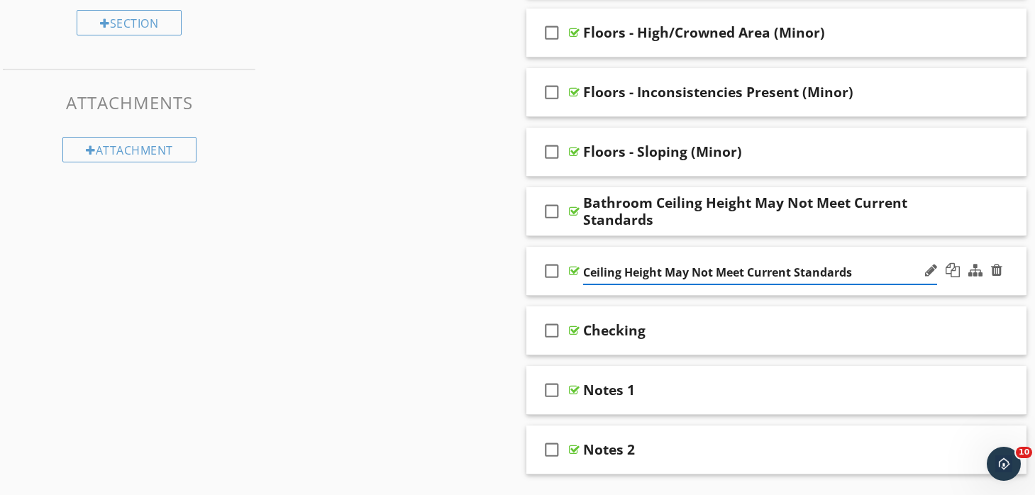
click at [646, 274] on input "Ceiling Height May Not Meet Current Standards" at bounding box center [760, 272] width 354 height 23
click at [932, 211] on div at bounding box center [931, 211] width 12 height 14
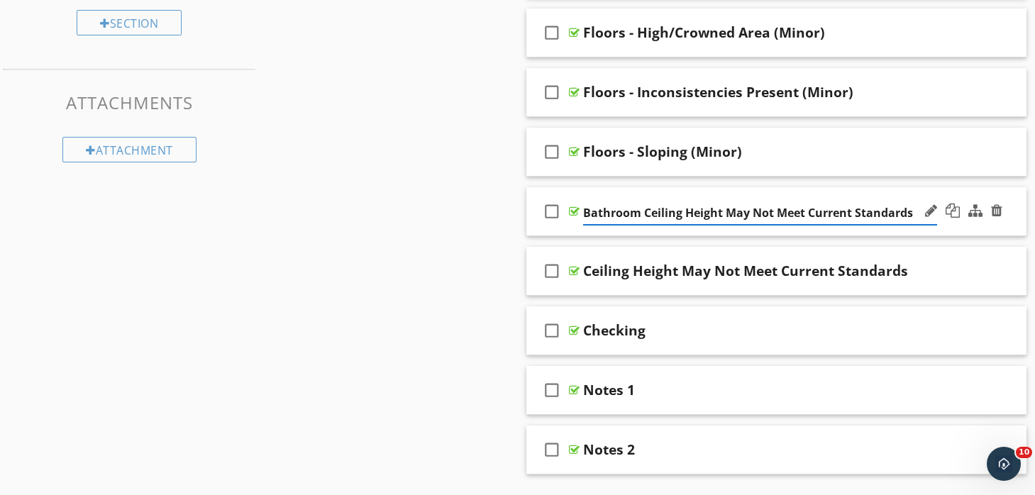
click at [626, 214] on input "Bathroom Ceiling Height May Not Meet Current Standards" at bounding box center [760, 212] width 354 height 23
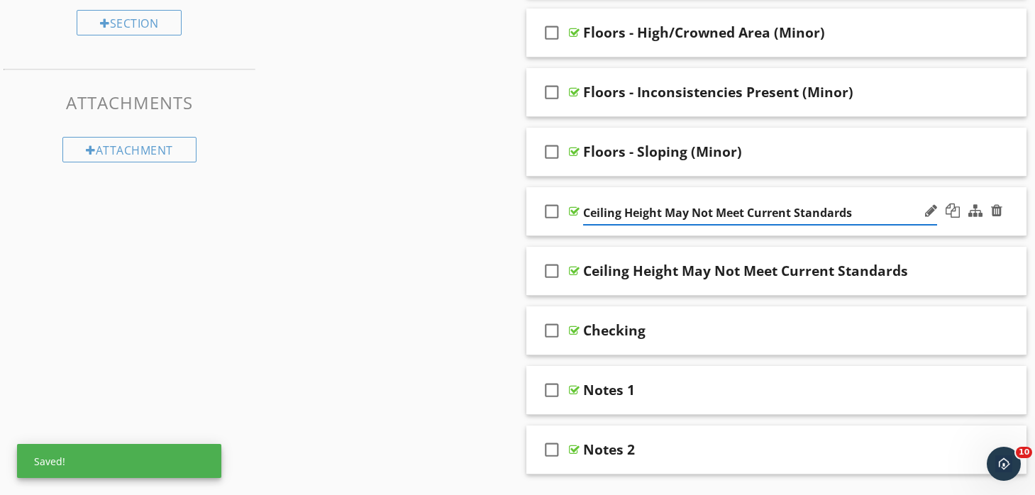
click at [665, 211] on input "Ceiling Height May Not Meet Current Standards" at bounding box center [760, 212] width 354 height 23
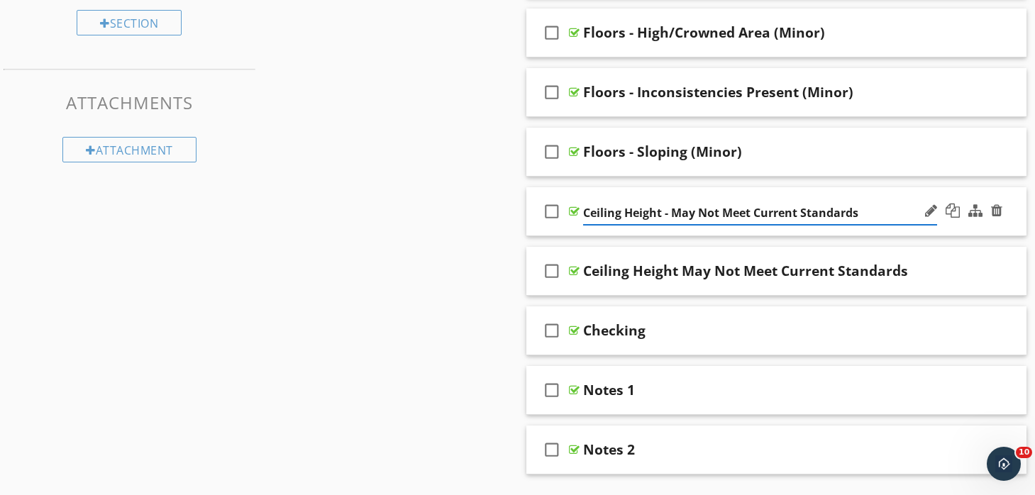
paste input "Bathroom"
type input "Ceiling Height - Bathroom May Not Meet Current Standards"
click at [930, 272] on div at bounding box center [931, 270] width 12 height 14
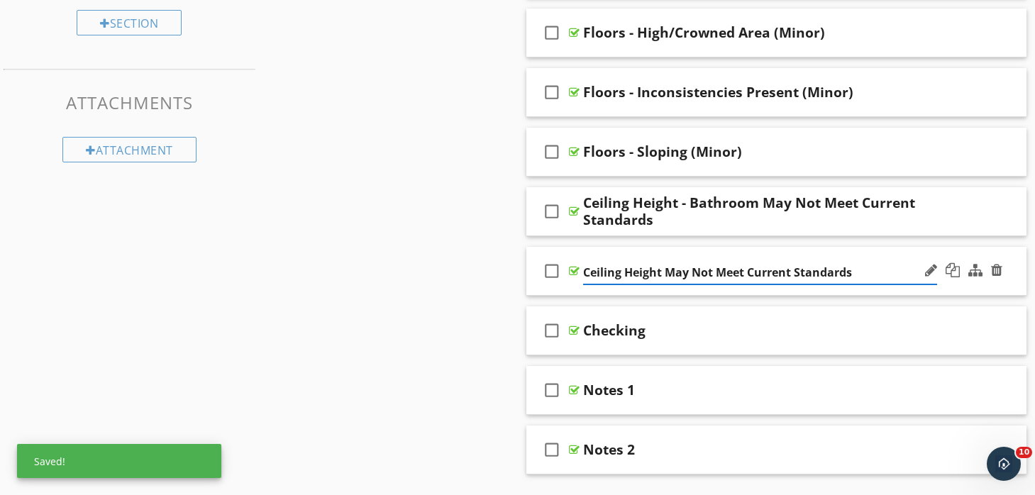
click at [668, 267] on input "Ceiling Height May Not Meet Current Standards" at bounding box center [760, 272] width 354 height 23
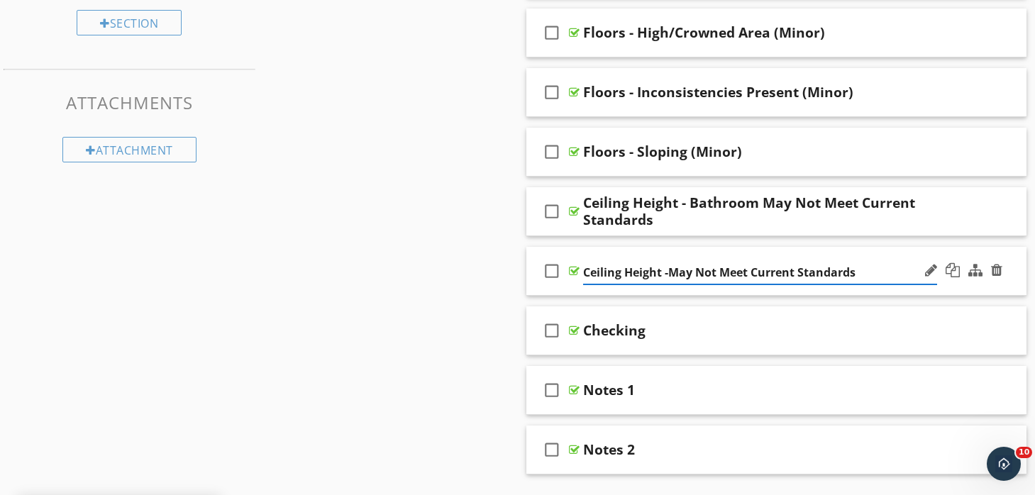
type input "Ceiling Height - May Not Meet Current Standards"
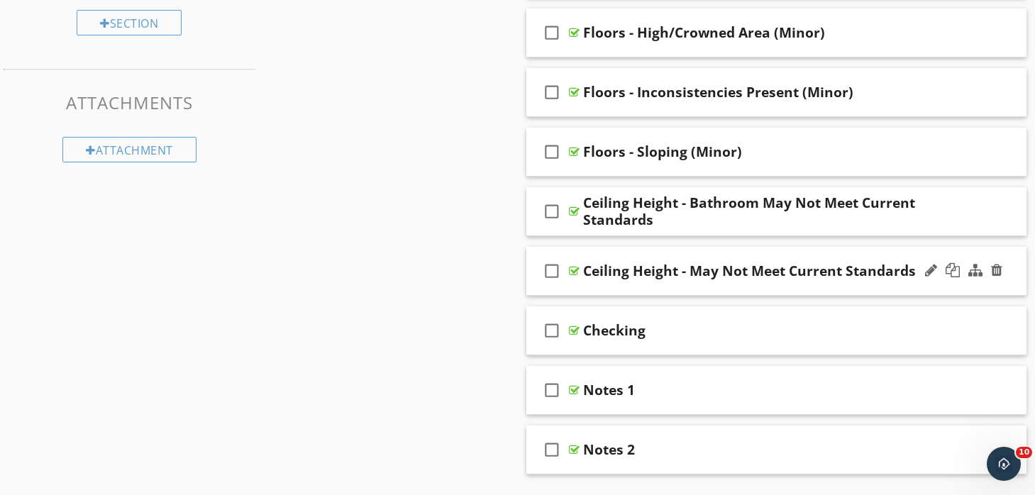
click at [716, 248] on div "check_box_outline_blank Ceiling Height - May Not Meet Current Standards" at bounding box center [776, 271] width 501 height 49
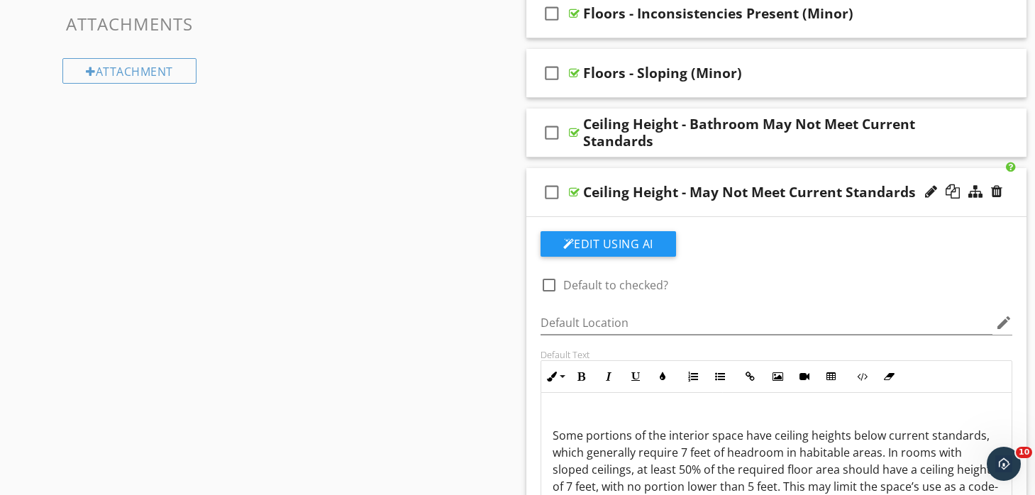
scroll to position [985, 0]
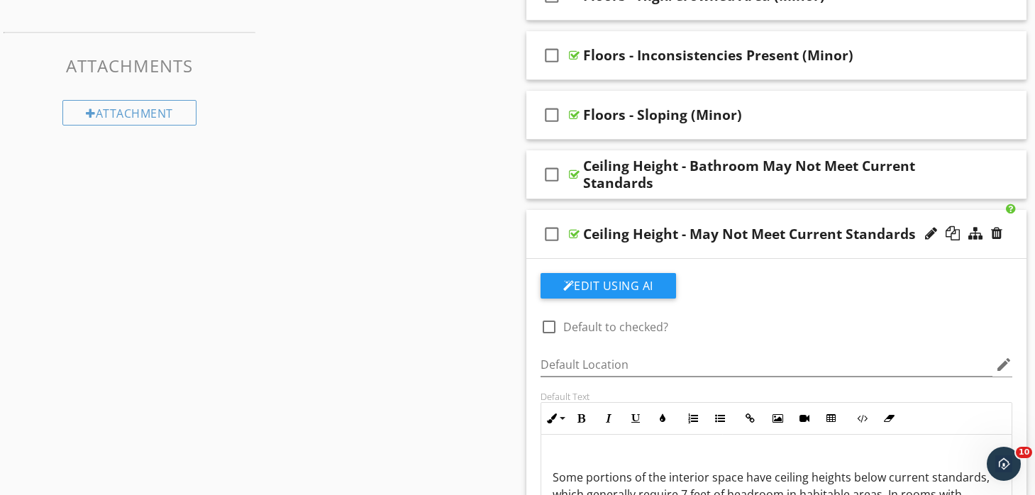
click at [724, 219] on div "check_box_outline_blank Ceiling Height - May Not Meet Current Standards" at bounding box center [776, 234] width 501 height 49
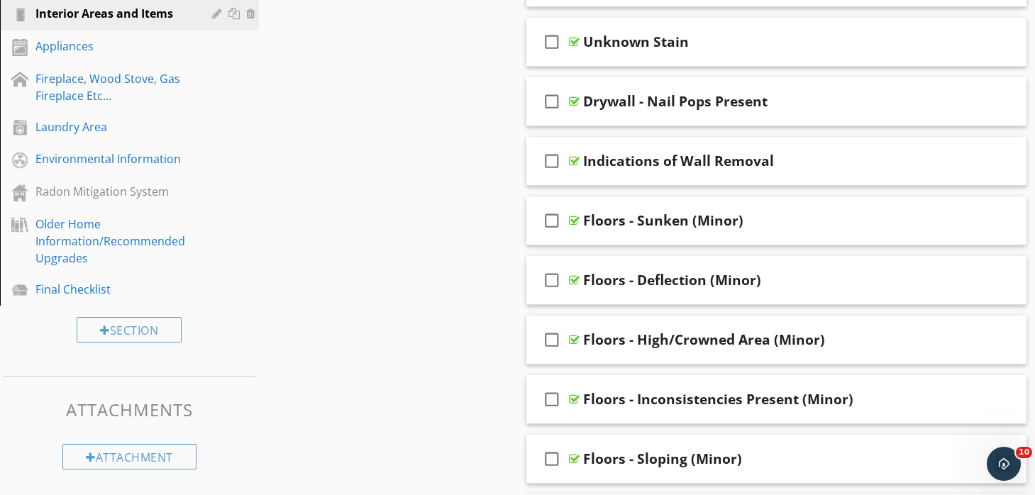
scroll to position [667, 0]
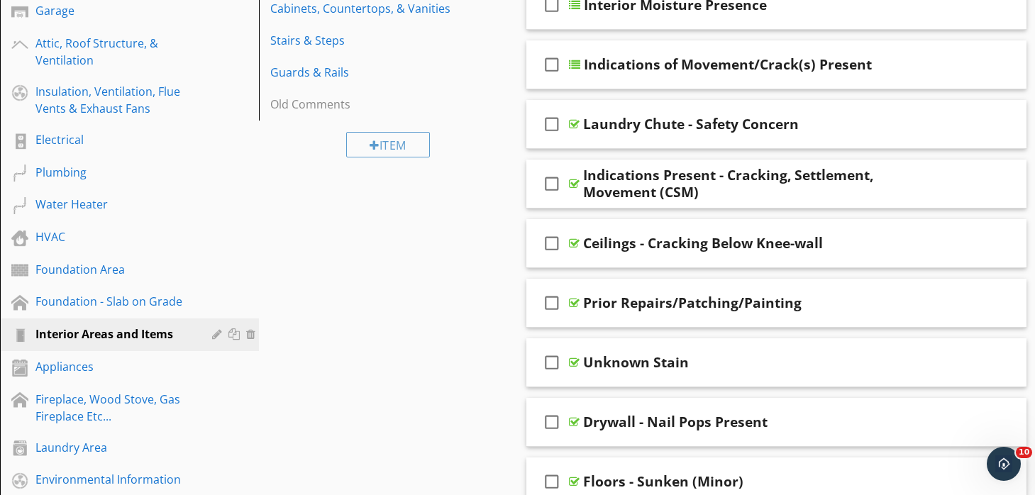
scroll to position [319, 1]
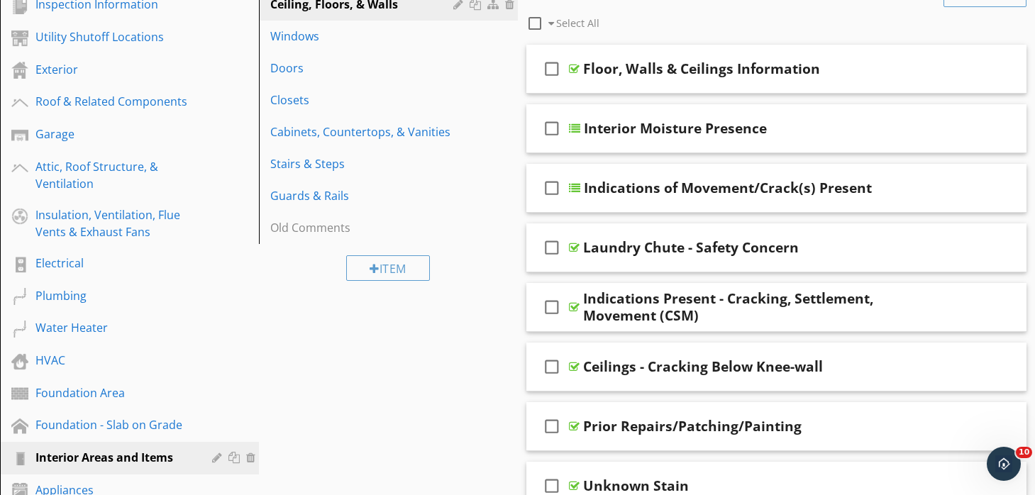
scroll to position [189, 0]
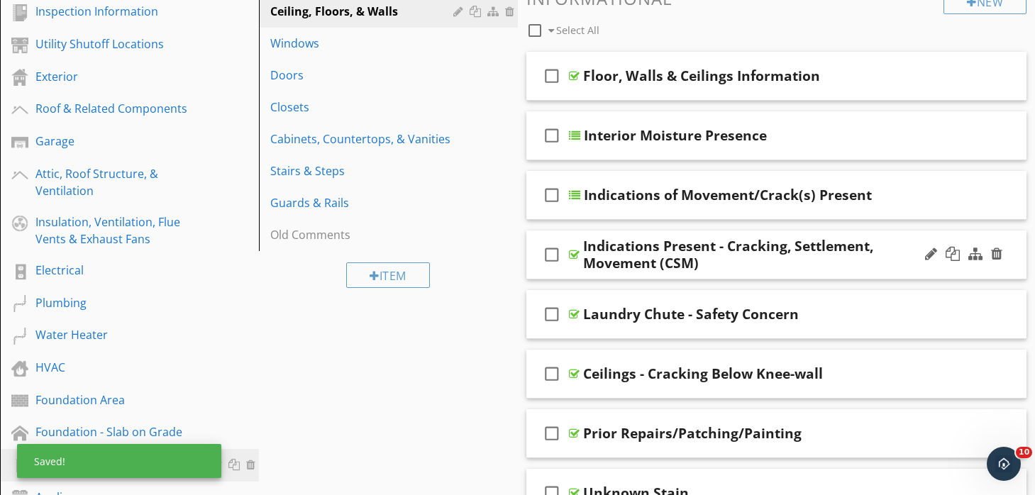
click at [651, 234] on div "check_box_outline_blank Indications Present - Cracking, Settlement, Movement (C…" at bounding box center [776, 255] width 501 height 49
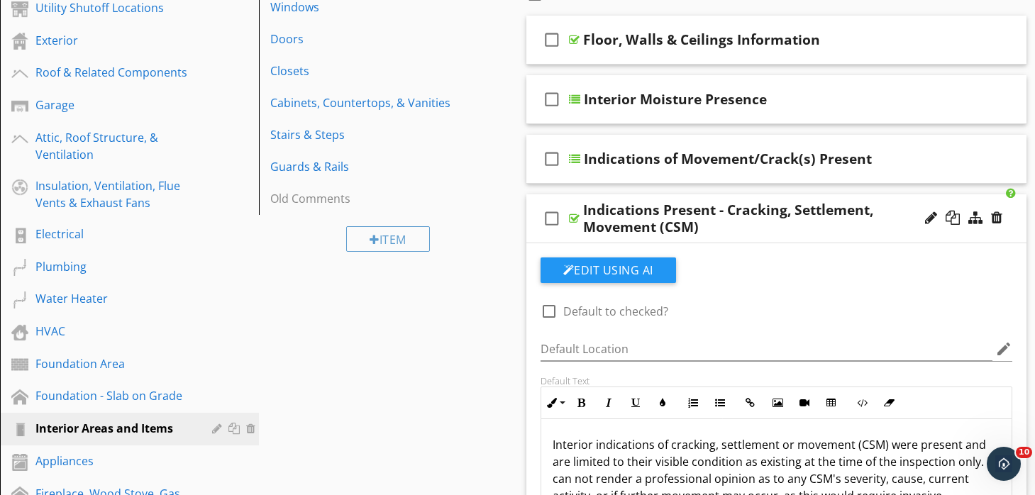
scroll to position [209, 0]
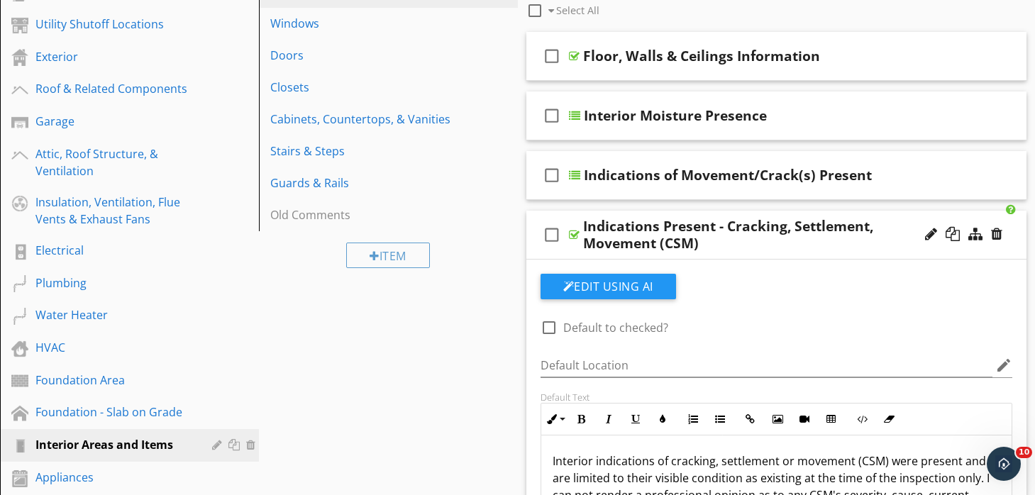
click at [657, 218] on div "Indications Present - Cracking, Settlement, Movement (CSM)" at bounding box center [760, 235] width 354 height 34
click at [632, 213] on div "check_box_outline_blank Indications Present - Cracking, Settlement, Movement (C…" at bounding box center [776, 235] width 501 height 49
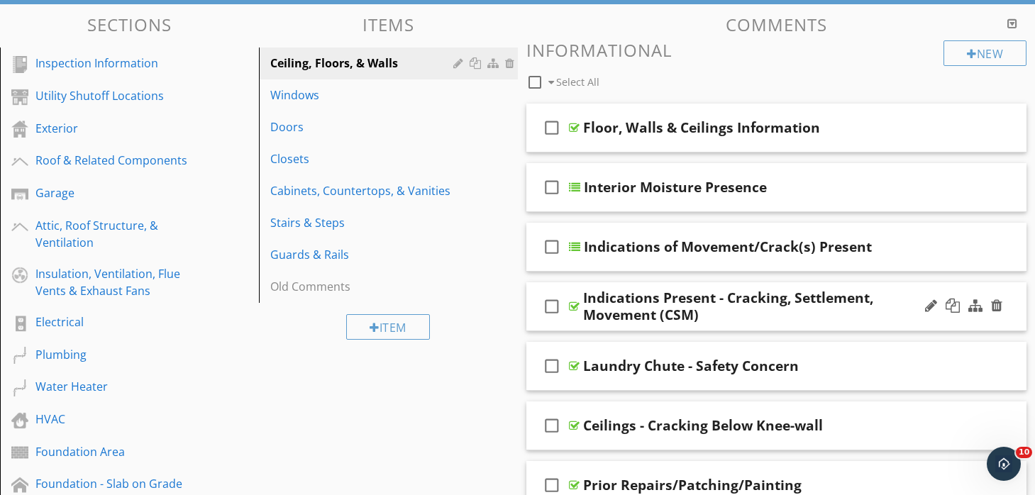
scroll to position [137, 0]
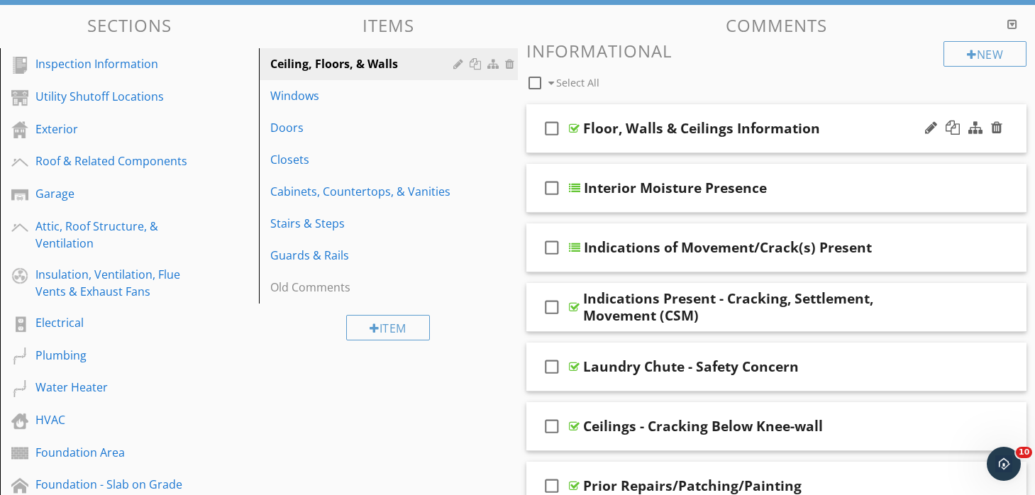
click at [663, 104] on div "check_box_outline_blank Floor, Walls & Ceilings Information" at bounding box center [776, 128] width 501 height 49
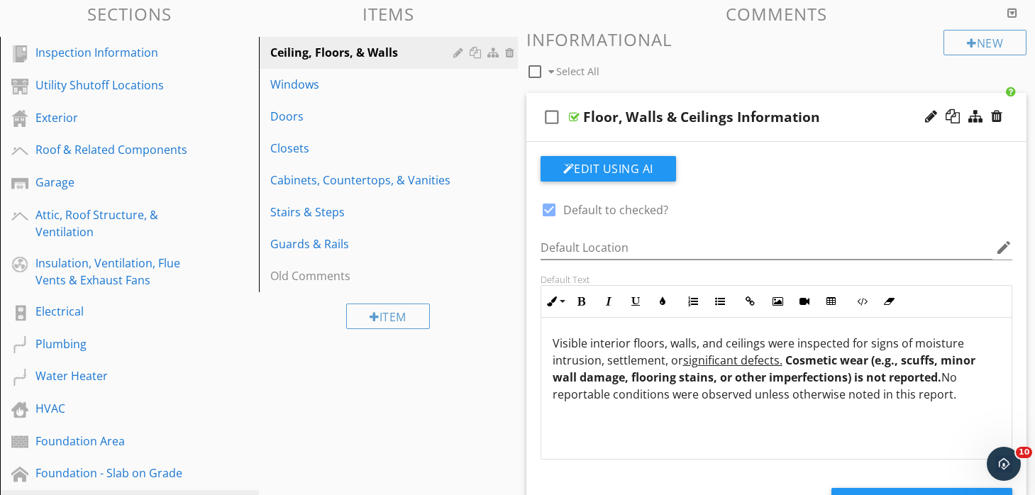
scroll to position [150, 0]
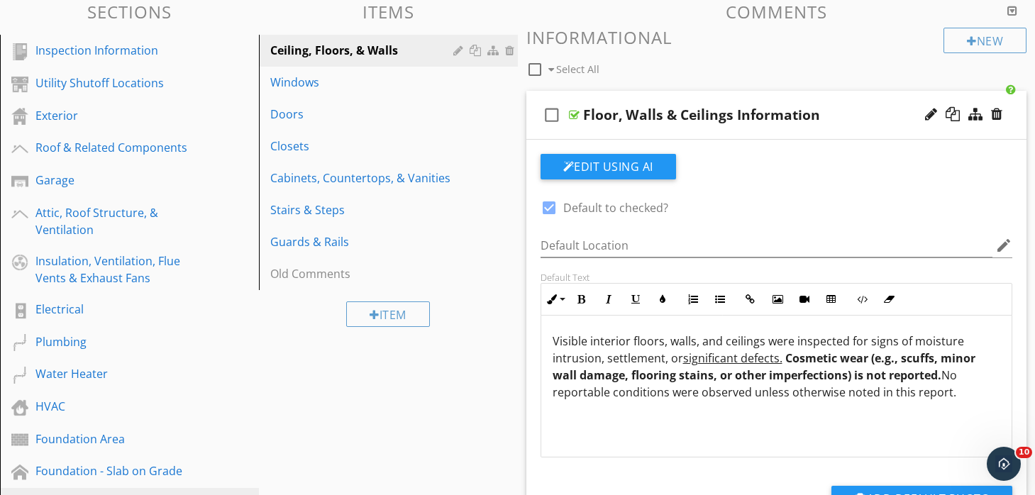
click at [663, 94] on div "check_box_outline_blank Floor, Walls & Ceilings Information" at bounding box center [776, 115] width 501 height 49
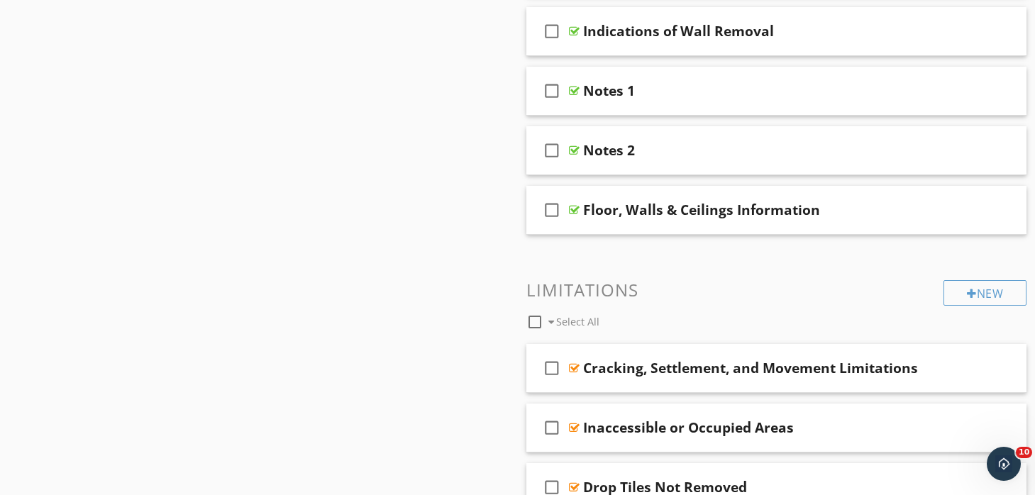
scroll to position [1168, 0]
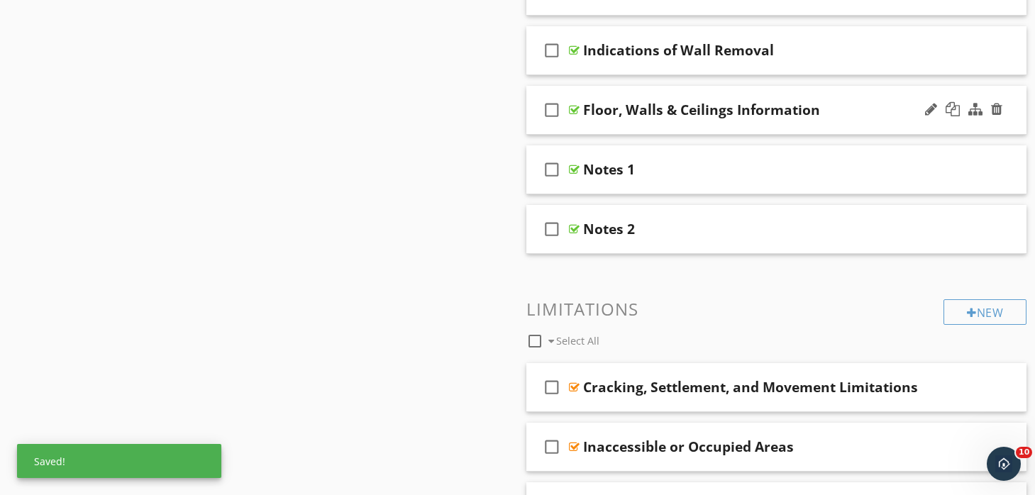
click at [681, 92] on div "check_box_outline_blank Floor, Walls & Ceilings Information" at bounding box center [776, 110] width 501 height 49
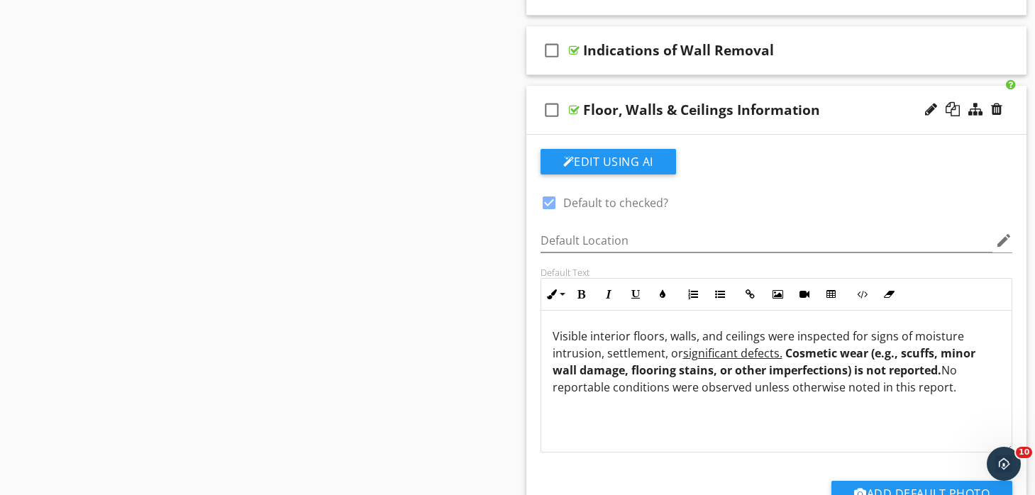
click at [680, 92] on div "check_box_outline_blank Floor, Walls & Ceilings Information" at bounding box center [776, 110] width 501 height 49
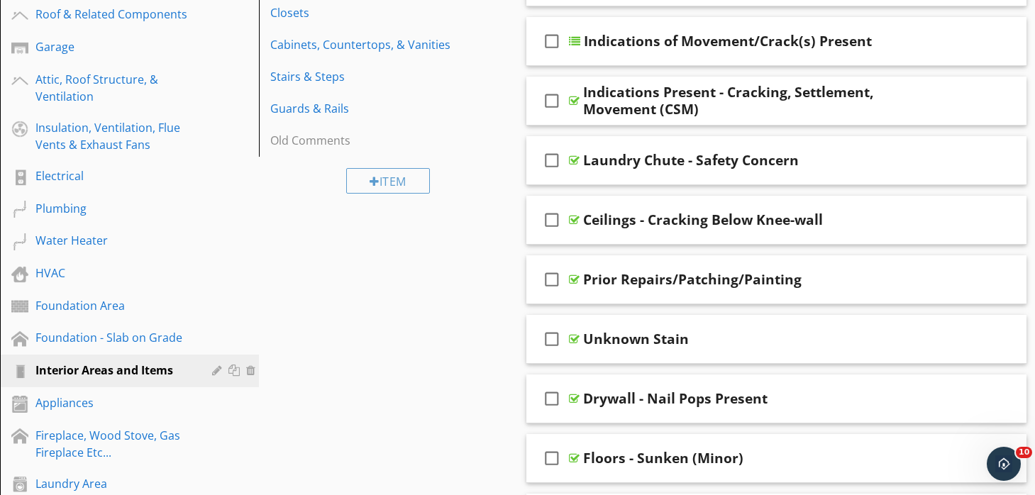
scroll to position [285, 0]
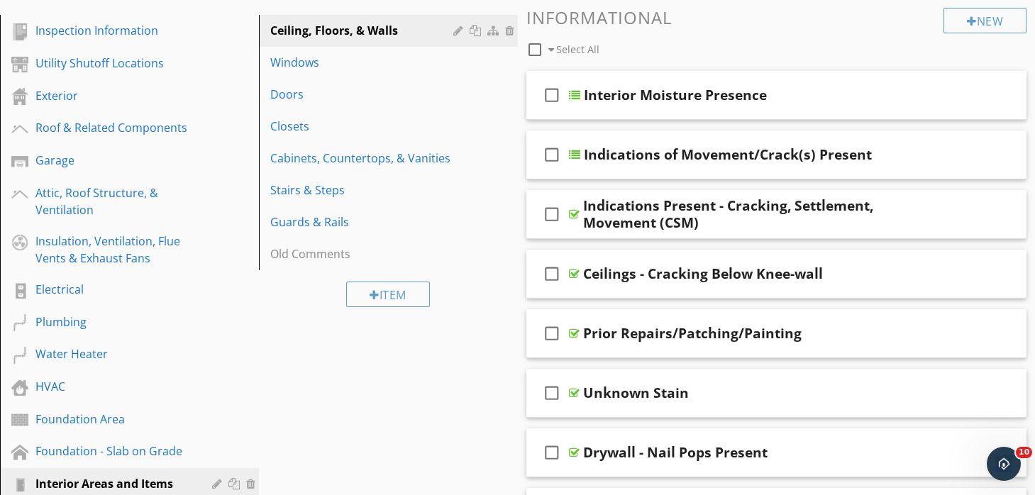
scroll to position [167, 0]
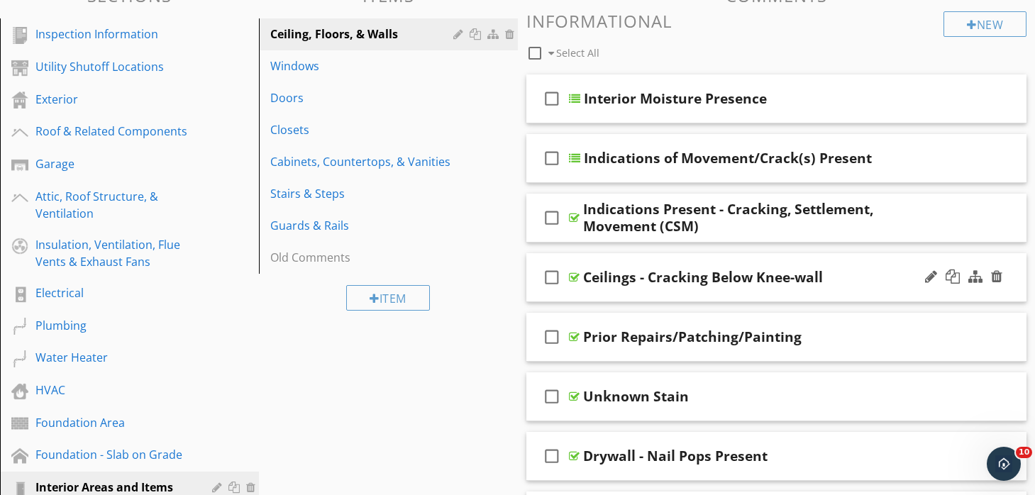
click at [639, 254] on div "check_box_outline_blank Ceilings - Cracking Below Knee-wall" at bounding box center [776, 277] width 501 height 49
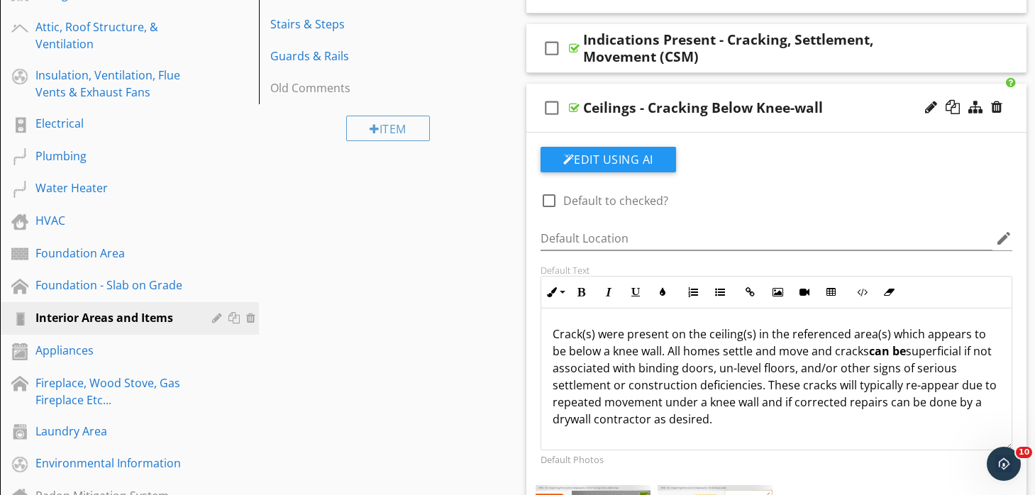
scroll to position [311, 0]
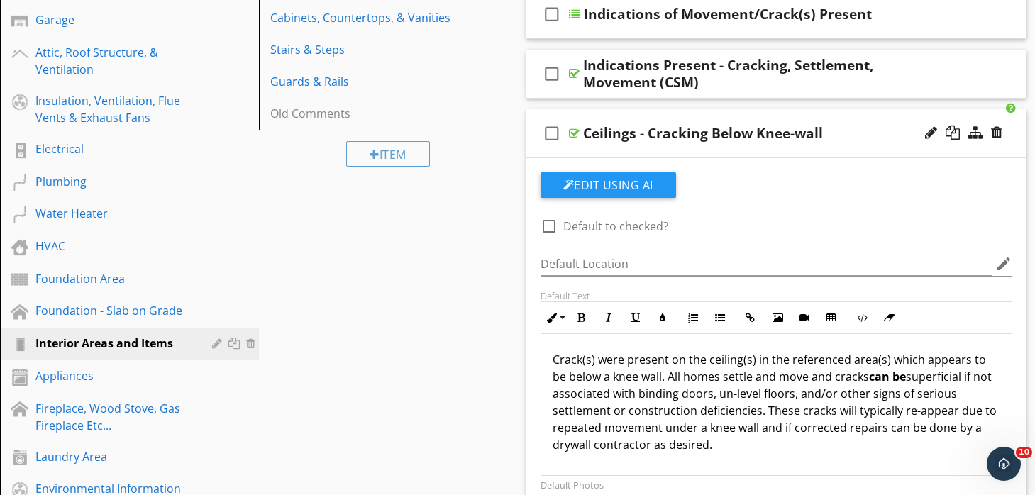
click at [677, 114] on div "check_box_outline_blank Ceilings - Cracking Below Knee-wall" at bounding box center [776, 133] width 501 height 49
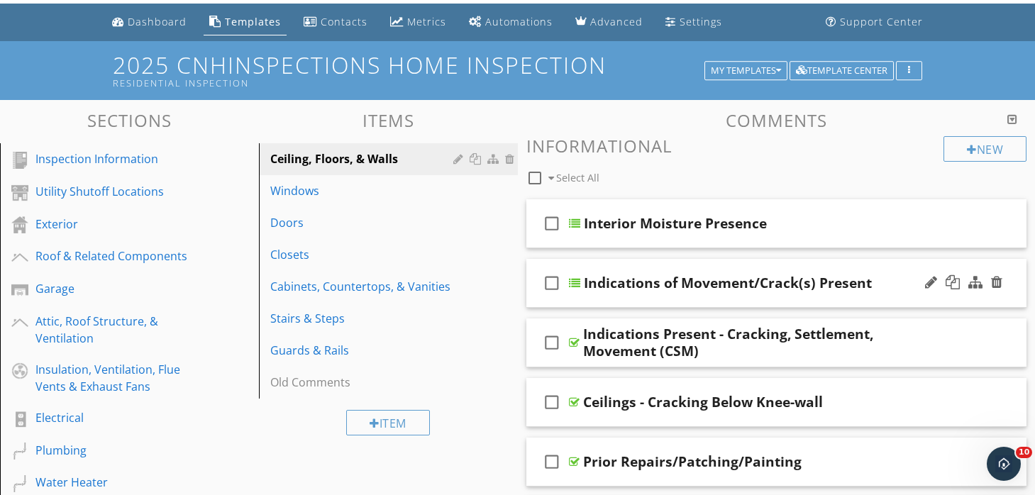
scroll to position [41, 0]
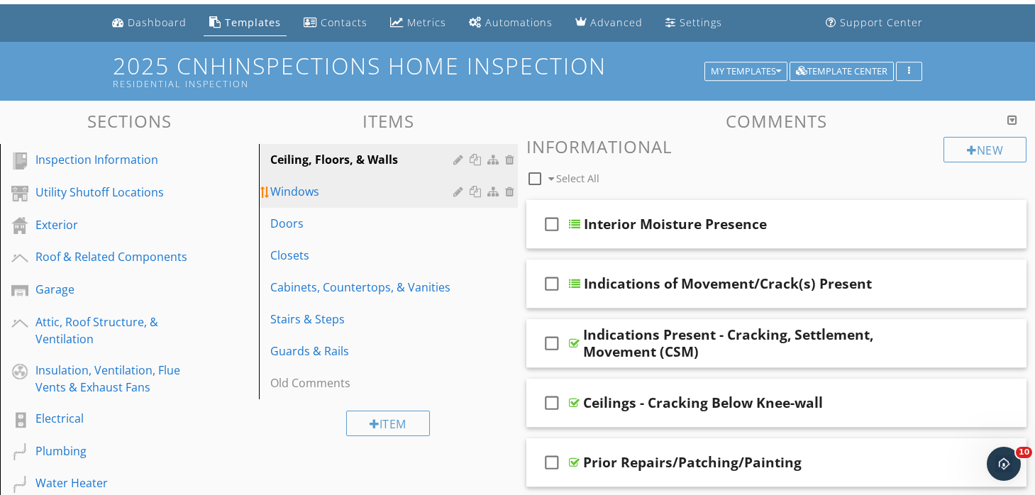
click at [328, 196] on div "Windows" at bounding box center [363, 191] width 187 height 17
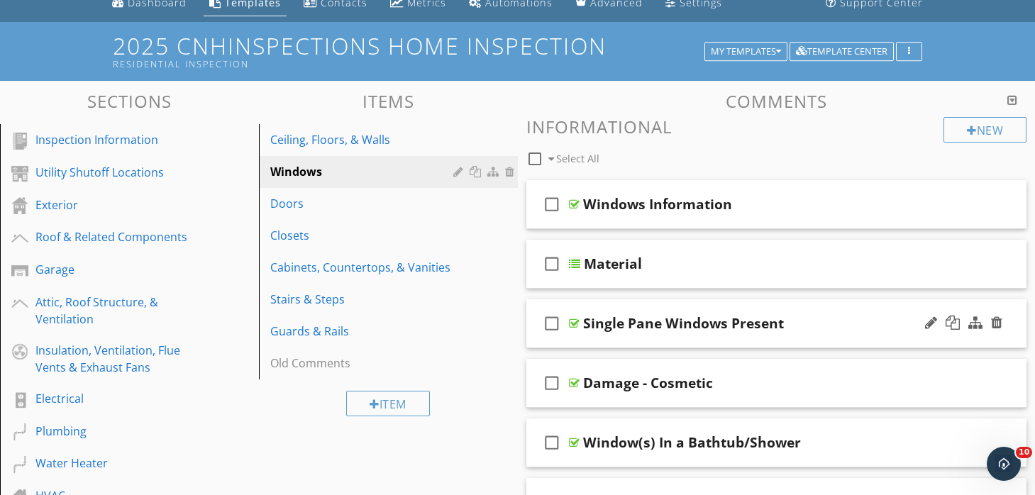
scroll to position [71, 0]
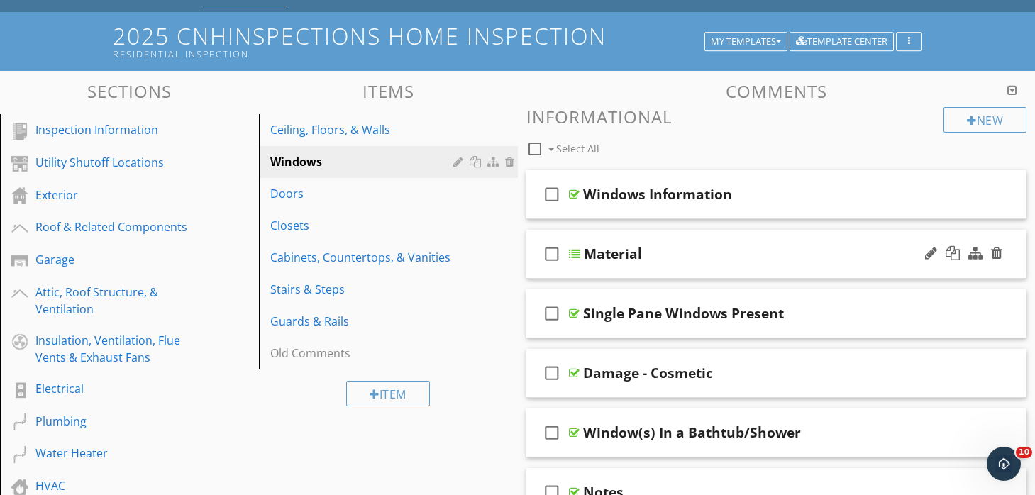
click at [643, 236] on div "check_box_outline_blank Material" at bounding box center [776, 254] width 501 height 49
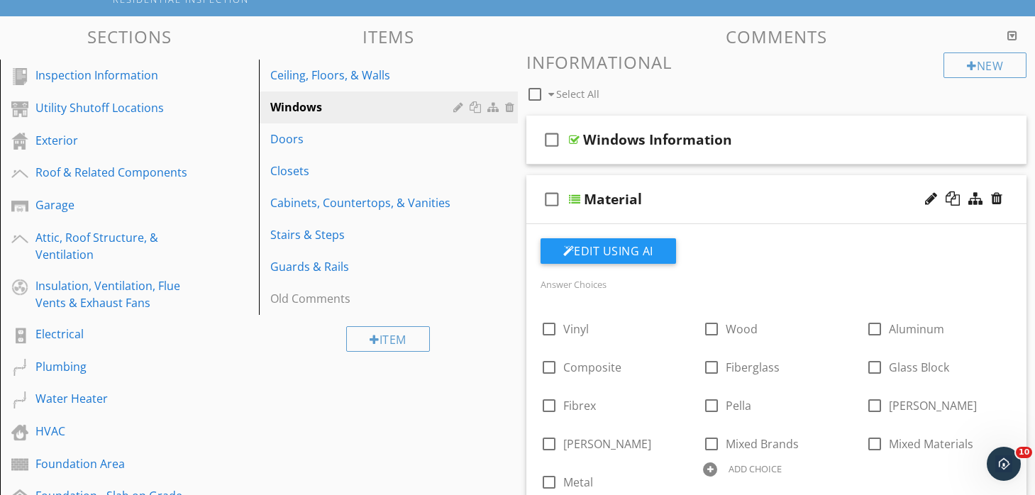
scroll to position [126, 0]
click at [630, 178] on div "check_box_outline_blank Material" at bounding box center [776, 199] width 501 height 49
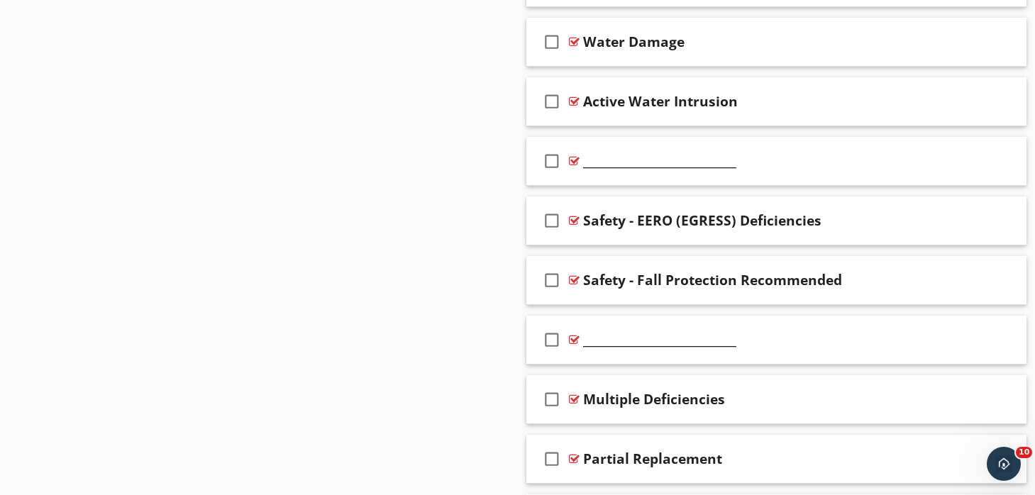
scroll to position [1188, 0]
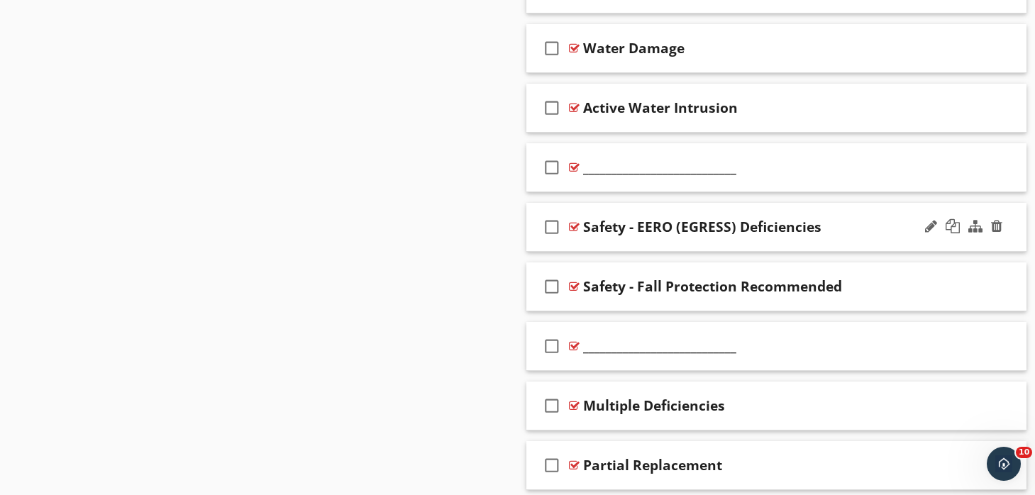
click at [671, 209] on div "check_box_outline_blank Safety - EERO (EGRESS) Deficiencies" at bounding box center [776, 227] width 501 height 49
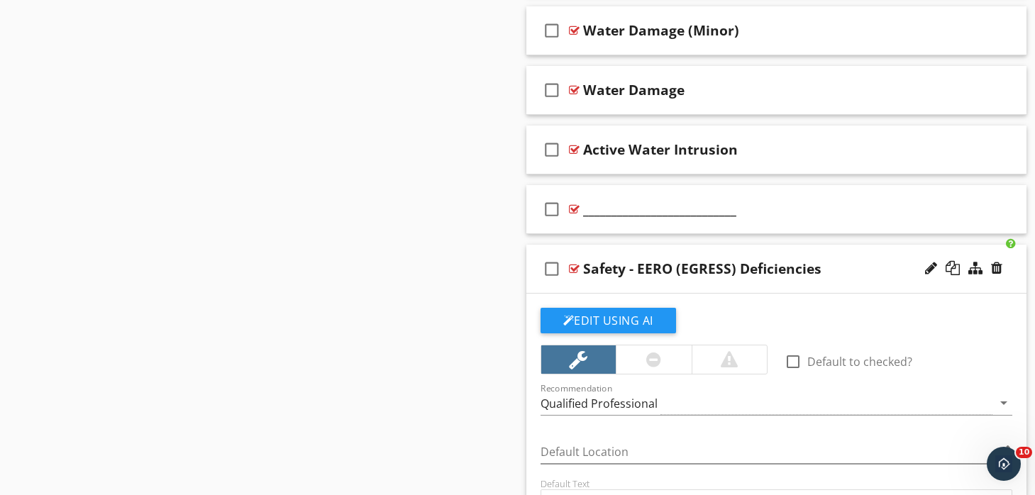
scroll to position [1142, 0]
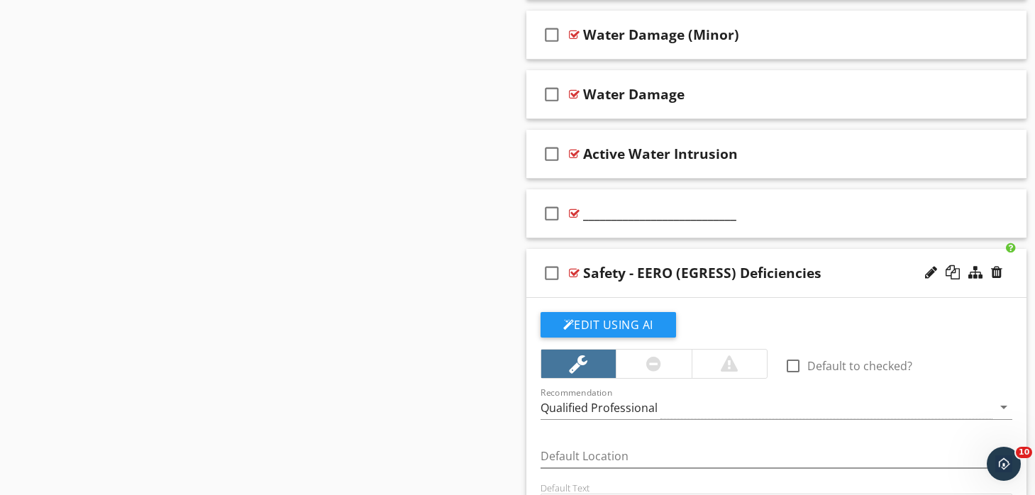
click at [684, 251] on div "check_box_outline_blank Safety - EERO (EGRESS) Deficiencies" at bounding box center [776, 273] width 501 height 49
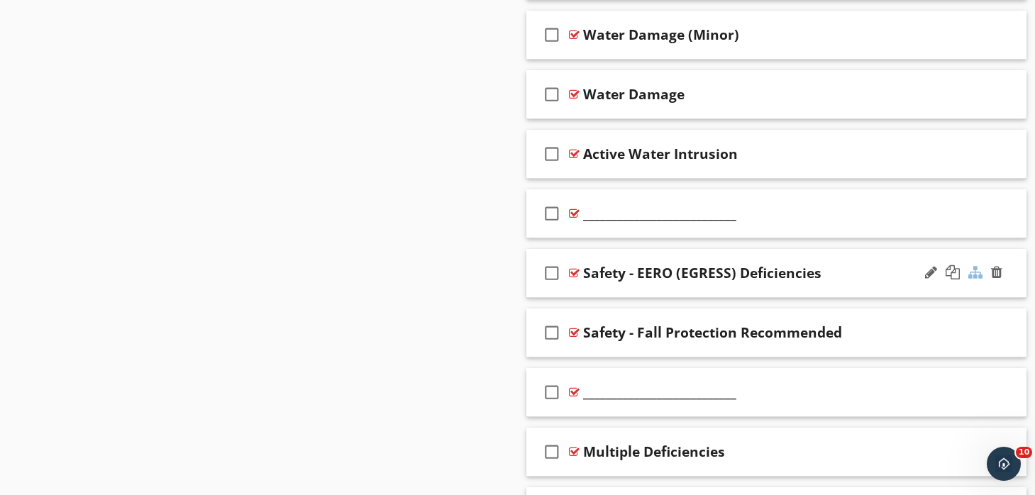
click at [974, 272] on div at bounding box center [975, 272] width 14 height 14
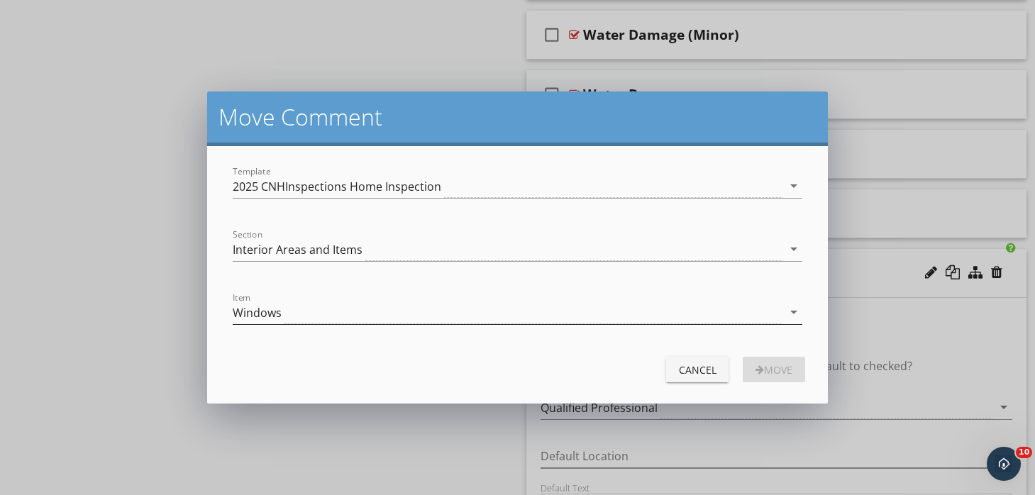
click at [442, 310] on div "Windows" at bounding box center [508, 312] width 550 height 23
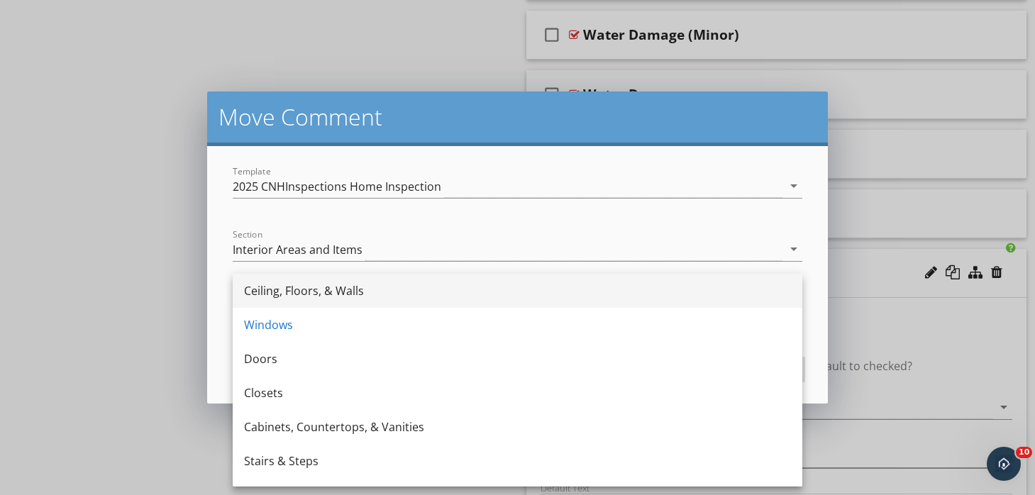
click at [428, 299] on div "Ceiling, Floors, & Walls" at bounding box center [517, 291] width 547 height 34
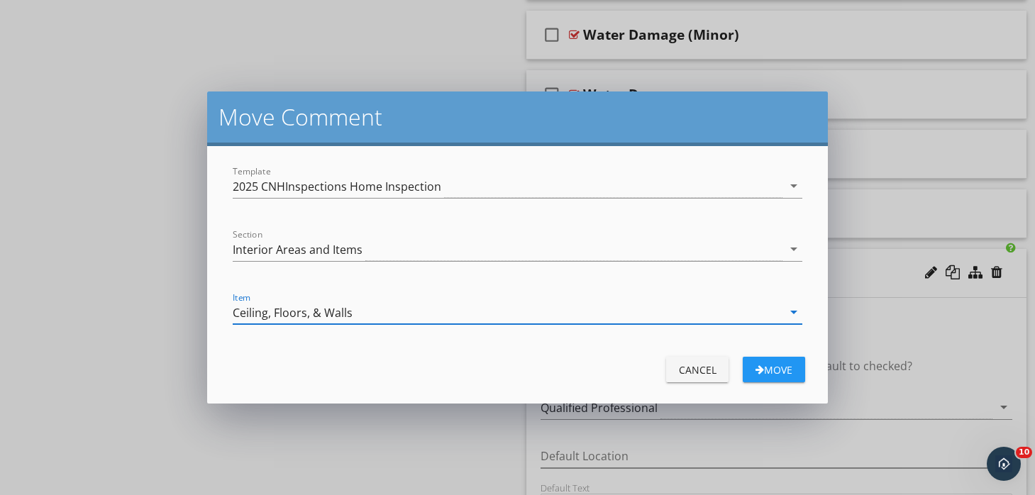
click at [782, 368] on div "Move" at bounding box center [774, 370] width 40 height 15
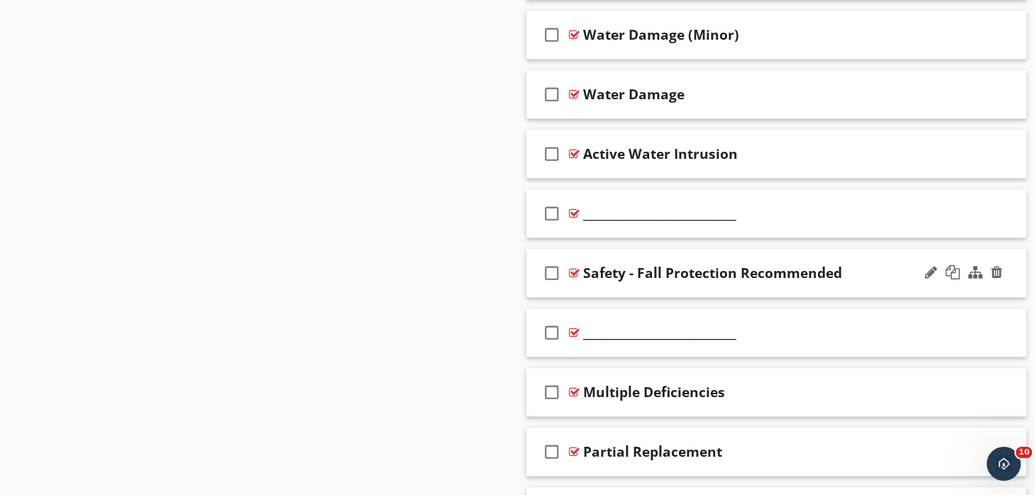
click at [732, 253] on div "check_box_outline_blank Safety - Fall Protection Recommended" at bounding box center [776, 273] width 501 height 49
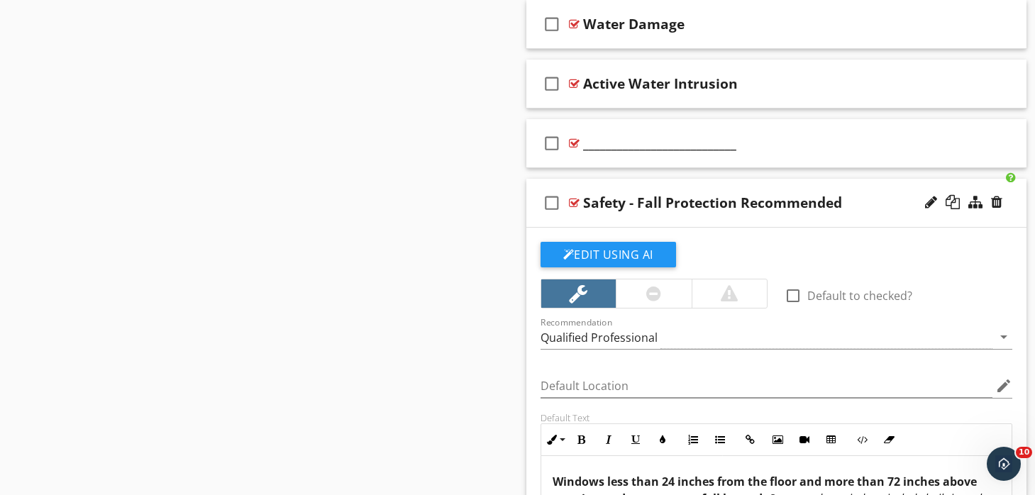
scroll to position [1210, 0]
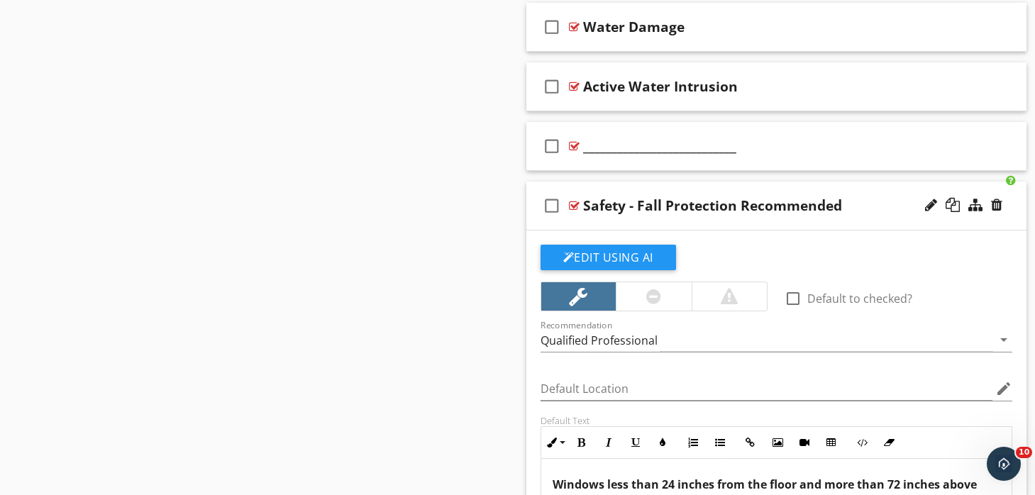
click at [673, 185] on div "check_box_outline_blank Safety - Fall Protection Recommended" at bounding box center [776, 206] width 501 height 49
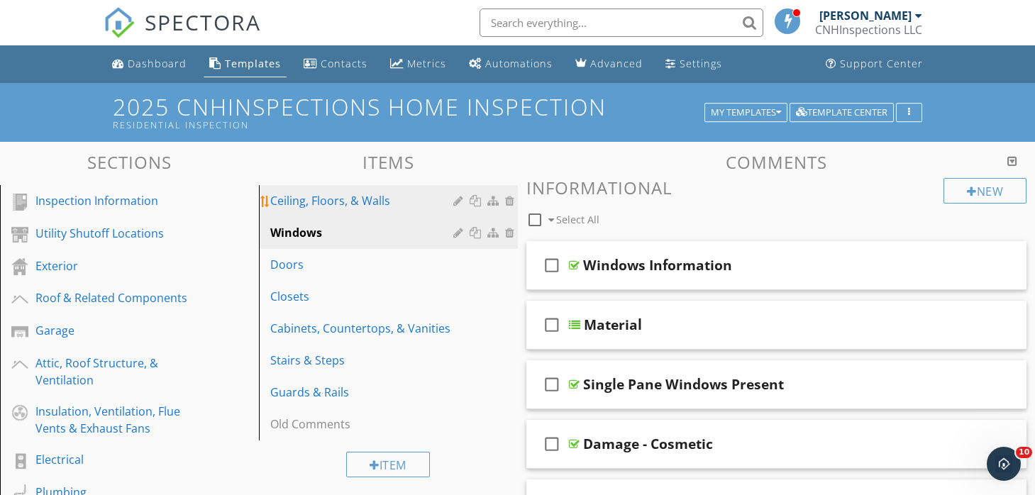
scroll to position [0, 0]
click at [365, 206] on div "Ceiling, Floors, & Walls" at bounding box center [363, 200] width 187 height 17
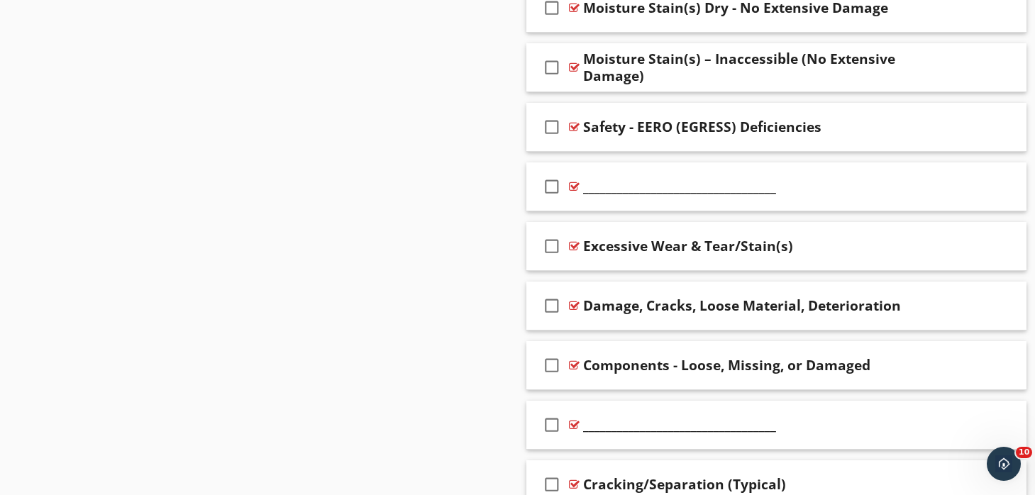
scroll to position [2303, 0]
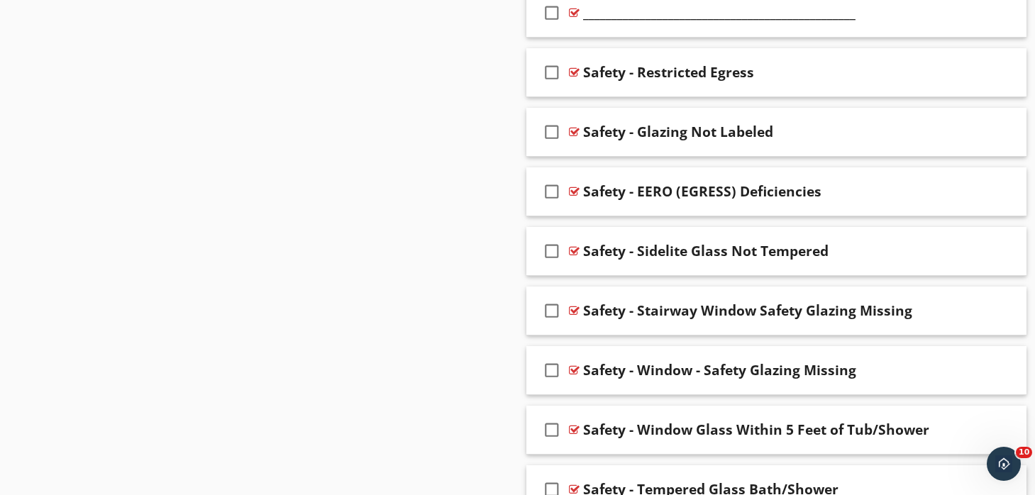
scroll to position [5217, 0]
click at [931, 73] on div at bounding box center [931, 71] width 12 height 14
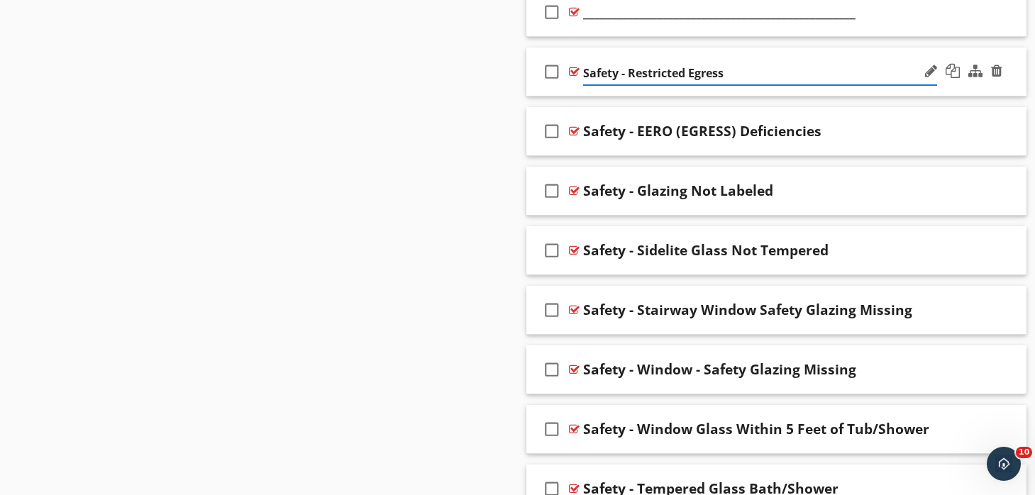
click at [628, 71] on input "Safety - Restricted Egress" at bounding box center [760, 73] width 354 height 23
click at [737, 74] on input "Safety - EERO Restricted Egress" at bounding box center [760, 73] width 354 height 23
click at [663, 70] on input "Safety - EERO Restricted Egress" at bounding box center [760, 73] width 354 height 23
paste input "Egress"
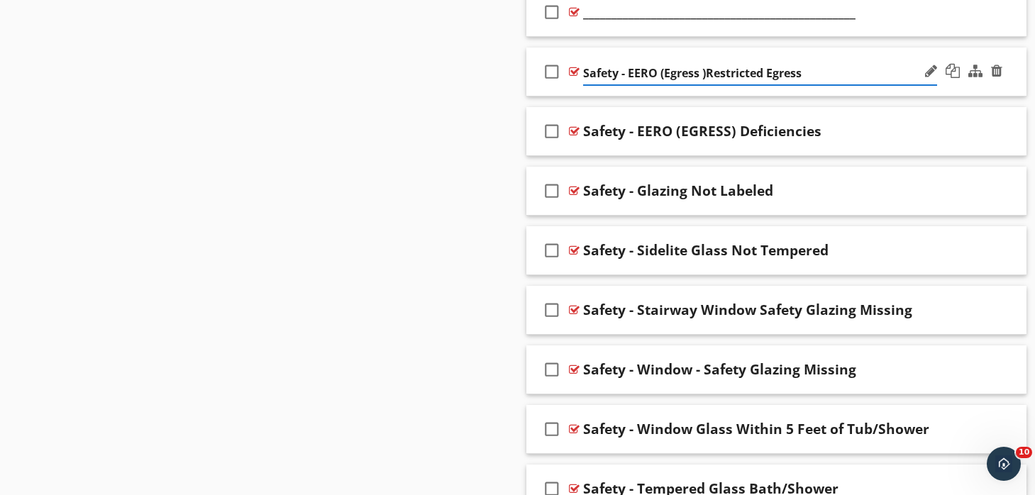
type input "Safety - EERO (Egress ) Restricted Egress"
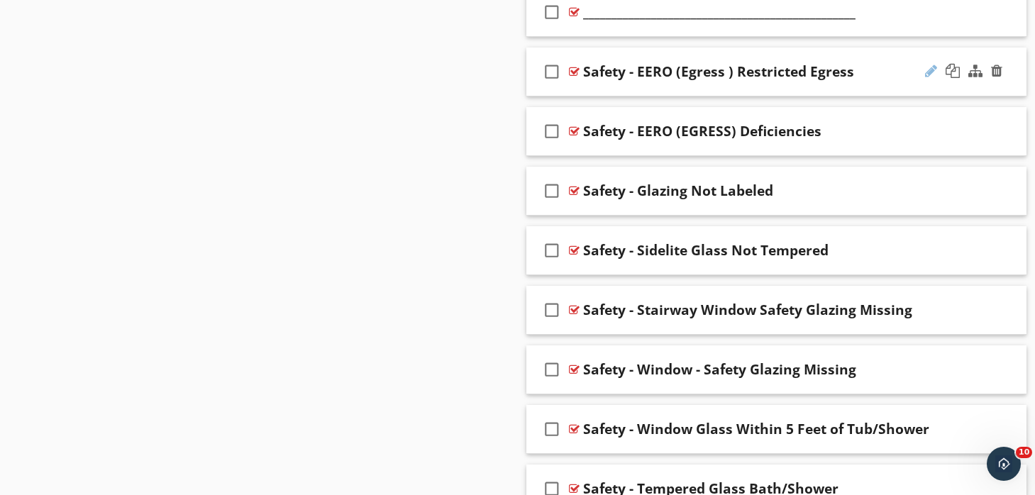
click at [927, 70] on div at bounding box center [931, 71] width 12 height 14
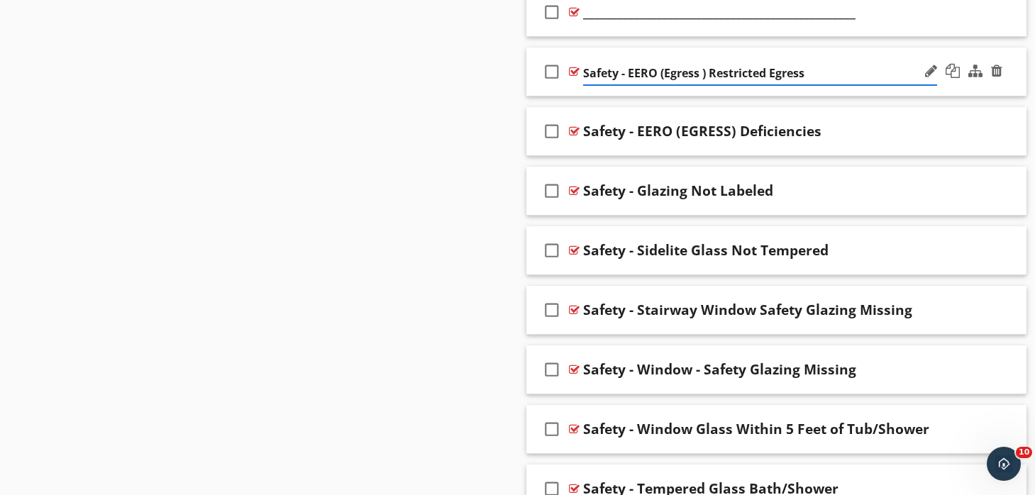
click at [704, 68] on input "Safety - EERO (Egress ) Restricted Egress" at bounding box center [760, 73] width 354 height 23
type input "Safety - EERO (Egress) Restricted Egress"
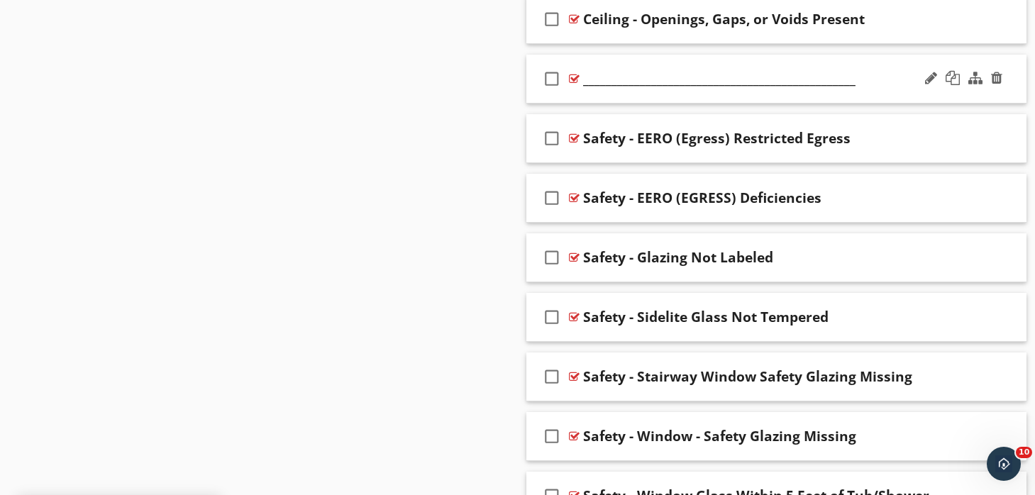
scroll to position [5134, 0]
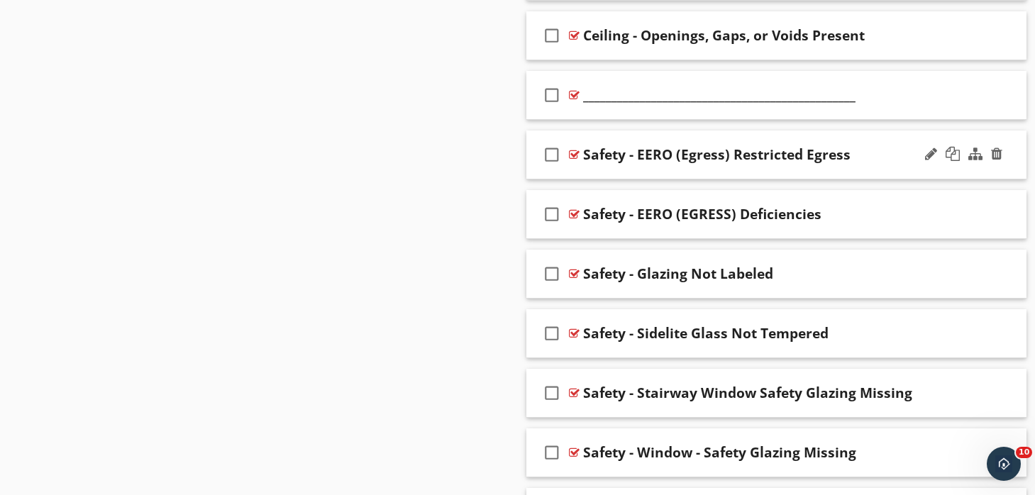
click at [675, 133] on div "check_box_outline_blank Safety - EERO (Egress) Restricted Egress" at bounding box center [776, 155] width 501 height 49
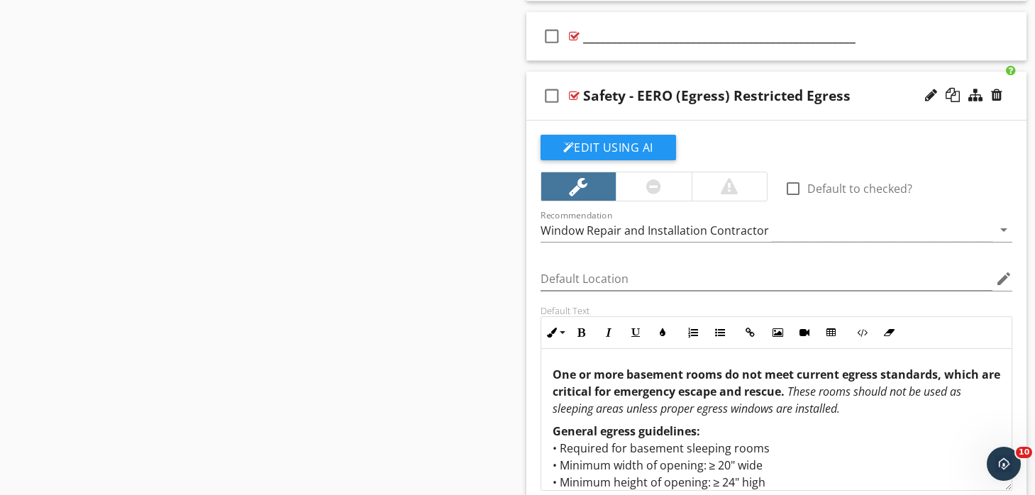
scroll to position [5192, 0]
click at [695, 77] on div "check_box_outline_blank Safety - EERO (Egress) Restricted Egress" at bounding box center [776, 96] width 501 height 49
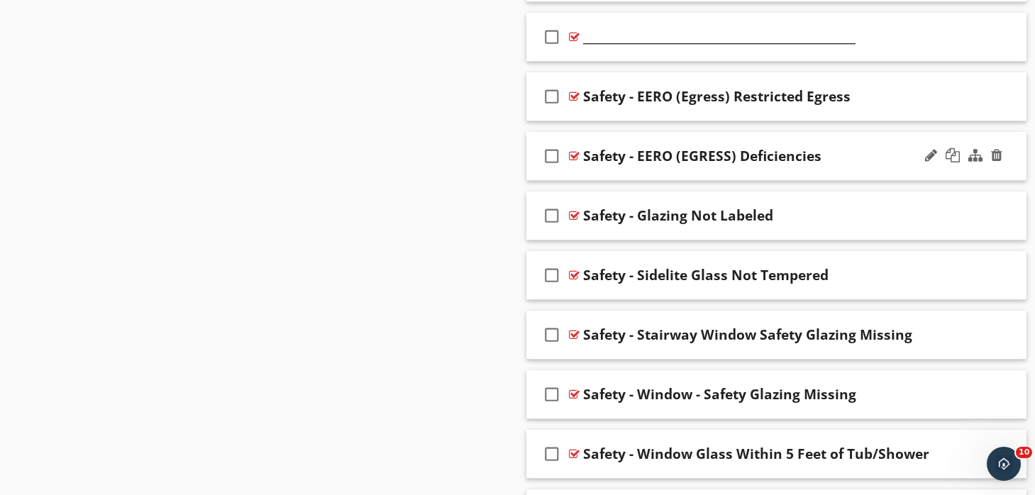
click at [697, 136] on div "check_box_outline_blank Safety - EERO (EGRESS) Deficiencies" at bounding box center [776, 156] width 501 height 49
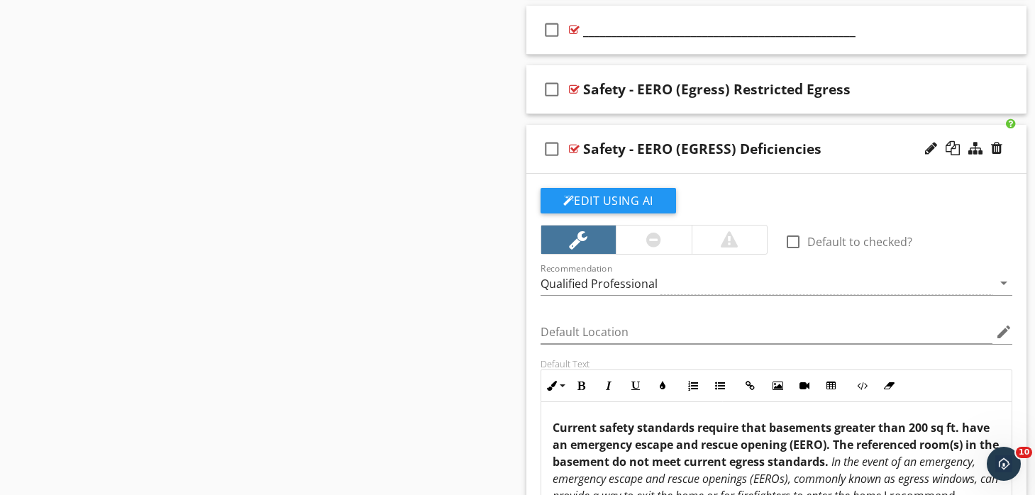
scroll to position [5185, 0]
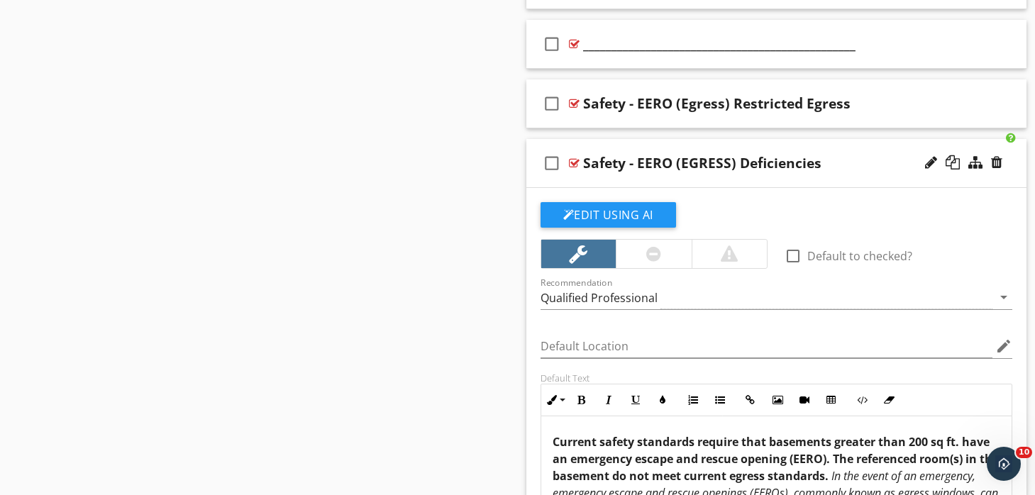
click at [690, 143] on div "check_box_outline_blank Safety - EERO (EGRESS) Deficiencies" at bounding box center [776, 163] width 501 height 49
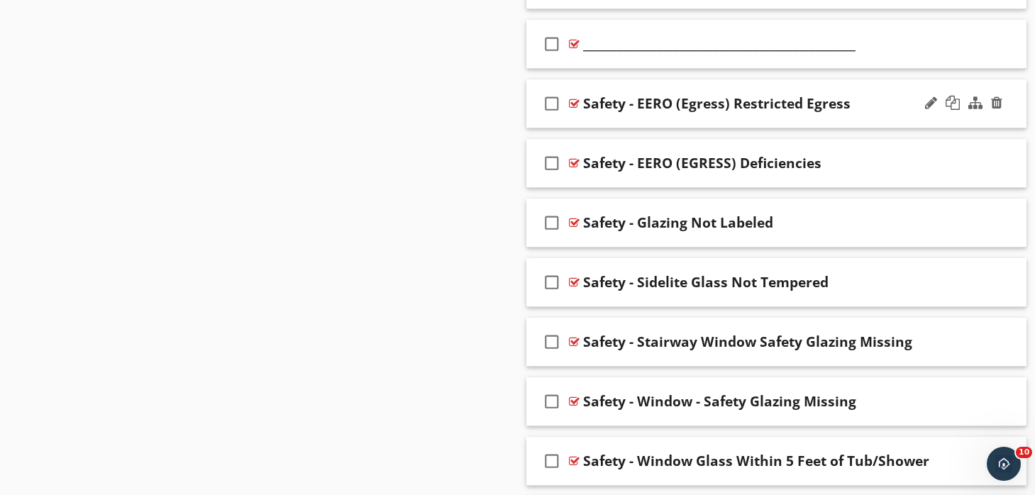
click at [659, 84] on div "check_box_outline_blank Safety - EERO (Egress) Restricted Egress" at bounding box center [776, 103] width 501 height 49
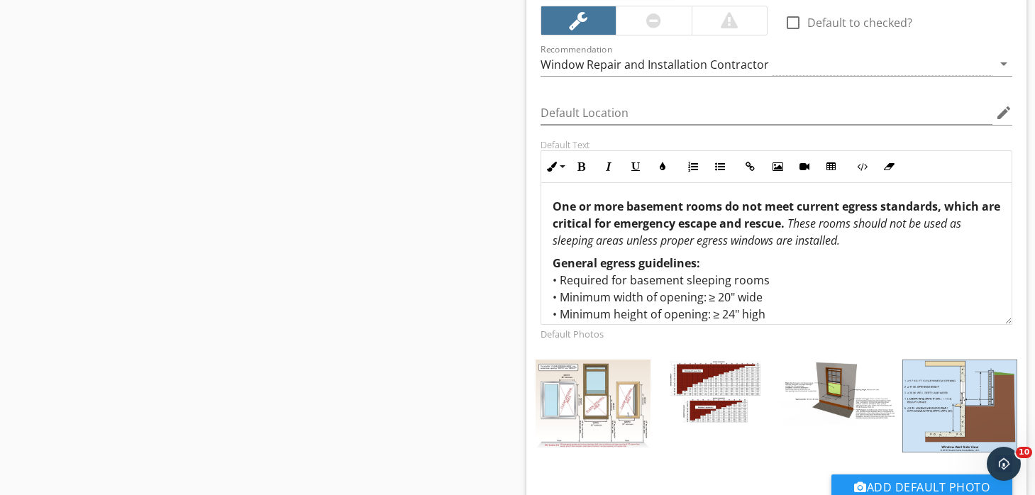
scroll to position [0, 0]
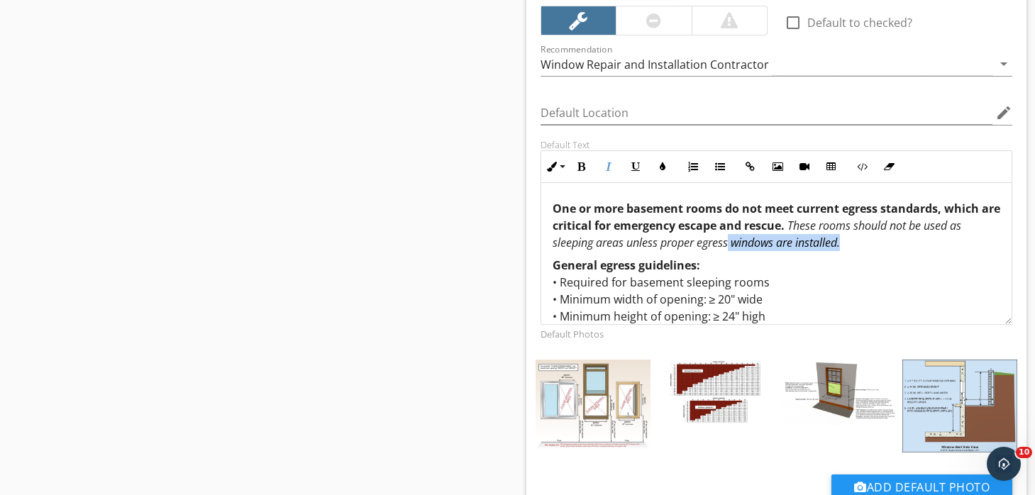
drag, startPoint x: 731, startPoint y: 246, endPoint x: 770, endPoint y: 249, distance: 39.8
click at [770, 249] on p "One or more basement rooms do not meet current egress standards, which are crit…" at bounding box center [777, 225] width 448 height 51
drag, startPoint x: 734, startPoint y: 245, endPoint x: 839, endPoint y: 243, distance: 104.3
click at [839, 243] on em "These rooms should not be used as sleeping areas unless proper egress windows a…" at bounding box center [757, 234] width 409 height 33
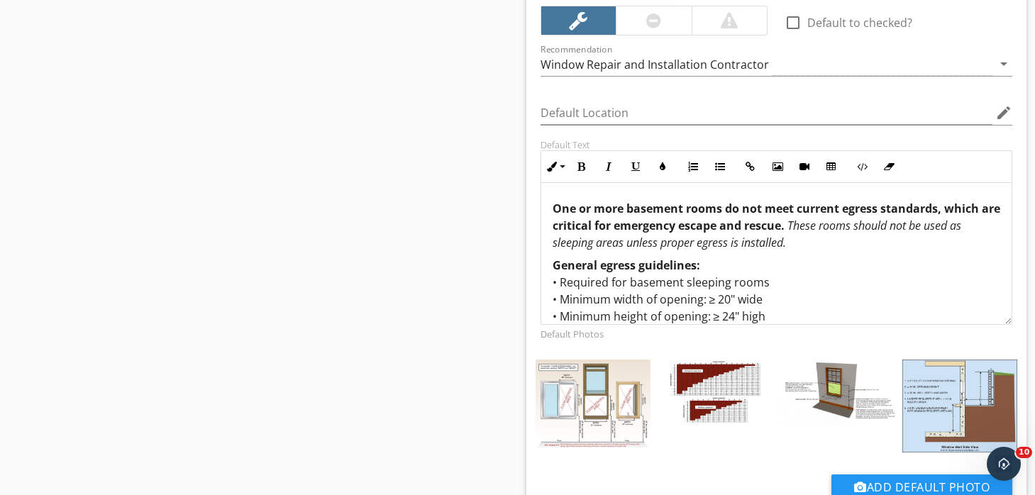
click at [660, 242] on em "These rooms should not be used as sleeping areas unless proper egress is instal…" at bounding box center [757, 234] width 409 height 33
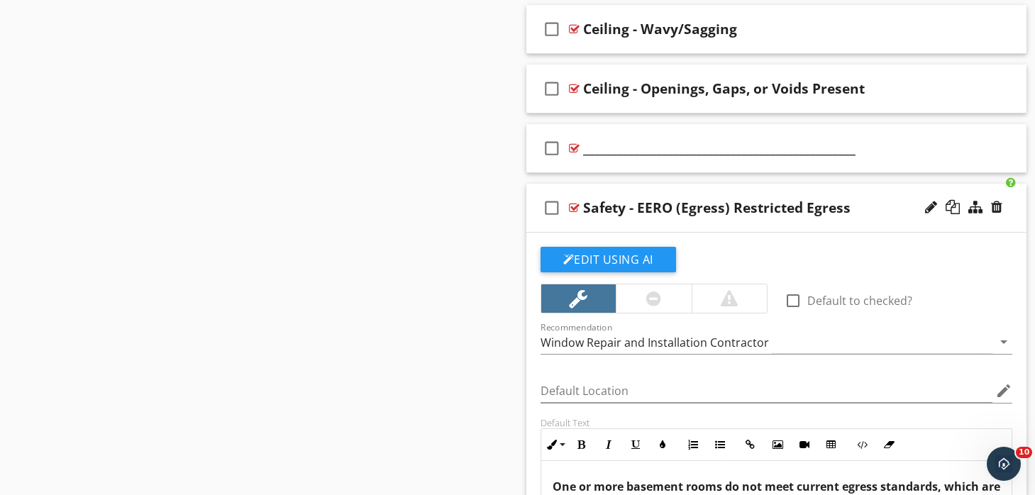
scroll to position [5077, 0]
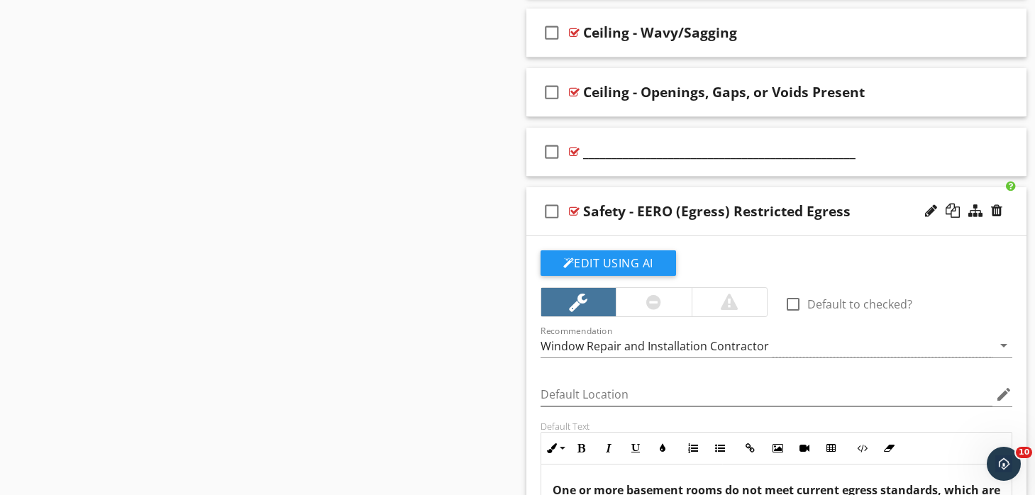
click at [694, 193] on div "check_box_outline_blank Safety - EERO (Egress) Restricted Egress" at bounding box center [776, 211] width 501 height 49
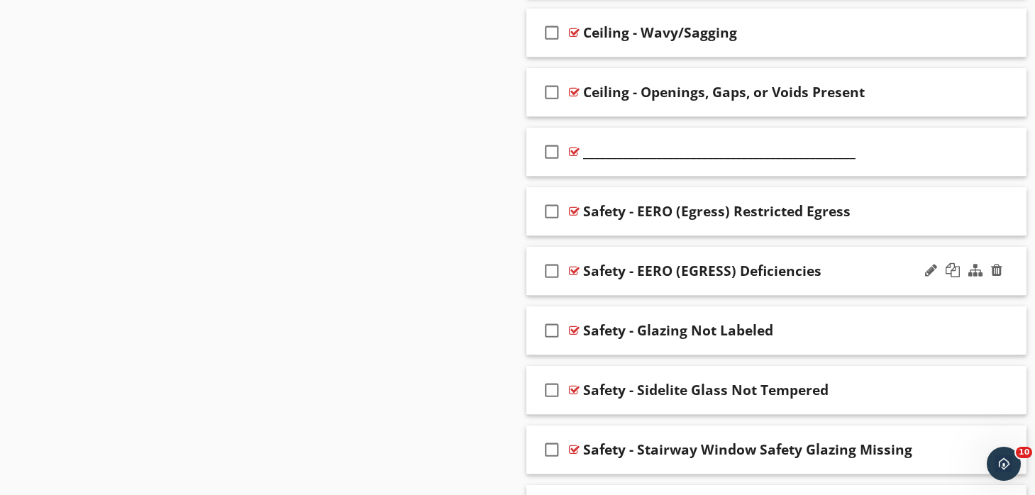
click at [692, 249] on div "check_box_outline_blank Safety - EERO (EGRESS) Deficiencies" at bounding box center [776, 271] width 501 height 49
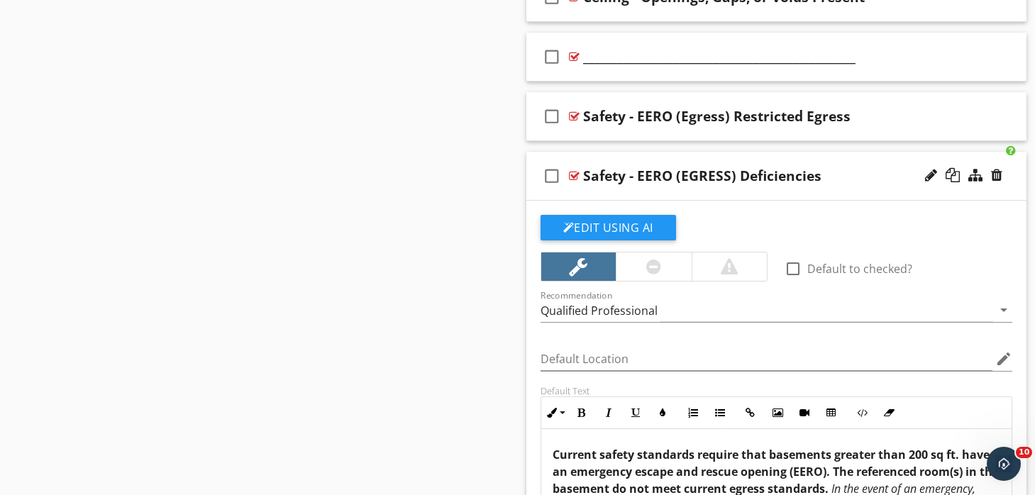
scroll to position [5171, 0]
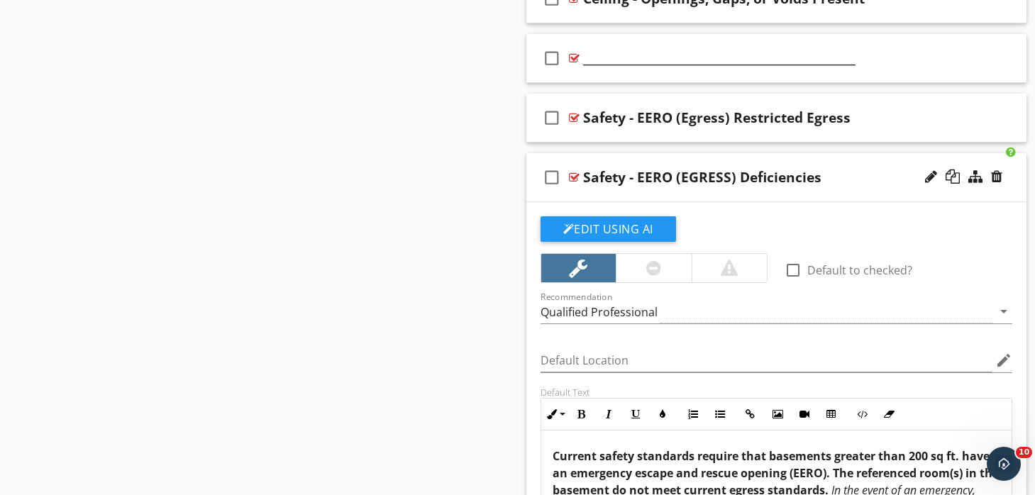
click at [702, 155] on div "check_box_outline_blank Safety - EERO (EGRESS) Deficiencies" at bounding box center [776, 177] width 501 height 49
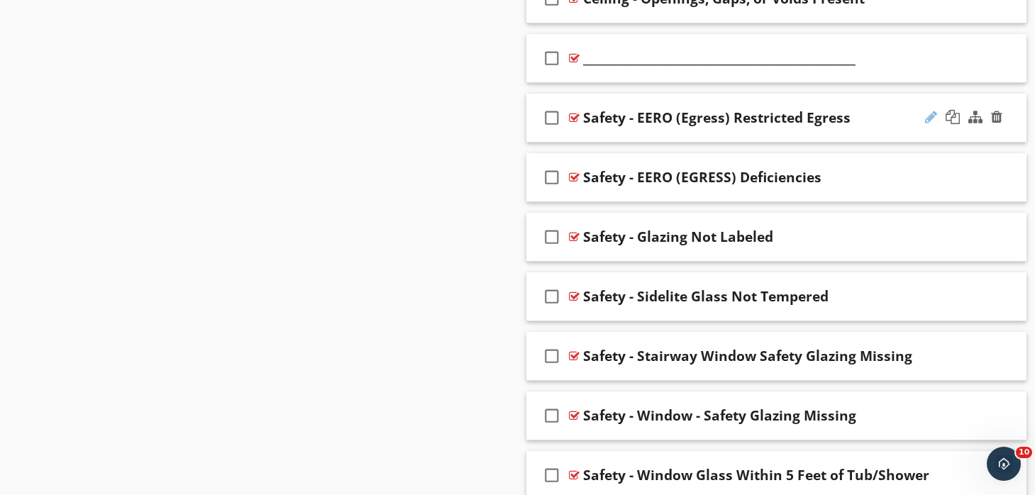
click at [931, 115] on div at bounding box center [931, 117] width 12 height 14
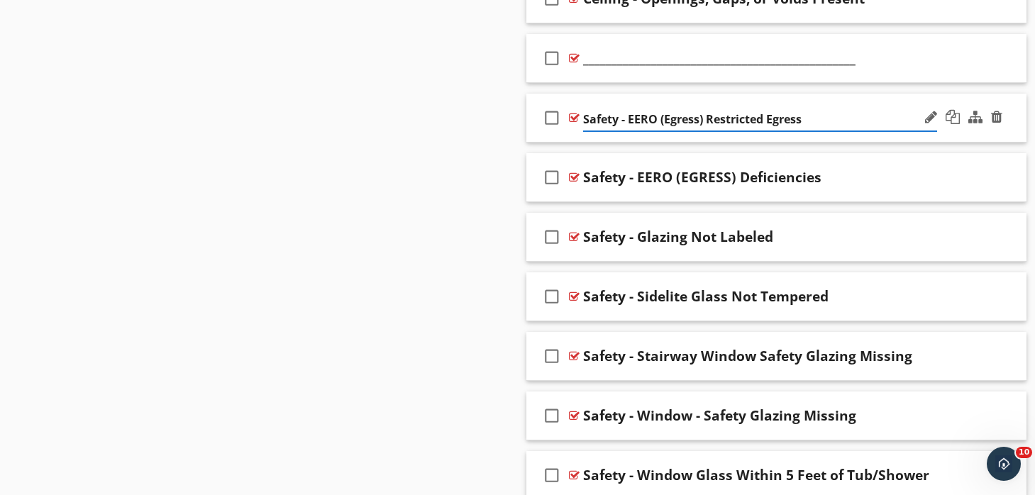
click at [778, 116] on input "Safety - EERO (Egress) Restricted Egress" at bounding box center [760, 119] width 354 height 23
type input "Safety - EERO (Egress) Not Present"
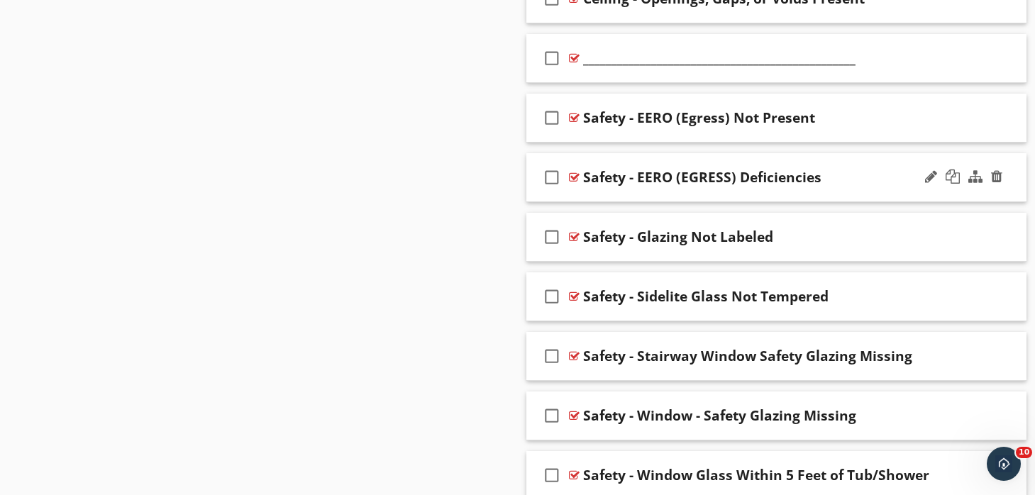
click at [681, 159] on div "check_box_outline_blank Safety - EERO (EGRESS) Deficiencies" at bounding box center [776, 177] width 501 height 49
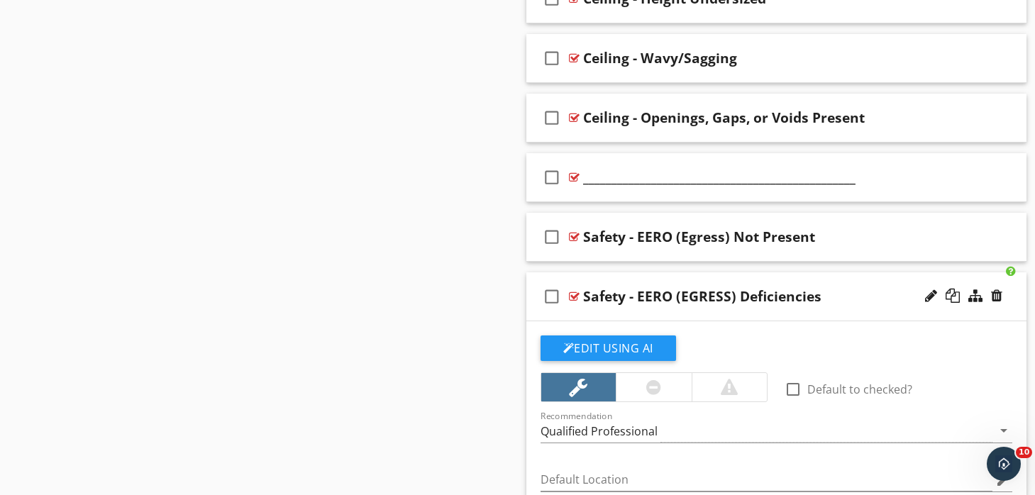
scroll to position [5019, 0]
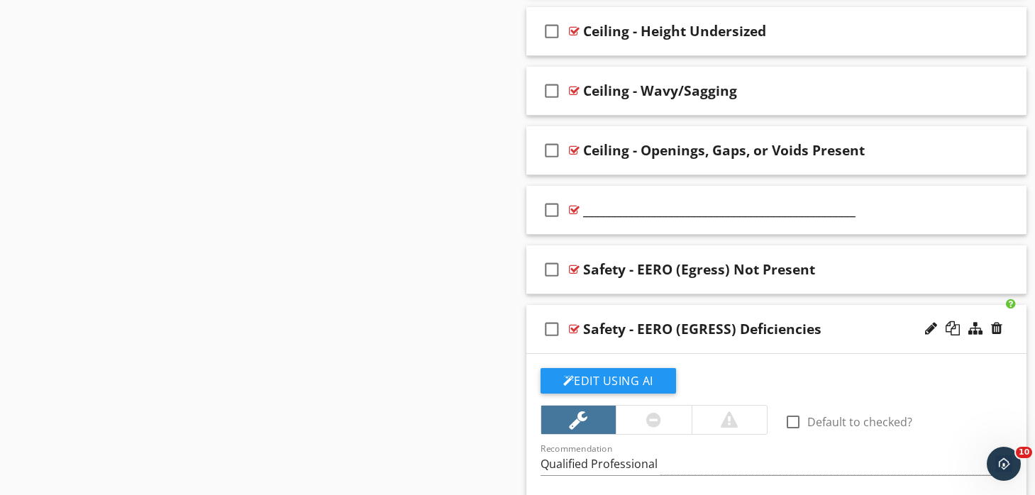
click at [665, 307] on div "check_box_outline_blank Safety - EERO (EGRESS) Deficiencies" at bounding box center [776, 329] width 501 height 49
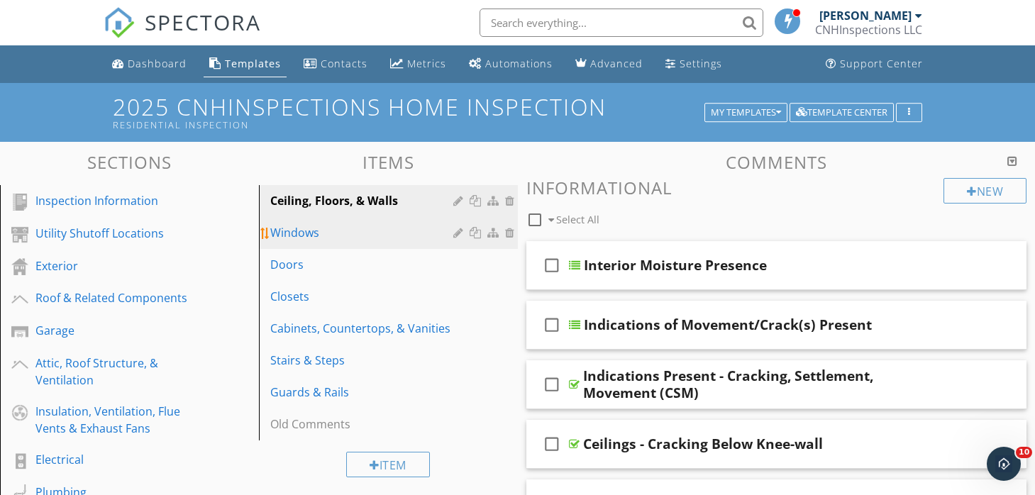
scroll to position [0, 0]
click at [327, 233] on div "Windows" at bounding box center [363, 232] width 187 height 17
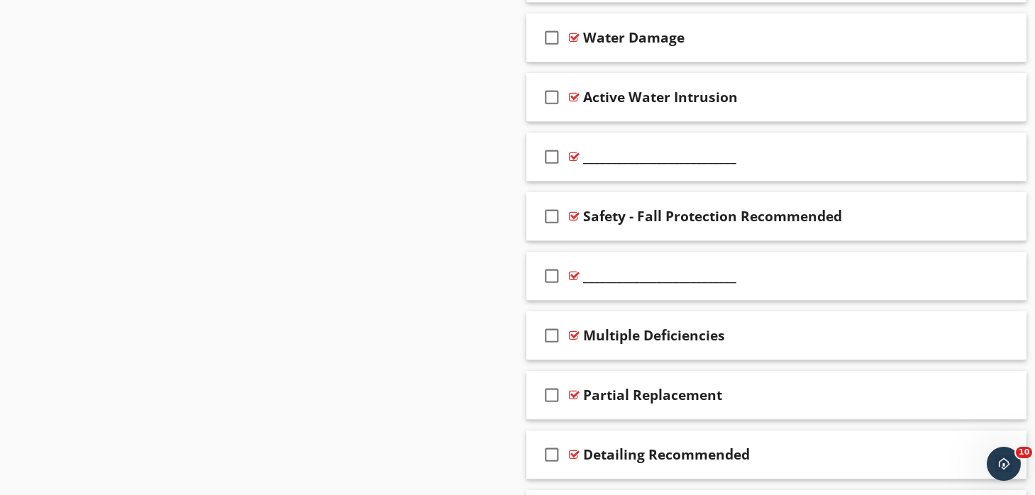
scroll to position [1202, 0]
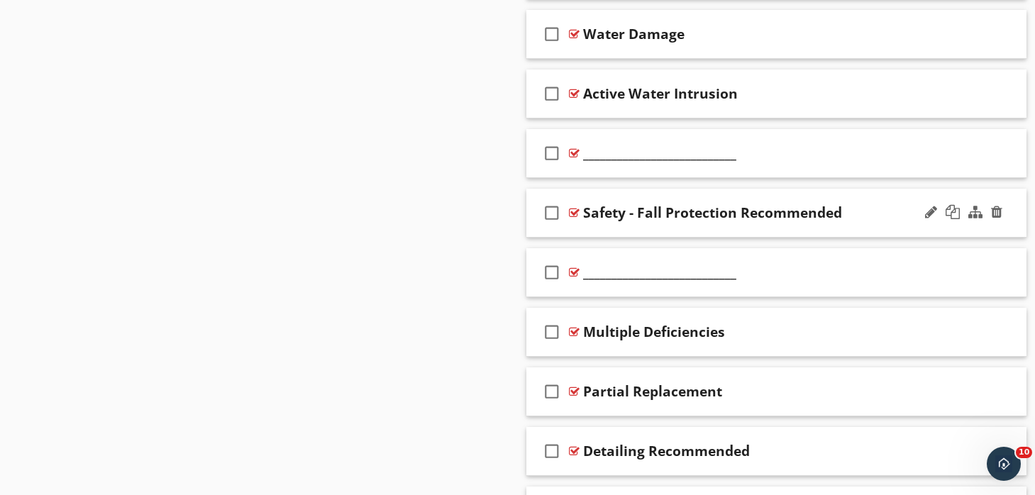
click at [668, 192] on div "check_box_outline_blank Safety - Fall Protection Recommended" at bounding box center [776, 213] width 501 height 49
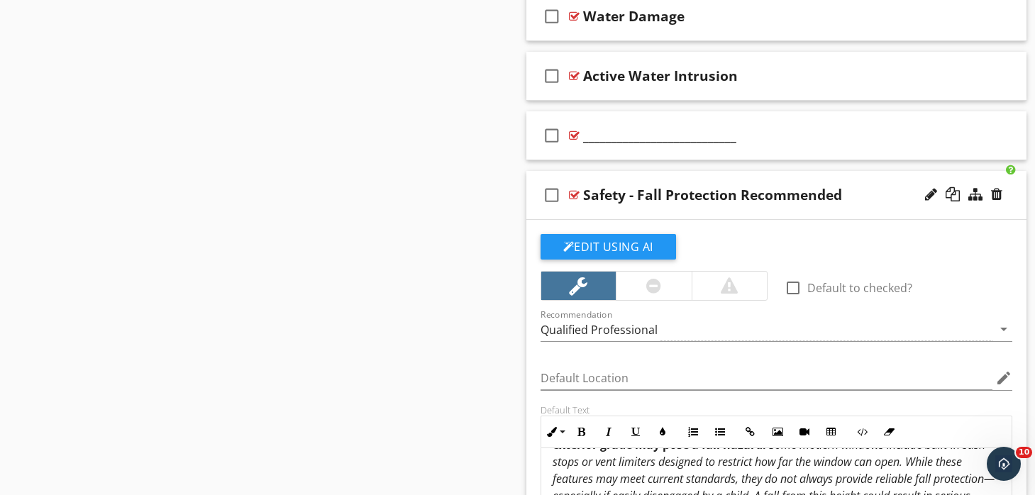
scroll to position [1196, 0]
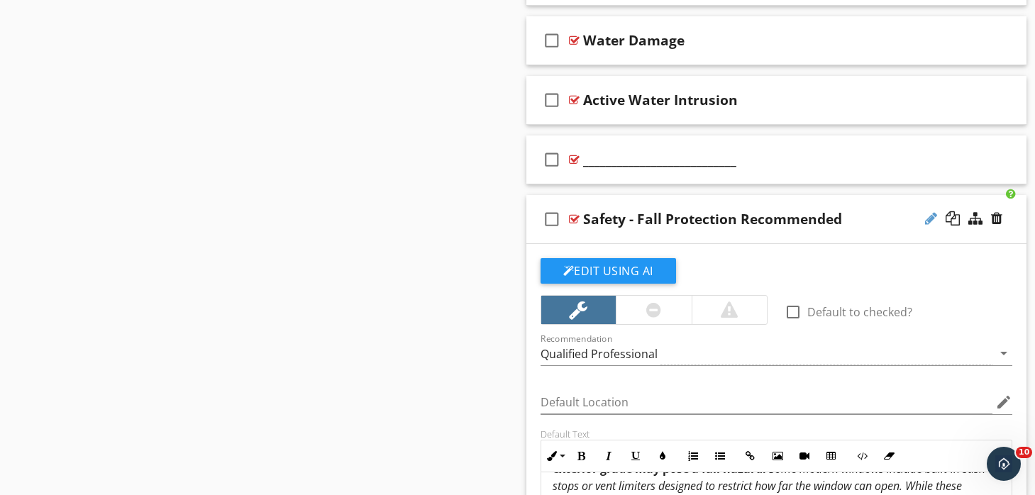
click at [931, 220] on div at bounding box center [931, 218] width 12 height 14
click at [629, 219] on input "Safety - Fall Protection Recommended" at bounding box center [760, 220] width 354 height 23
type input "Fall Protection Recommended"
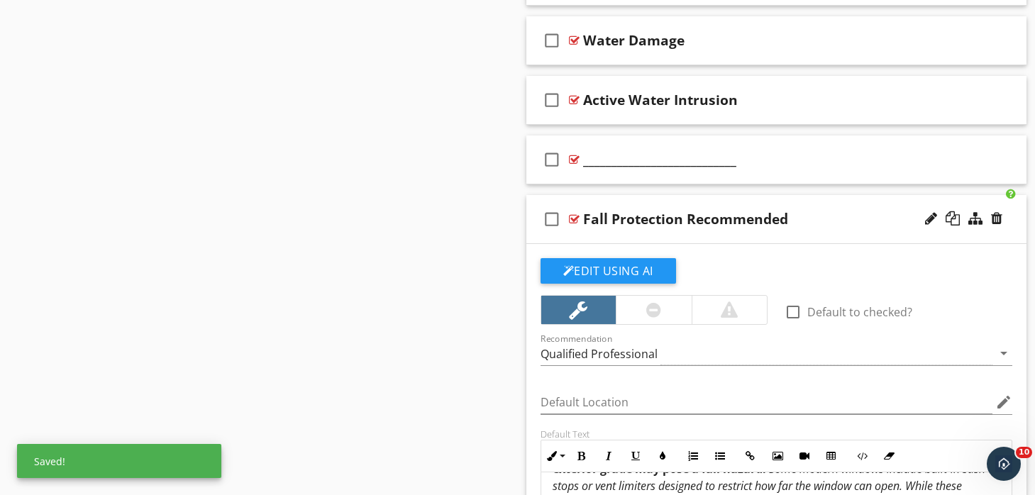
click at [629, 201] on div "check_box_outline_blank Fall Protection Recommended" at bounding box center [776, 219] width 501 height 49
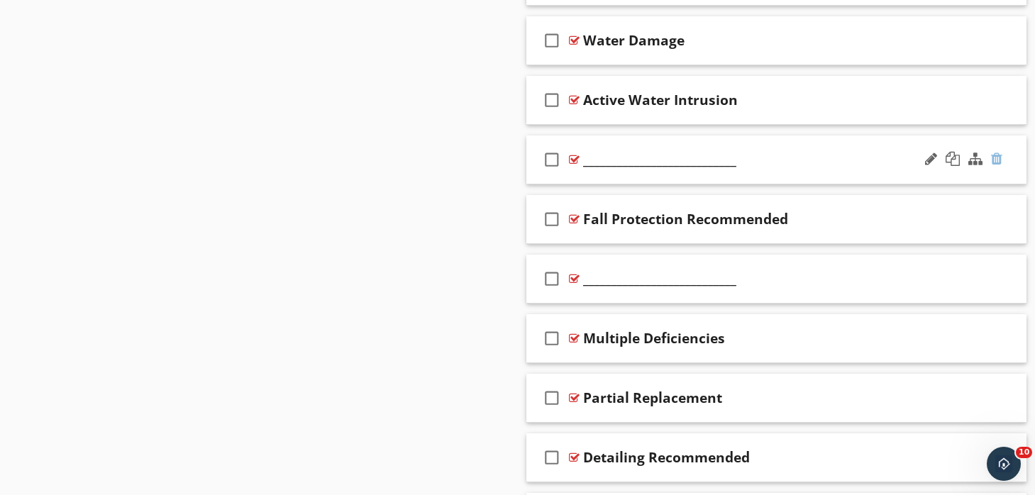
click at [997, 155] on div at bounding box center [996, 159] width 11 height 14
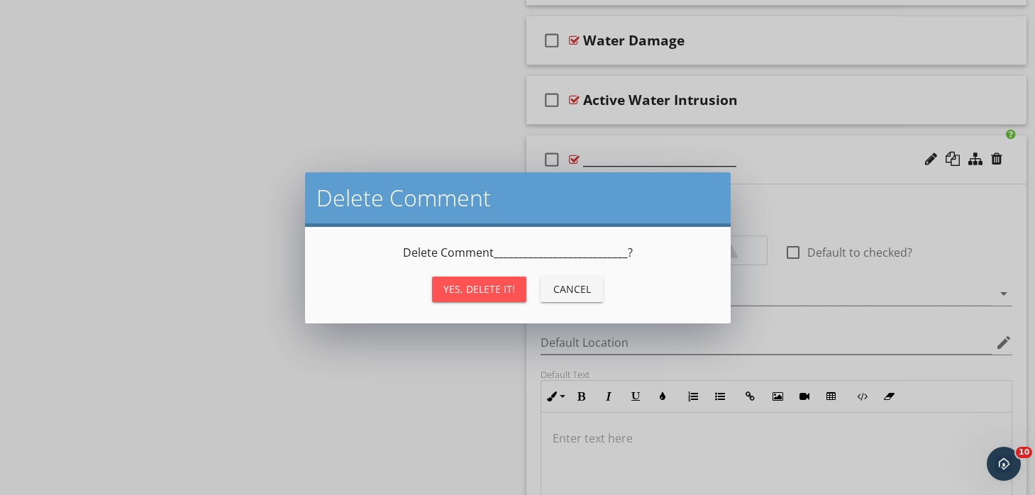
click at [488, 288] on div "Yes, Delete it!" at bounding box center [479, 289] width 72 height 15
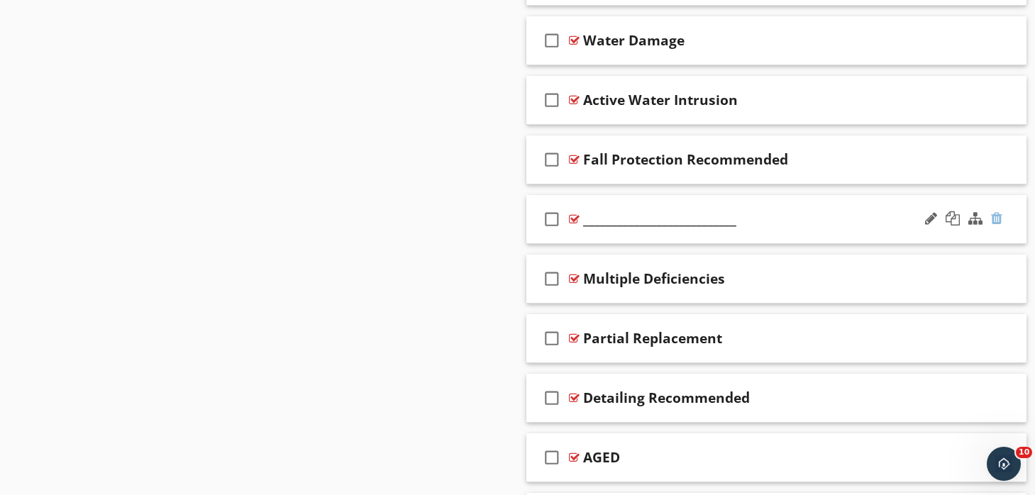
click at [996, 217] on div at bounding box center [996, 218] width 11 height 14
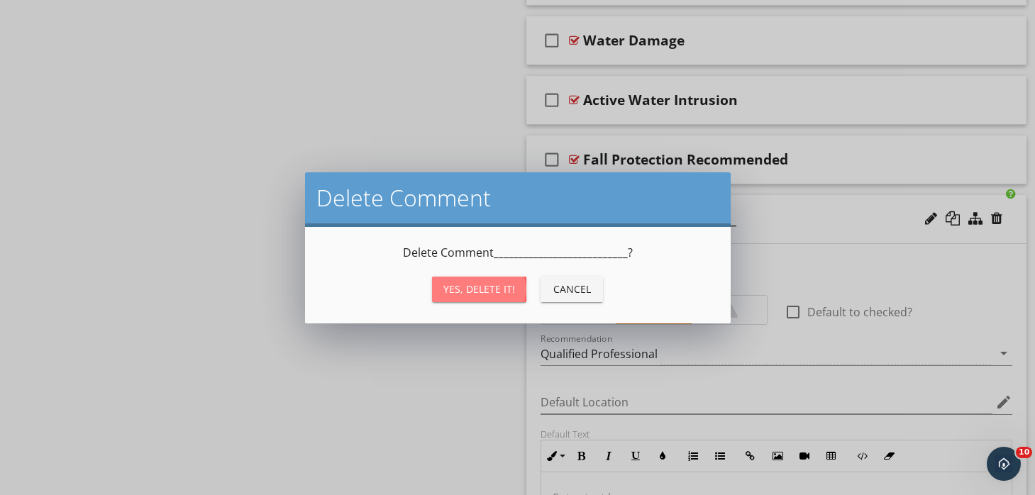
click at [490, 285] on div "Yes, Delete it!" at bounding box center [479, 289] width 72 height 15
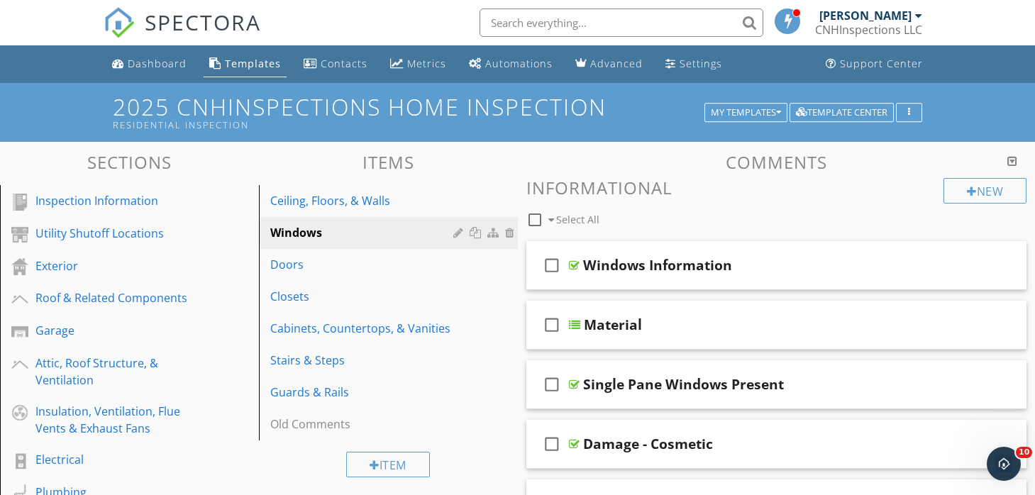
scroll to position [0, 0]
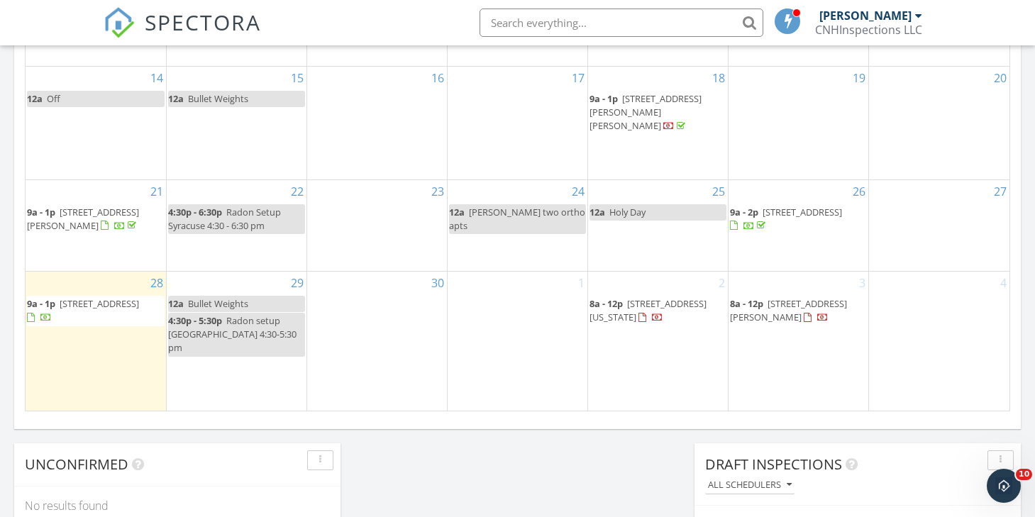
scroll to position [1014, 0]
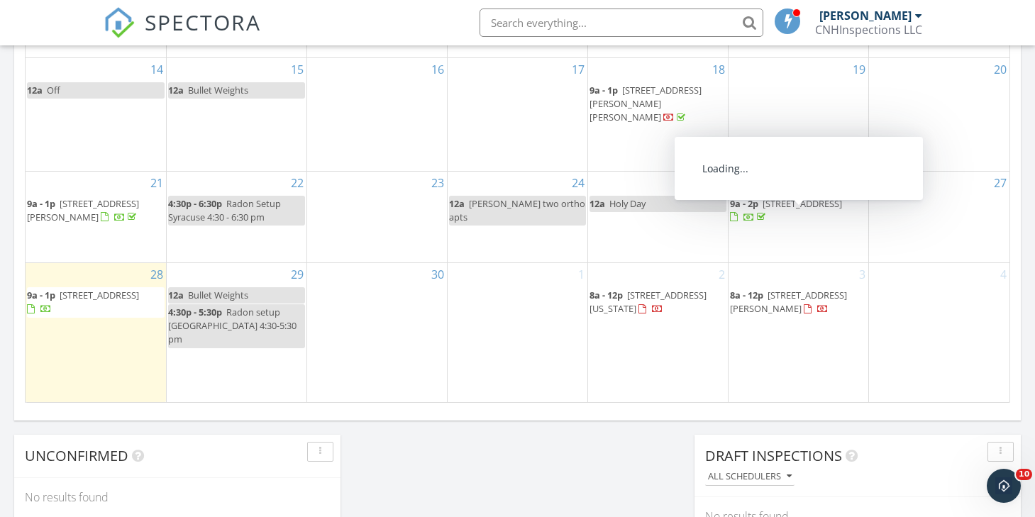
click at [842, 210] on span "561 S 26th Rd , Syracuse 68446" at bounding box center [802, 203] width 79 height 13
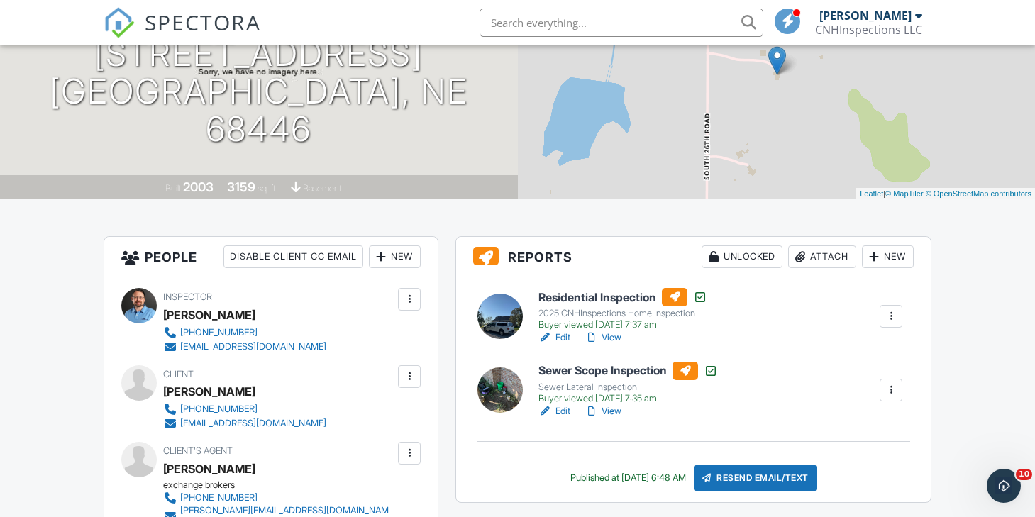
scroll to position [180, 0]
click at [616, 340] on link "View" at bounding box center [603, 337] width 37 height 14
